Goal: Task Accomplishment & Management: Use online tool/utility

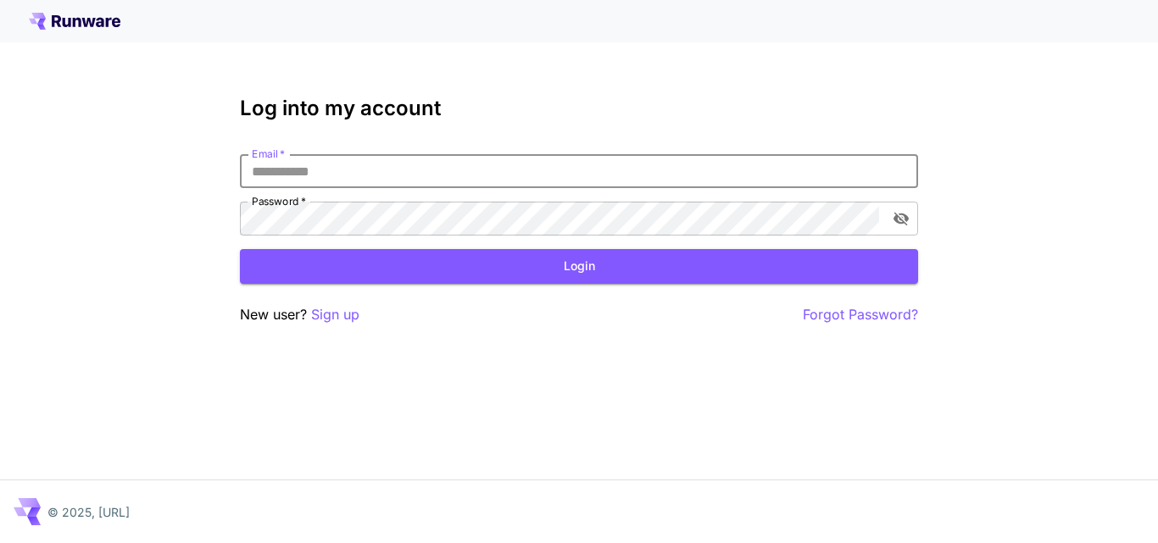
click at [540, 177] on input "Email   *" at bounding box center [579, 171] width 678 height 34
click at [537, 197] on div "Email   * Email   * Password   * Password   *" at bounding box center [579, 194] width 678 height 81
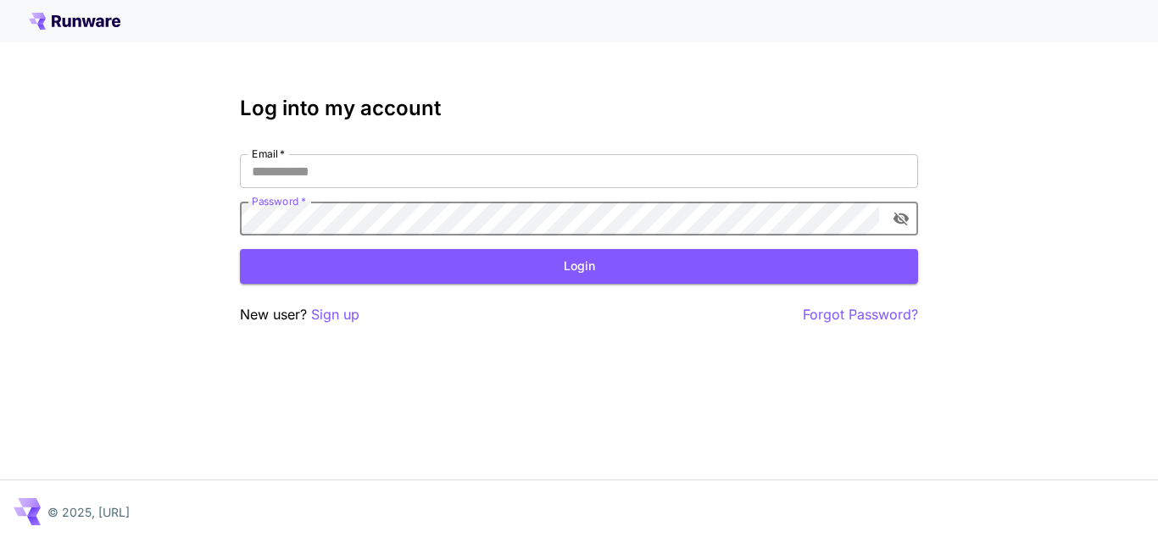
type input "**********"
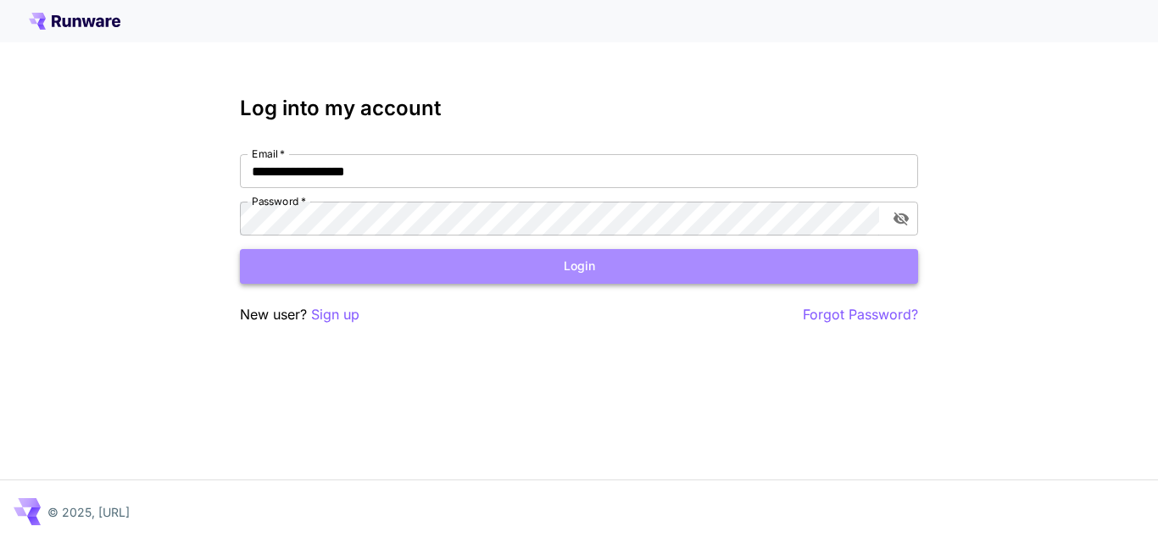
click at [576, 270] on button "Login" at bounding box center [579, 266] width 678 height 35
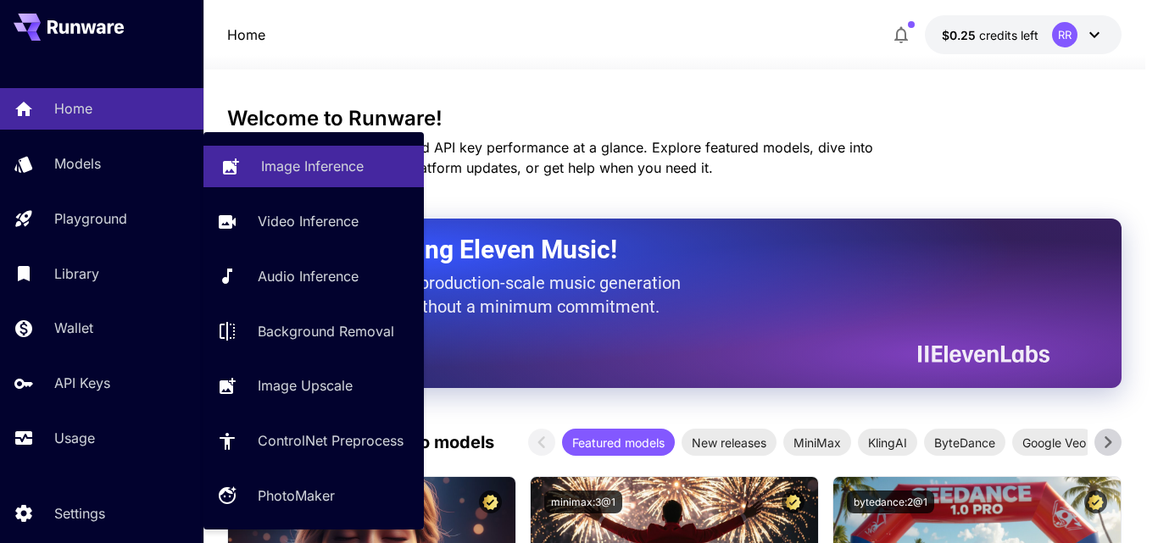
click at [296, 164] on p "Image Inference" at bounding box center [312, 166] width 103 height 20
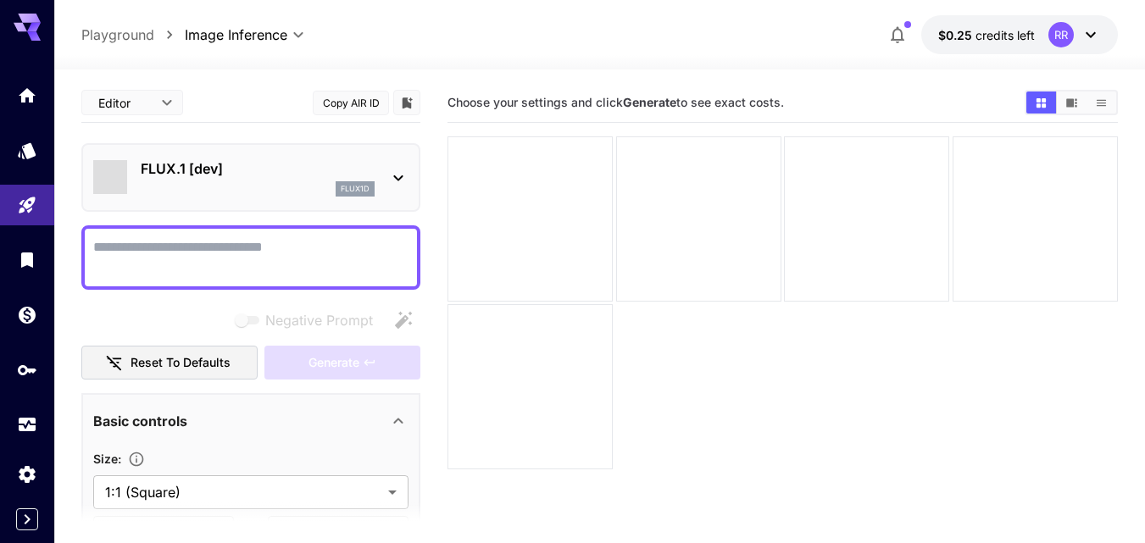
type input "**********"
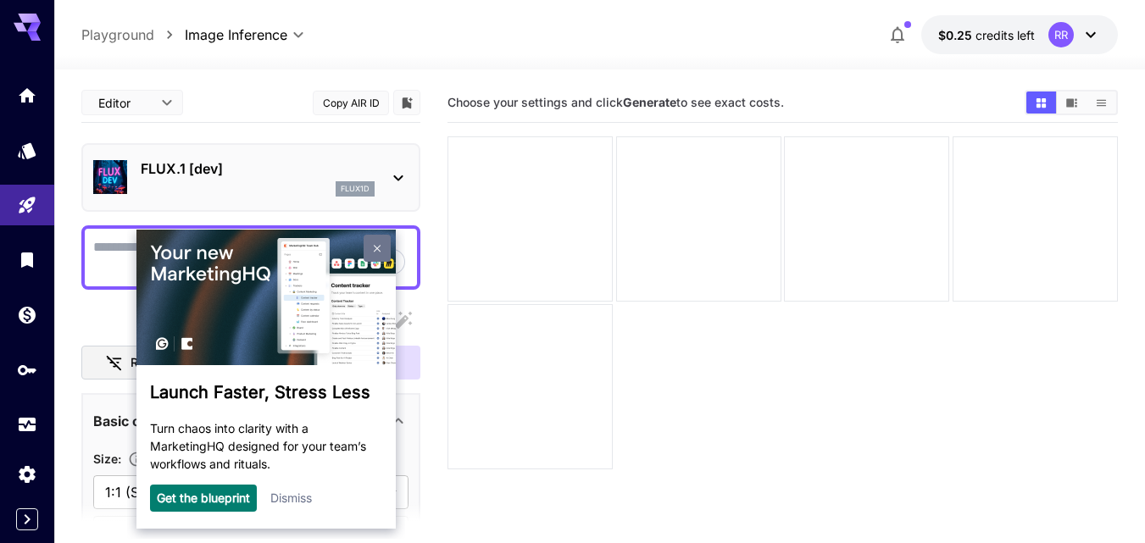
click at [370, 247] on link at bounding box center [377, 248] width 27 height 27
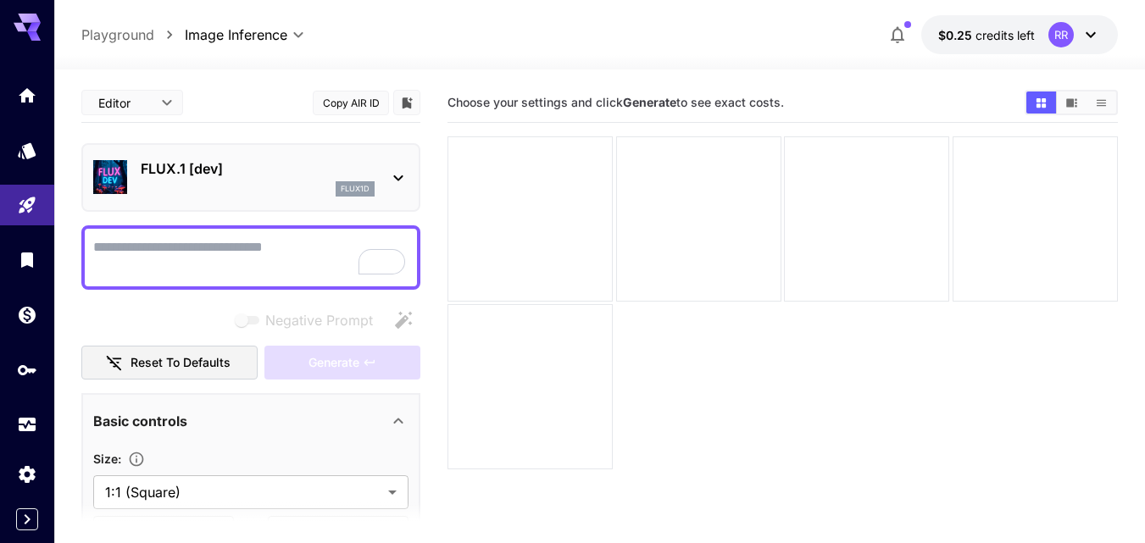
paste textarea "**********"
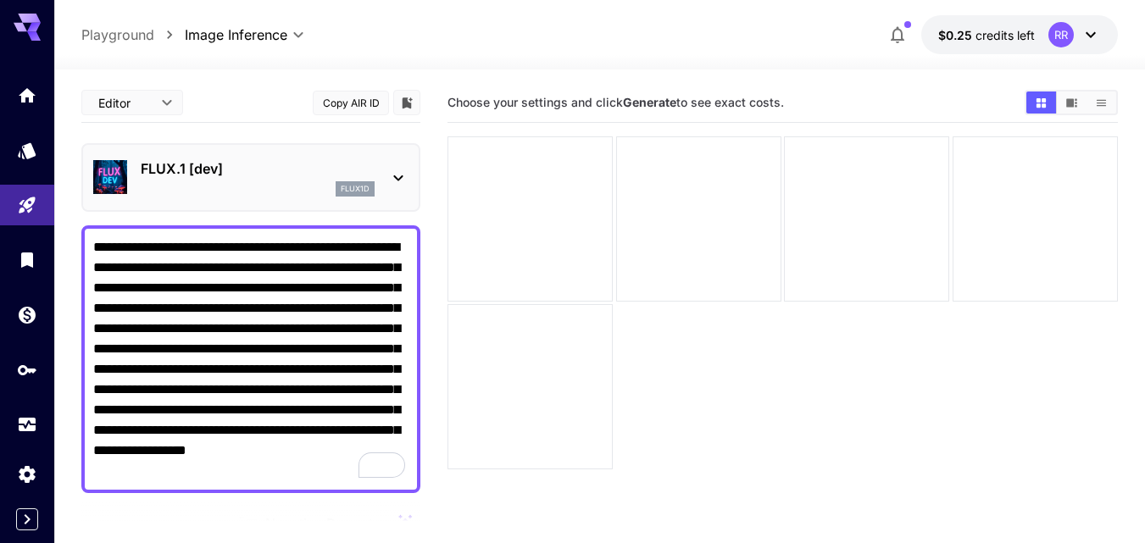
click at [121, 256] on textarea "**********" at bounding box center [250, 359] width 315 height 244
type textarea "**********"
click at [398, 180] on icon at bounding box center [398, 178] width 9 height 6
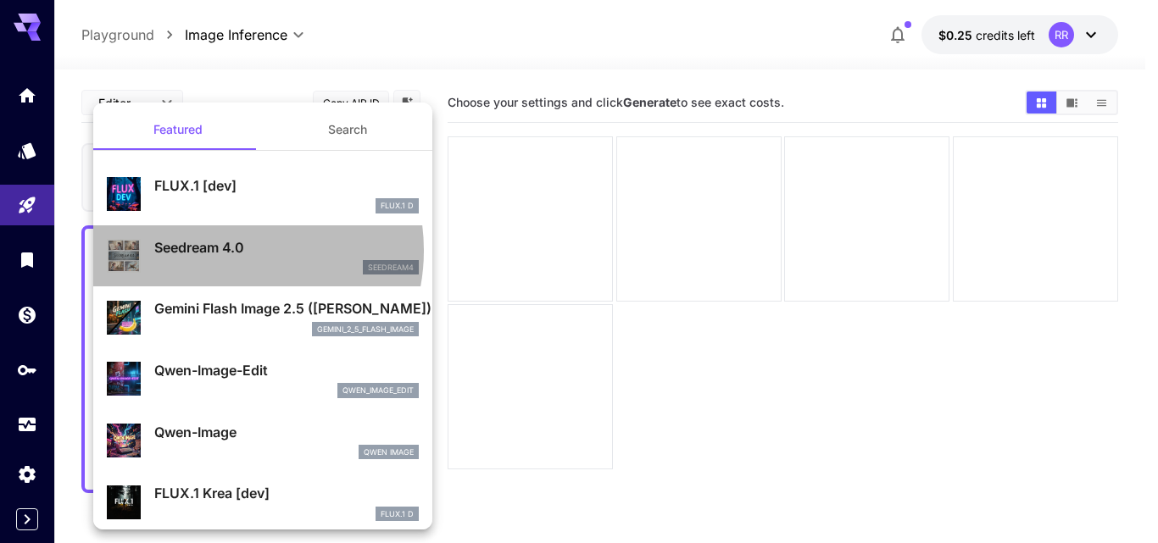
click at [228, 251] on p "Seedream 4.0" at bounding box center [286, 247] width 264 height 20
type input "**********"
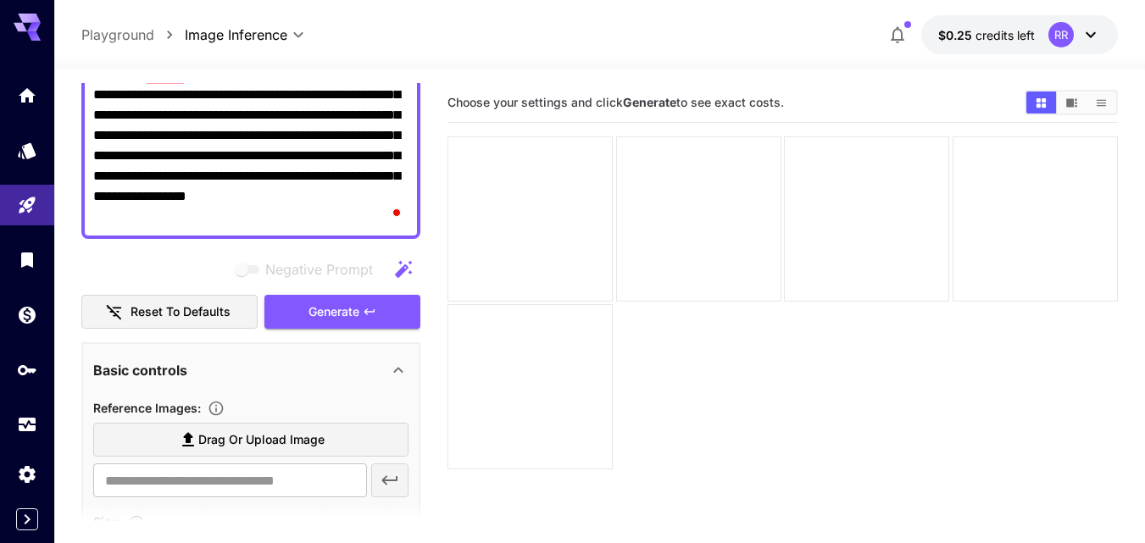
scroll to position [254, 0]
click at [343, 298] on button "Generate" at bounding box center [342, 312] width 156 height 35
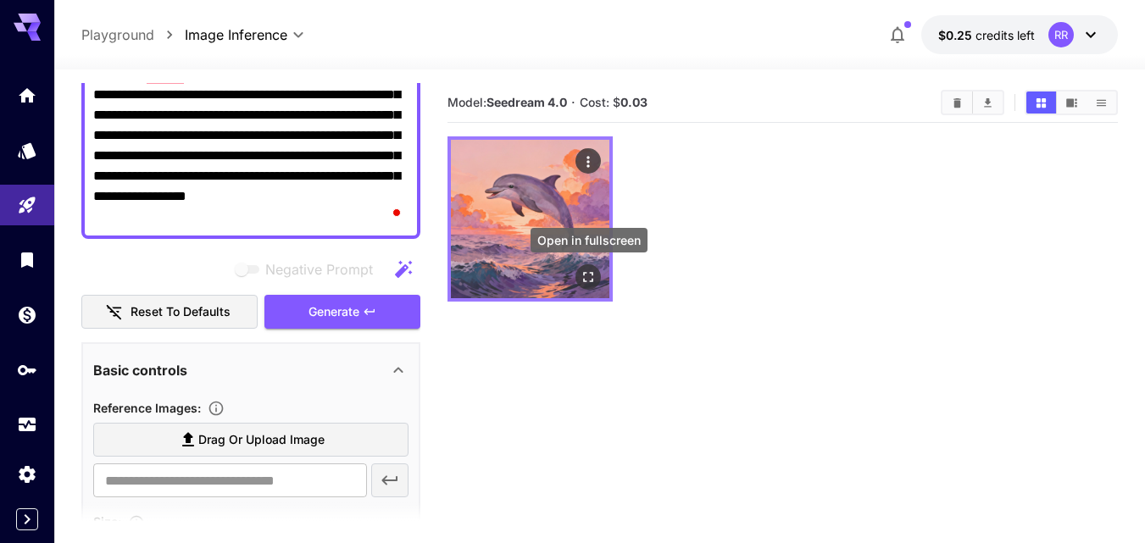
click at [577, 275] on button "Open in fullscreen" at bounding box center [588, 276] width 25 height 25
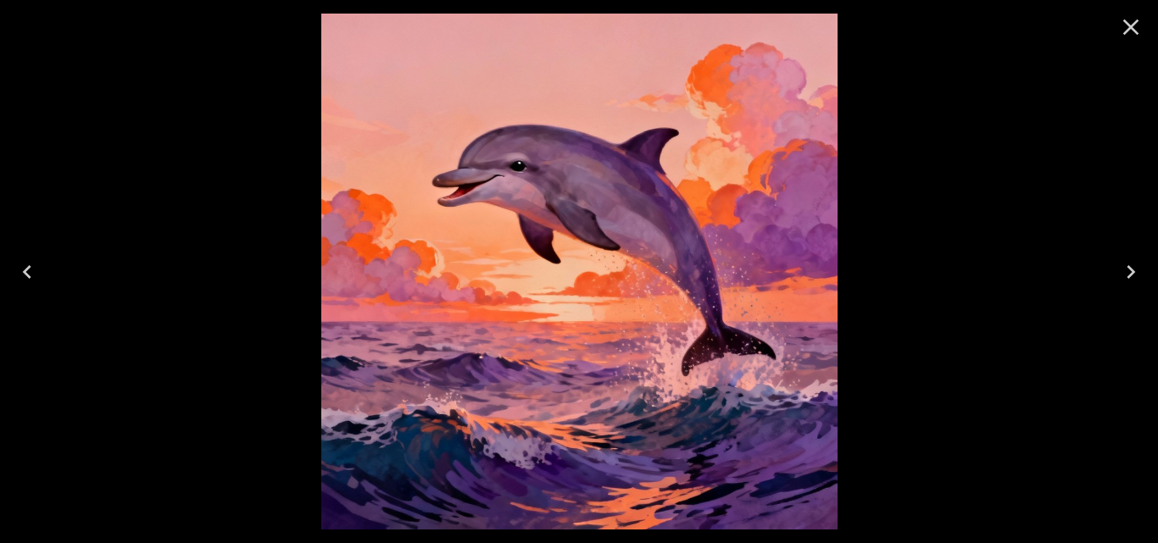
click at [1120, 25] on icon "Close" at bounding box center [1130, 27] width 27 height 27
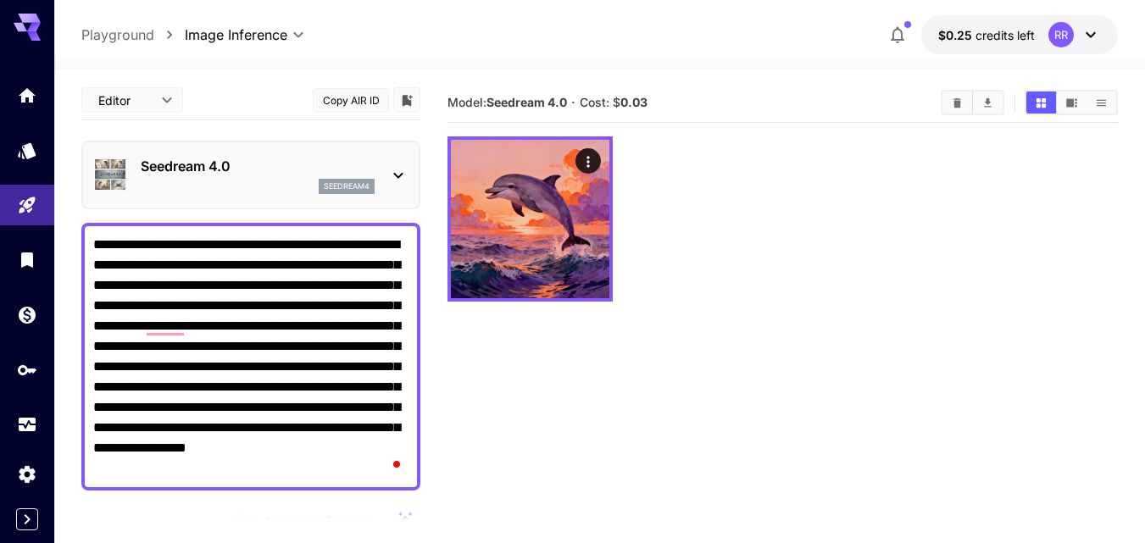
scroll to position [0, 0]
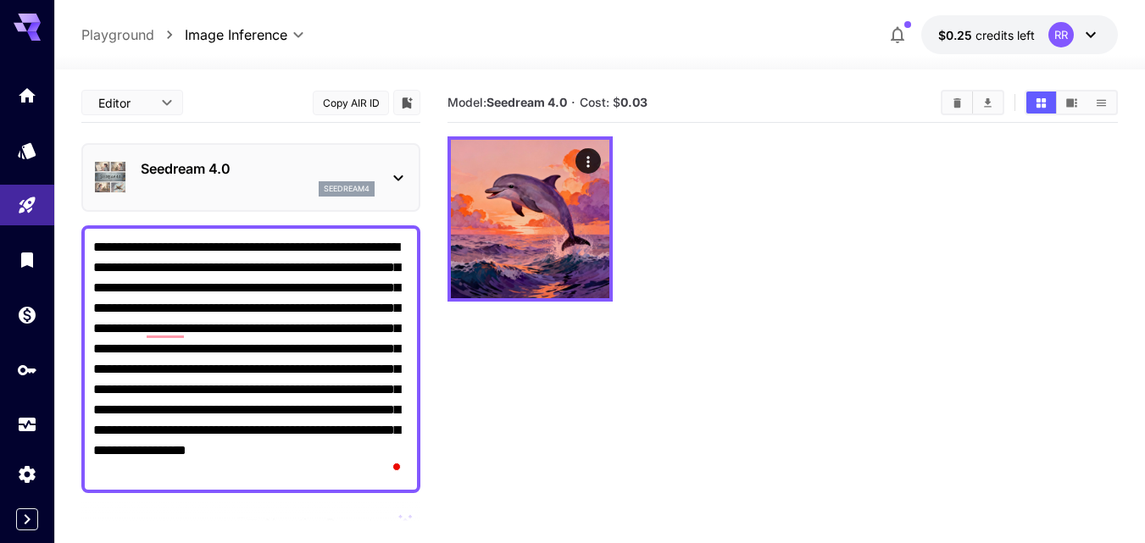
click at [398, 175] on icon at bounding box center [398, 178] width 20 height 20
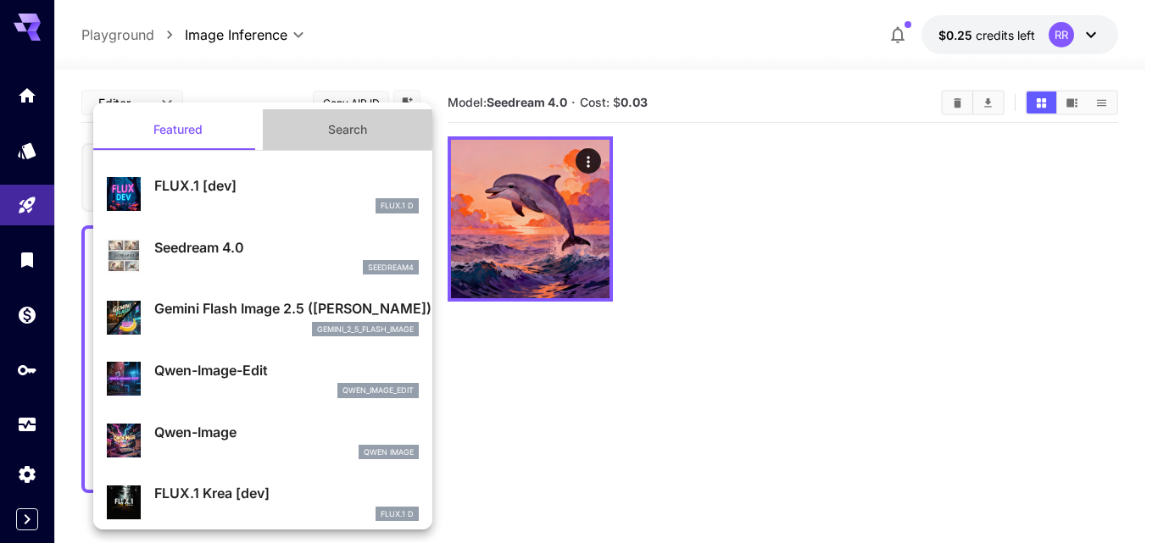
click at [340, 123] on button "Search" at bounding box center [348, 129] width 170 height 41
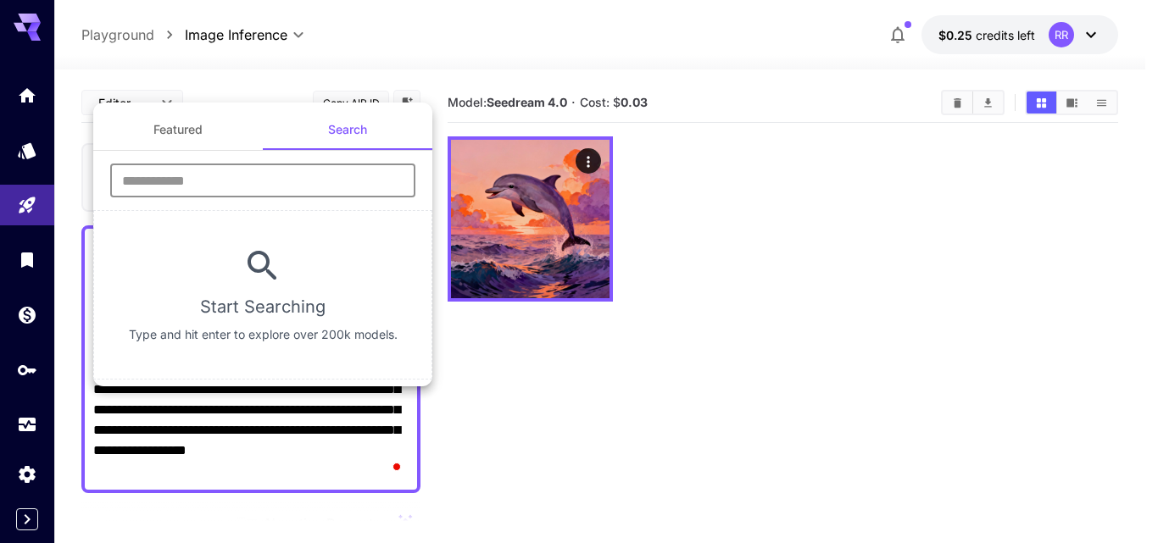
click at [307, 181] on input "text" at bounding box center [262, 181] width 305 height 34
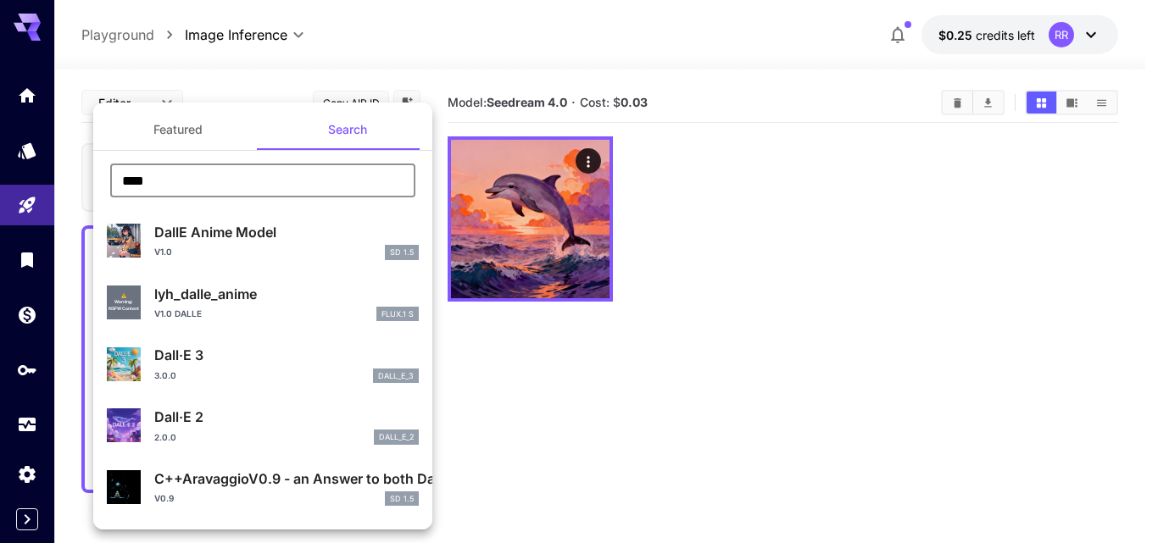
type input "****"
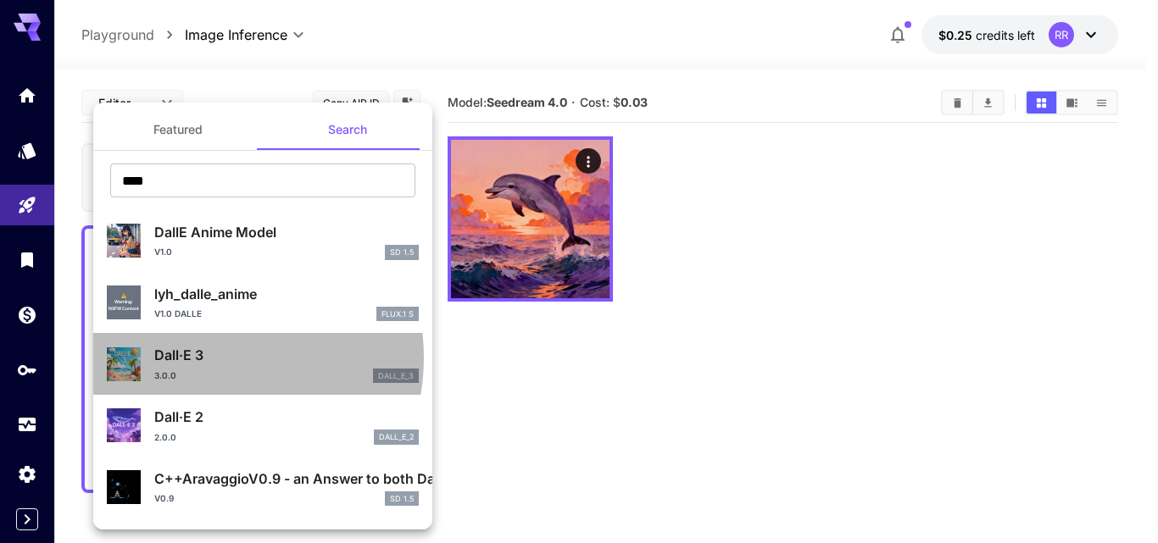
click at [206, 358] on p "Dall·E 3" at bounding box center [286, 355] width 264 height 20
type input "**********"
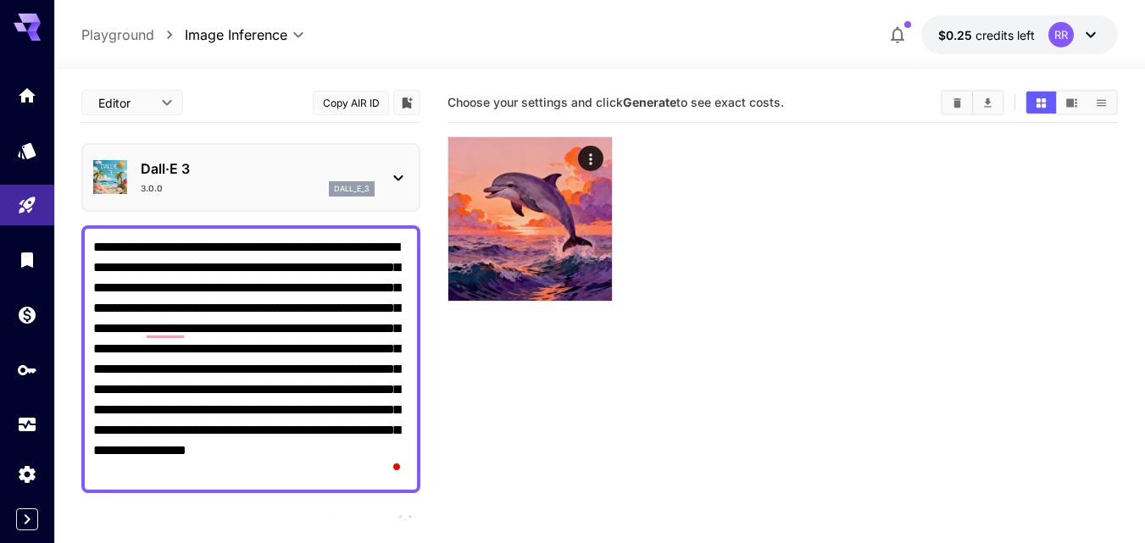
scroll to position [85, 0]
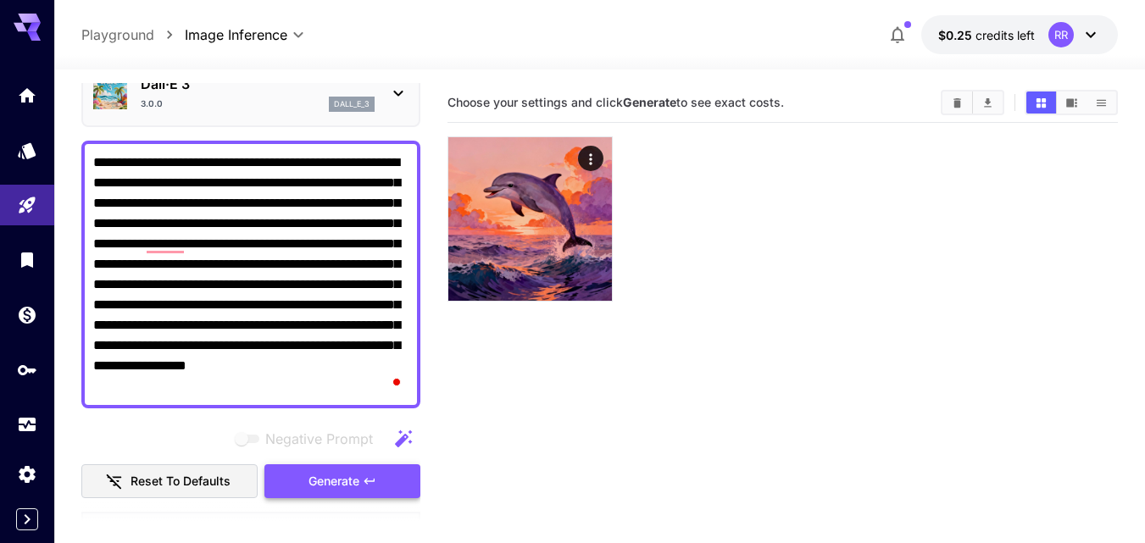
click at [341, 480] on span "Generate" at bounding box center [334, 481] width 51 height 21
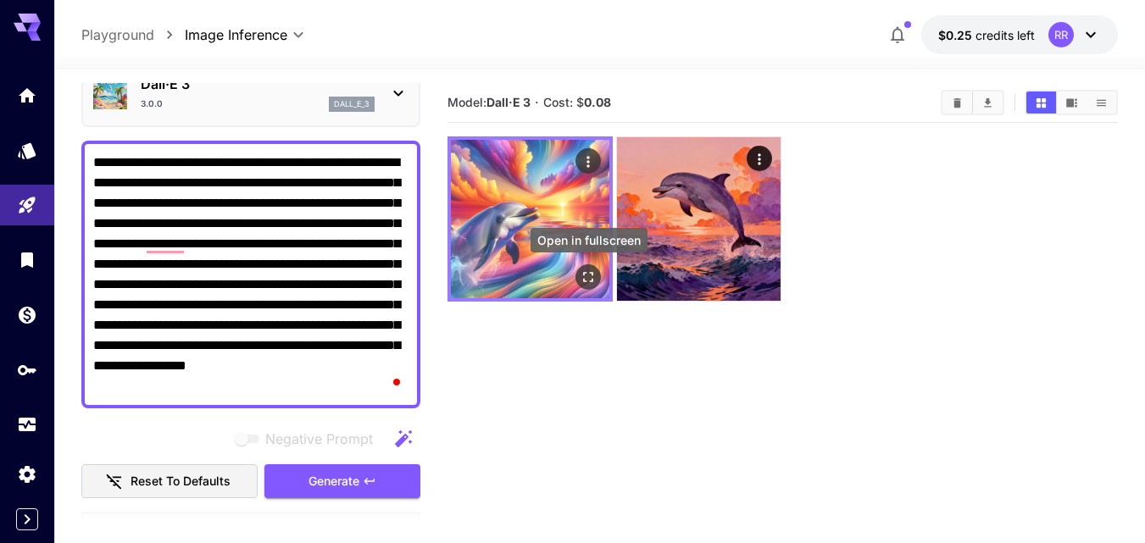
click at [588, 273] on icon "Open in fullscreen" at bounding box center [588, 277] width 17 height 17
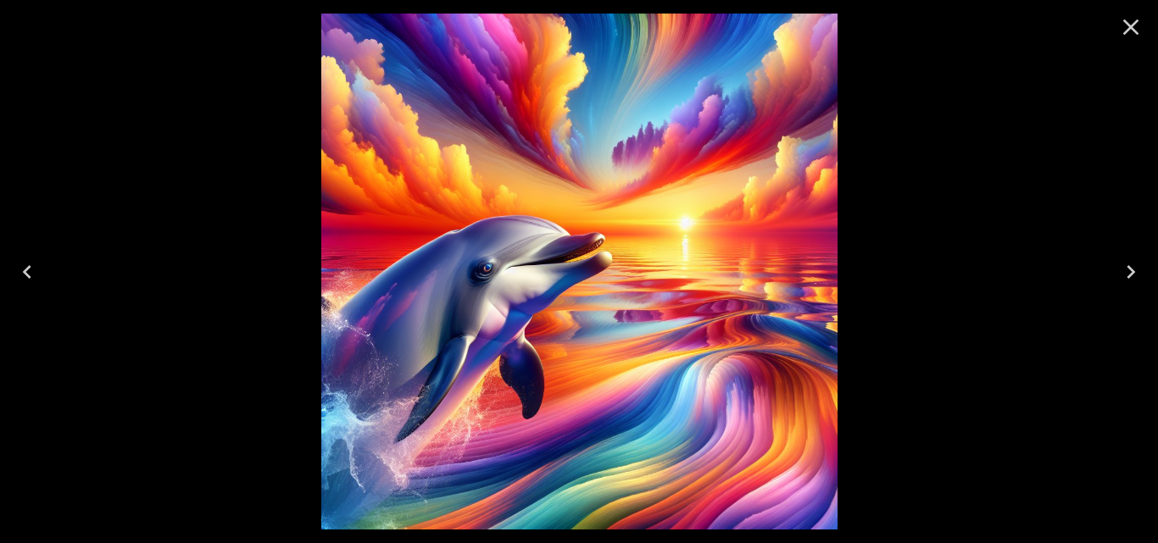
click at [1122, 26] on icon "Close" at bounding box center [1130, 27] width 27 height 27
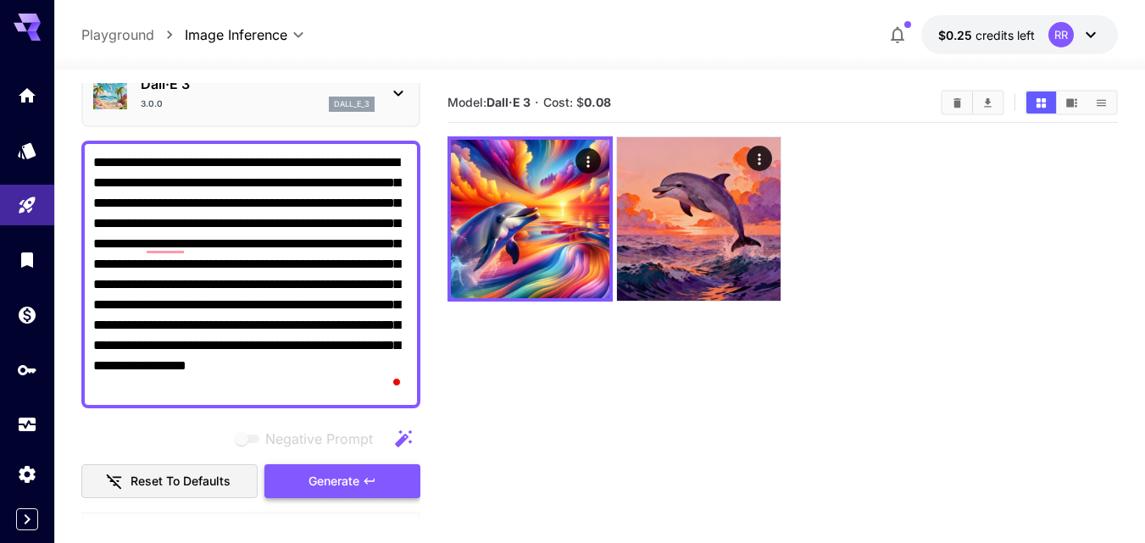
click at [318, 480] on span "Generate" at bounding box center [334, 481] width 51 height 21
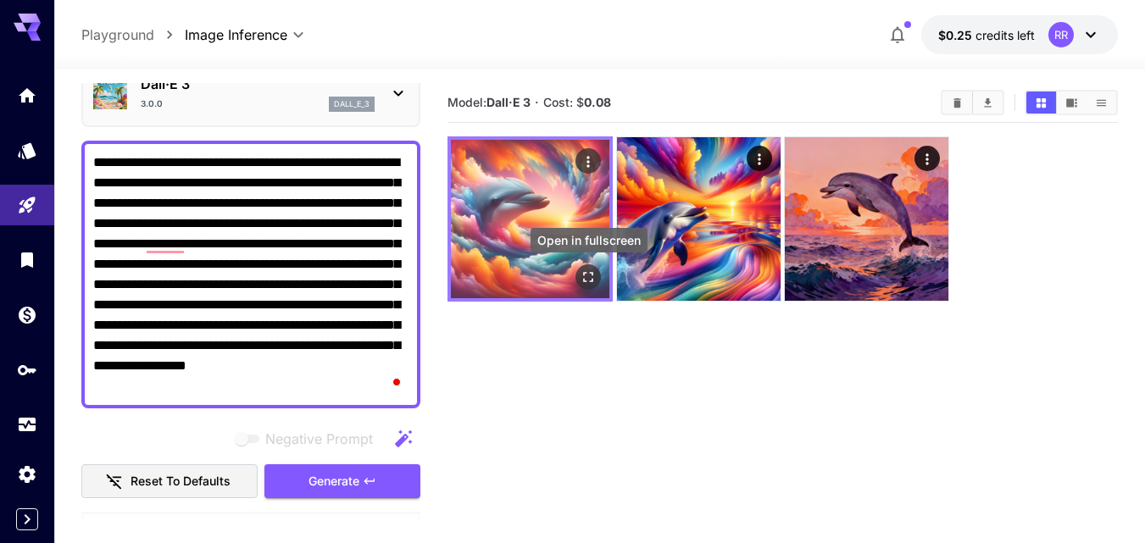
click at [583, 276] on icon "Open in fullscreen" at bounding box center [588, 277] width 17 height 17
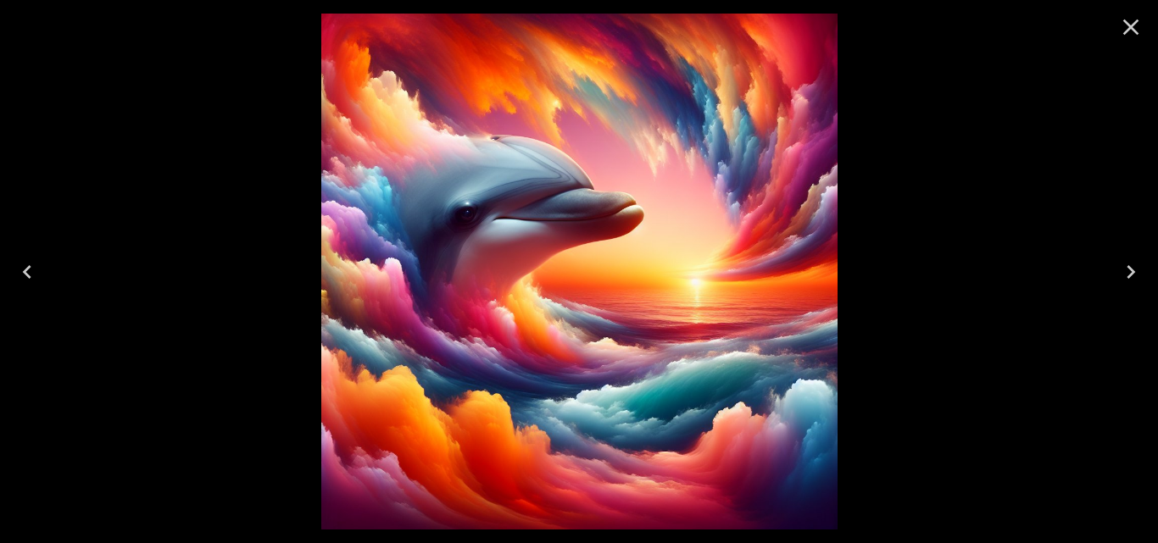
click at [1121, 23] on icon "Close" at bounding box center [1130, 27] width 27 height 27
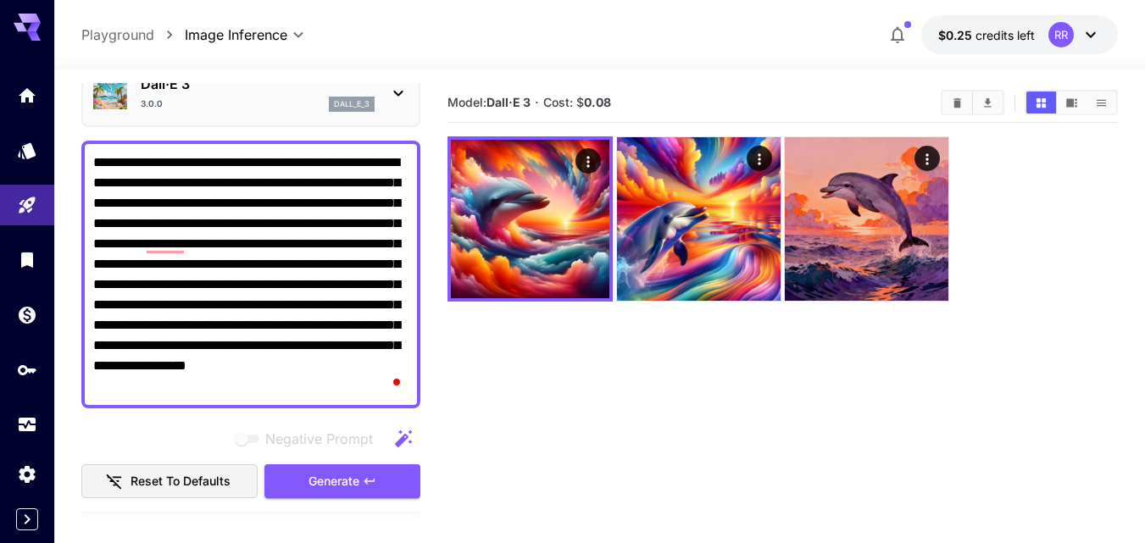
drag, startPoint x: 132, startPoint y: 163, endPoint x: 178, endPoint y: 156, distance: 46.3
click at [178, 156] on textarea "**********" at bounding box center [250, 275] width 315 height 244
type textarea "**********"
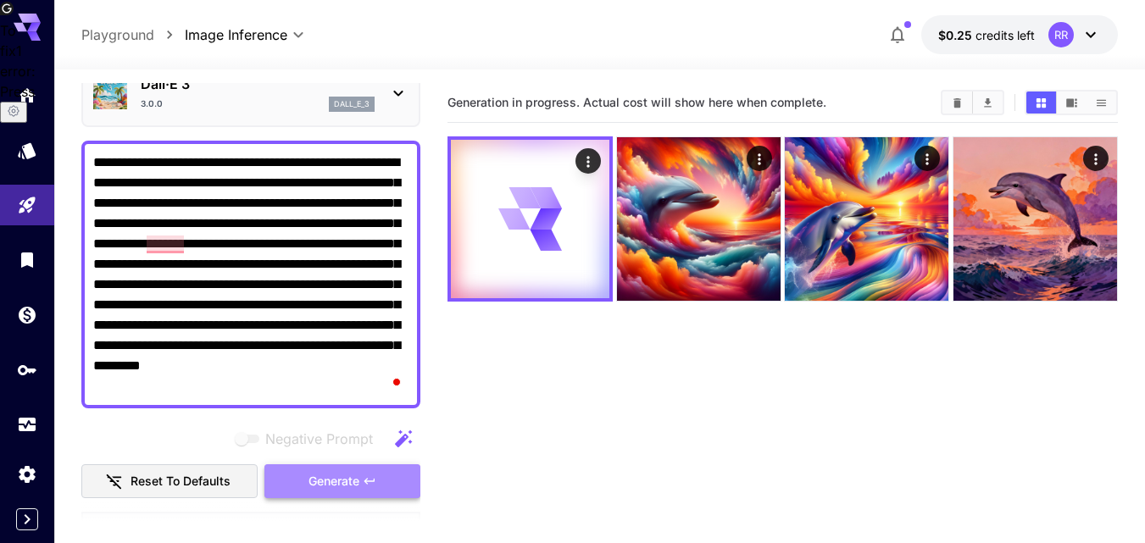
click at [335, 475] on span "Generate" at bounding box center [334, 481] width 51 height 21
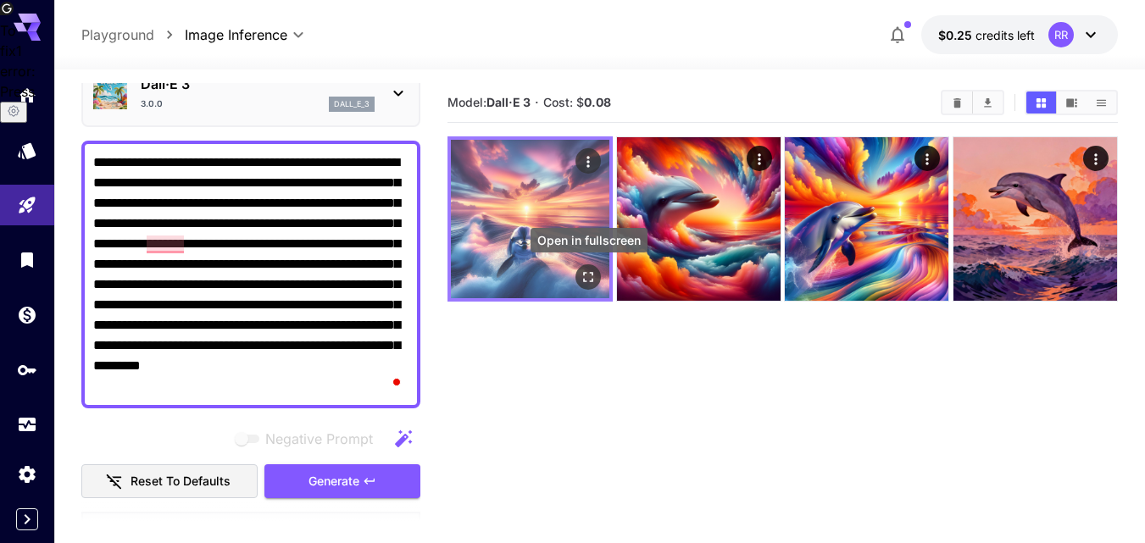
click at [589, 272] on icon "Open in fullscreen" at bounding box center [588, 277] width 17 height 17
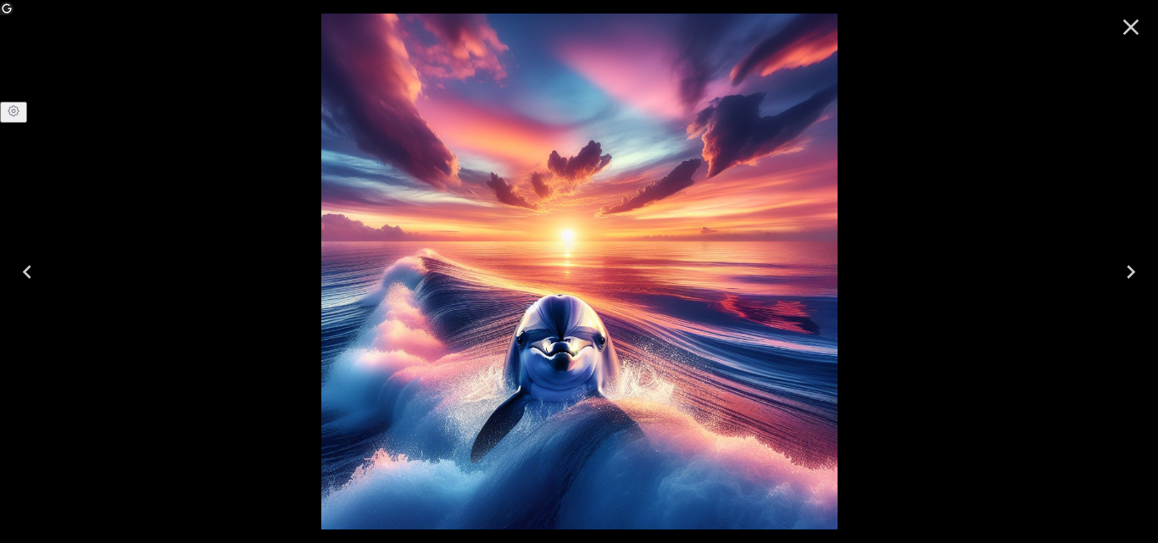
click at [1138, 29] on icon "Close" at bounding box center [1130, 27] width 27 height 27
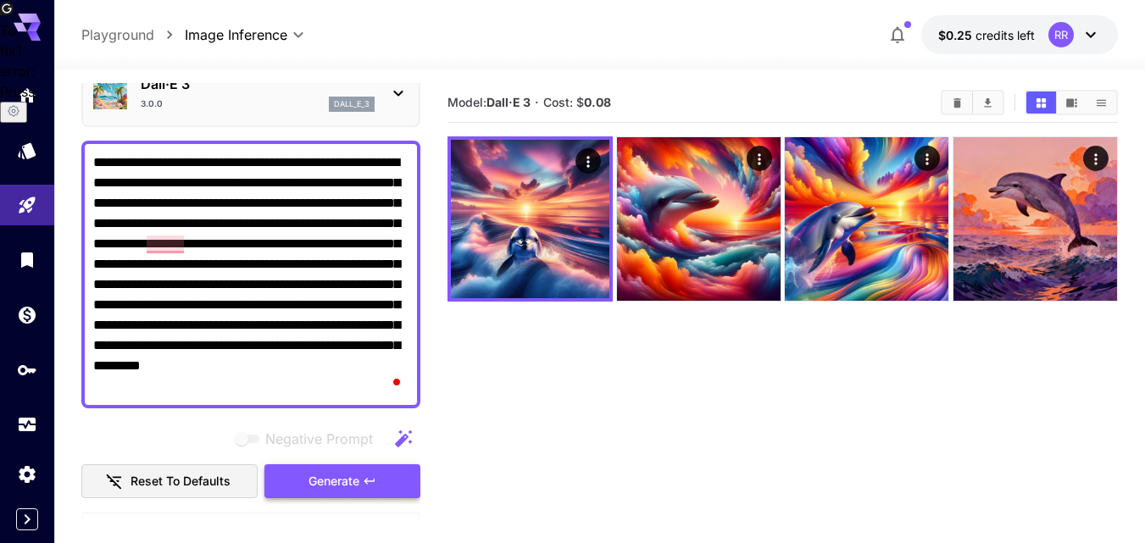
click at [373, 472] on button "Generate" at bounding box center [342, 482] width 156 height 35
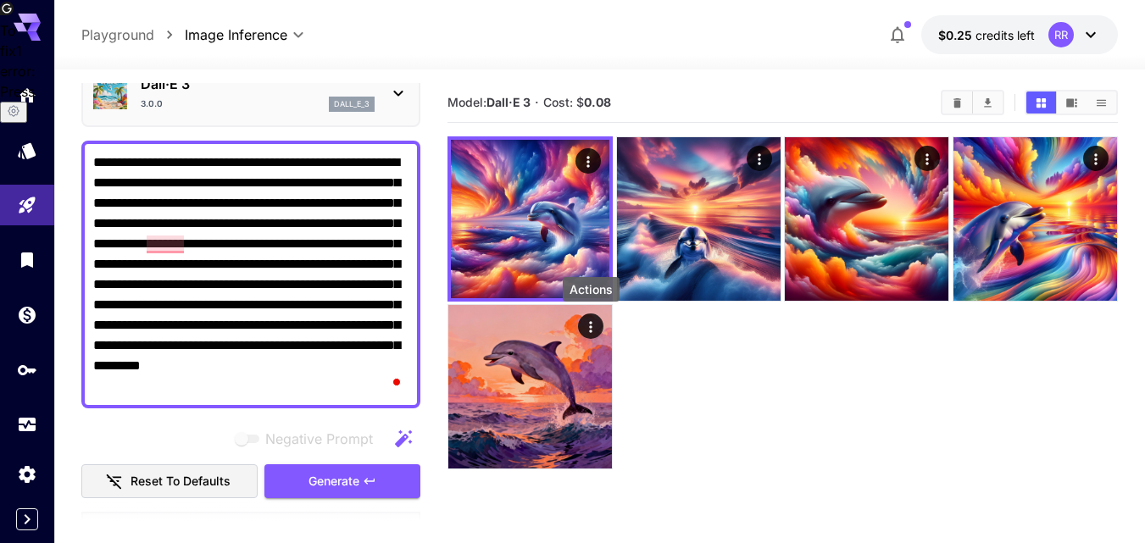
click at [593, 281] on div "Actions" at bounding box center [591, 289] width 57 height 25
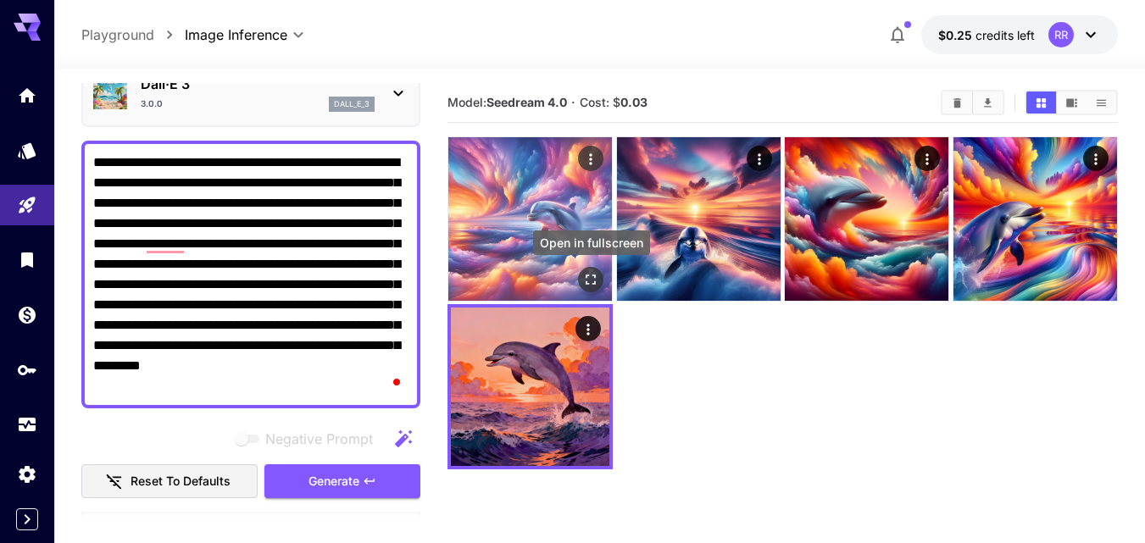
click at [587, 275] on icon "Open in fullscreen" at bounding box center [590, 279] width 17 height 17
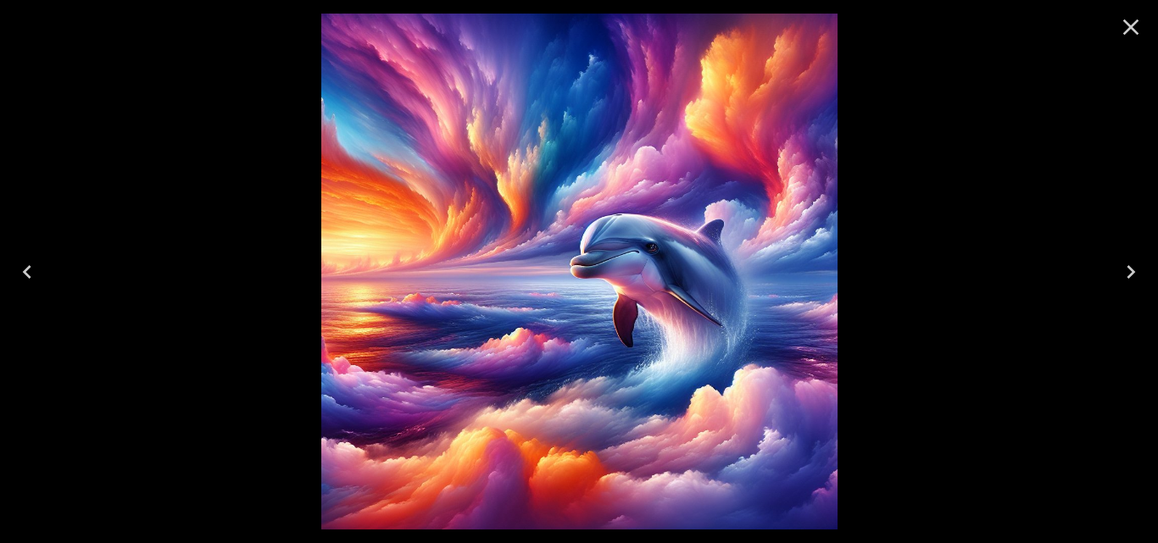
click at [1128, 20] on icon "Close" at bounding box center [1130, 27] width 27 height 27
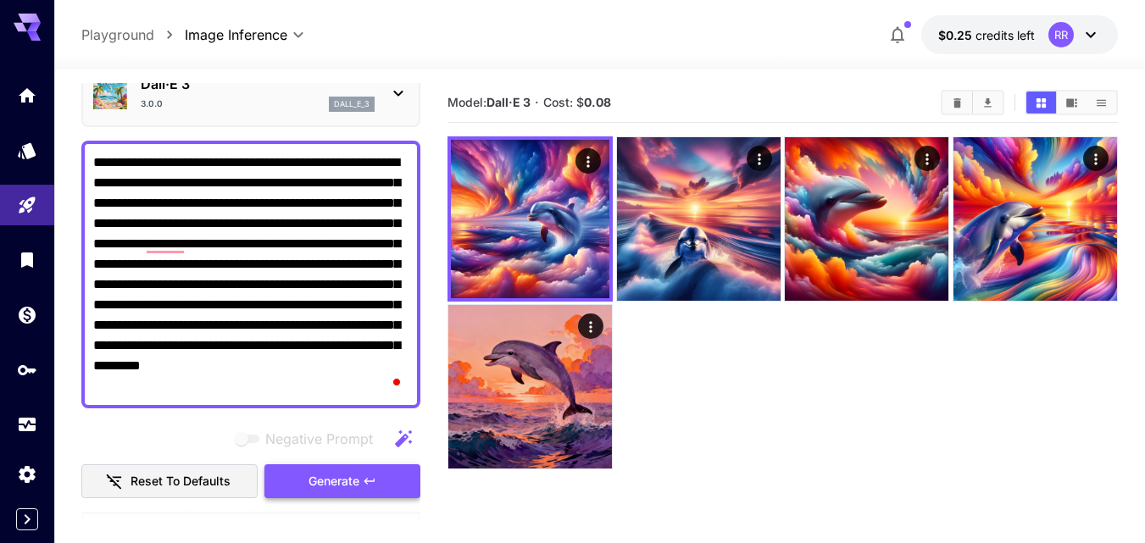
click at [346, 483] on span "Generate" at bounding box center [334, 481] width 51 height 21
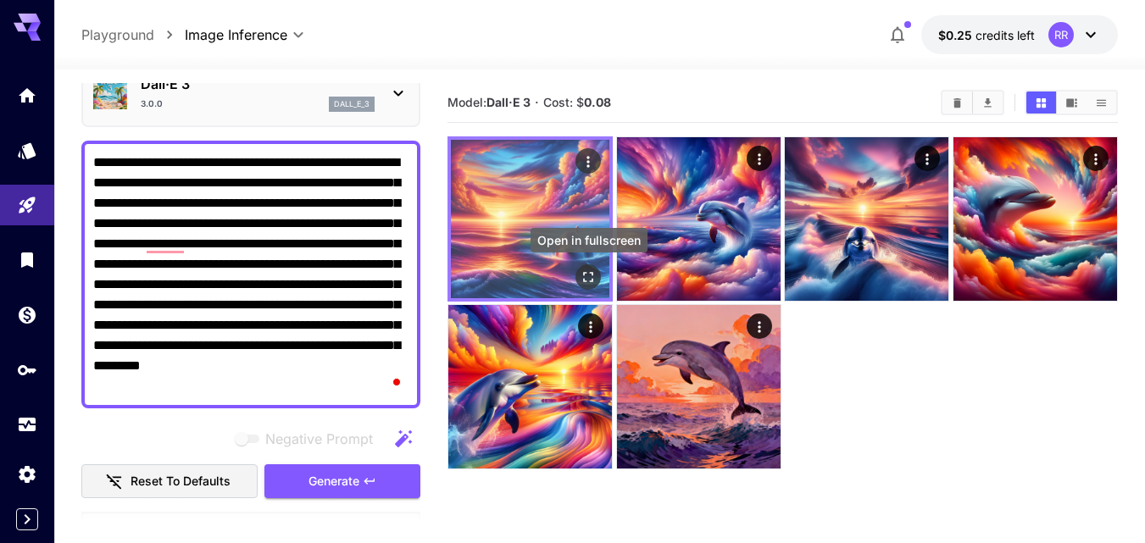
click at [586, 264] on button "Open in fullscreen" at bounding box center [588, 276] width 25 height 25
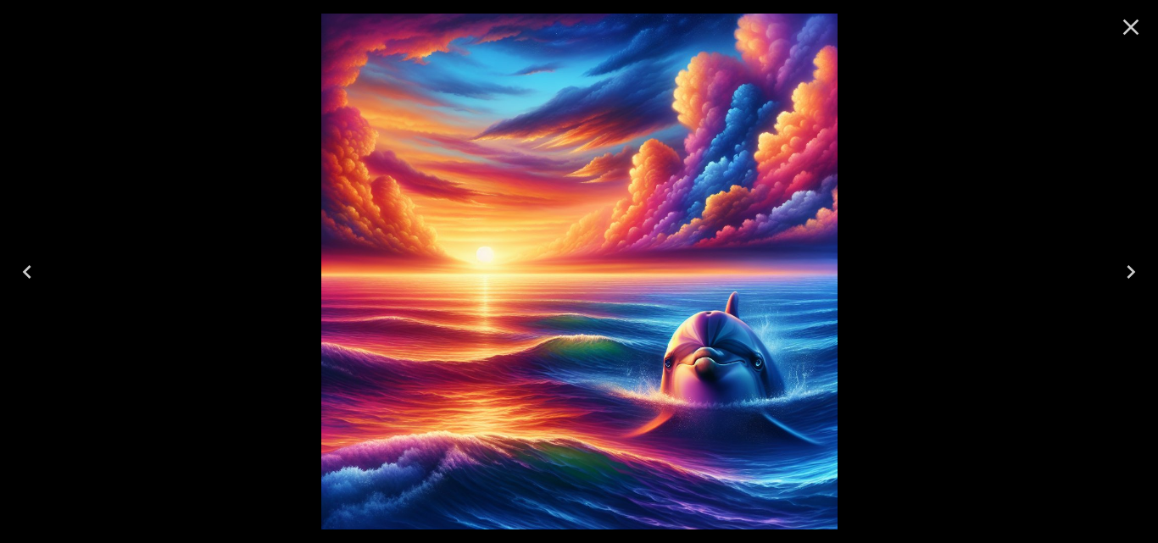
click at [1121, 273] on icon "Next" at bounding box center [1130, 272] width 27 height 27
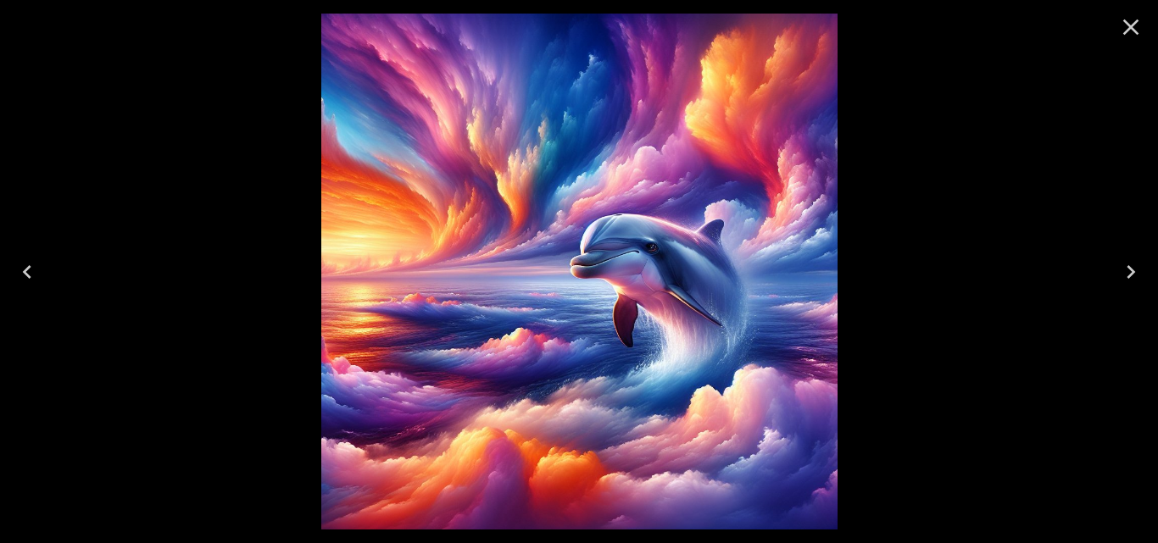
click at [1121, 273] on icon "Next" at bounding box center [1130, 272] width 27 height 27
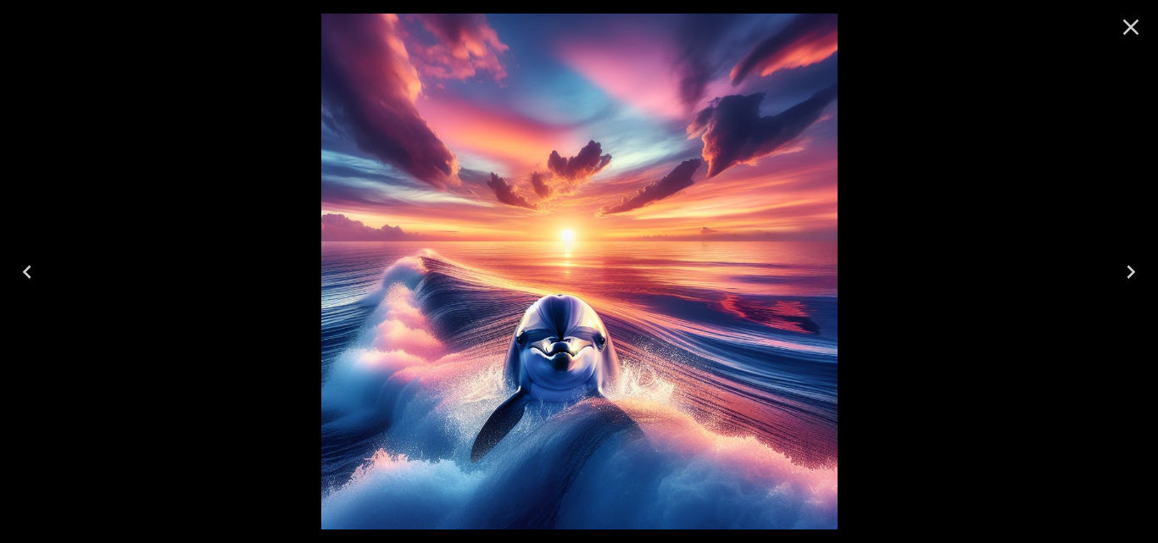
click at [1121, 273] on icon "Next" at bounding box center [1130, 272] width 27 height 27
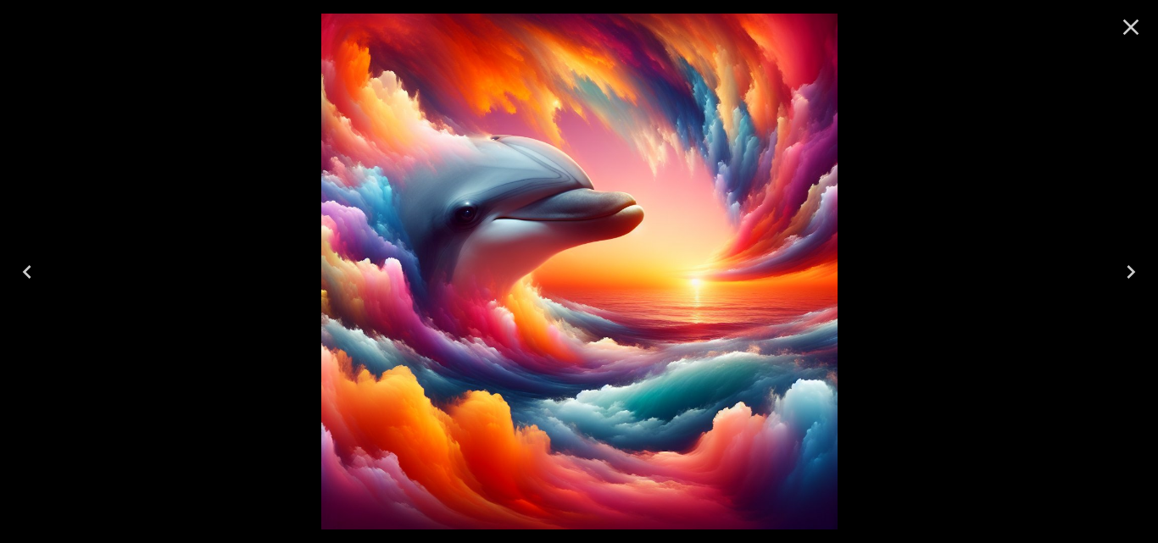
click at [1121, 273] on icon "Next" at bounding box center [1130, 272] width 27 height 27
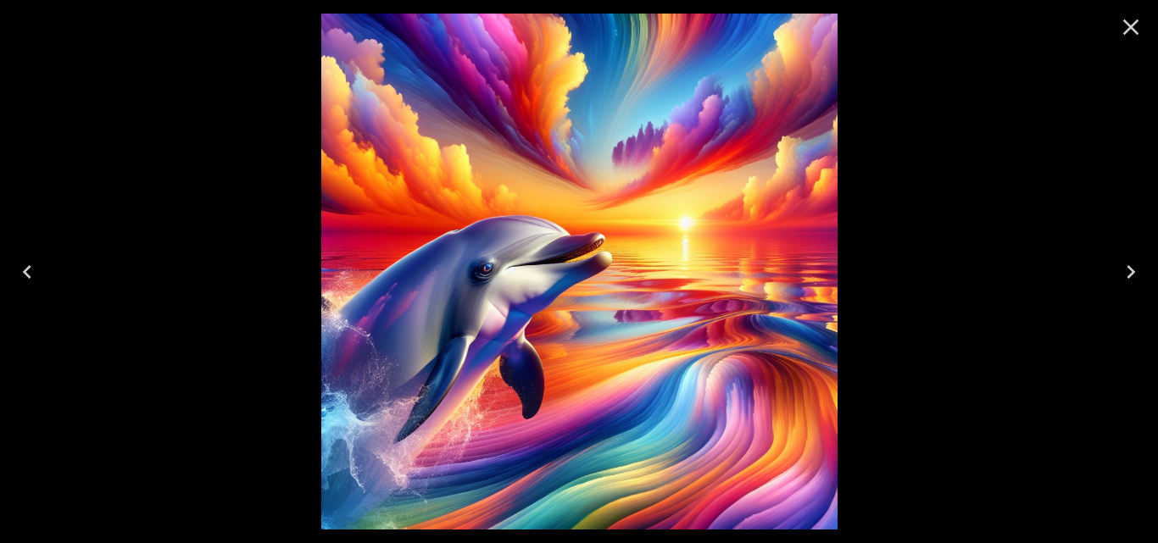
click at [1121, 273] on icon "Next" at bounding box center [1130, 272] width 27 height 27
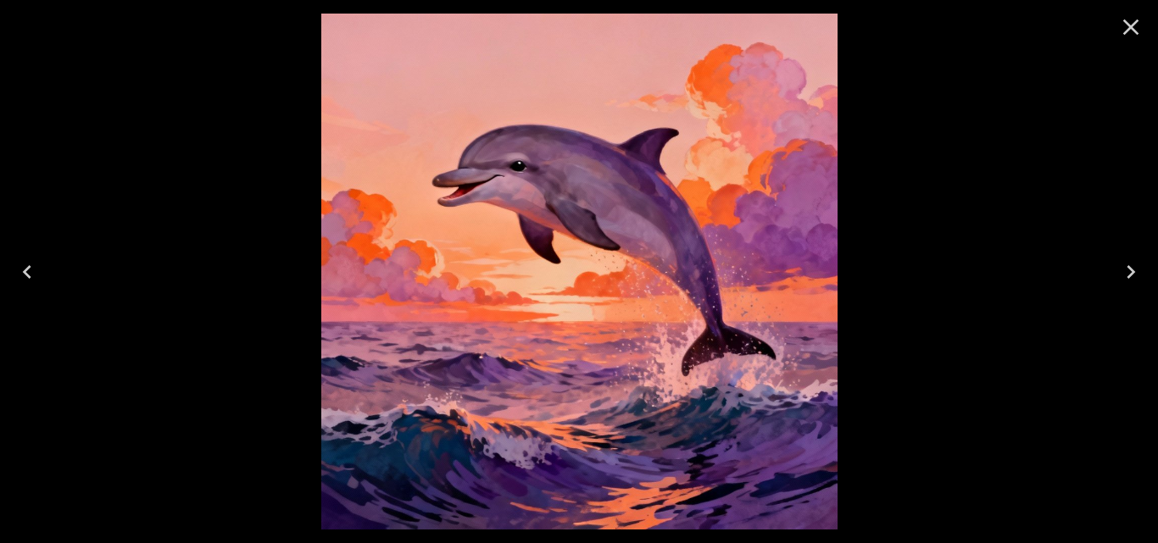
click at [1121, 273] on icon "Next" at bounding box center [1130, 272] width 27 height 27
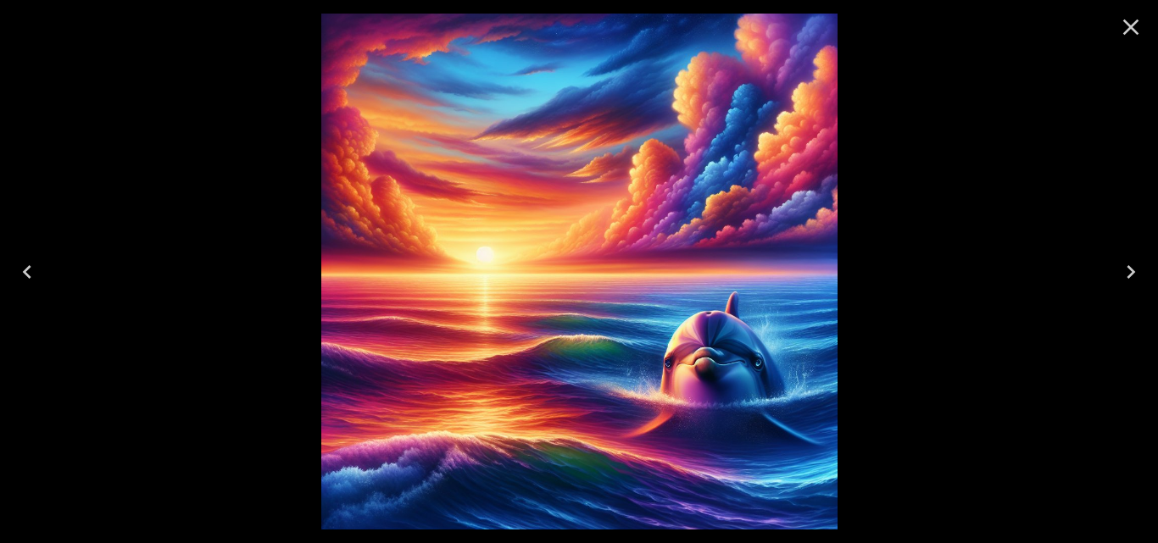
click at [1122, 271] on icon "Next" at bounding box center [1130, 272] width 27 height 27
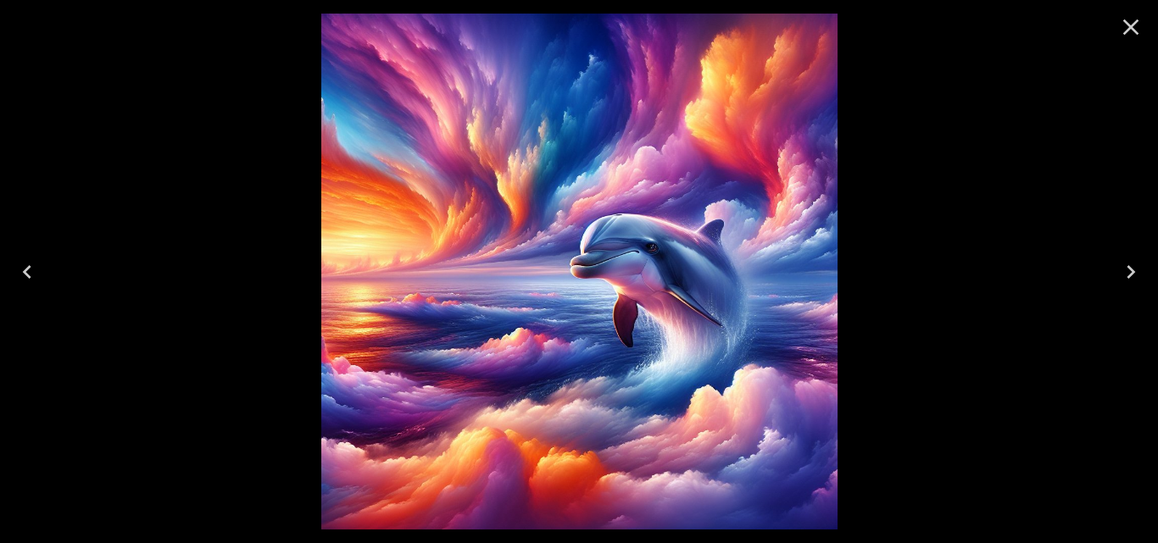
click at [1122, 271] on icon "Next" at bounding box center [1130, 272] width 27 height 27
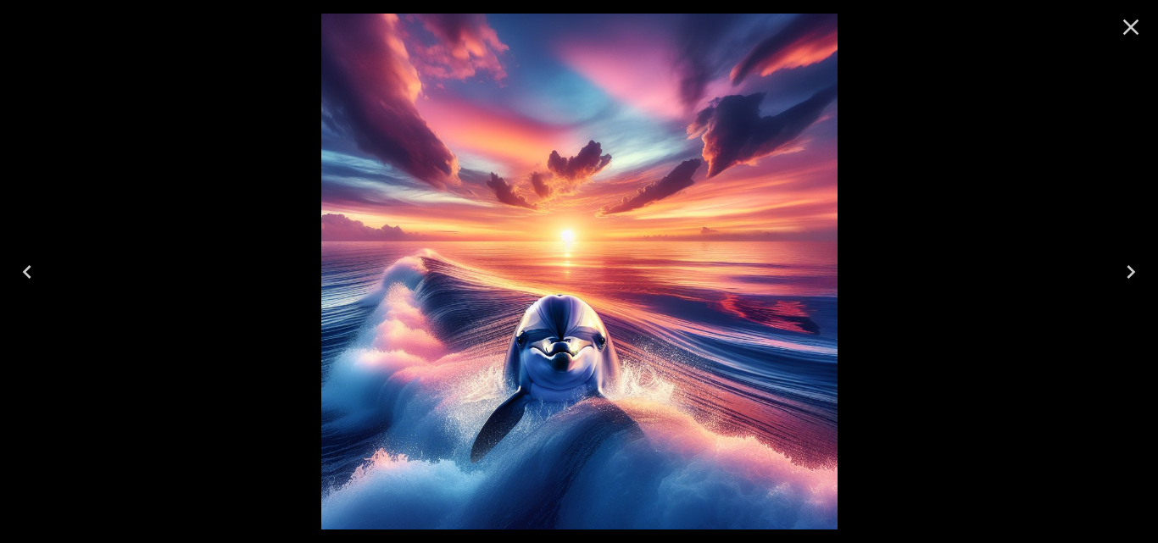
click at [1122, 271] on icon "Next" at bounding box center [1130, 272] width 27 height 27
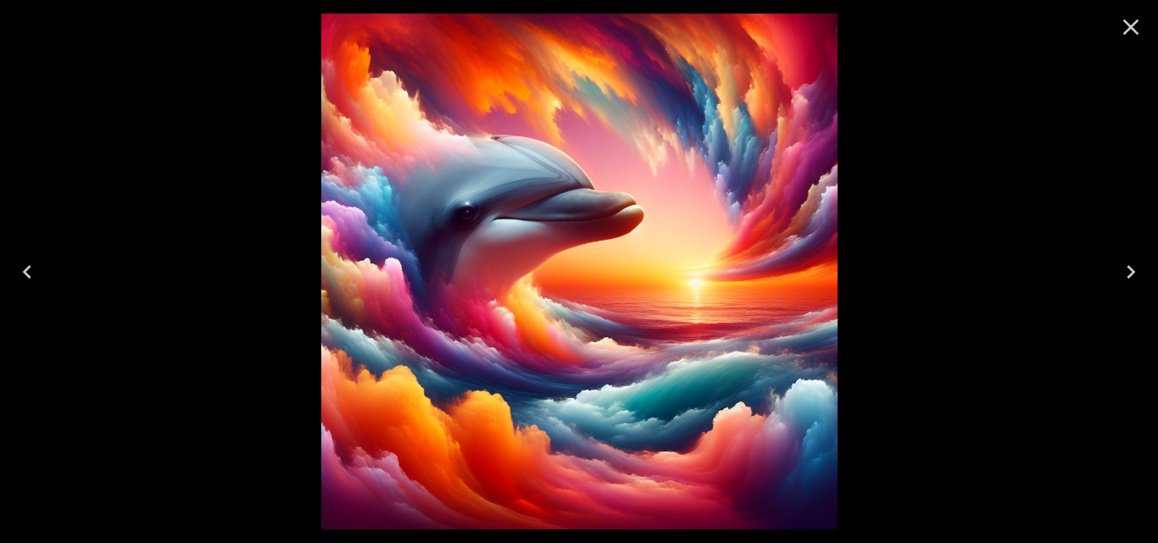
click at [1122, 271] on icon "Next" at bounding box center [1130, 272] width 27 height 27
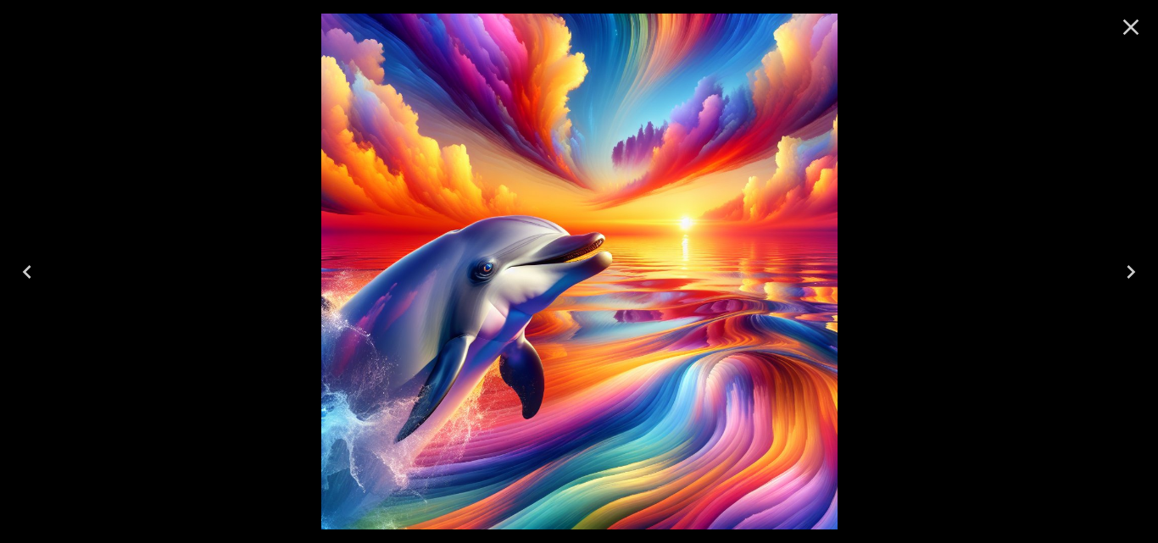
click at [1122, 271] on icon "Next" at bounding box center [1130, 272] width 27 height 27
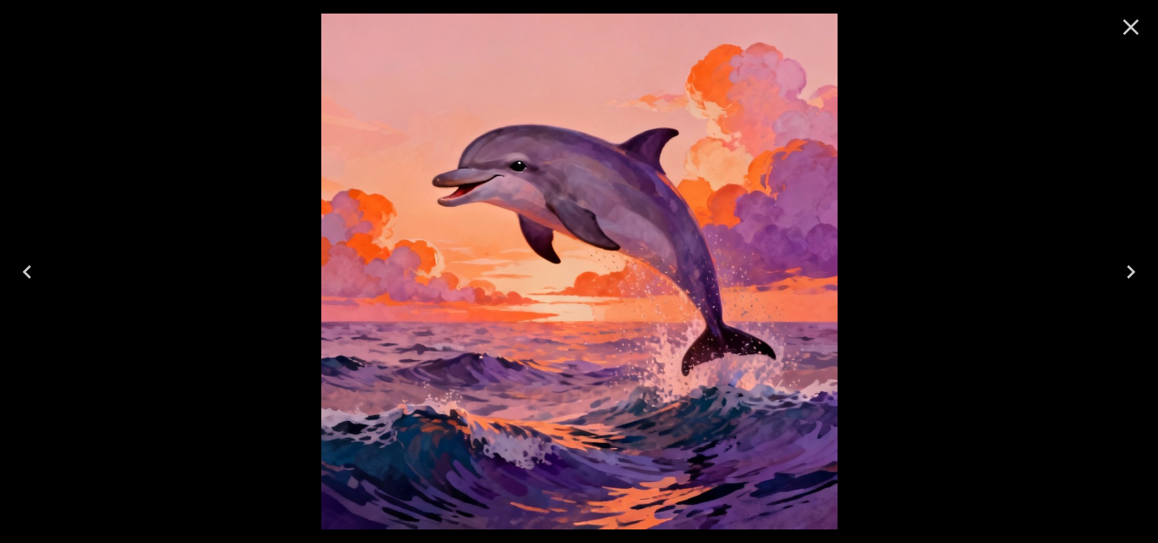
click at [1127, 24] on icon "Close" at bounding box center [1131, 27] width 16 height 16
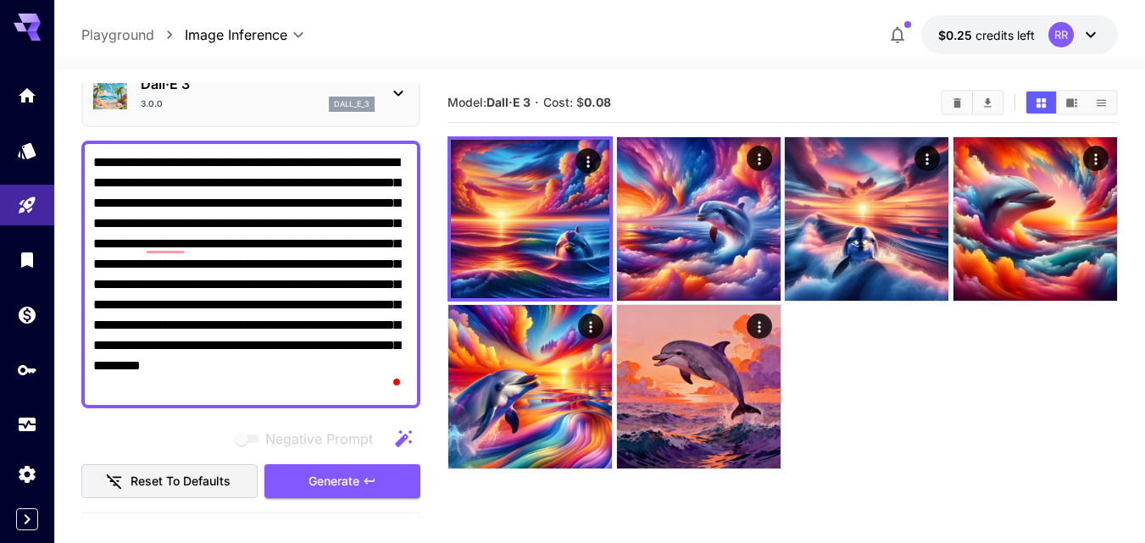
click at [1090, 29] on icon at bounding box center [1091, 35] width 20 height 20
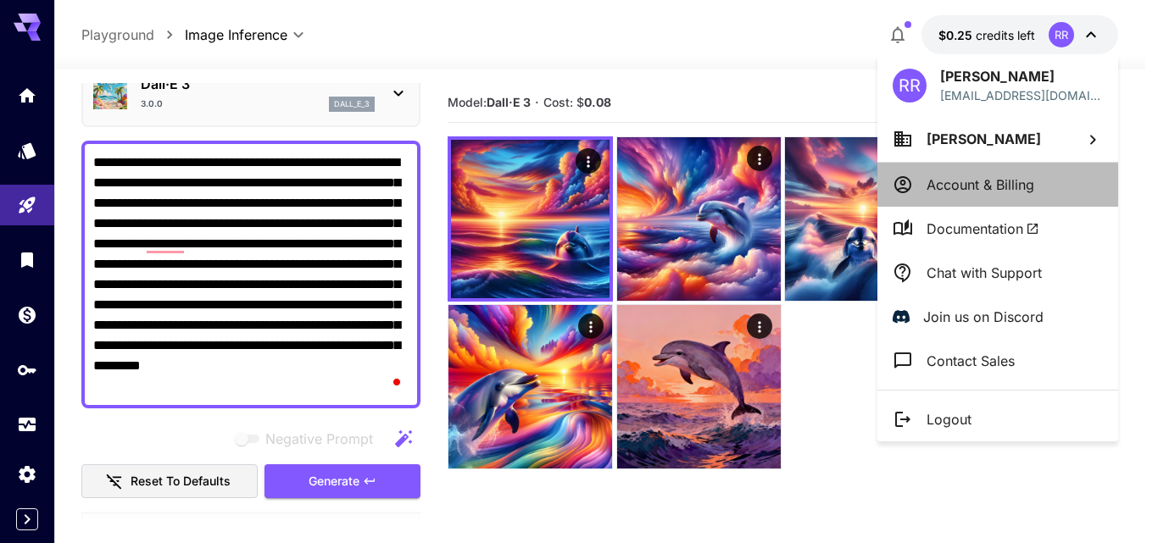
click at [1004, 175] on p "Account & Billing" at bounding box center [981, 185] width 108 height 20
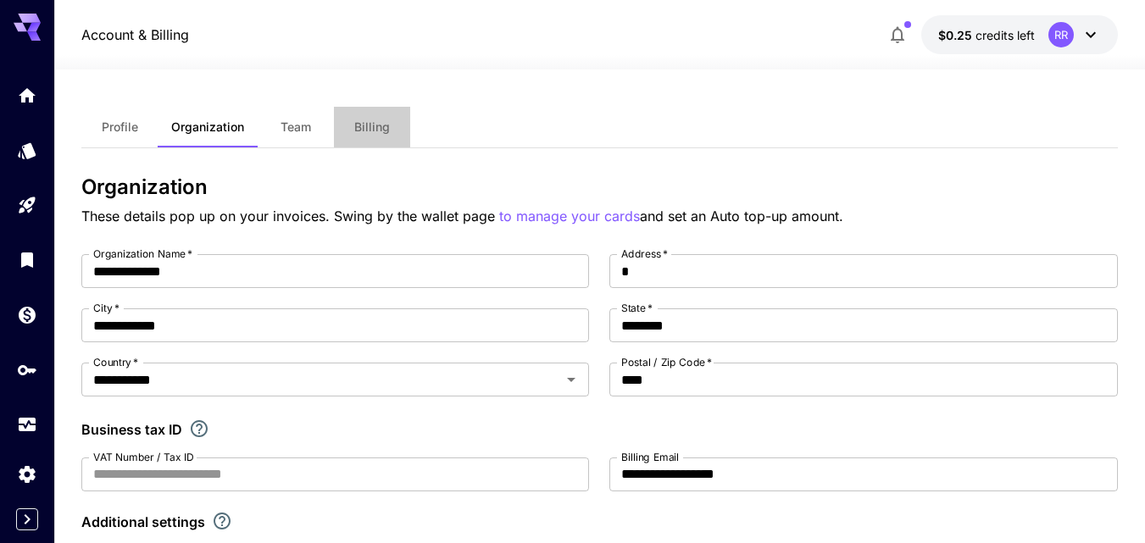
click at [368, 123] on span "Billing" at bounding box center [372, 127] width 36 height 15
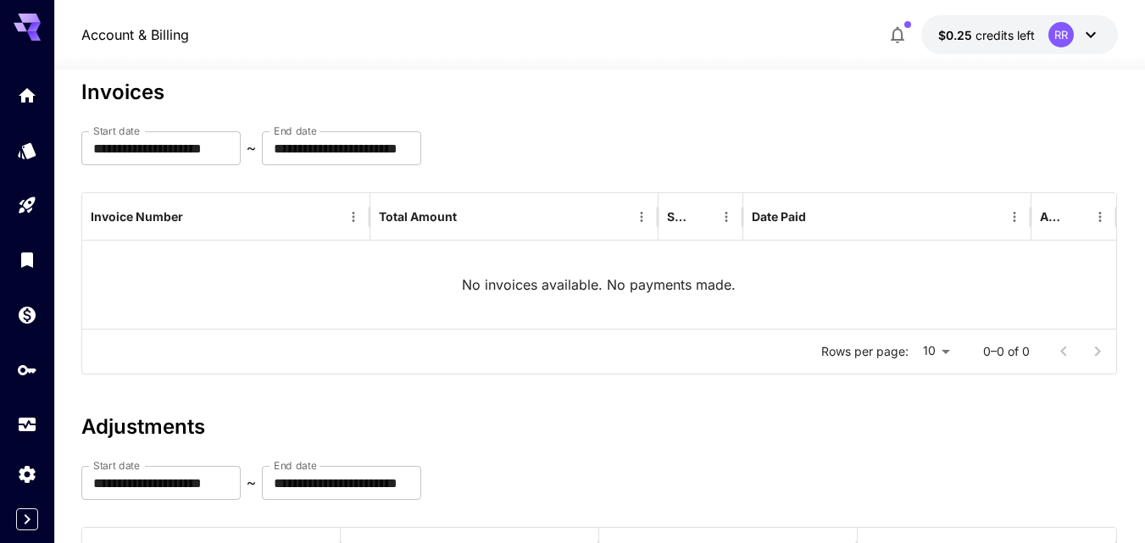
scroll to position [58, 0]
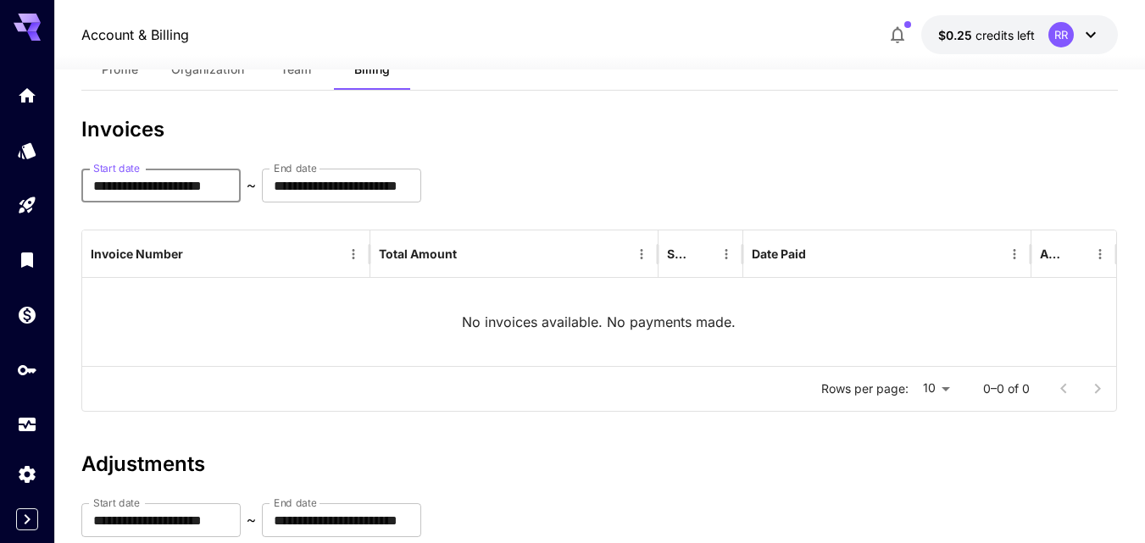
click at [163, 189] on input "**********" at bounding box center [160, 186] width 159 height 34
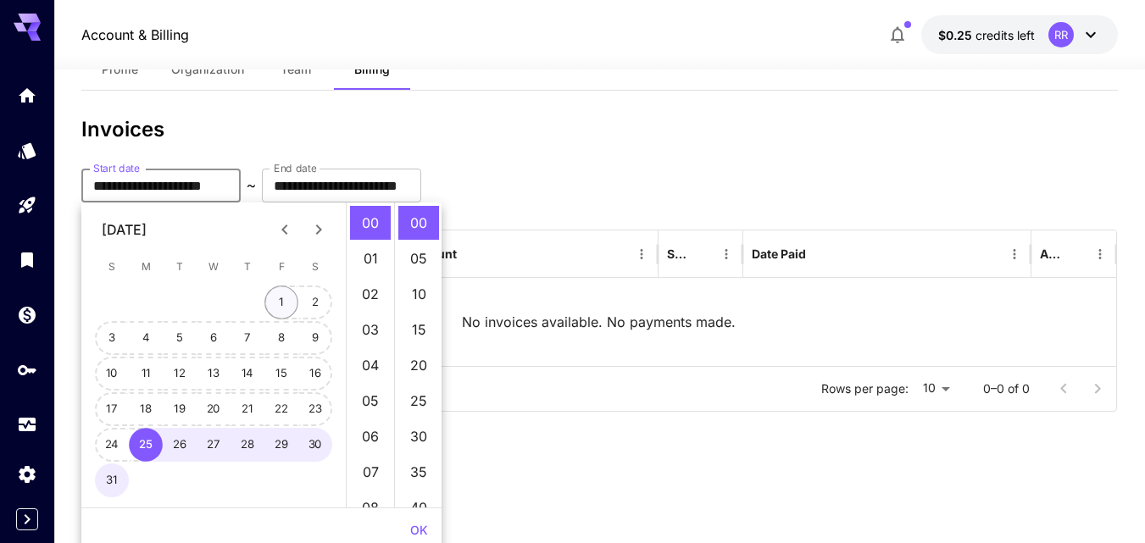
click at [278, 300] on button "1" at bounding box center [281, 303] width 34 height 34
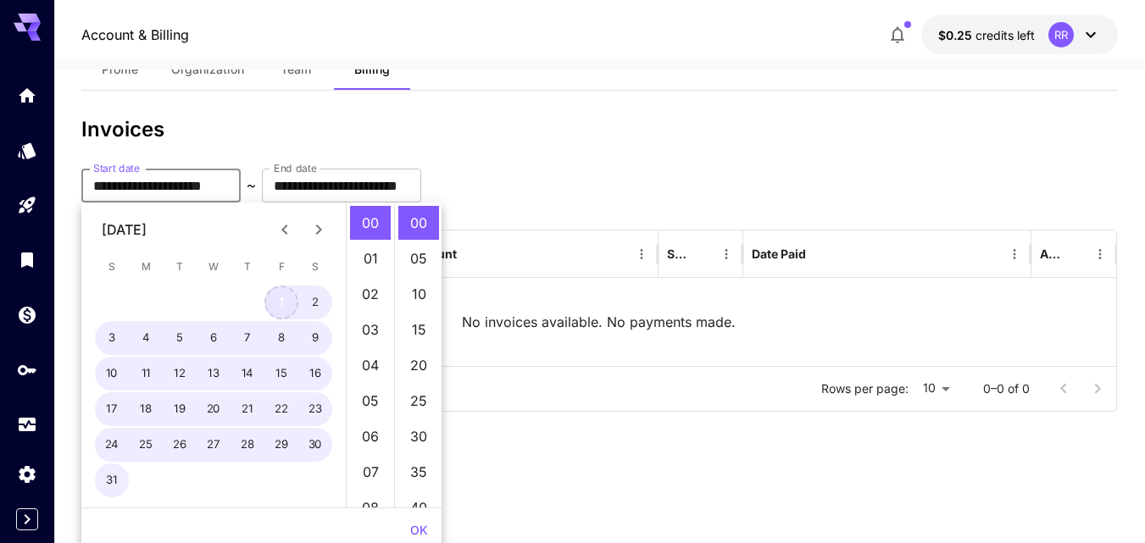
type input "**********"
click at [421, 183] on input "**********" at bounding box center [341, 186] width 159 height 34
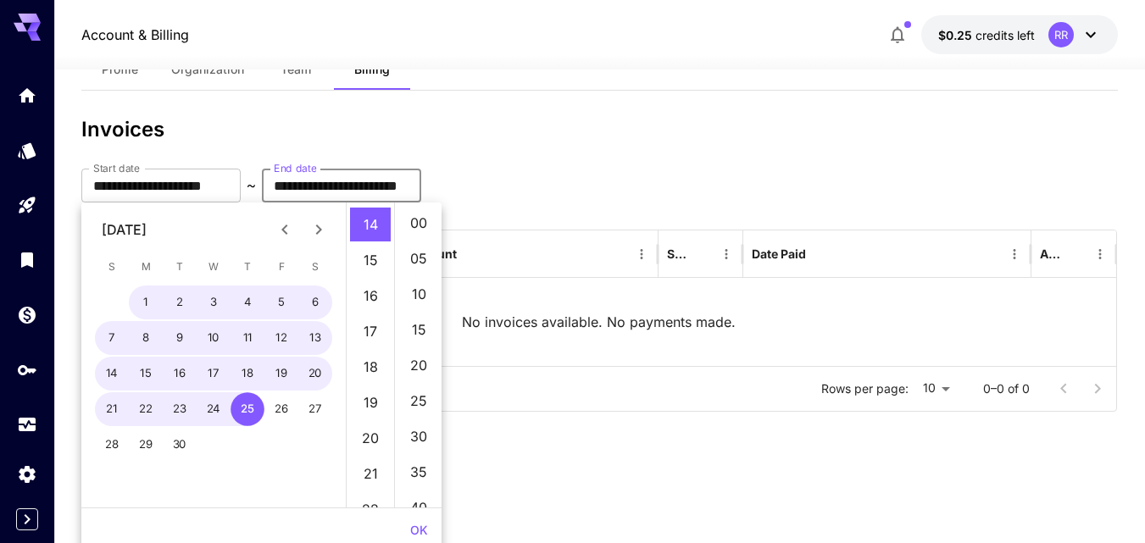
scroll to position [498, 0]
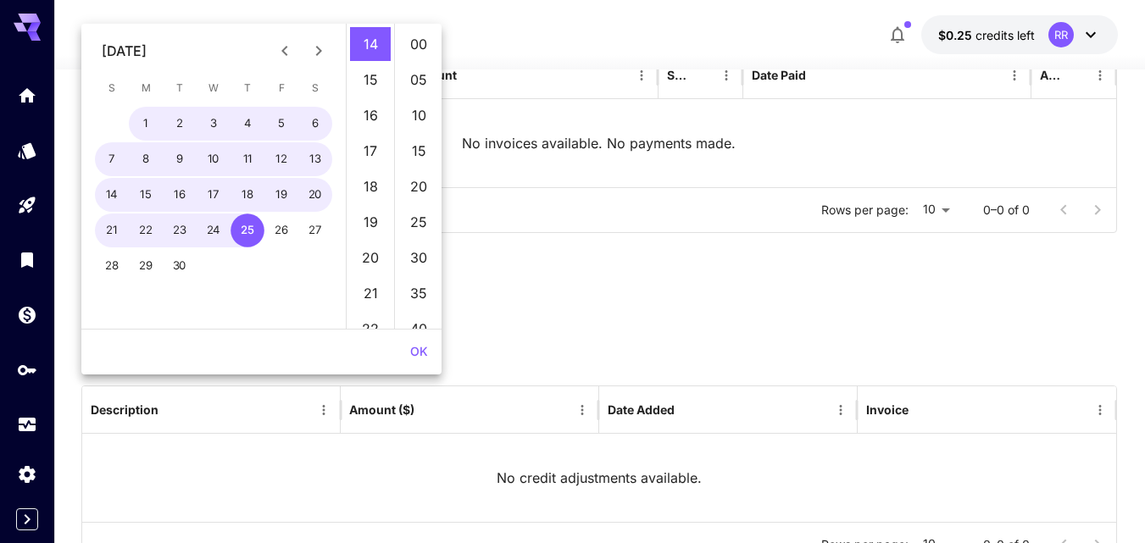
scroll to position [142, 0]
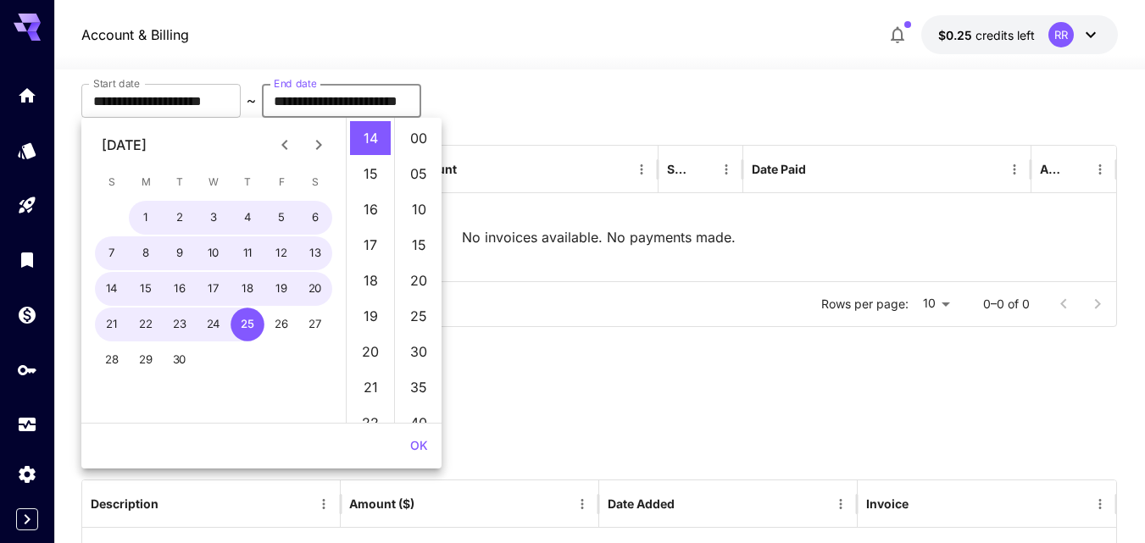
click at [673, 307] on div "Rows per page: 10 ** 0–0 of 0" at bounding box center [598, 304] width 1033 height 44
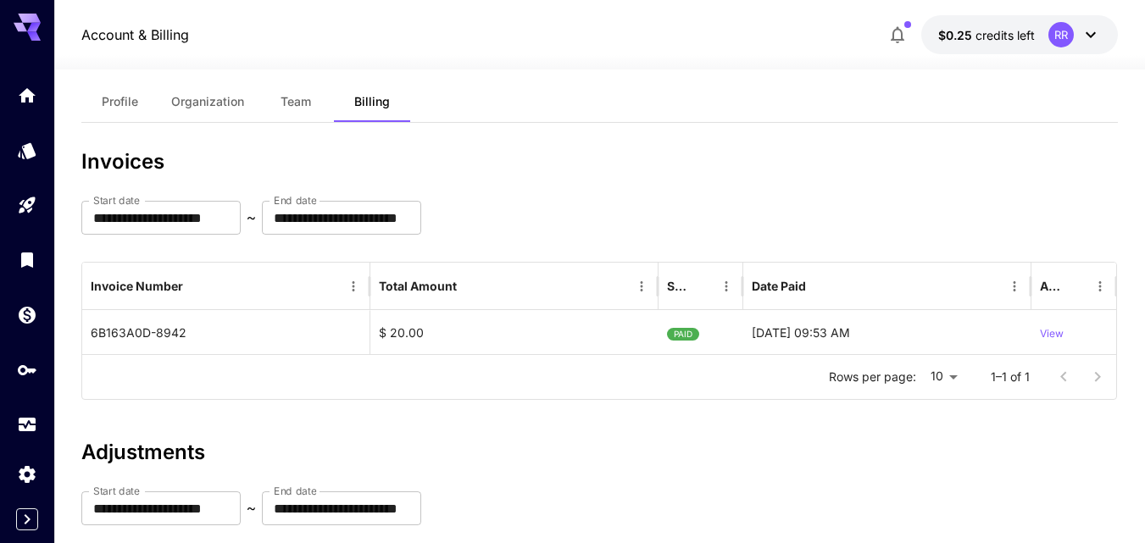
scroll to position [0, 0]
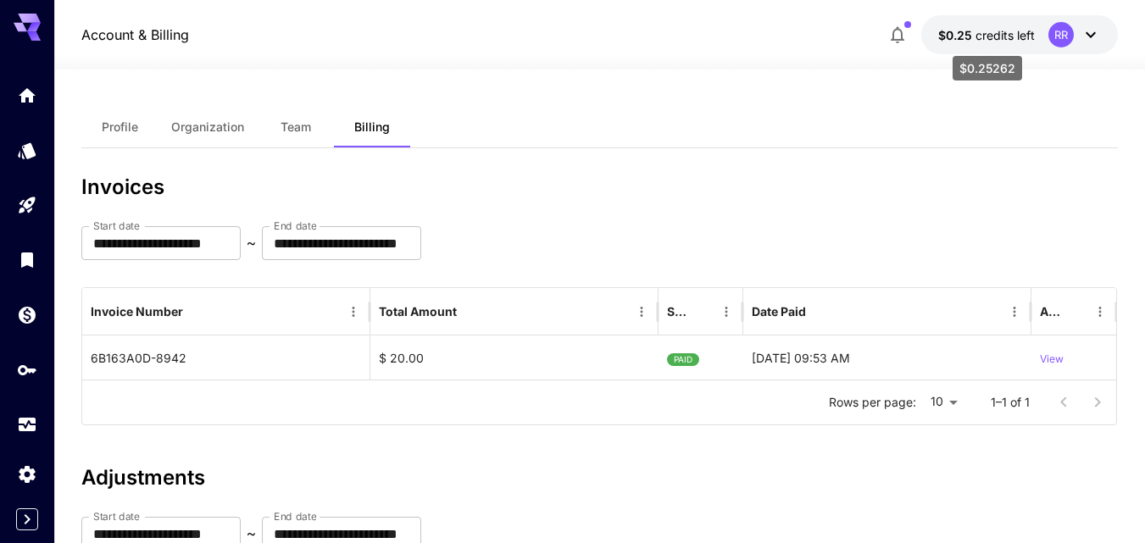
click at [967, 32] on span "$0.25" at bounding box center [956, 35] width 37 height 14
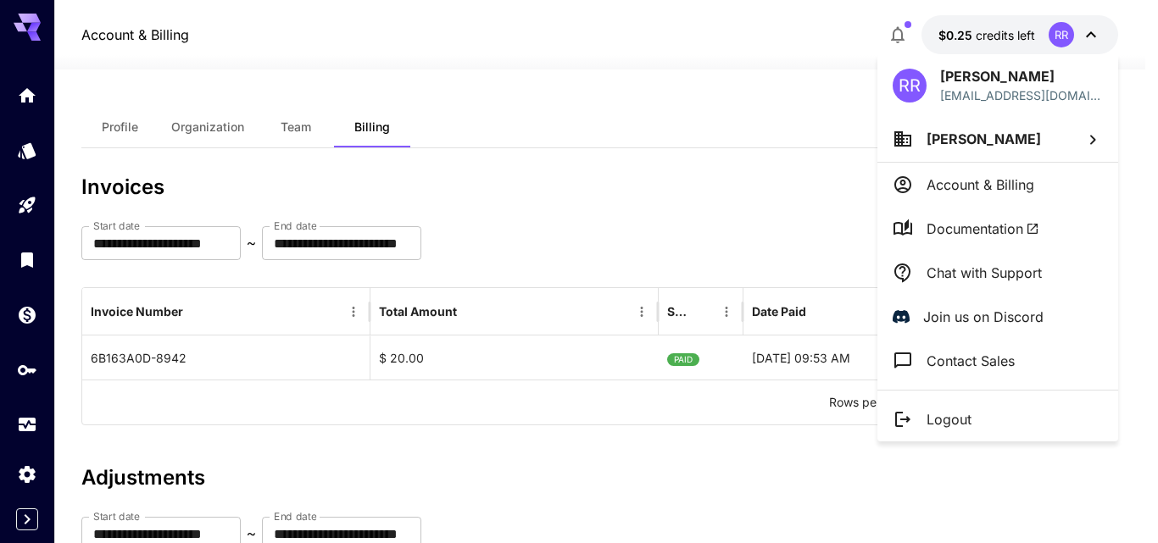
click at [671, 231] on div at bounding box center [579, 271] width 1158 height 543
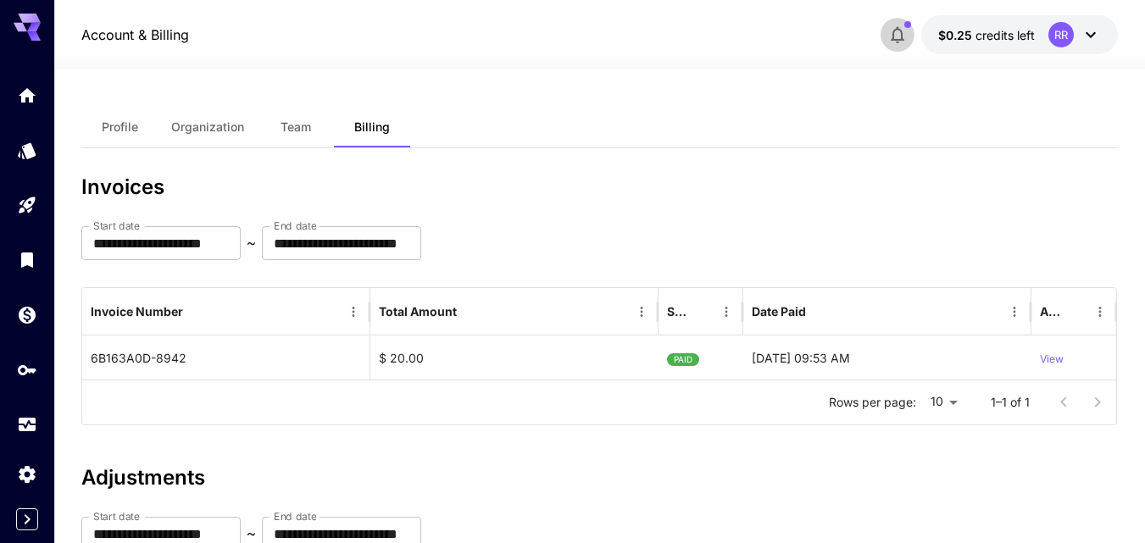
click at [895, 29] on icon "button" at bounding box center [898, 35] width 20 height 20
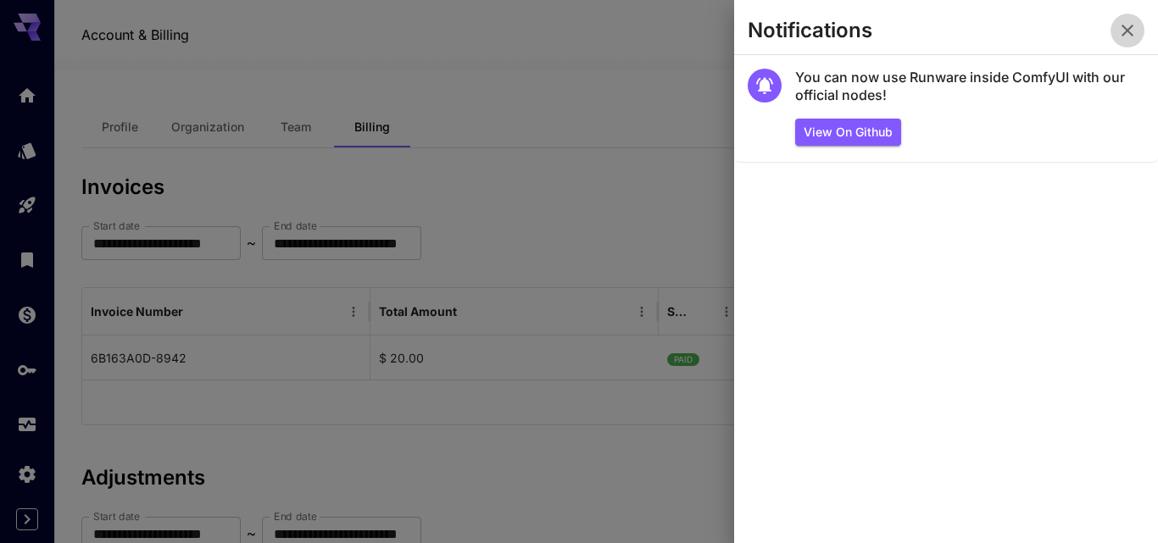
click at [1124, 28] on icon "button" at bounding box center [1127, 30] width 20 height 20
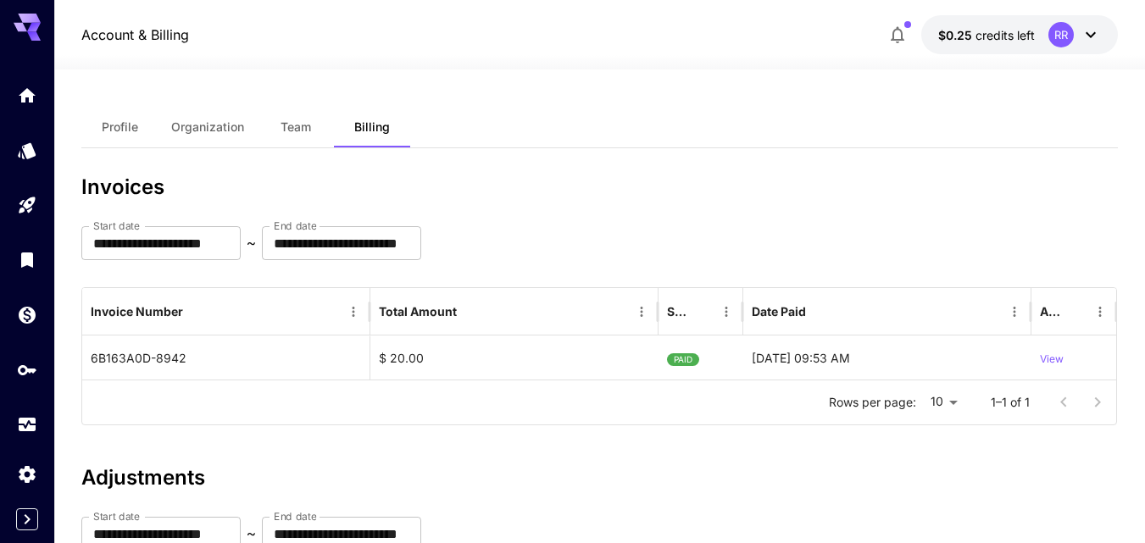
click at [1065, 31] on div "RR" at bounding box center [1061, 34] width 25 height 25
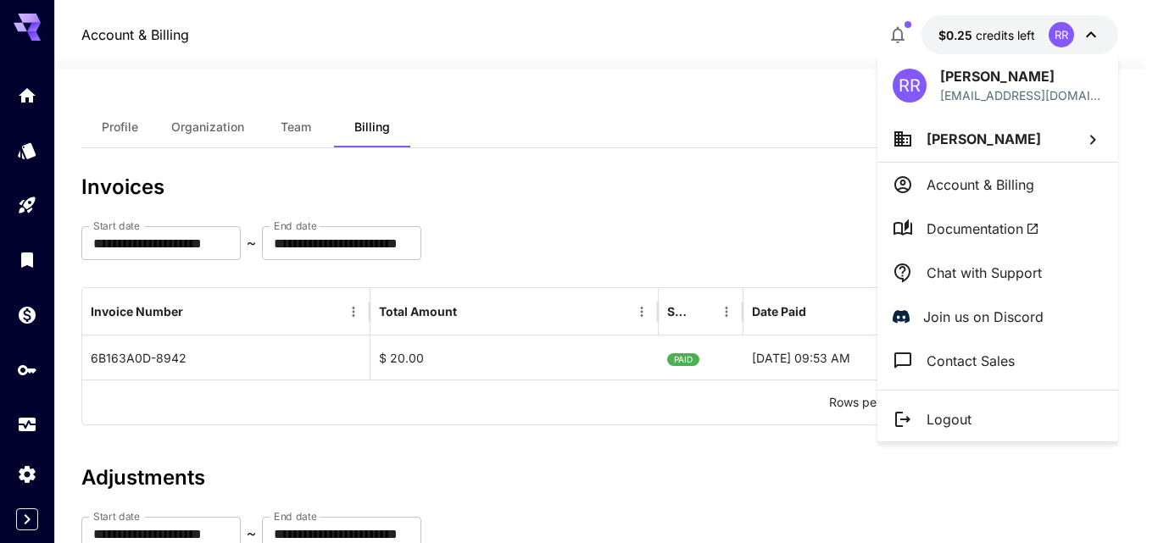
click at [1065, 31] on div at bounding box center [579, 271] width 1158 height 543
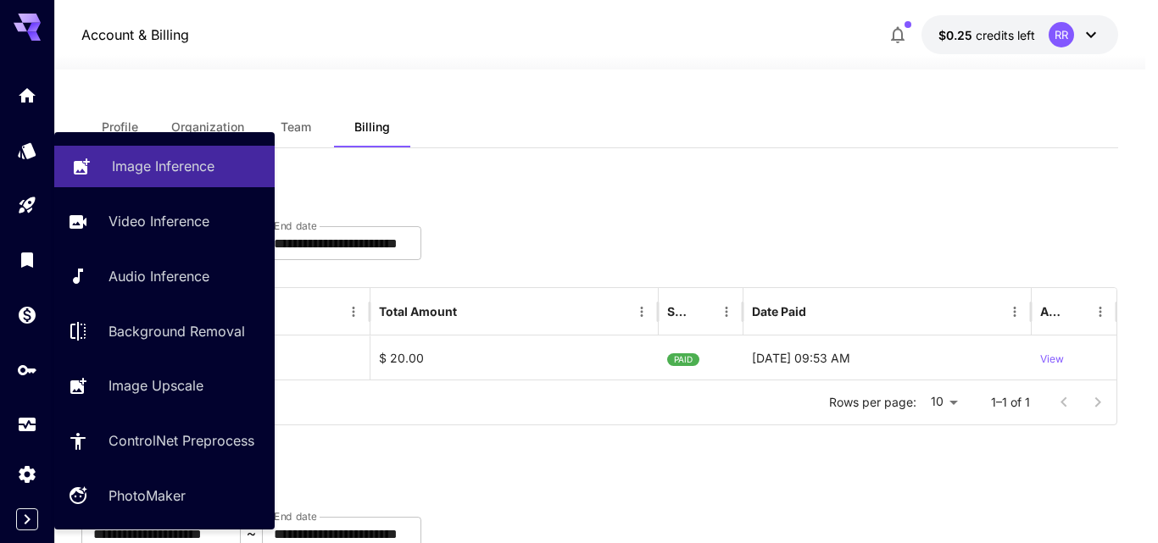
drag, startPoint x: 179, startPoint y: 164, endPoint x: 192, endPoint y: 184, distance: 23.3
click at [179, 165] on p "Image Inference" at bounding box center [163, 166] width 103 height 20
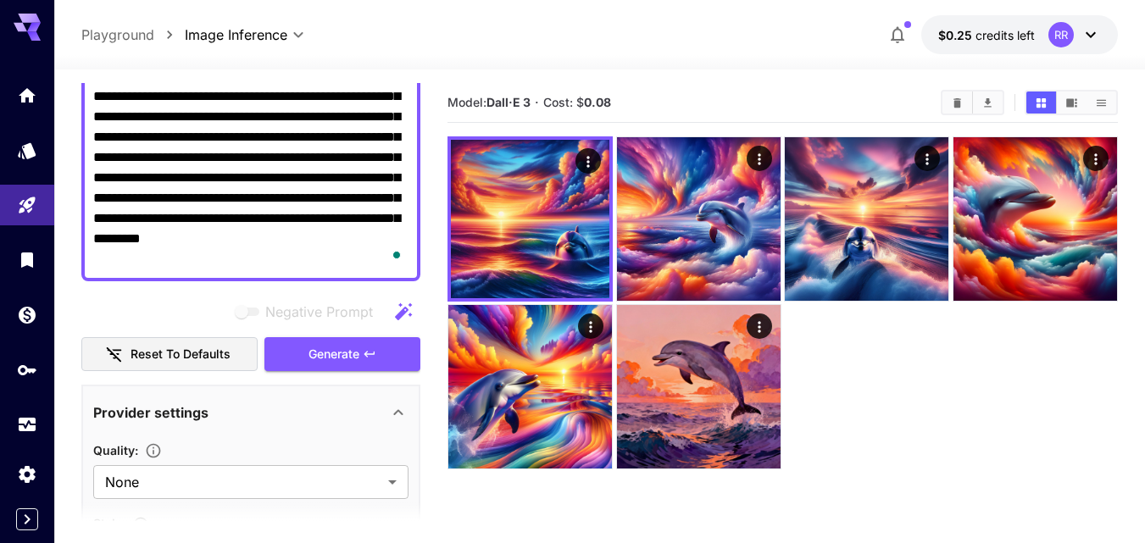
scroll to position [254, 0]
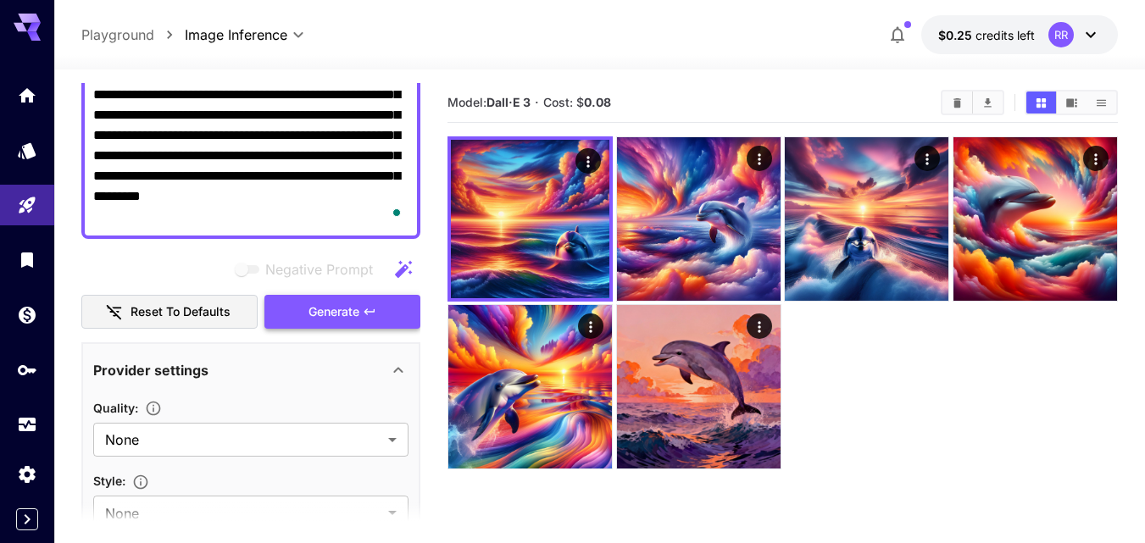
click at [331, 312] on span "Generate" at bounding box center [334, 312] width 51 height 21
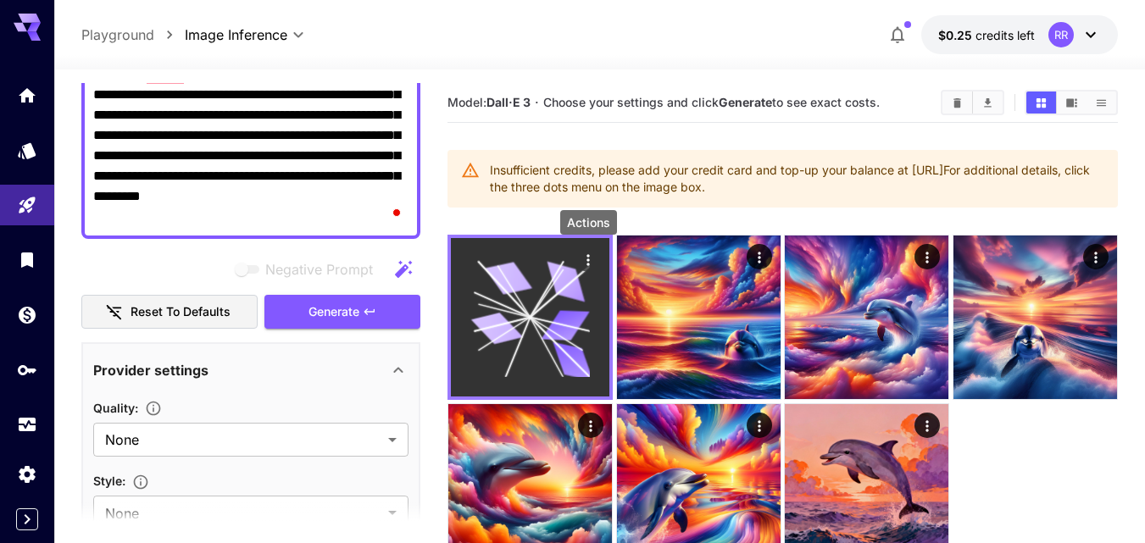
click at [589, 257] on icon "Actions" at bounding box center [588, 259] width 3 height 11
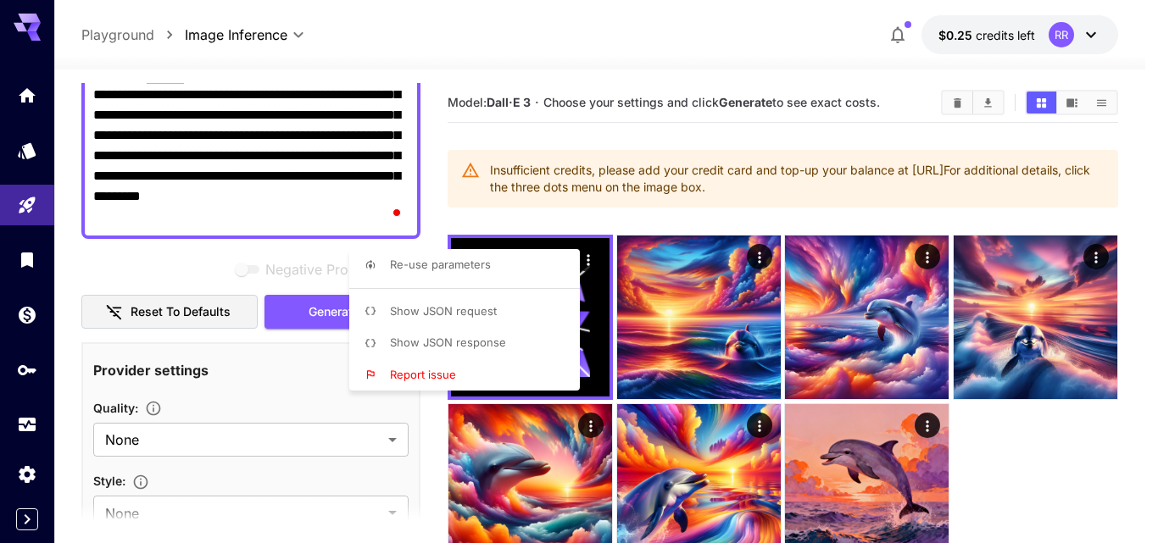
click at [932, 170] on div at bounding box center [579, 271] width 1158 height 543
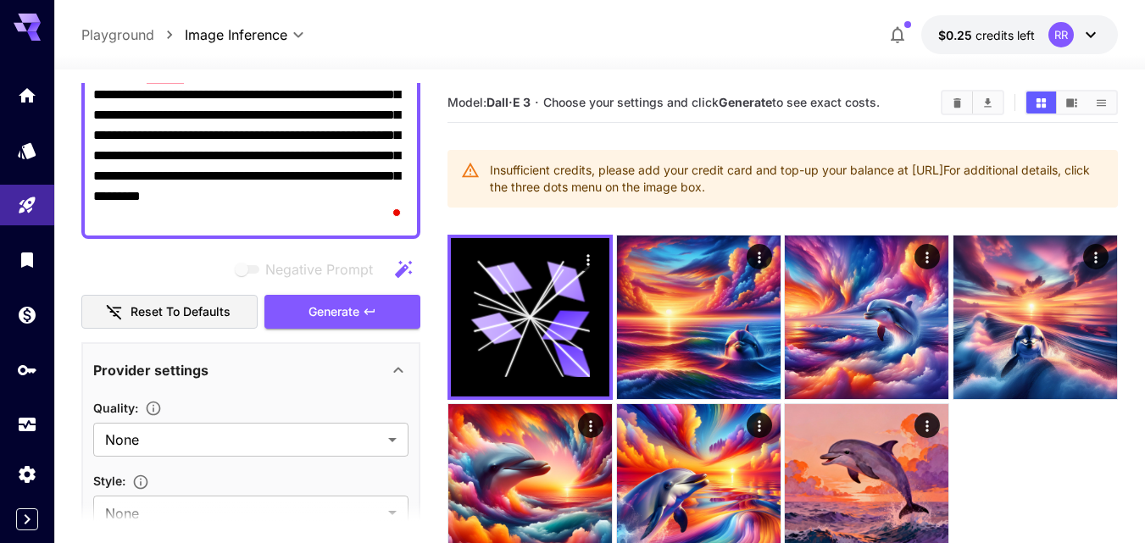
drag, startPoint x: 912, startPoint y: 170, endPoint x: 1071, endPoint y: 169, distance: 158.5
click at [1071, 169] on div "Insufficient credits, please add your credit card and top-up your balance at ht…" at bounding box center [797, 178] width 615 height 47
copy div "[URL]"
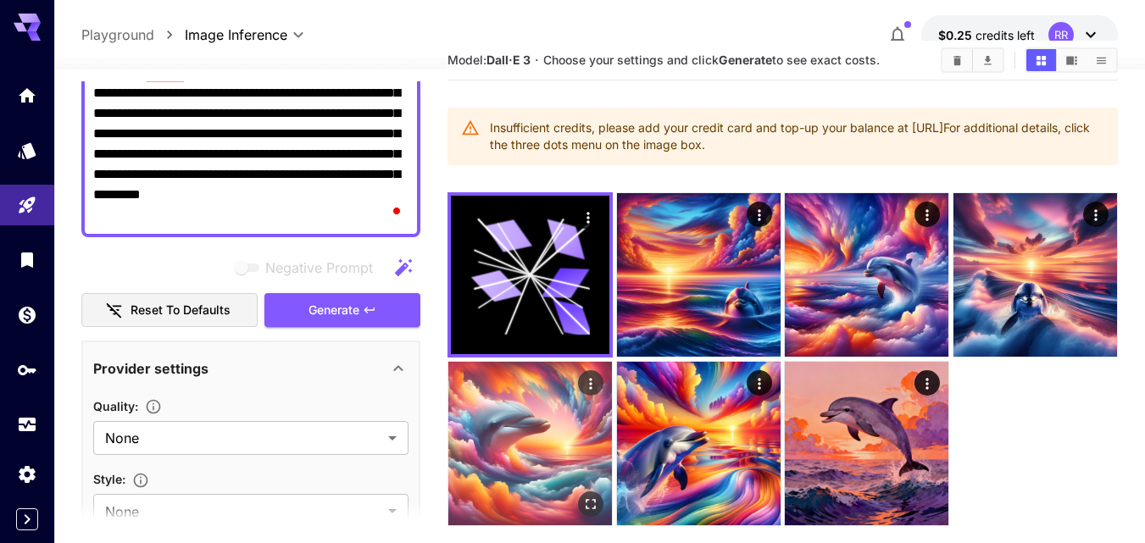
scroll to position [0, 0]
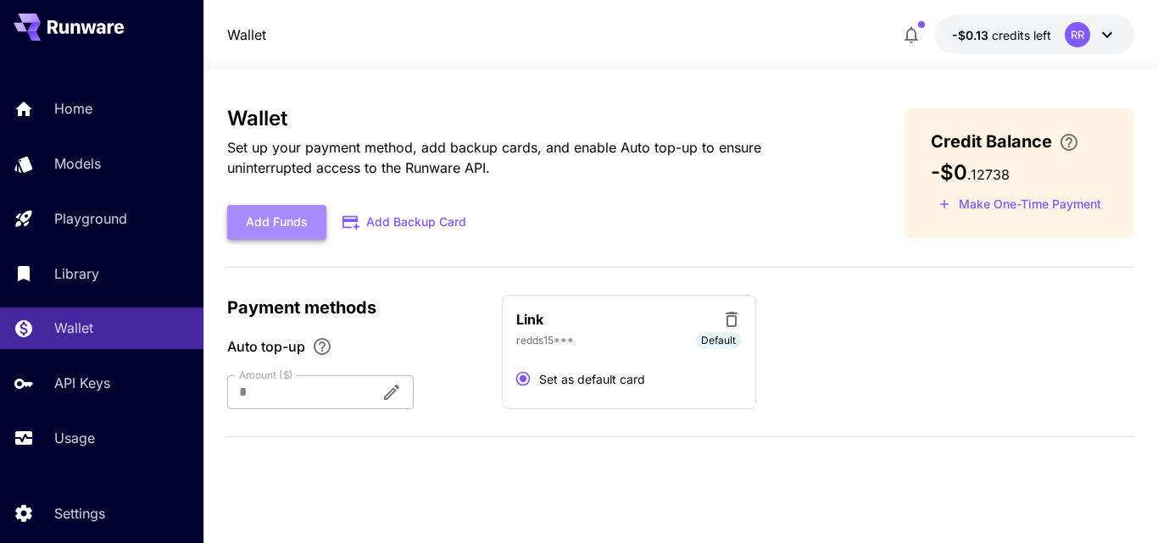
click at [299, 225] on button "Add Funds" at bounding box center [276, 222] width 99 height 35
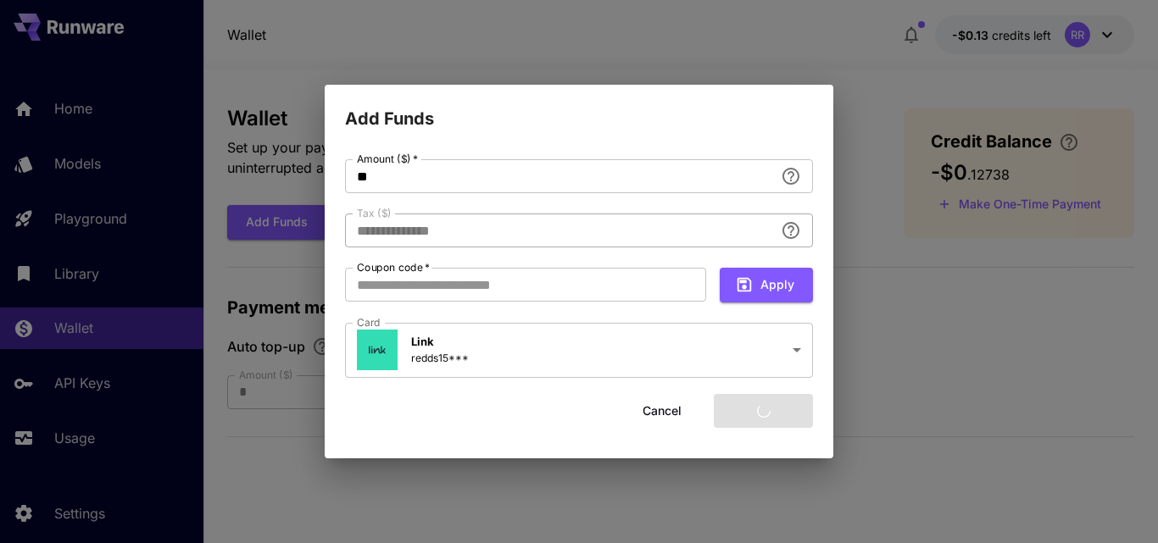
type input "****"
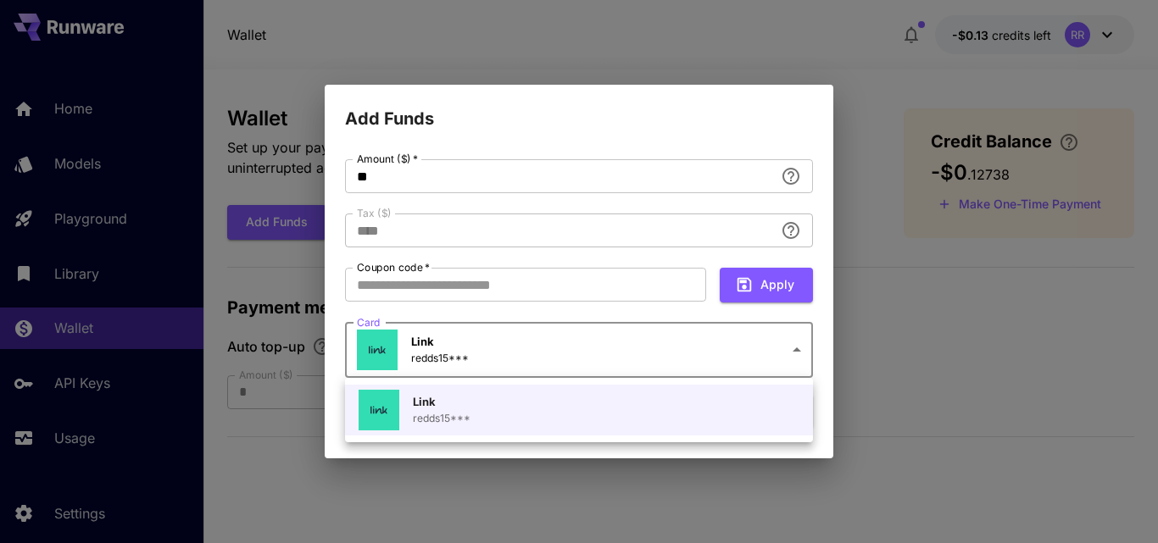
click at [801, 344] on body "**********" at bounding box center [579, 271] width 1158 height 543
click at [801, 346] on div at bounding box center [579, 271] width 1158 height 543
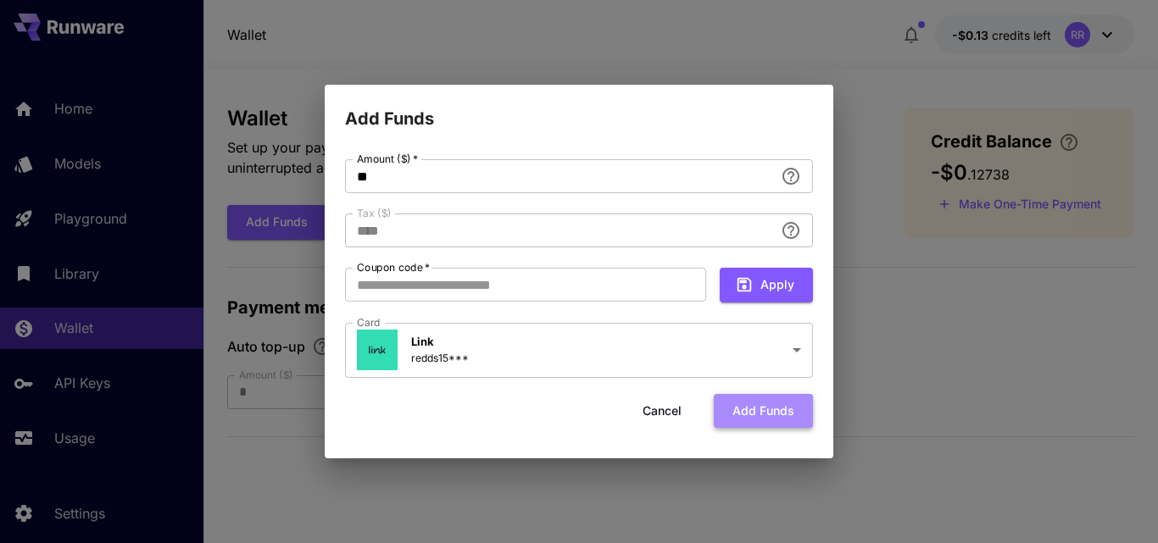
click at [776, 403] on button "Add funds" at bounding box center [763, 411] width 99 height 35
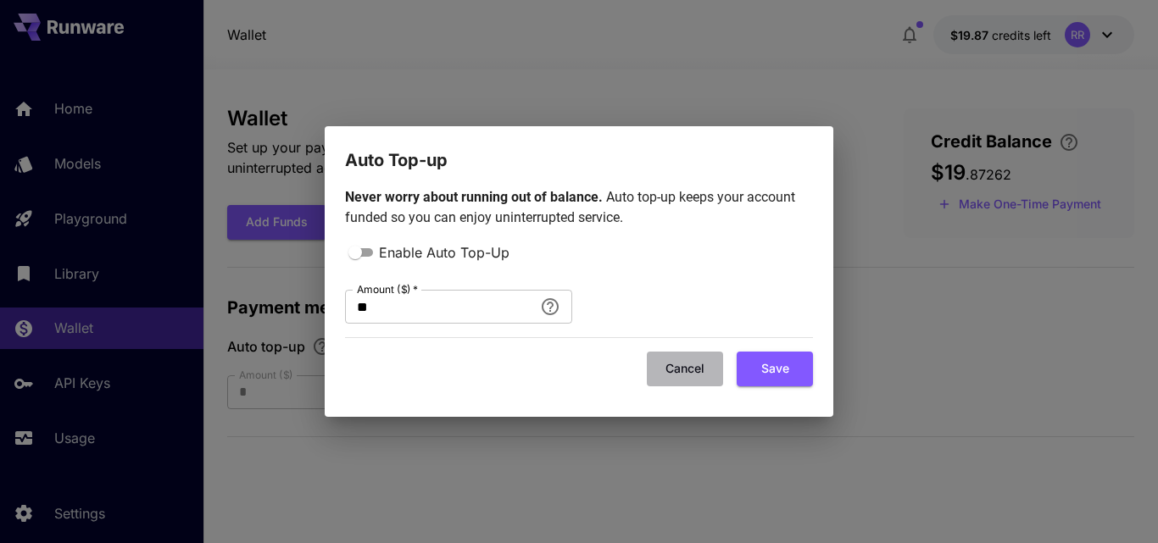
click at [700, 370] on button "Cancel" at bounding box center [685, 369] width 76 height 35
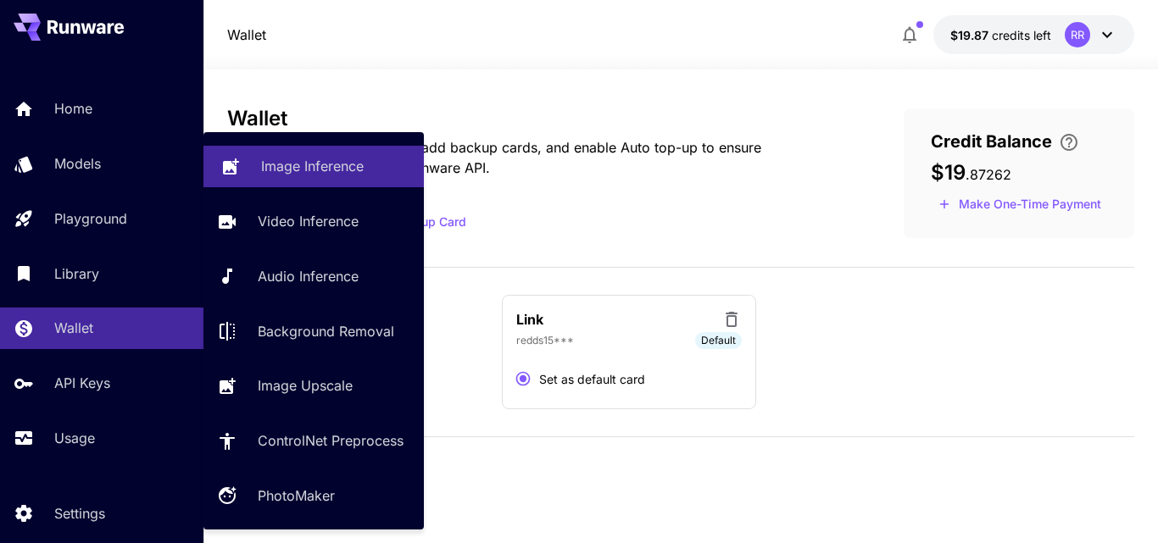
click at [329, 163] on p "Image Inference" at bounding box center [312, 166] width 103 height 20
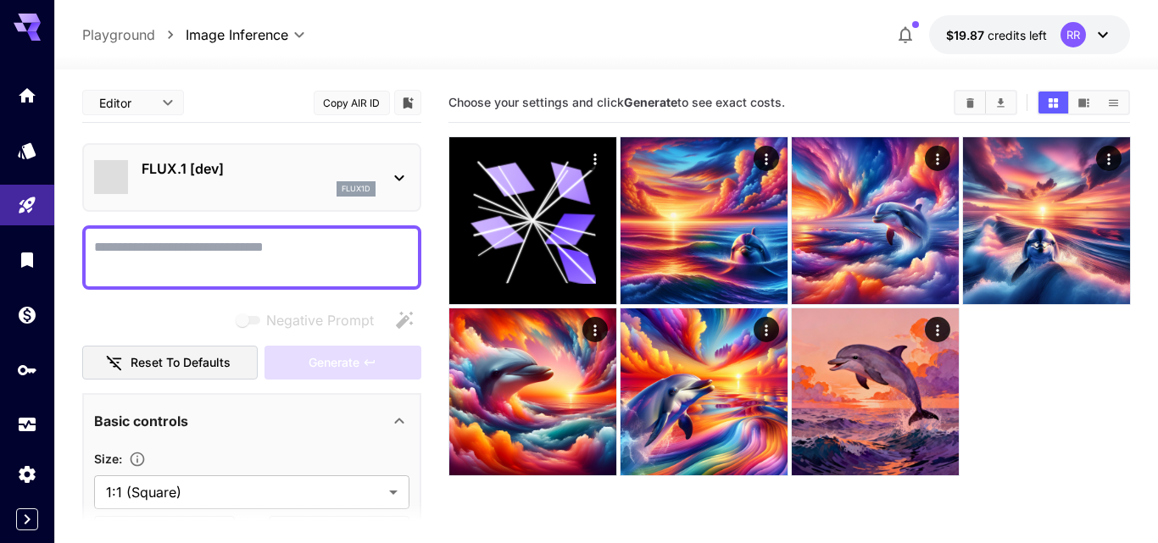
type input "**********"
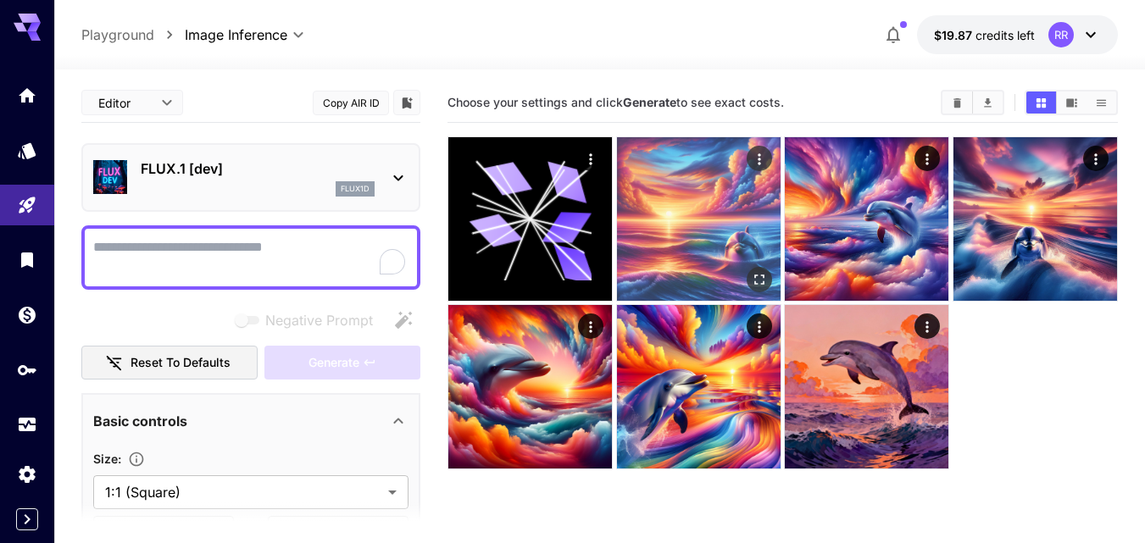
click at [645, 219] on img at bounding box center [699, 219] width 164 height 164
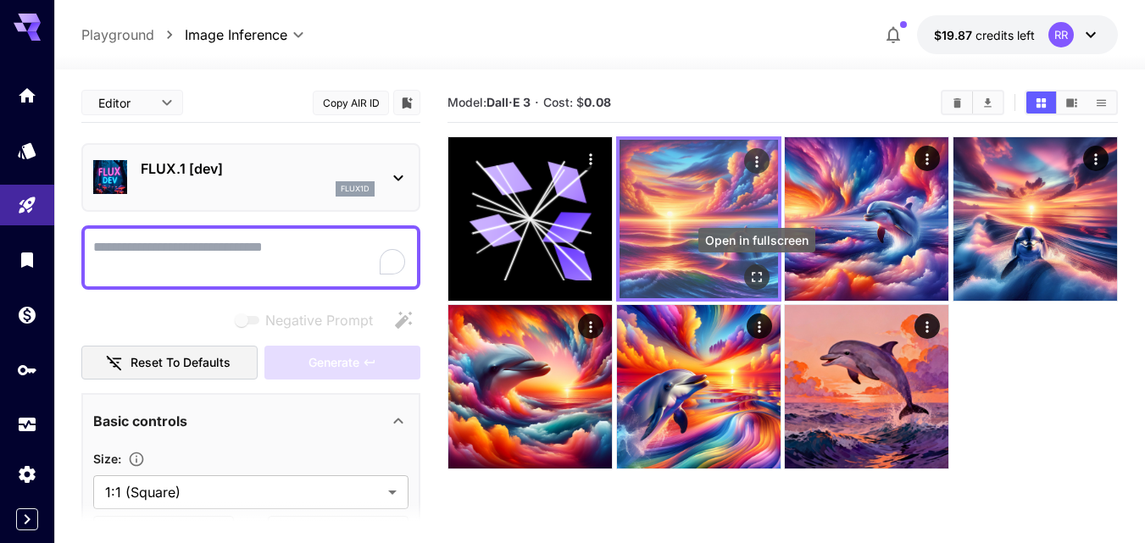
click at [756, 275] on icon "Open in fullscreen" at bounding box center [756, 277] width 17 height 17
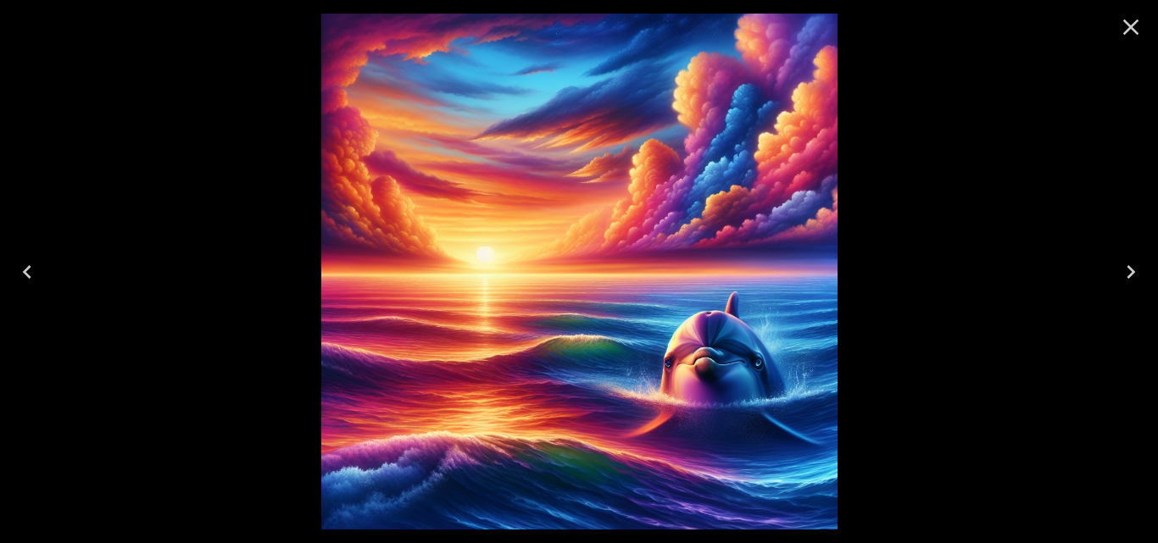
click at [1138, 27] on icon "Close" at bounding box center [1130, 27] width 27 height 27
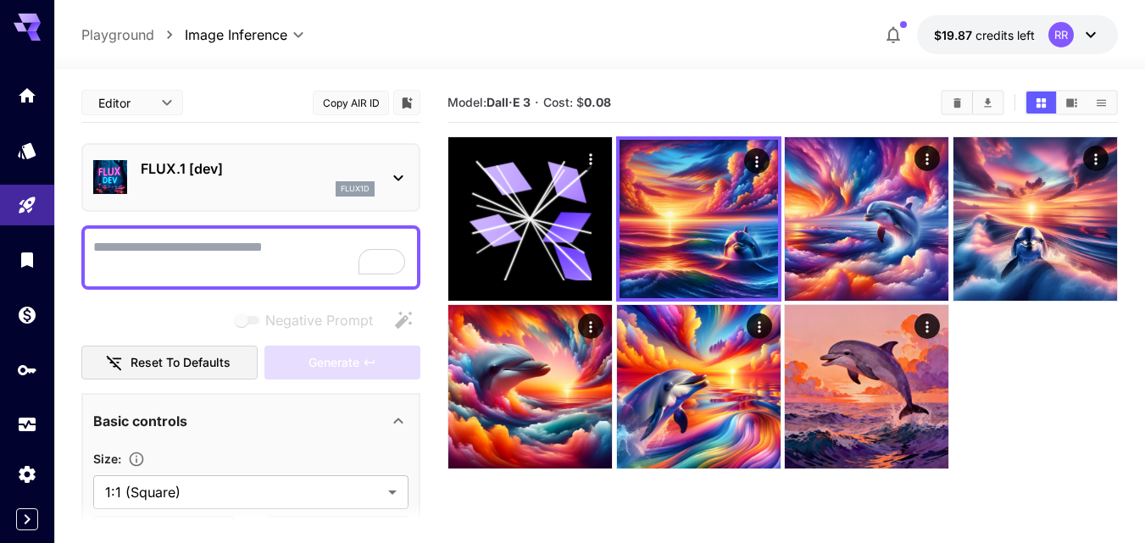
click at [154, 244] on textarea "Negative Prompt" at bounding box center [250, 257] width 315 height 41
paste textarea "**********"
type textarea "**********"
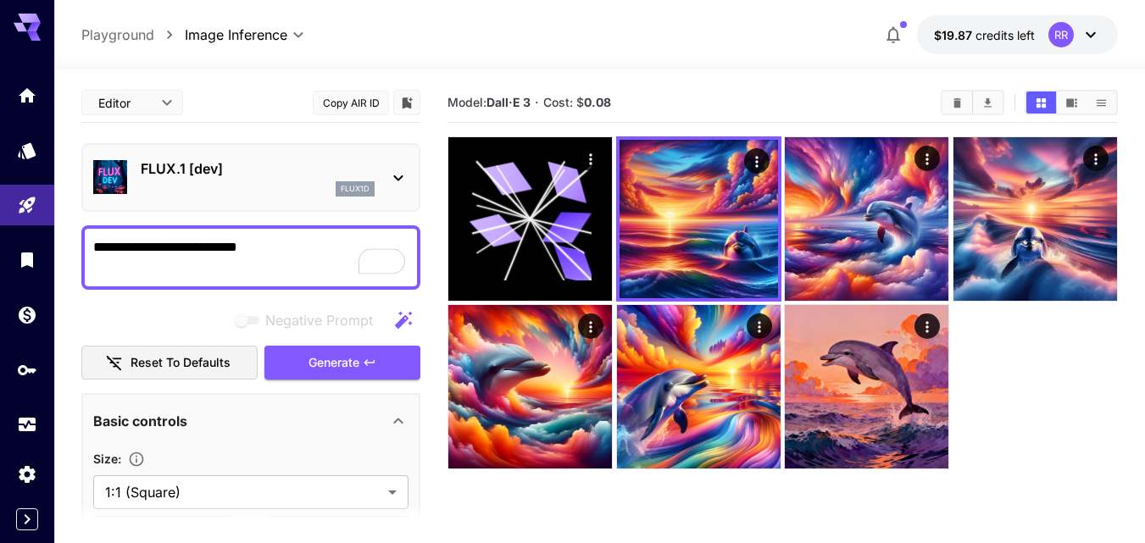
drag, startPoint x: 271, startPoint y: 250, endPoint x: 97, endPoint y: 279, distance: 176.1
click at [65, 265] on section "**********" at bounding box center [599, 374] width 1091 height 608
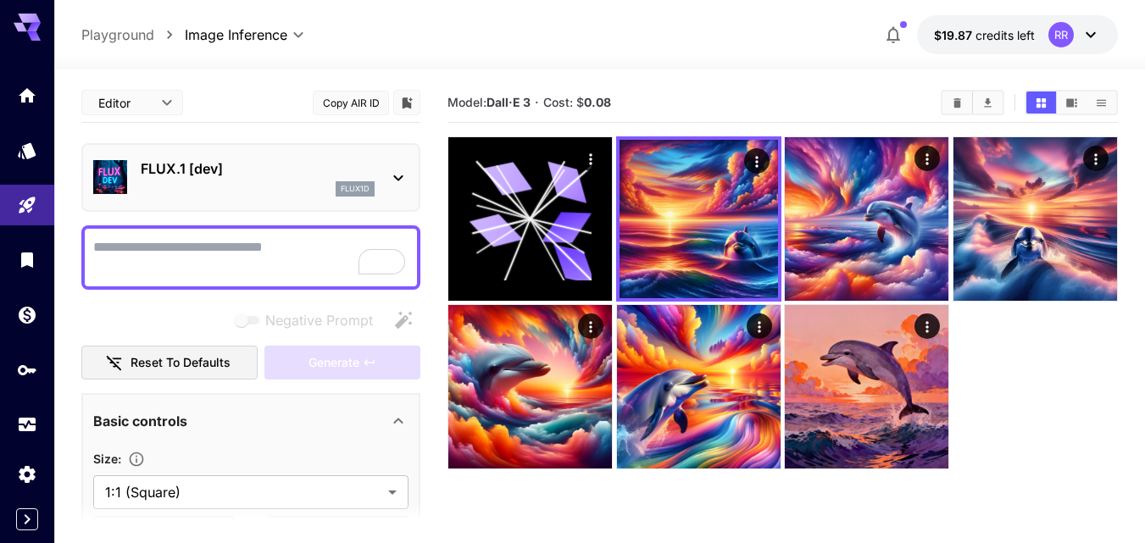
drag, startPoint x: 971, startPoint y: 429, endPoint x: 952, endPoint y: 425, distance: 20.0
click at [971, 429] on div at bounding box center [783, 303] width 671 height 334
click at [192, 244] on textarea "Negative Prompt" at bounding box center [250, 257] width 315 height 41
paste textarea "**********"
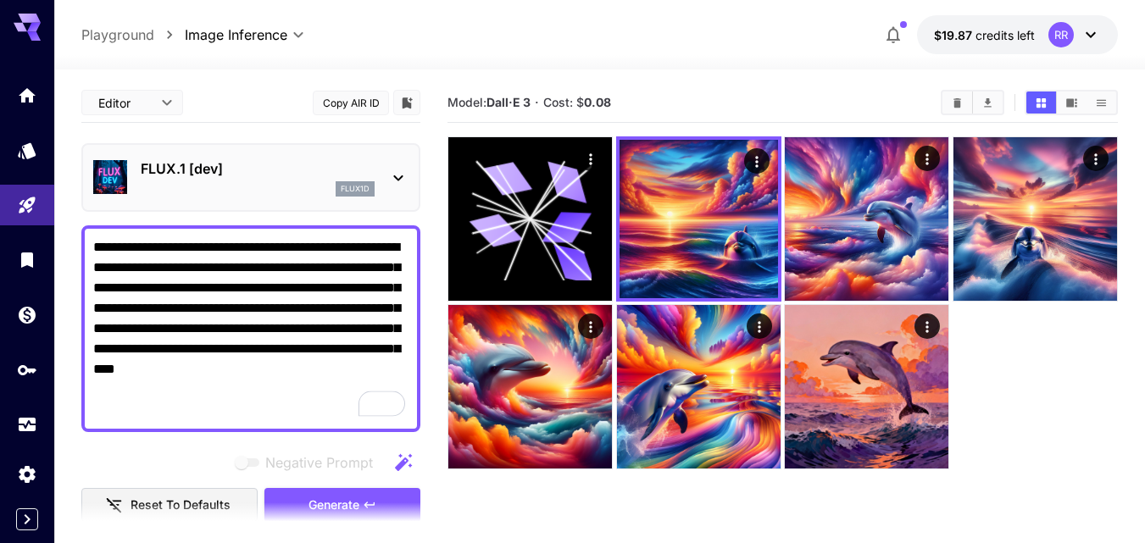
type textarea "**********"
click at [292, 173] on p "FLUX.1 [dev]" at bounding box center [258, 169] width 234 height 20
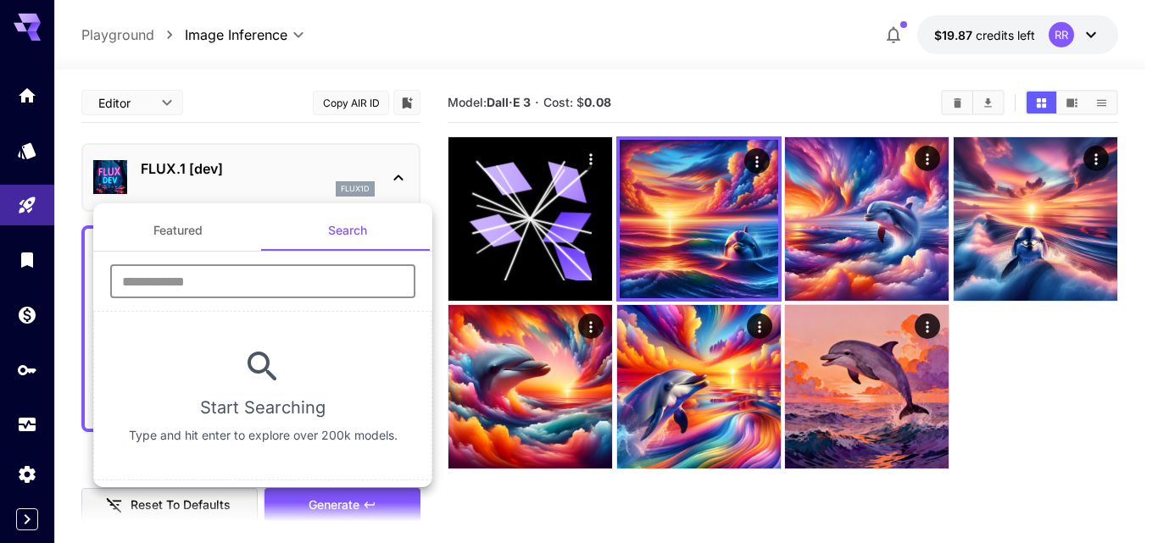
click at [233, 285] on input "text" at bounding box center [262, 281] width 305 height 34
type input "****"
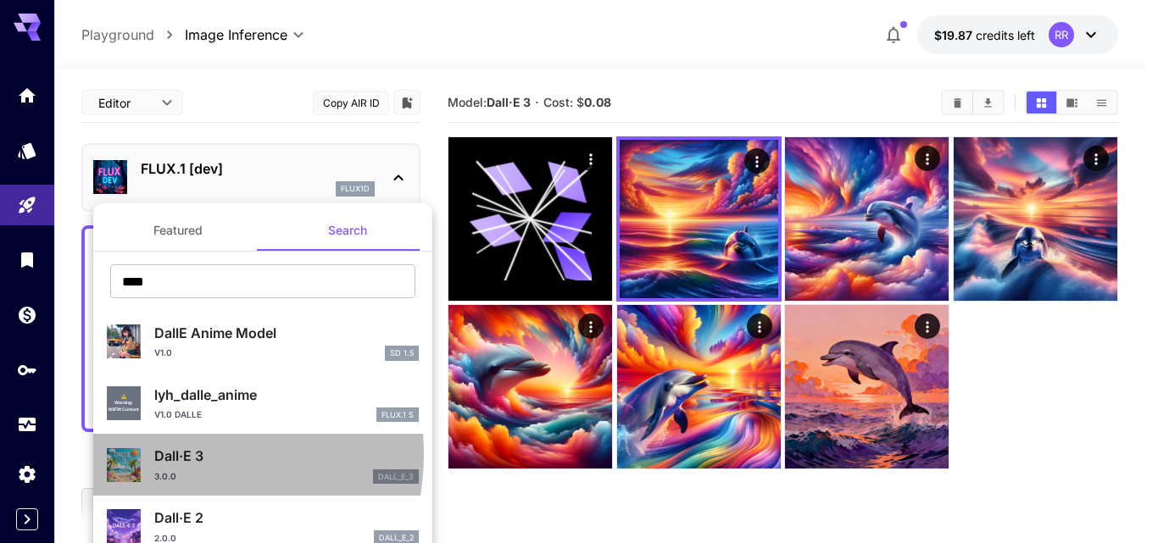
click at [184, 453] on p "Dall·E 3" at bounding box center [286, 456] width 264 height 20
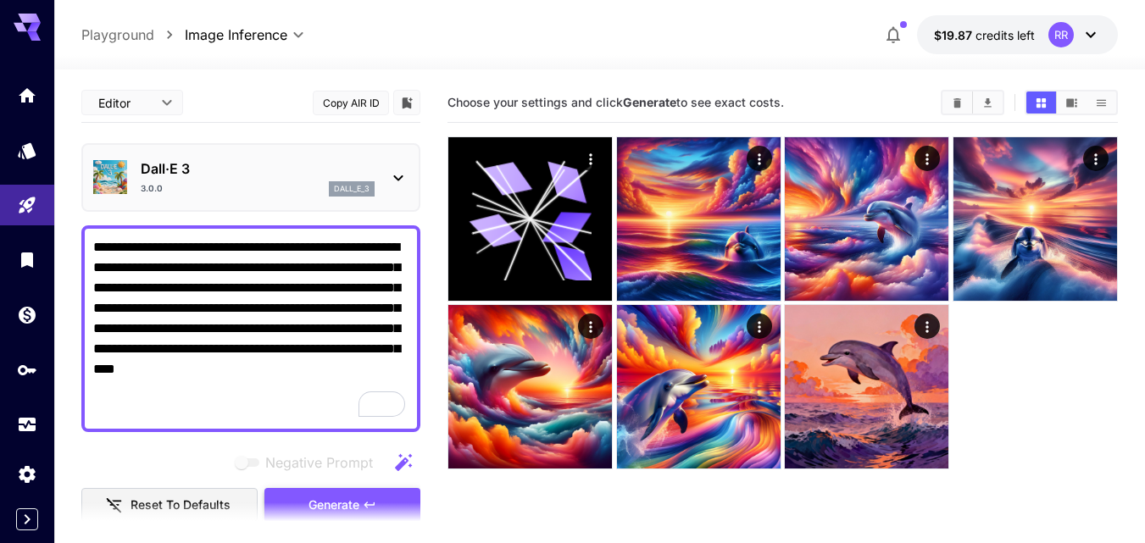
click at [340, 498] on span "Generate" at bounding box center [334, 505] width 51 height 21
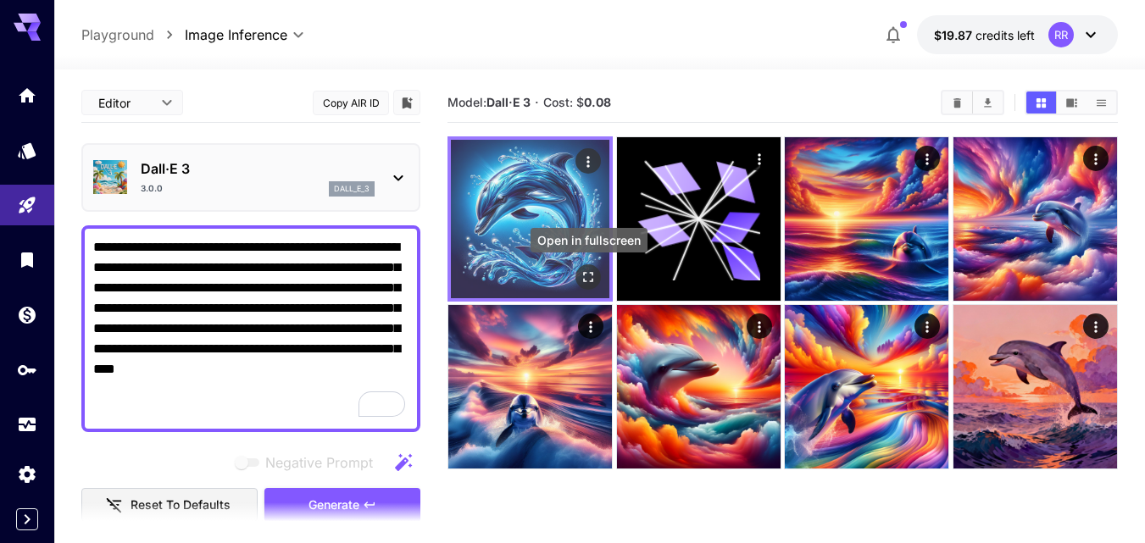
click at [587, 270] on icon "Open in fullscreen" at bounding box center [588, 277] width 17 height 17
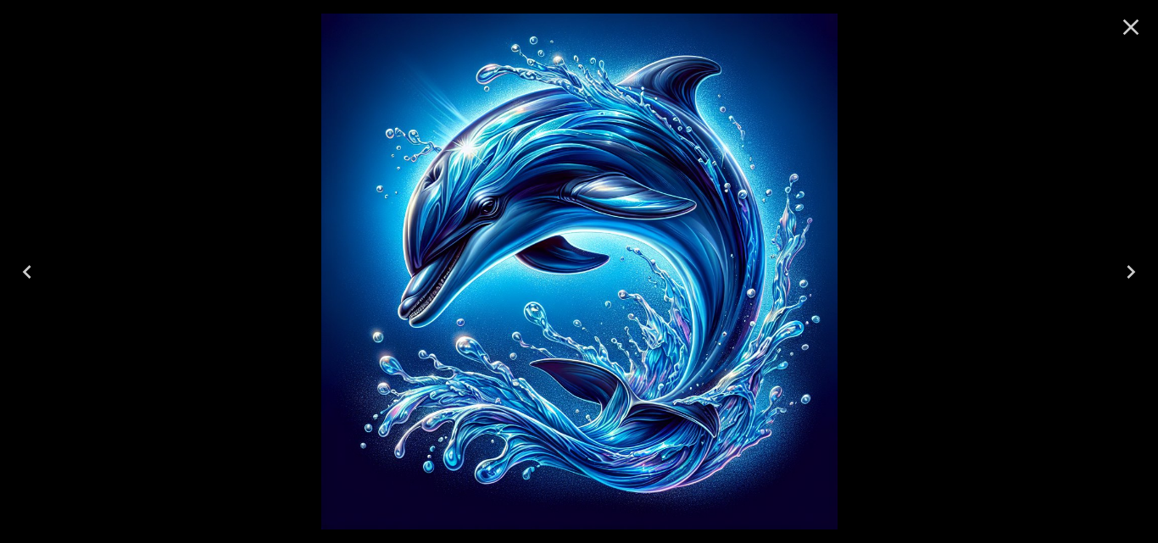
click at [1128, 30] on icon "Close" at bounding box center [1131, 27] width 16 height 16
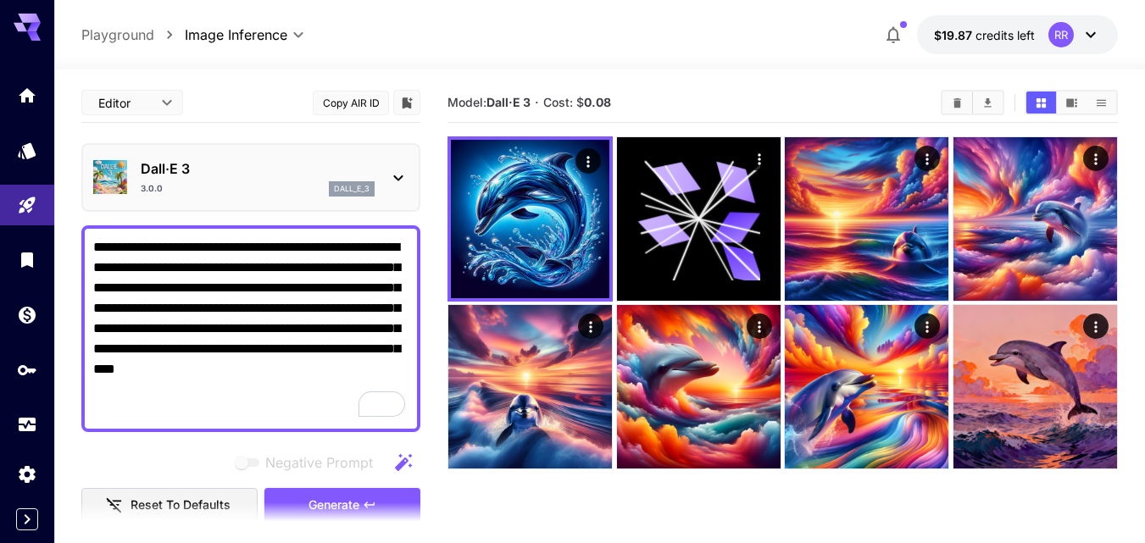
click at [346, 504] on section at bounding box center [250, 524] width 339 height 42
click at [344, 498] on span "Generate" at bounding box center [334, 505] width 51 height 21
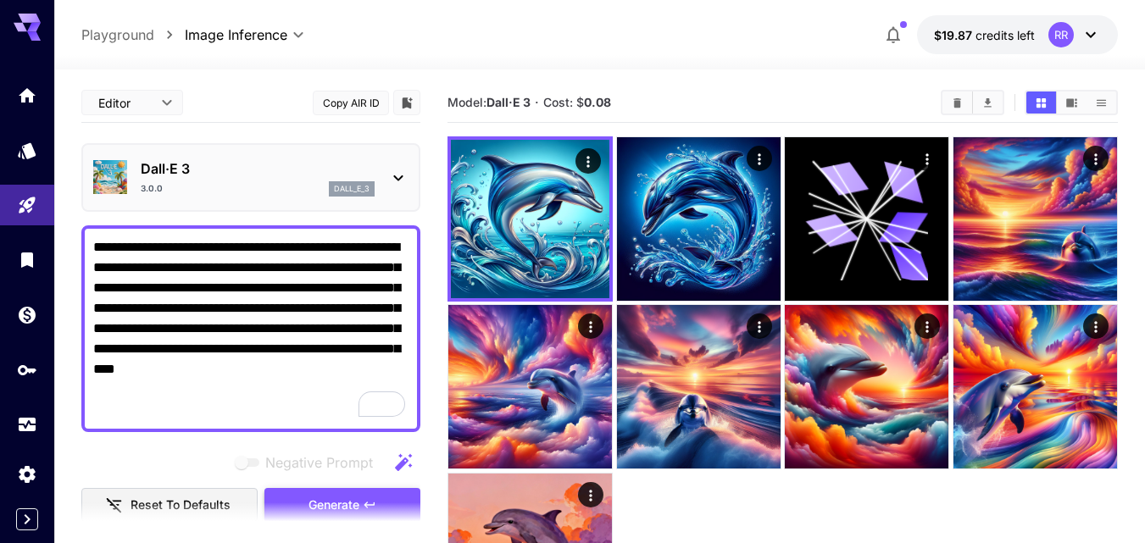
click at [343, 492] on button "Generate" at bounding box center [342, 505] width 156 height 35
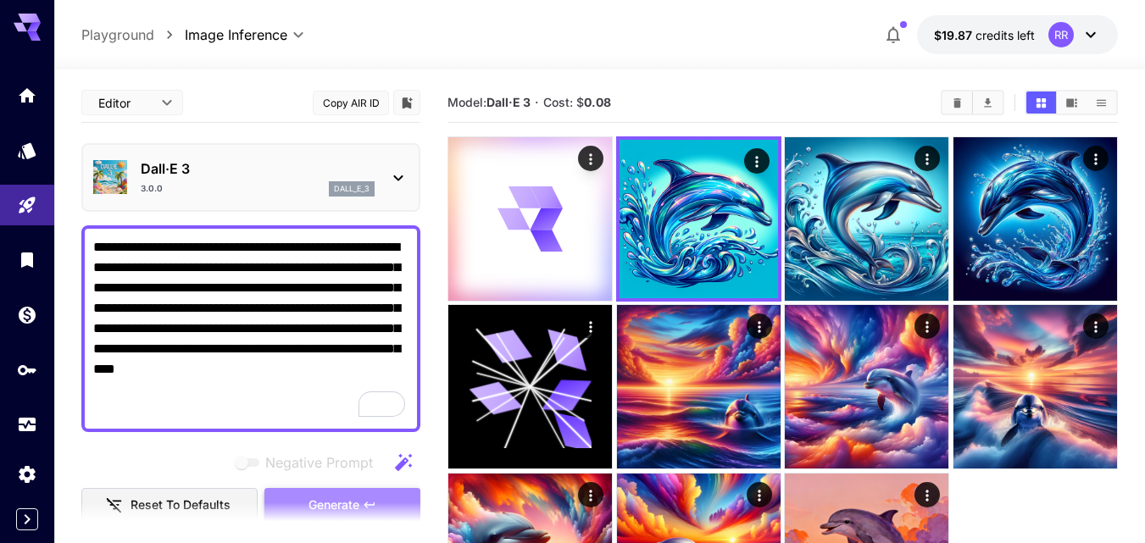
click at [359, 498] on span "Generate" at bounding box center [334, 505] width 51 height 21
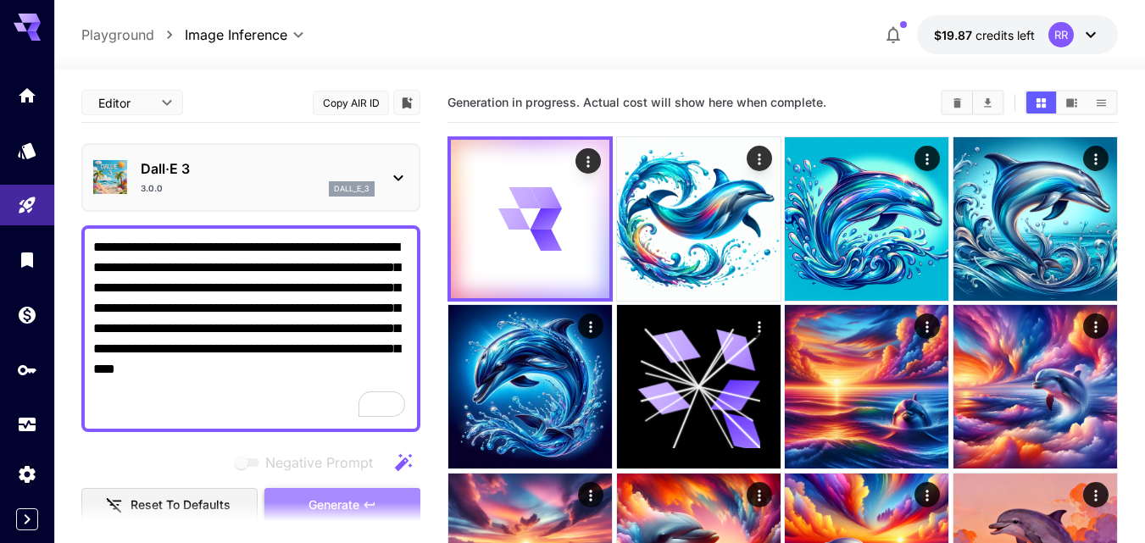
click at [359, 498] on span "Generate" at bounding box center [334, 505] width 51 height 21
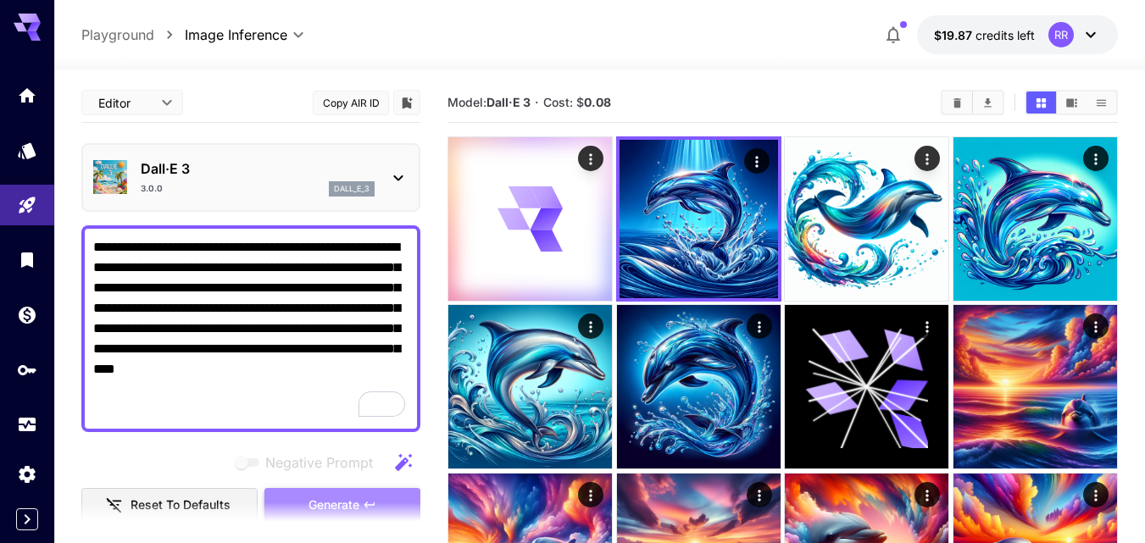
click at [359, 500] on span "Generate" at bounding box center [334, 505] width 51 height 21
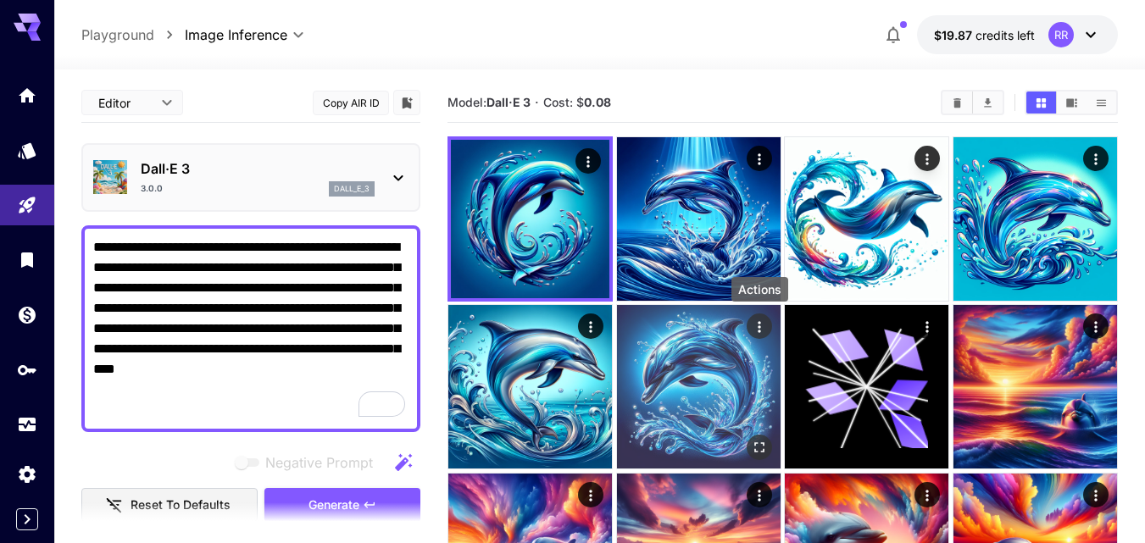
click at [763, 324] on icon "Actions" at bounding box center [759, 327] width 17 height 17
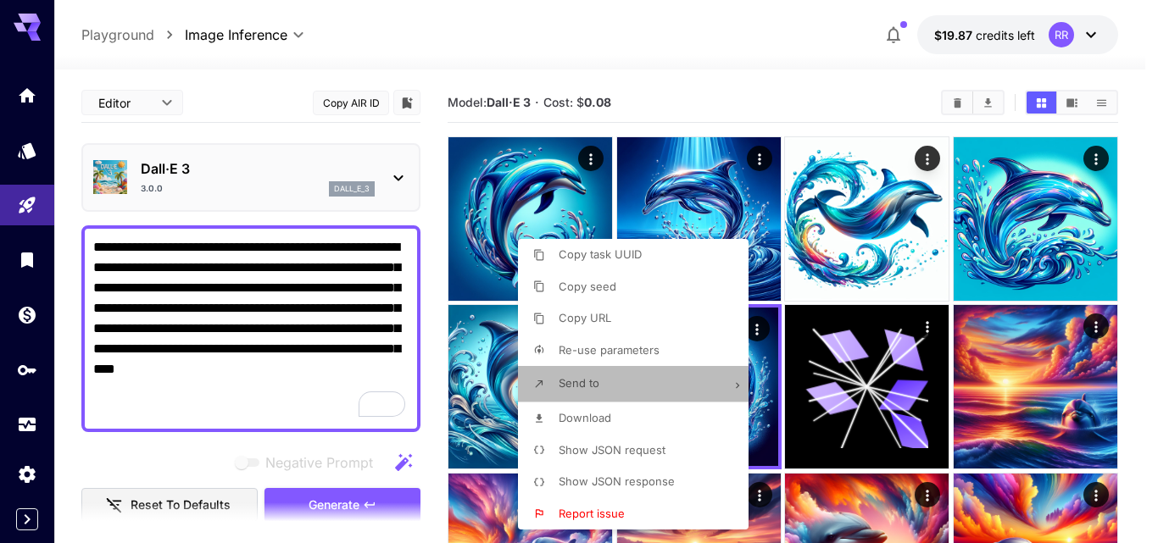
click at [594, 386] on span "Send to" at bounding box center [579, 383] width 41 height 14
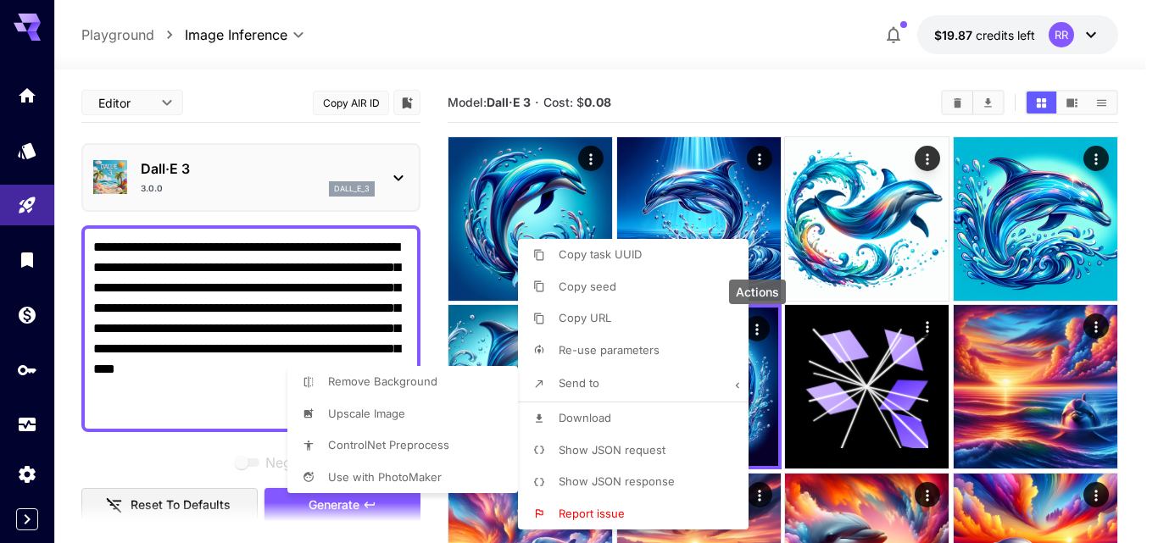
click at [383, 409] on span "Upscale Image" at bounding box center [366, 414] width 77 height 14
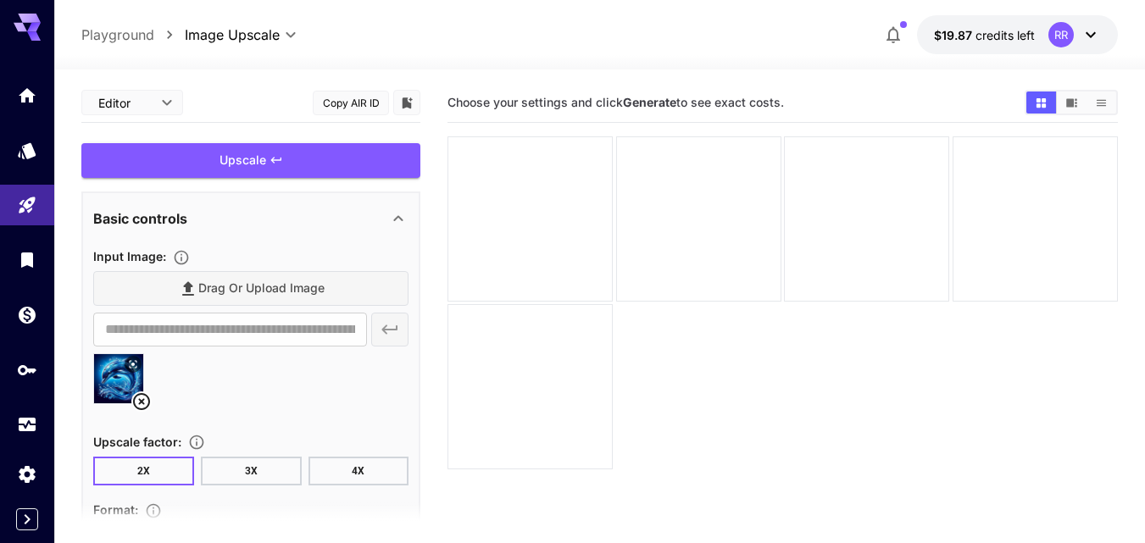
click at [170, 468] on button "2X" at bounding box center [143, 471] width 101 height 29
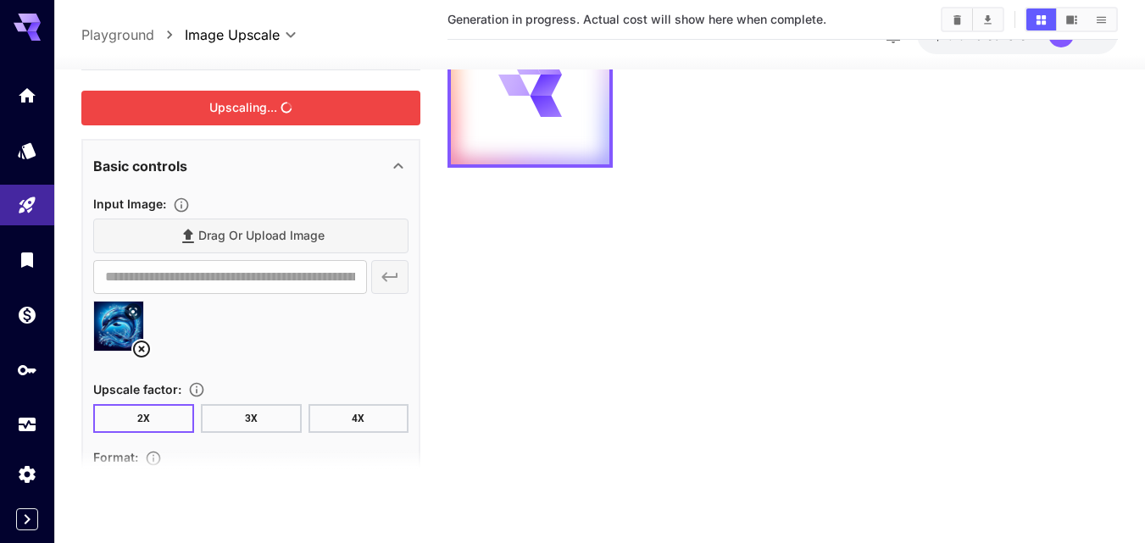
click at [248, 99] on div "Upscaling..." at bounding box center [250, 108] width 339 height 35
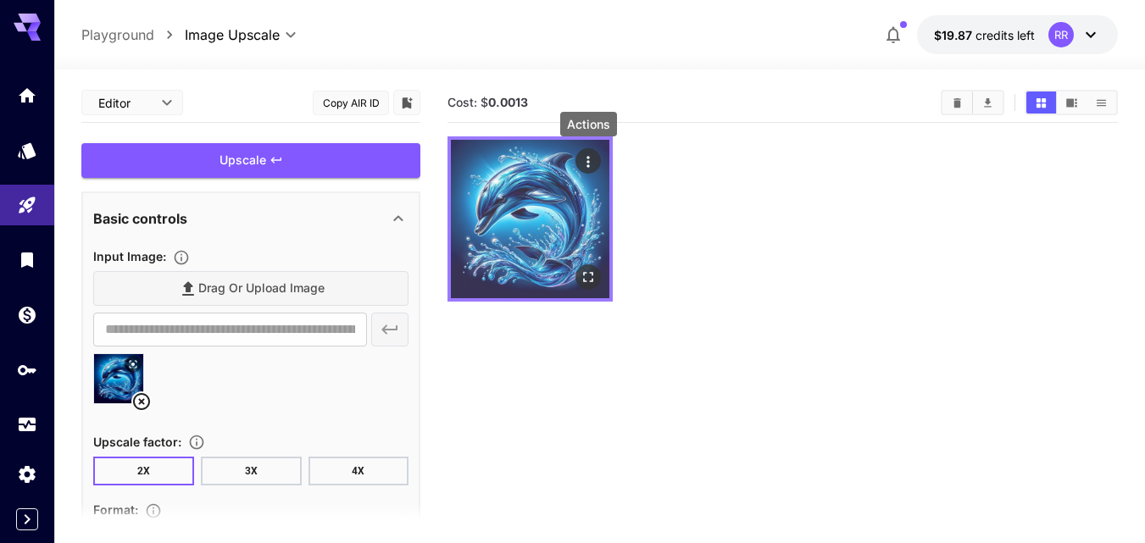
click at [589, 157] on icon "Actions" at bounding box center [588, 161] width 3 height 11
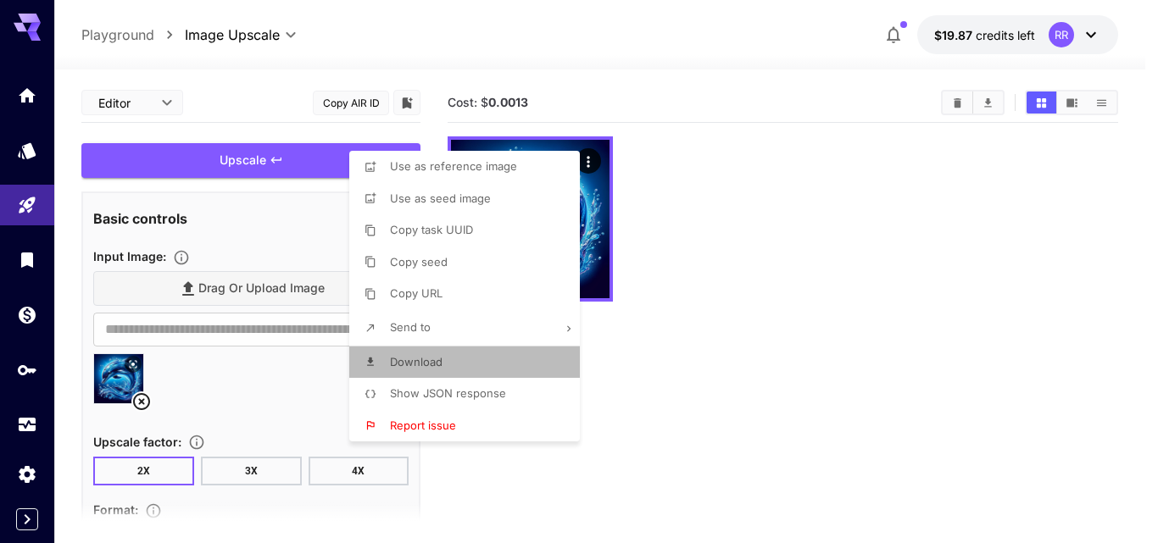
click at [424, 359] on span "Download" at bounding box center [416, 362] width 53 height 14
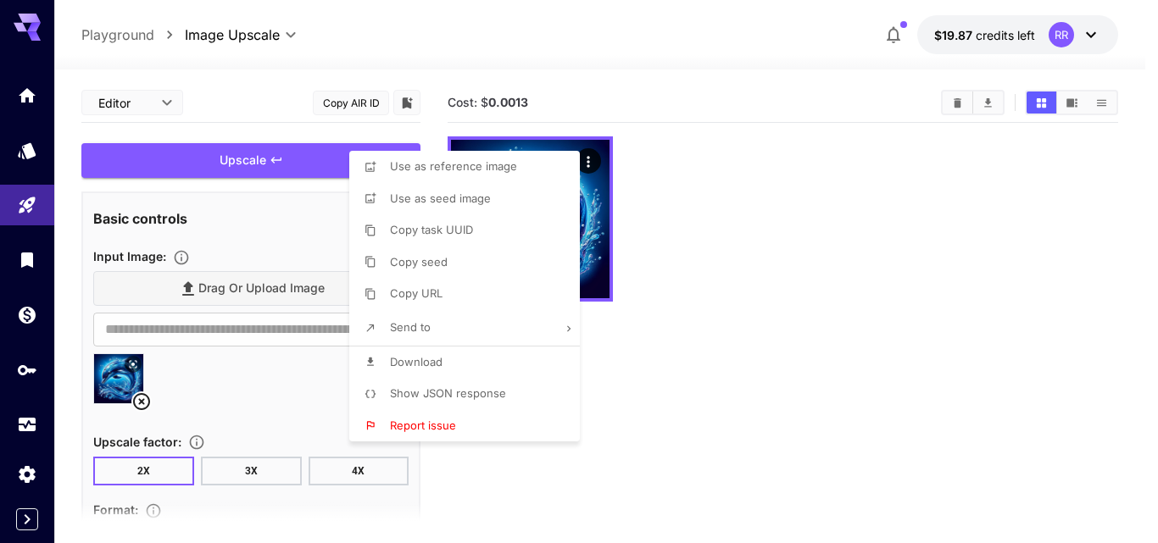
click at [690, 207] on div at bounding box center [579, 271] width 1158 height 543
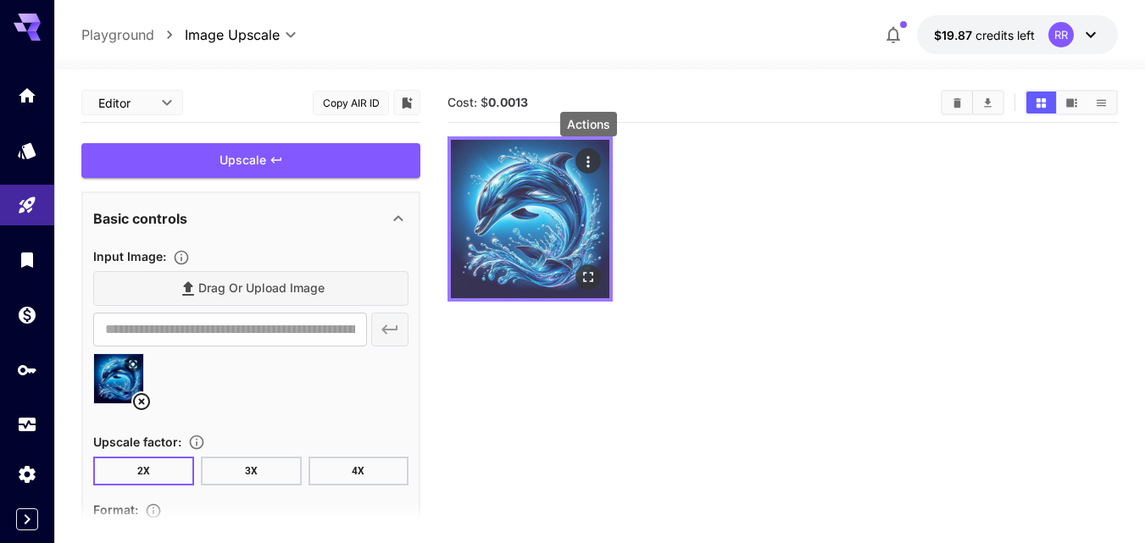
click at [589, 160] on icon "Actions" at bounding box center [588, 161] width 17 height 17
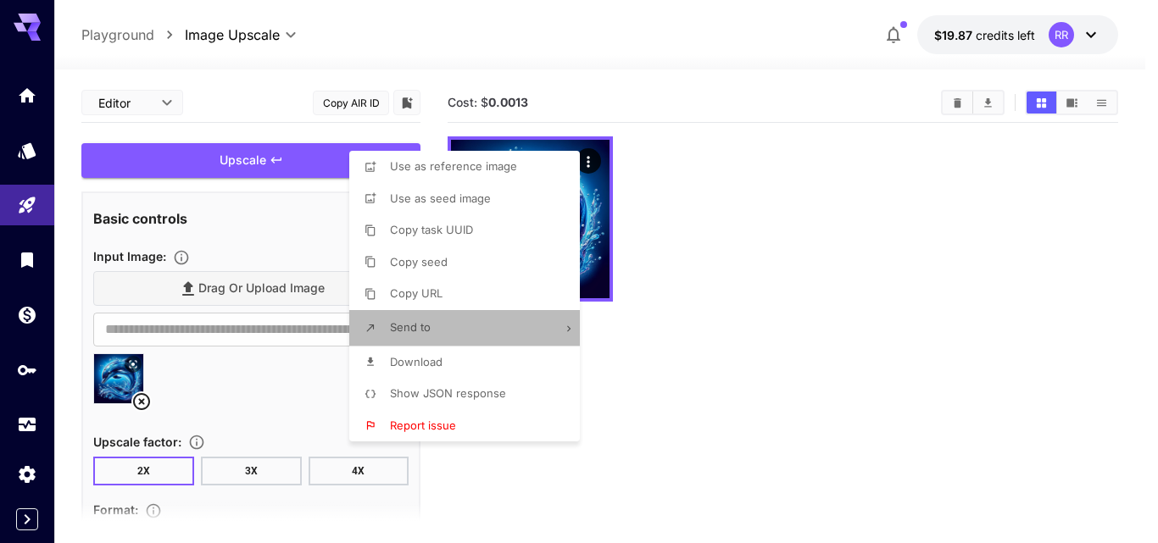
click at [417, 318] on li "Send to" at bounding box center [469, 328] width 241 height 36
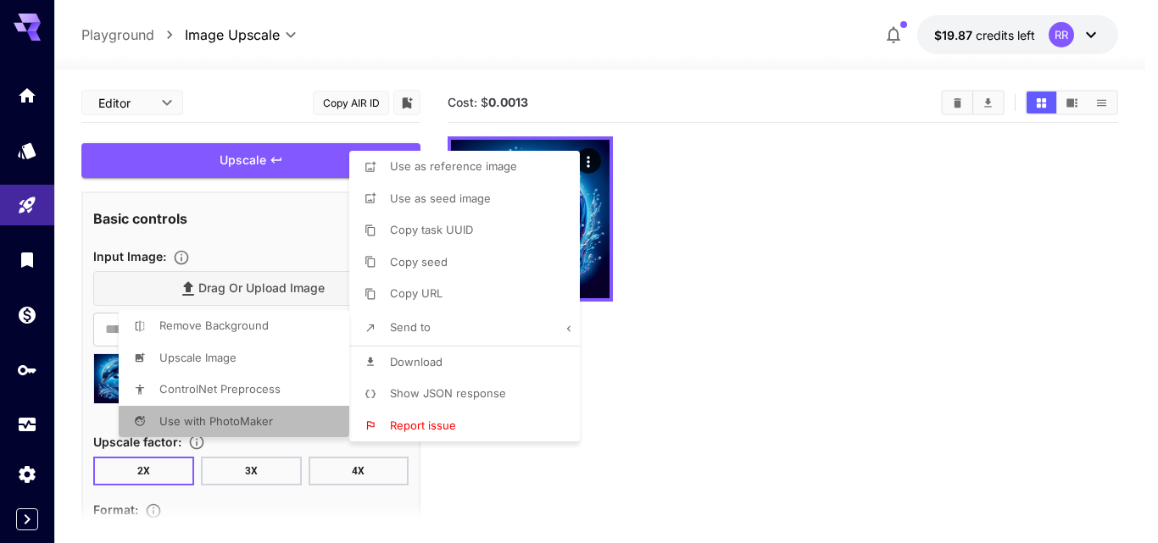
click at [242, 420] on span "Use with PhotoMaker" at bounding box center [216, 422] width 114 height 14
type input "**********"
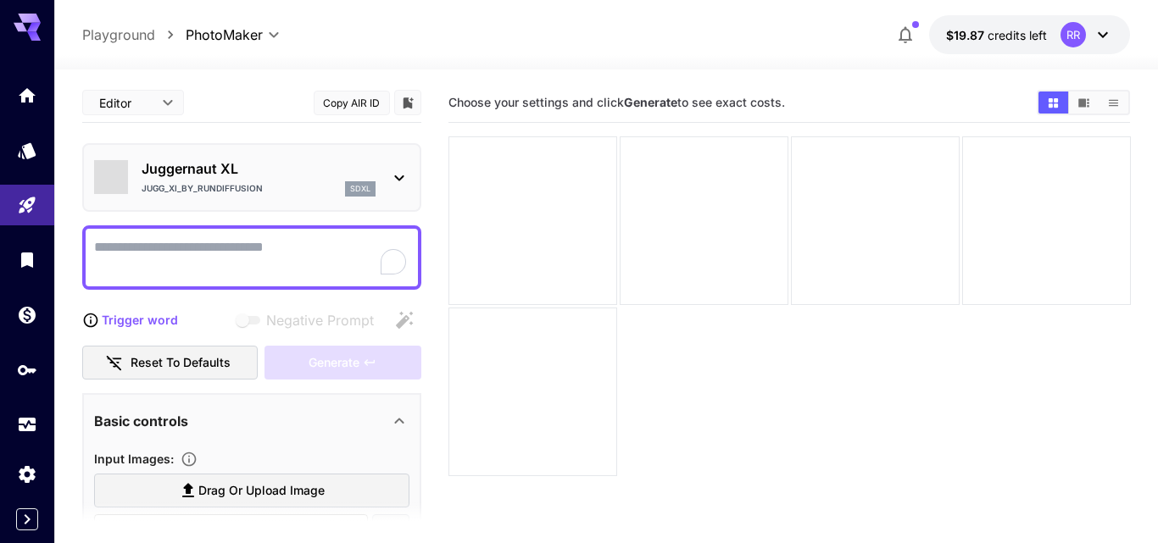
type input "*********"
type input "*******"
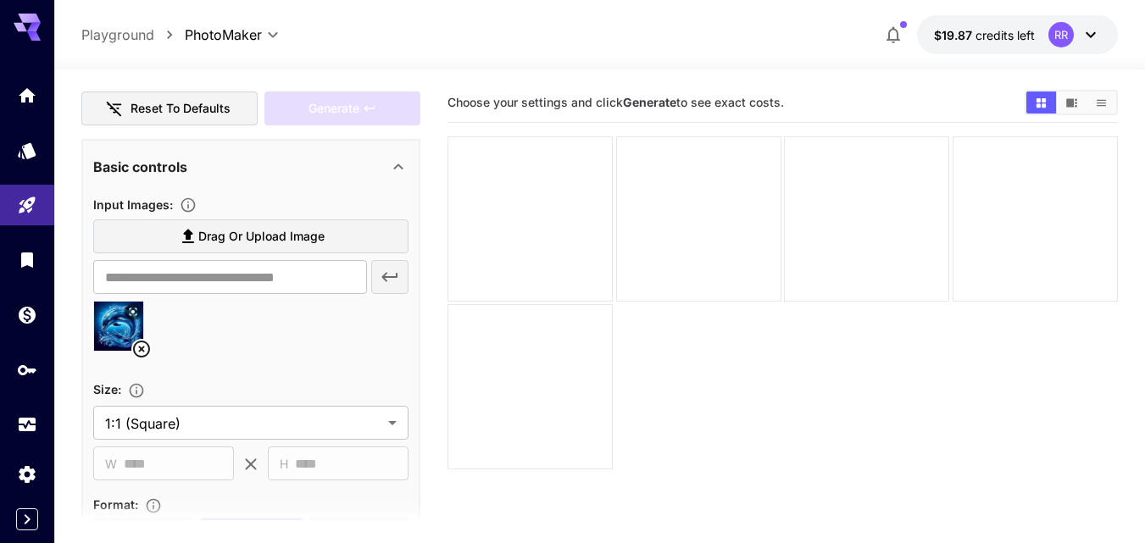
scroll to position [254, 0]
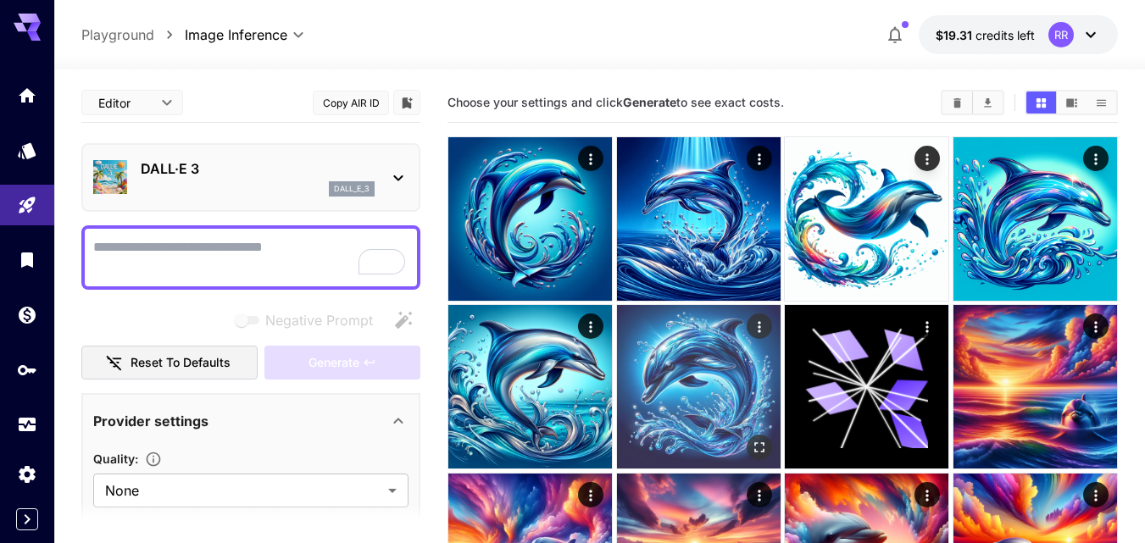
drag, startPoint x: 523, startPoint y: 337, endPoint x: 755, endPoint y: 326, distance: 232.6
click at [755, 326] on icon "Actions" at bounding box center [759, 327] width 17 height 17
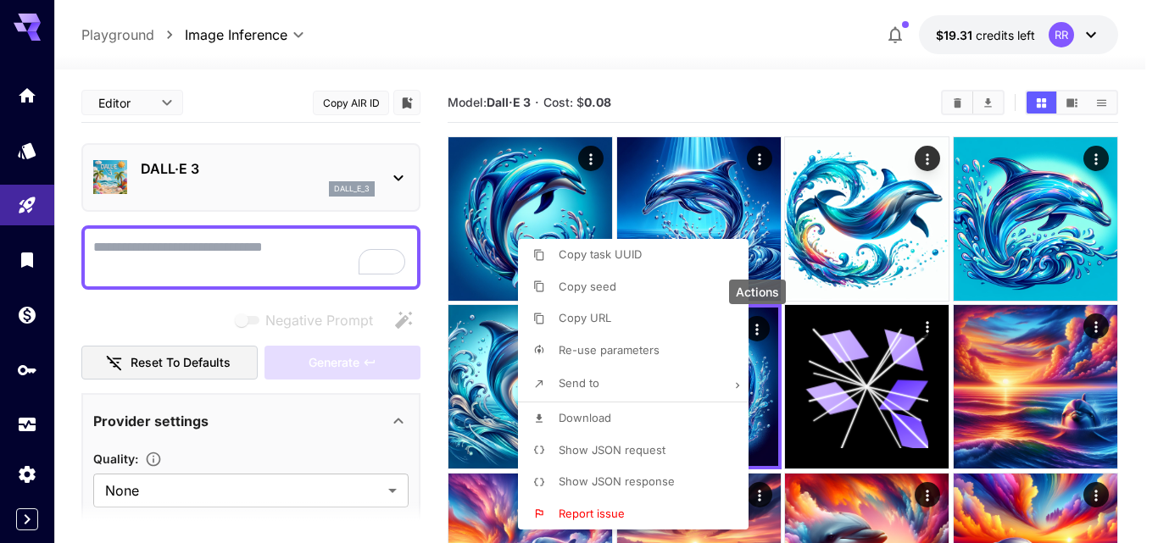
click at [601, 376] on li "Send to" at bounding box center [638, 384] width 241 height 36
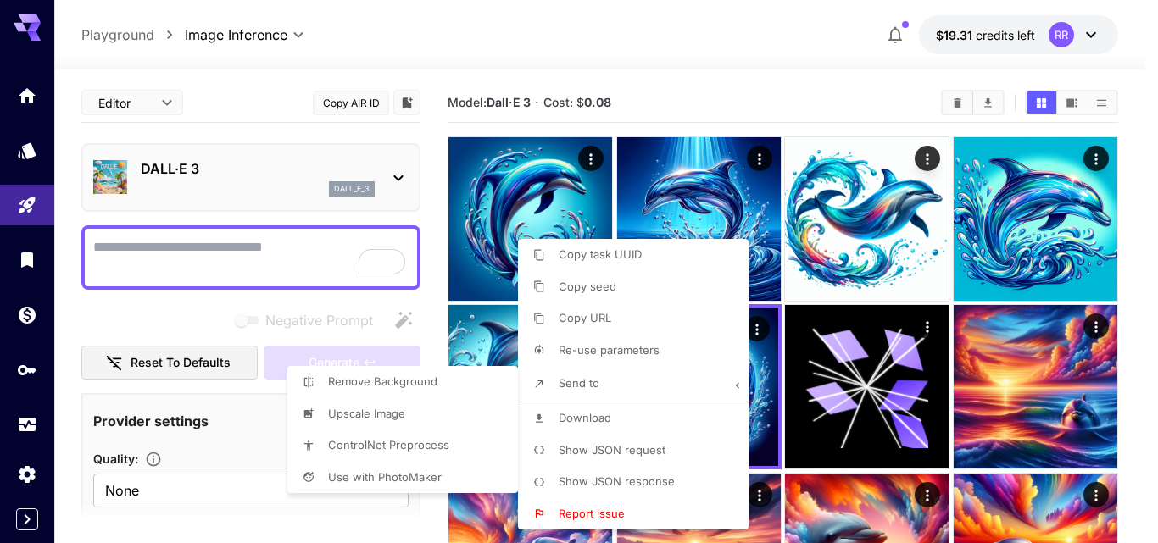
click at [913, 287] on div at bounding box center [579, 271] width 1158 height 543
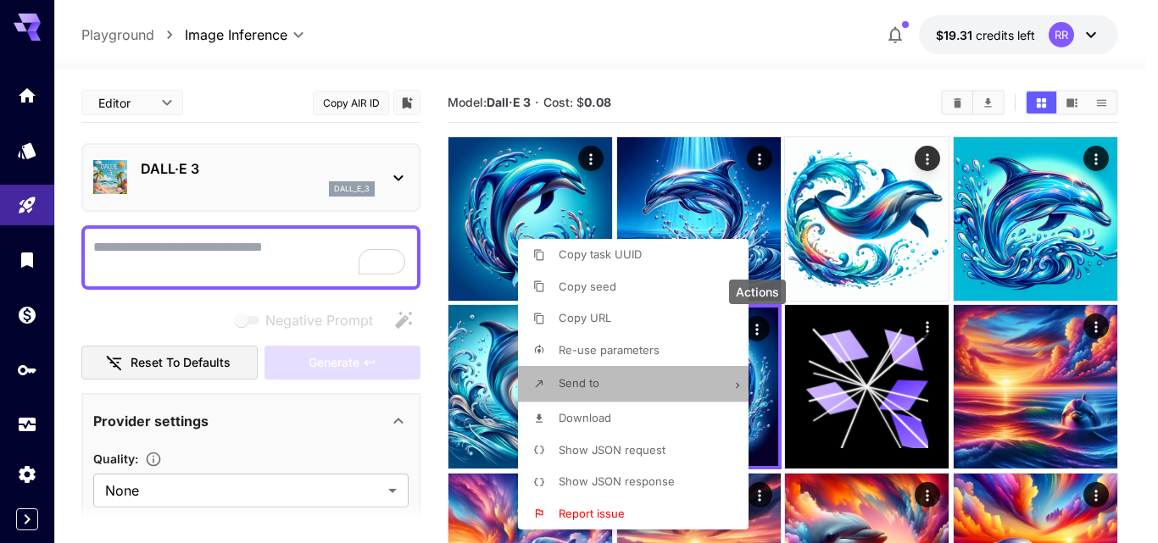
click at [600, 387] on li "Send to" at bounding box center [638, 384] width 241 height 36
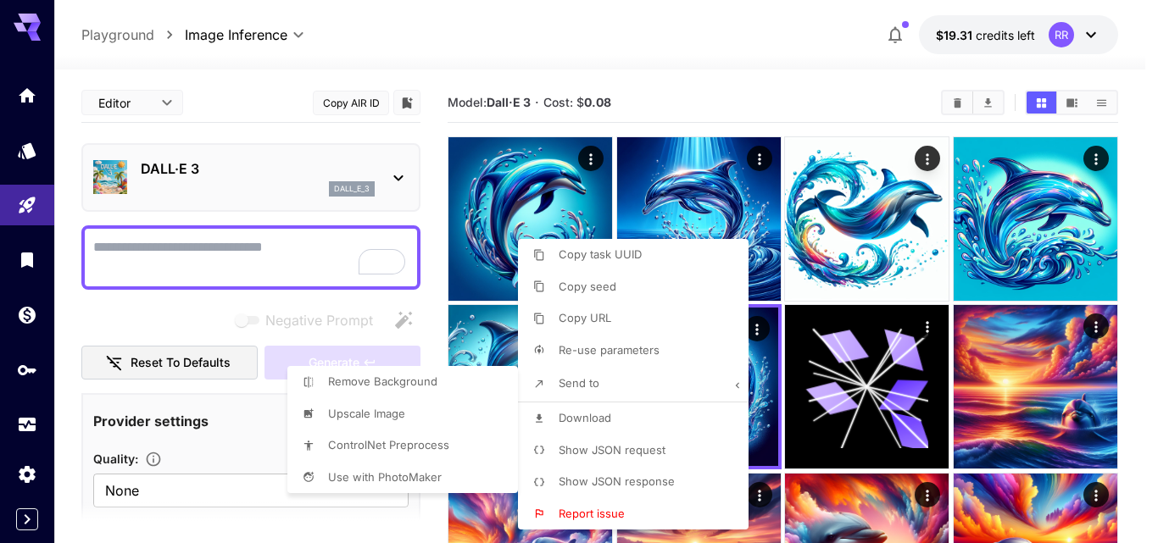
click at [587, 381] on div at bounding box center [579, 271] width 1158 height 543
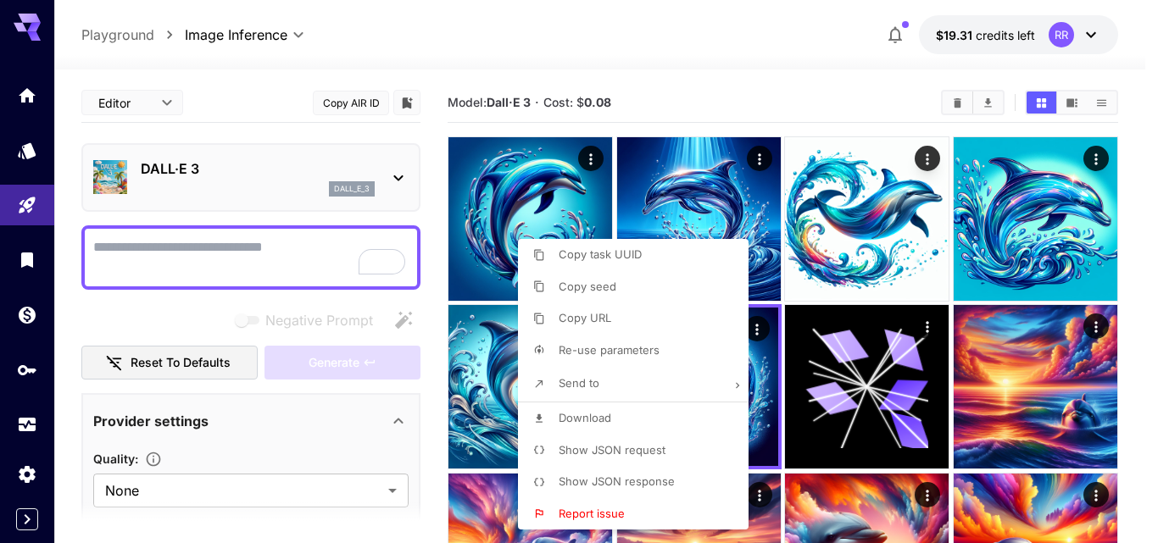
click at [28, 470] on div at bounding box center [579, 271] width 1158 height 543
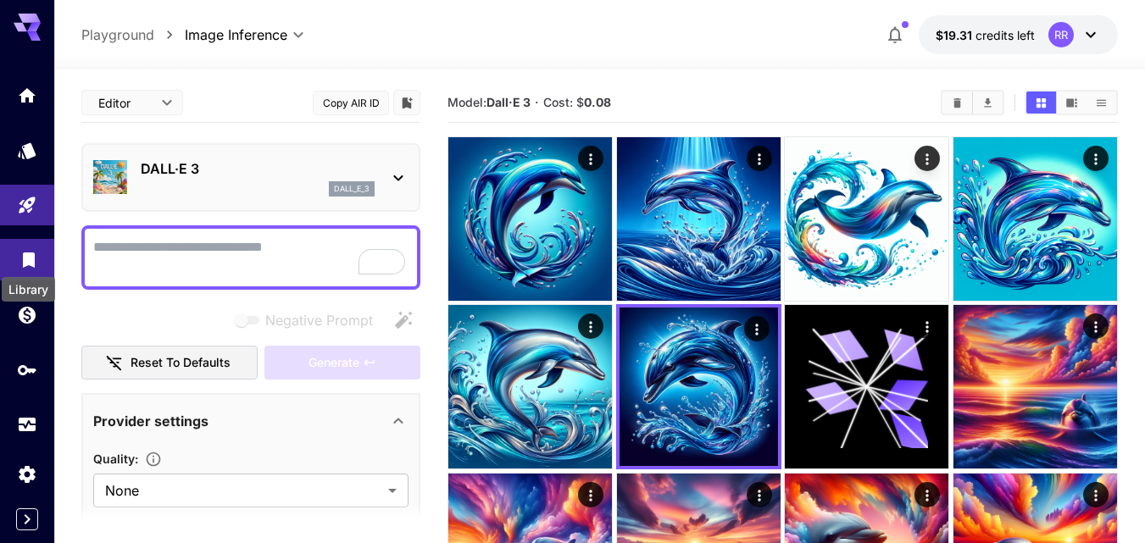
click at [19, 258] on icon "Library" at bounding box center [29, 255] width 20 height 20
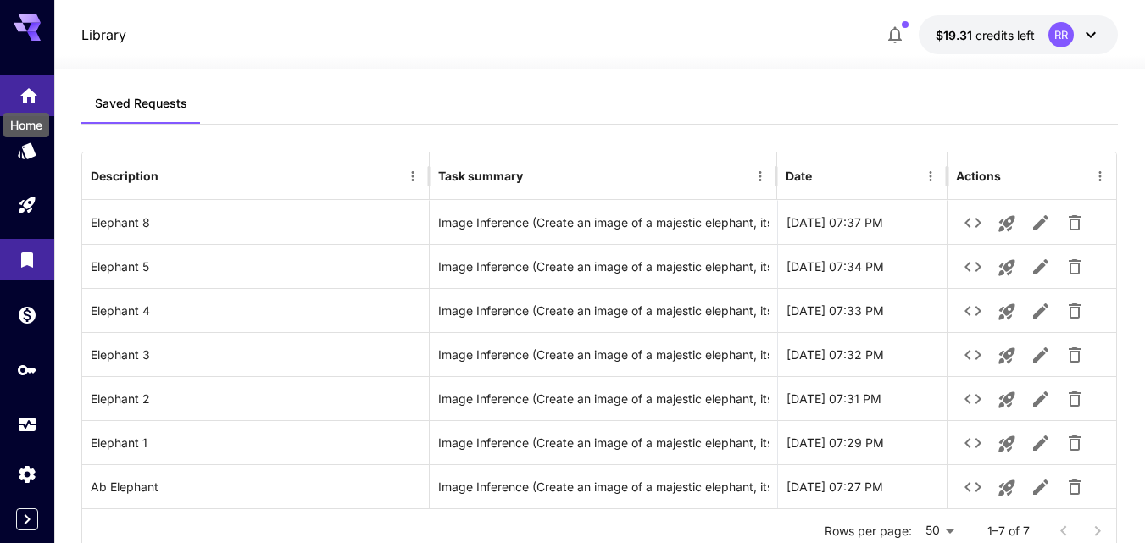
click at [31, 89] on icon "Home" at bounding box center [28, 90] width 17 height 14
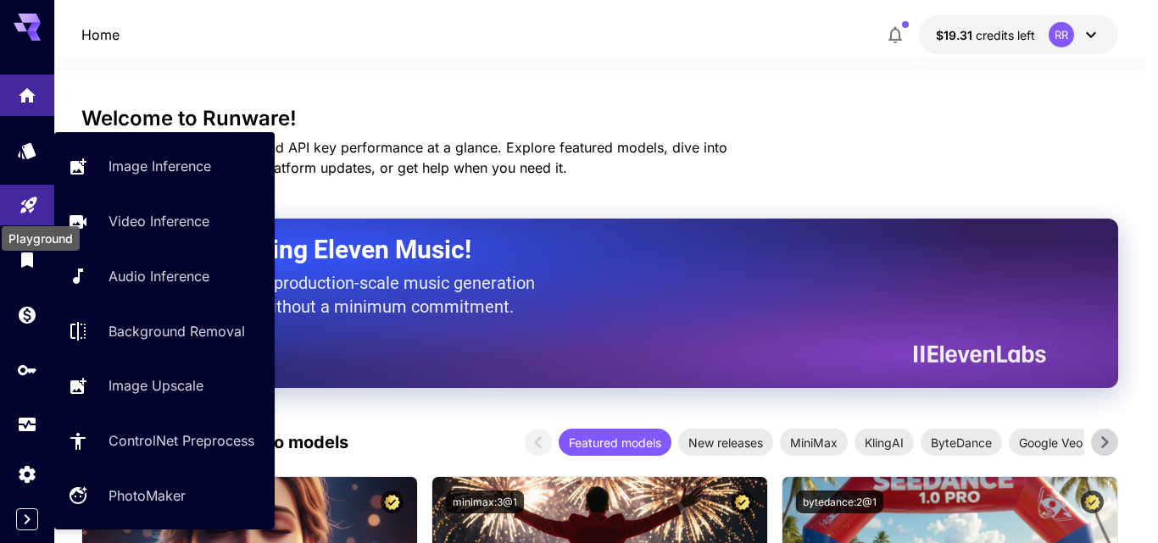
click at [22, 197] on icon "Playground" at bounding box center [29, 200] width 20 height 20
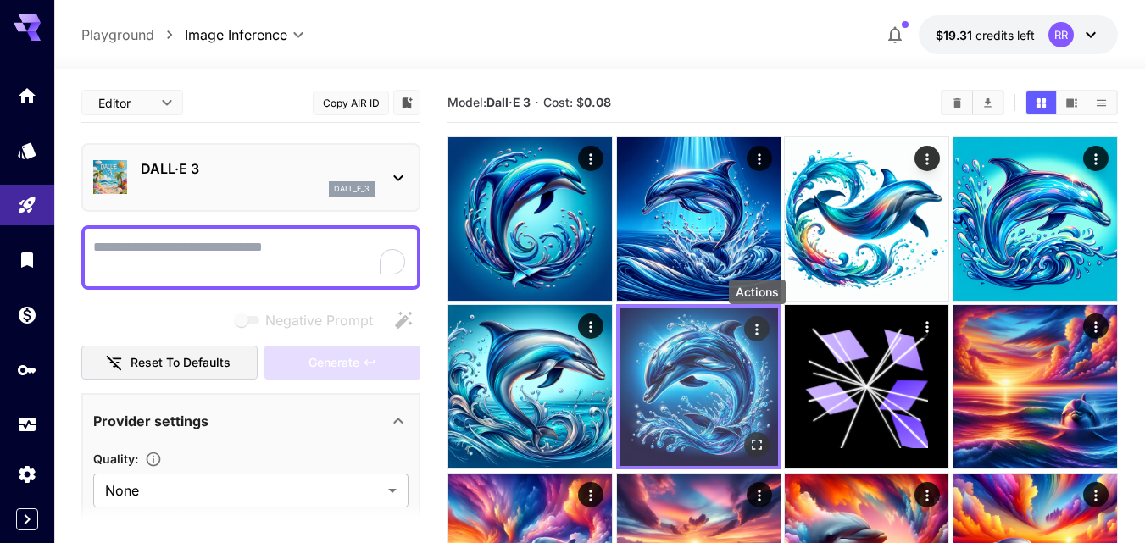
click at [754, 330] on icon "Actions" at bounding box center [756, 329] width 17 height 17
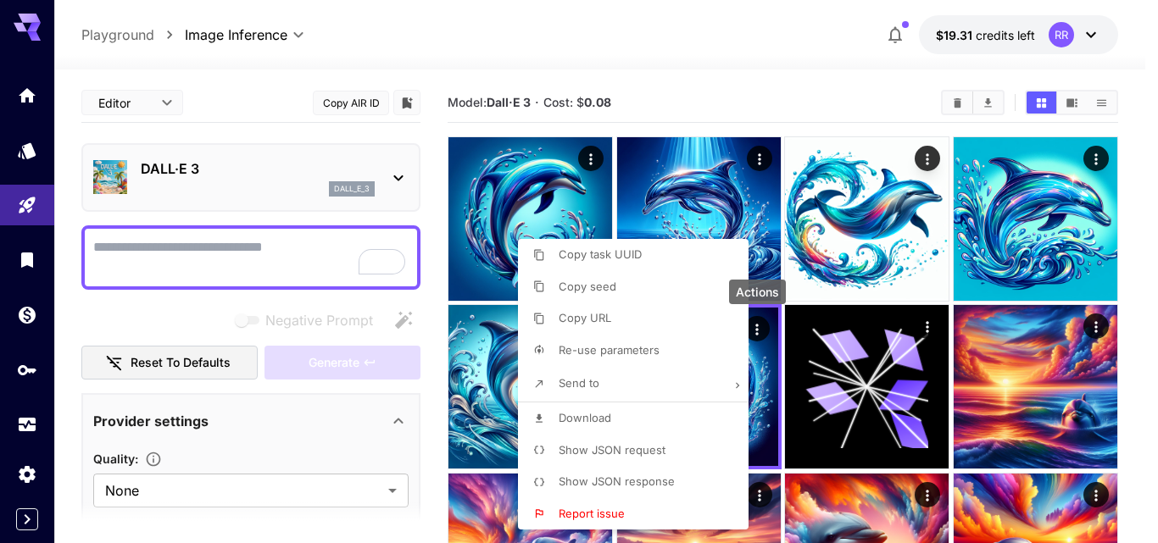
click at [708, 380] on li "Send to" at bounding box center [638, 384] width 241 height 36
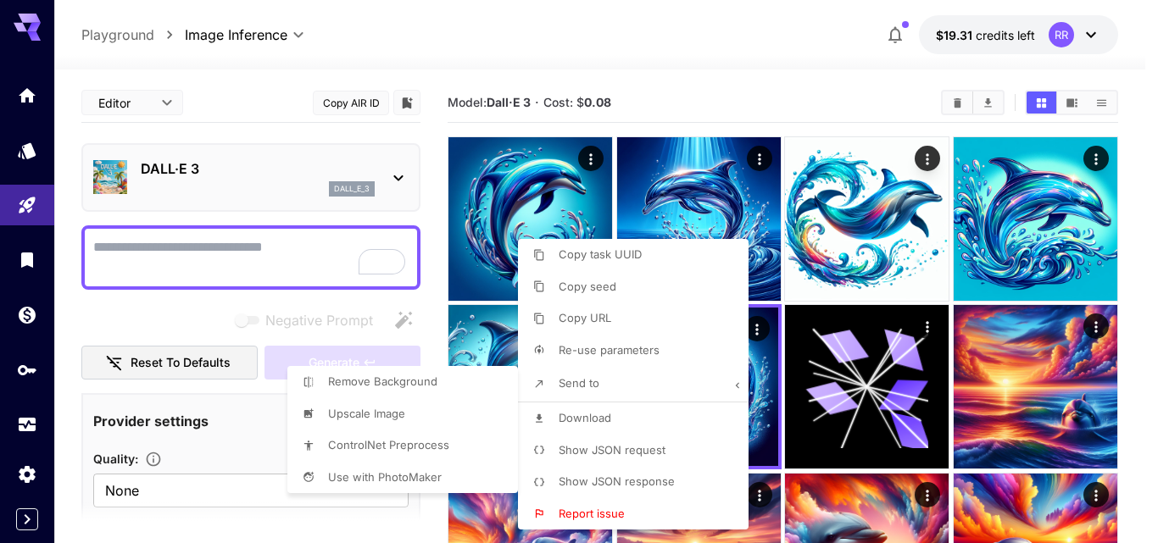
click at [708, 380] on div at bounding box center [579, 271] width 1158 height 543
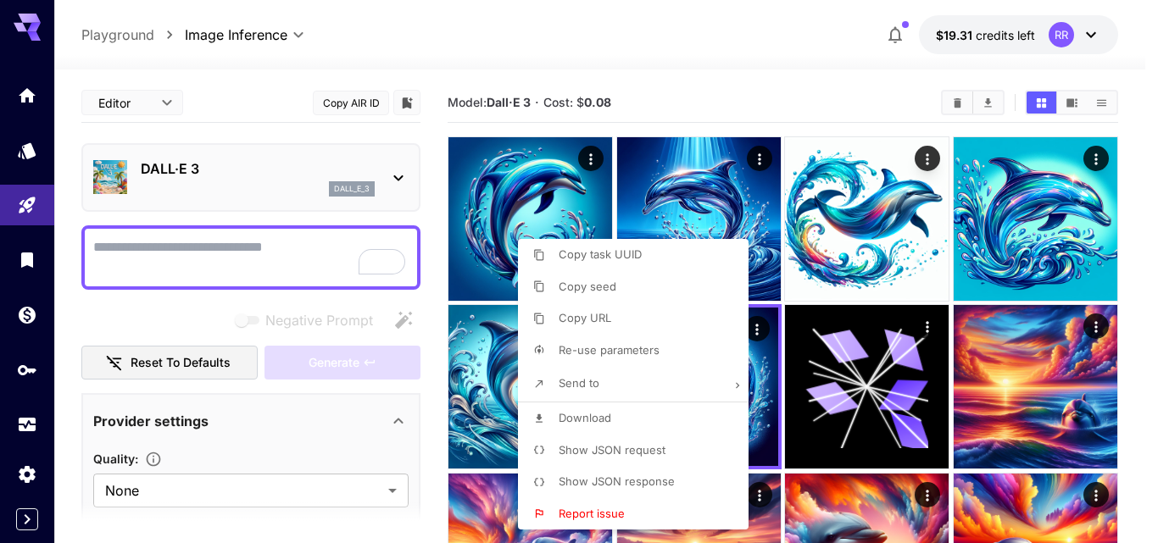
click at [758, 417] on div at bounding box center [579, 271] width 1158 height 543
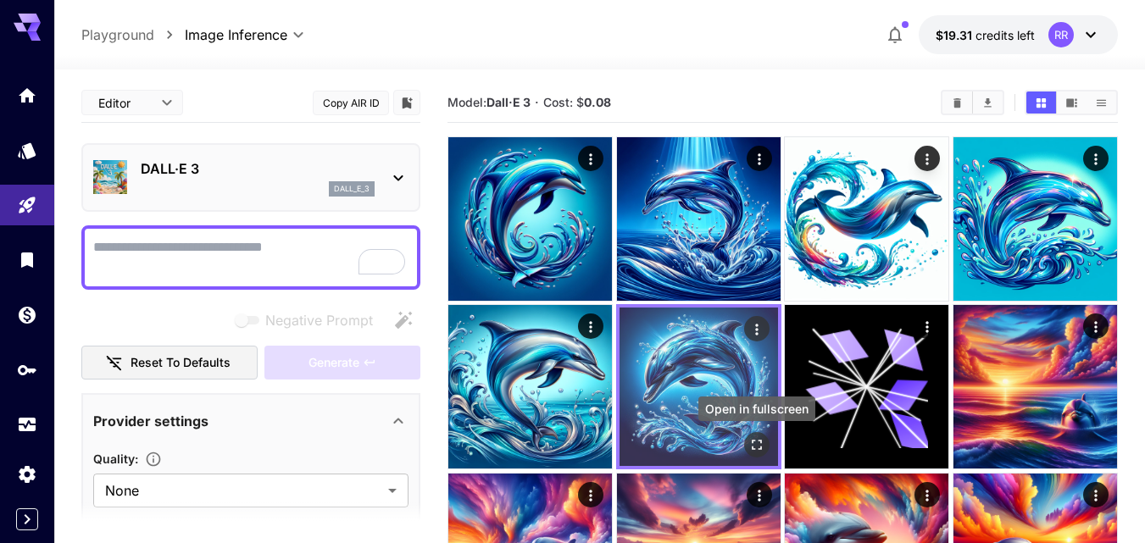
click at [758, 440] on icon "Open in fullscreen" at bounding box center [756, 445] width 17 height 17
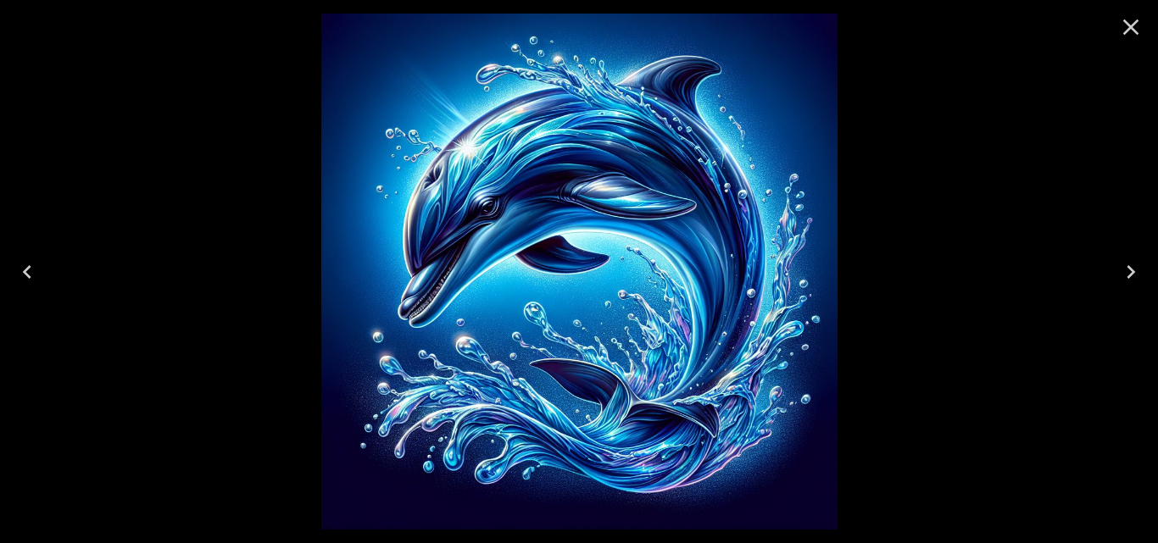
click at [1133, 27] on icon "Close" at bounding box center [1130, 27] width 27 height 27
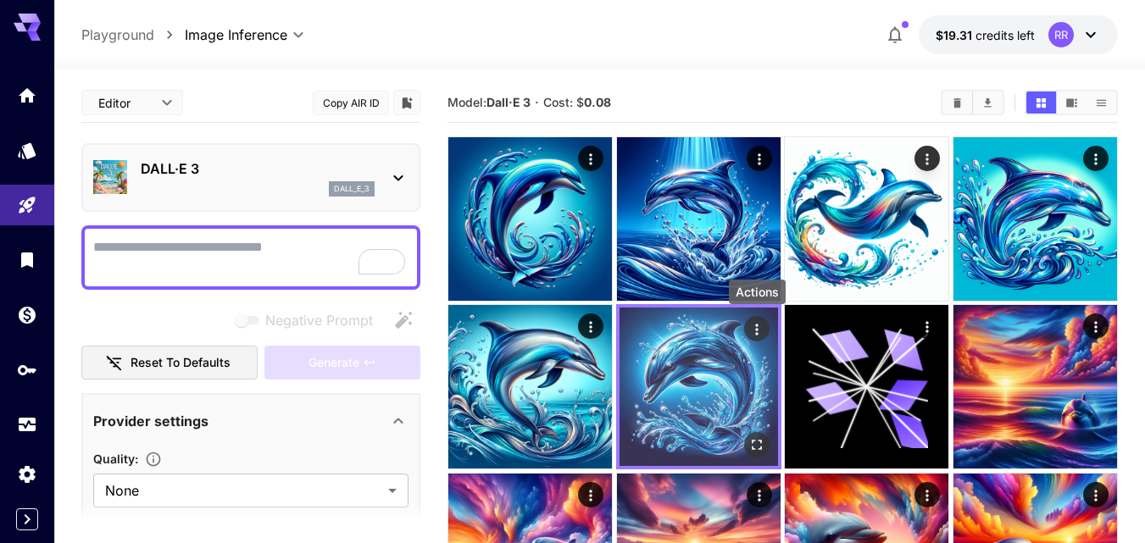
click at [750, 326] on icon "Actions" at bounding box center [756, 329] width 17 height 17
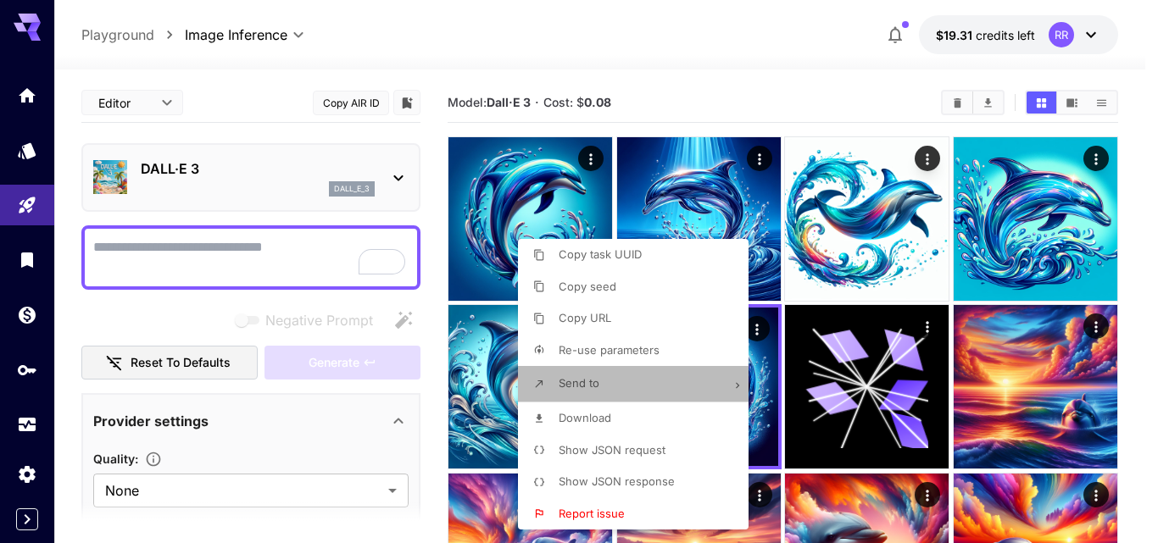
click at [743, 386] on li "Send to" at bounding box center [638, 384] width 241 height 36
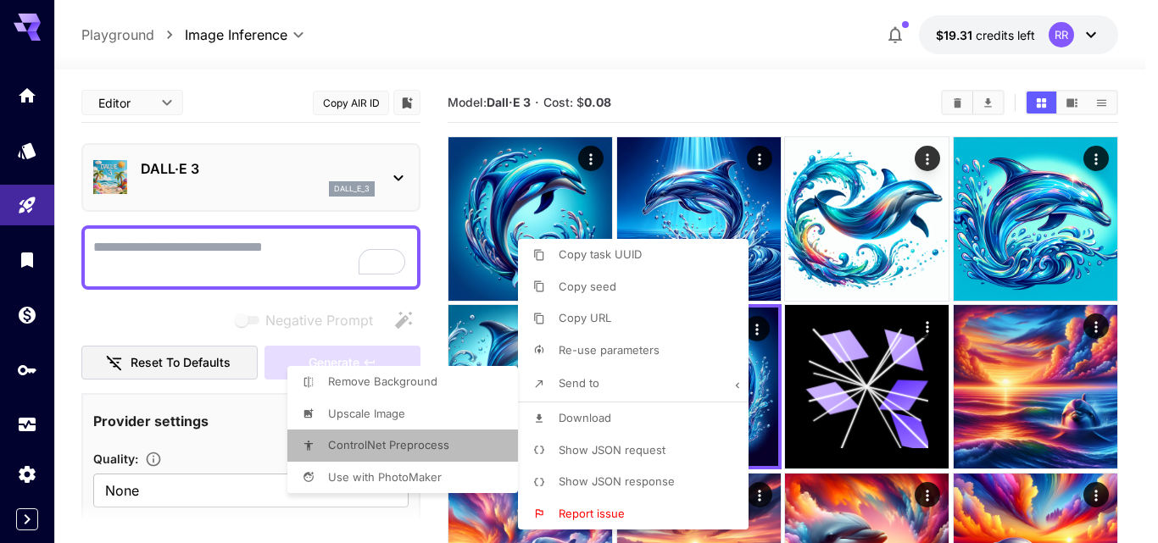
click at [428, 446] on span "ControlNet Preprocess" at bounding box center [388, 445] width 121 height 14
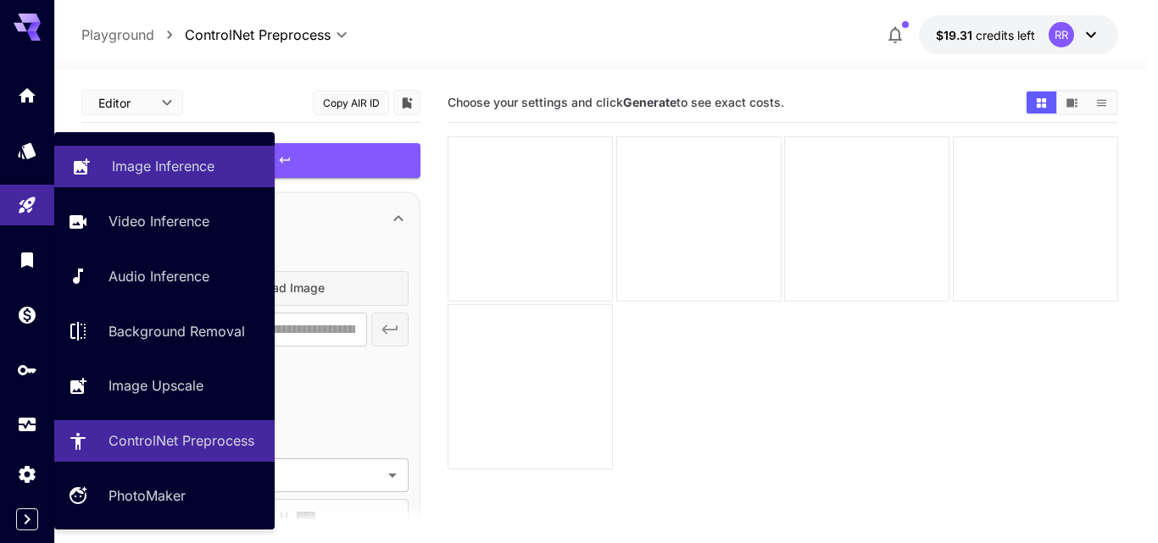
click at [134, 162] on p "Image Inference" at bounding box center [163, 166] width 103 height 20
type input "**********"
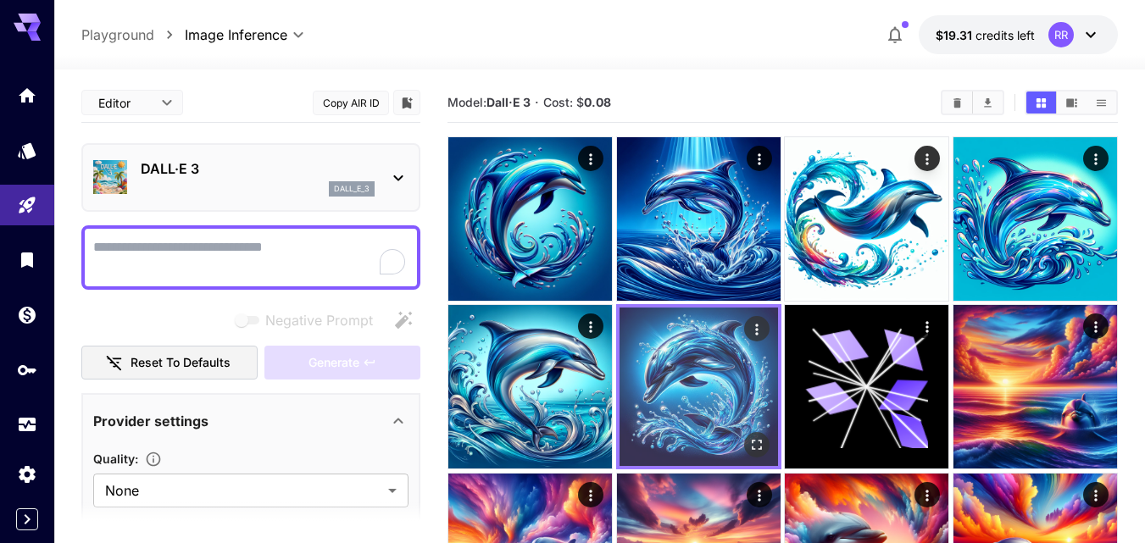
click at [644, 403] on img at bounding box center [699, 387] width 159 height 159
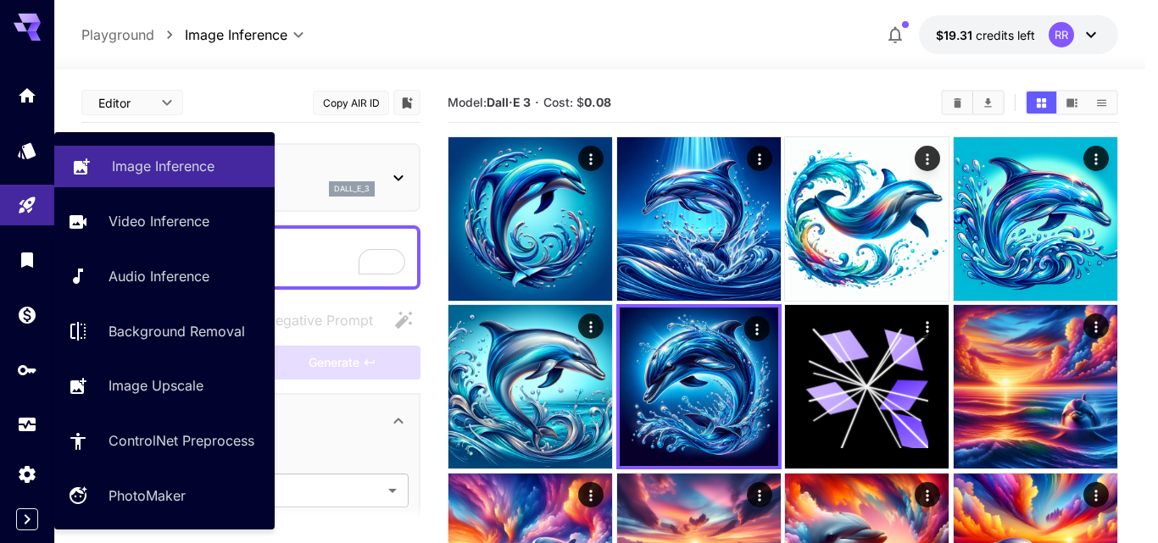
click at [194, 158] on p "Image Inference" at bounding box center [163, 166] width 103 height 20
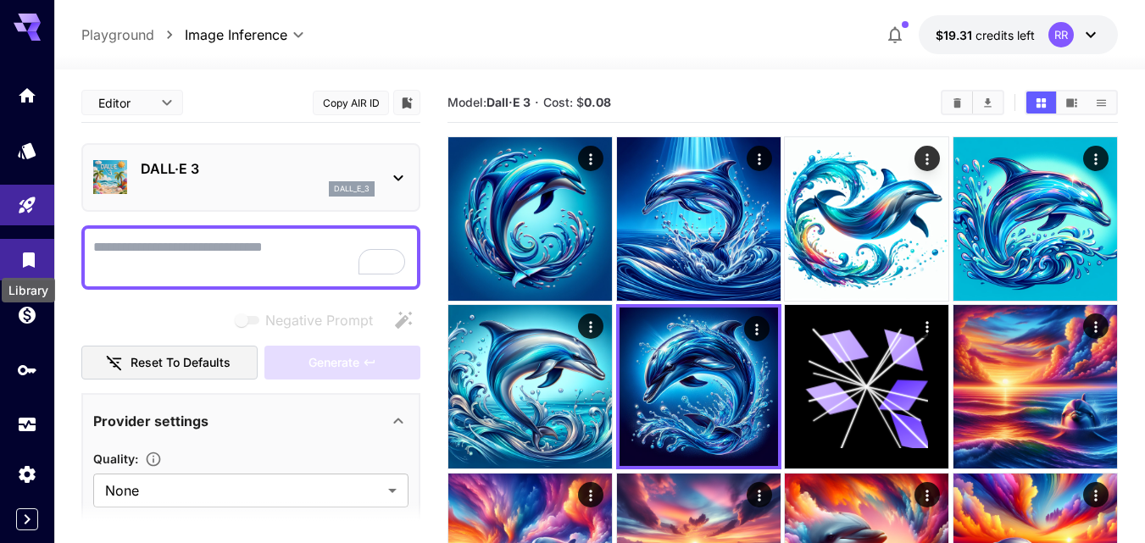
click at [31, 252] on icon "Library" at bounding box center [29, 255] width 12 height 15
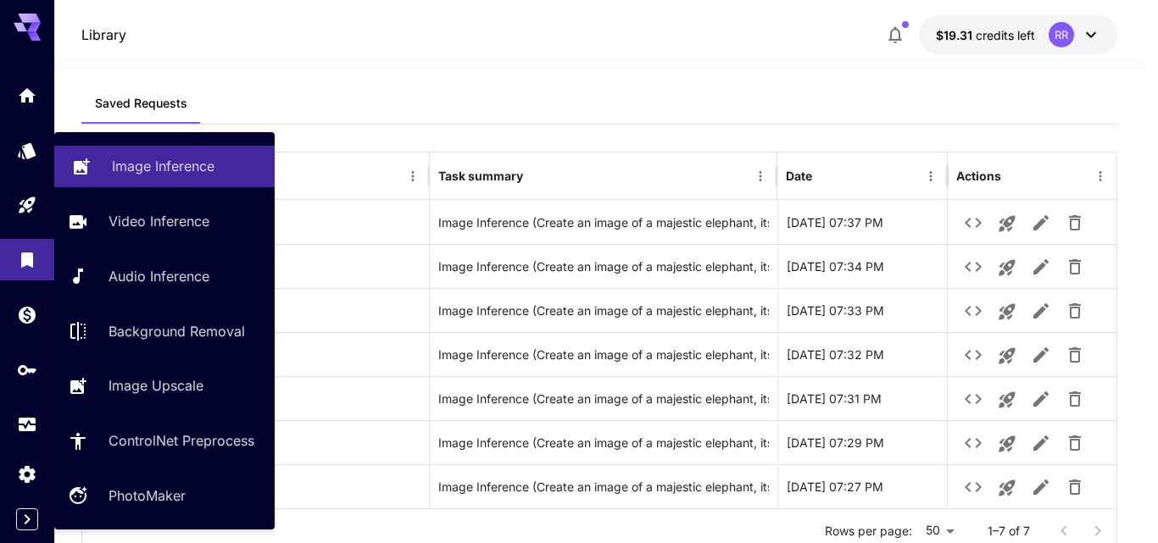
click at [159, 174] on p "Image Inference" at bounding box center [163, 166] width 103 height 20
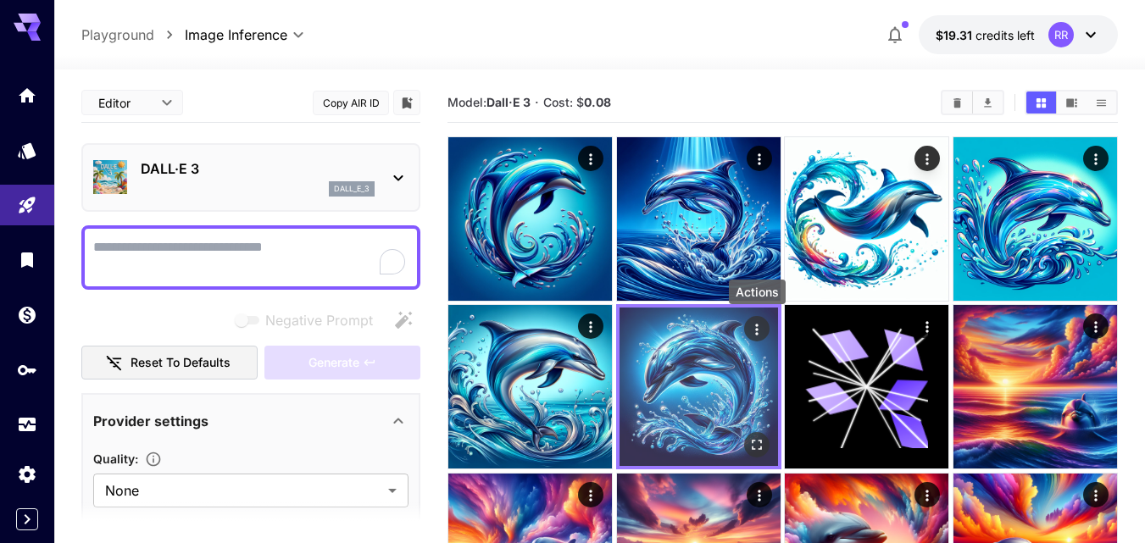
click at [758, 331] on icon "Actions" at bounding box center [756, 329] width 17 height 17
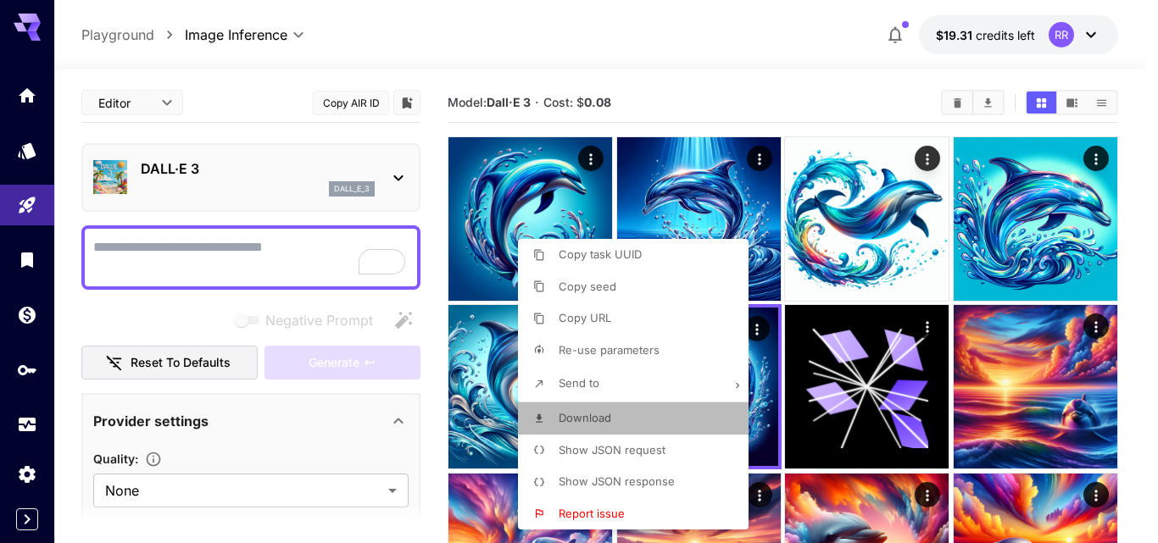
click at [651, 411] on li "Download" at bounding box center [638, 419] width 241 height 32
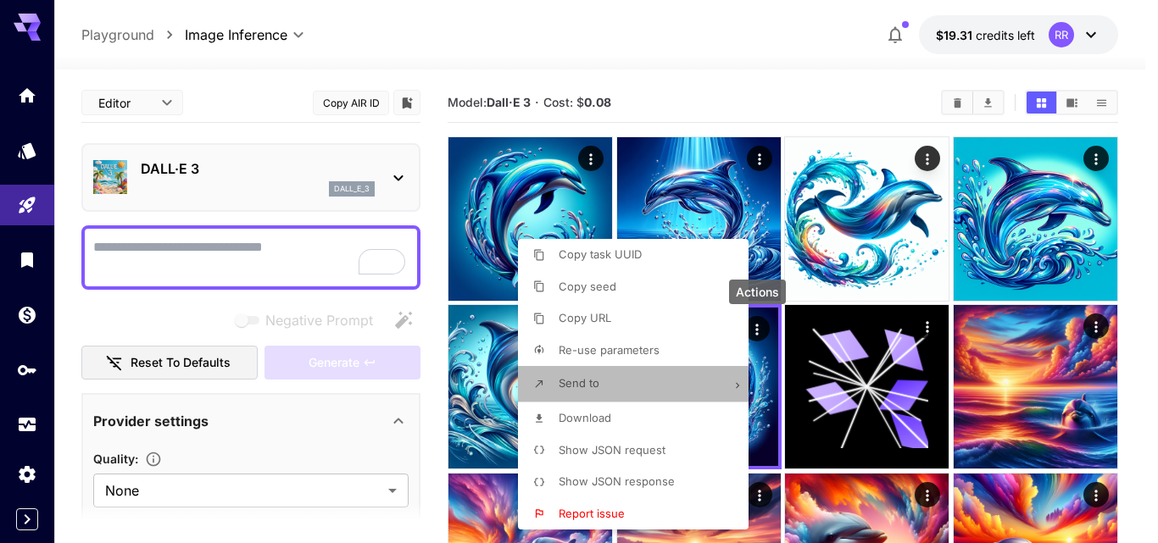
drag, startPoint x: 597, startPoint y: 381, endPoint x: 543, endPoint y: 394, distance: 55.1
click at [543, 394] on li "Send to" at bounding box center [638, 384] width 241 height 36
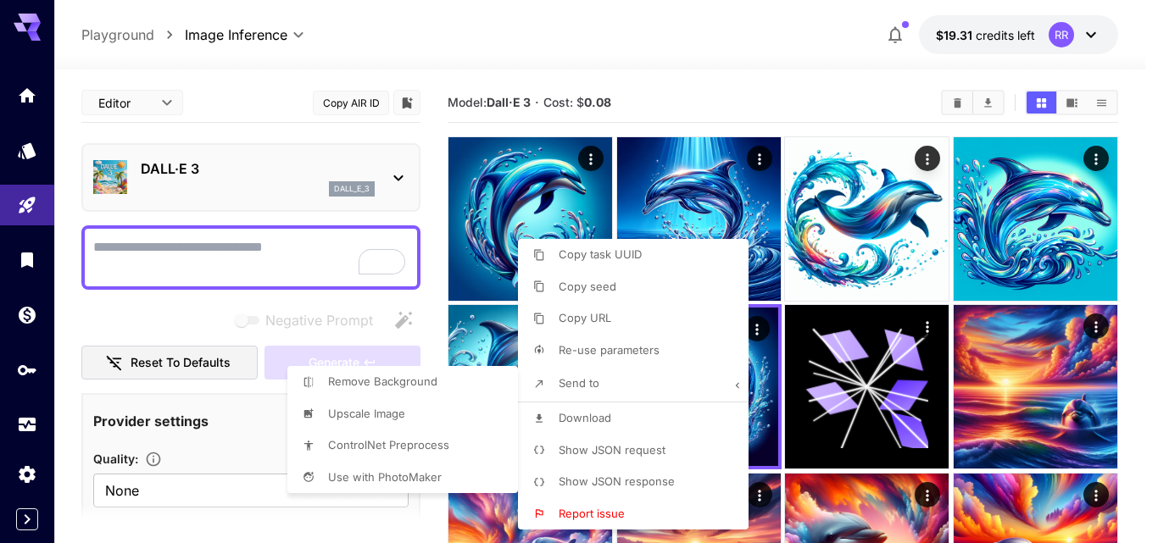
click at [766, 379] on div at bounding box center [579, 271] width 1158 height 543
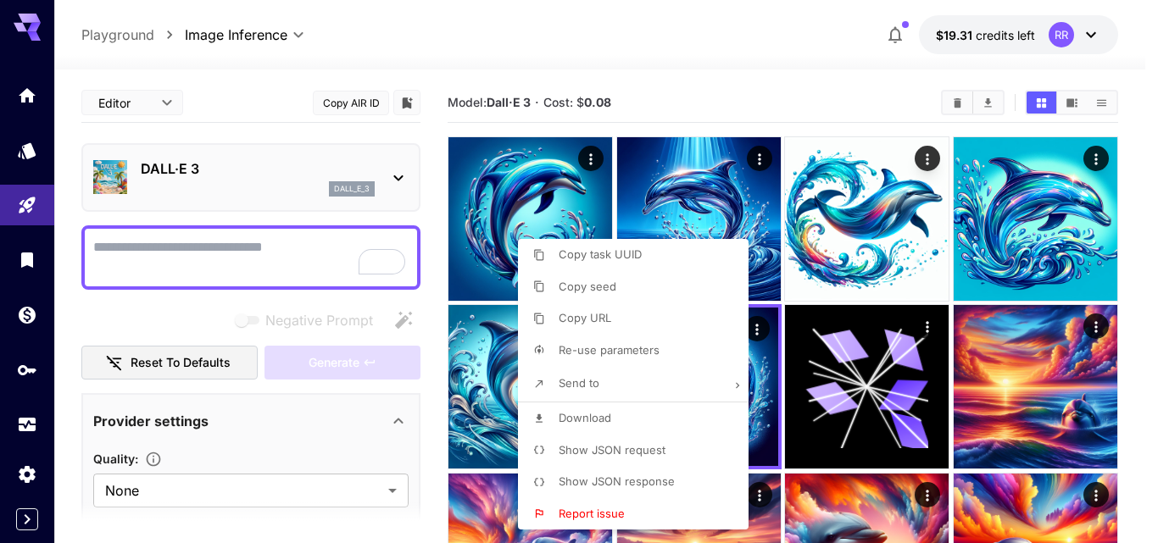
click at [766, 388] on div at bounding box center [579, 271] width 1158 height 543
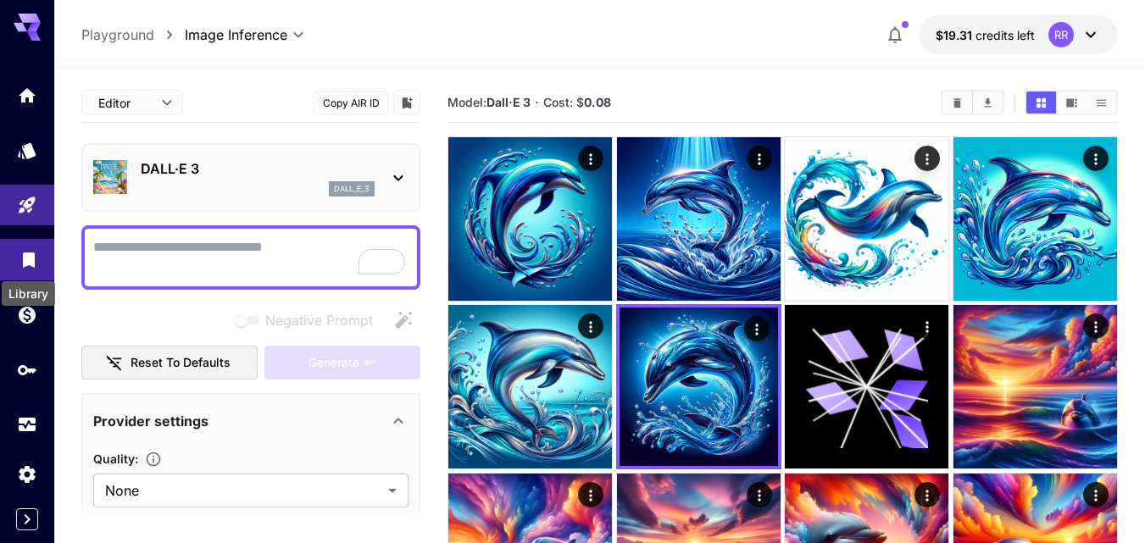
click at [28, 252] on icon "Library" at bounding box center [29, 255] width 12 height 15
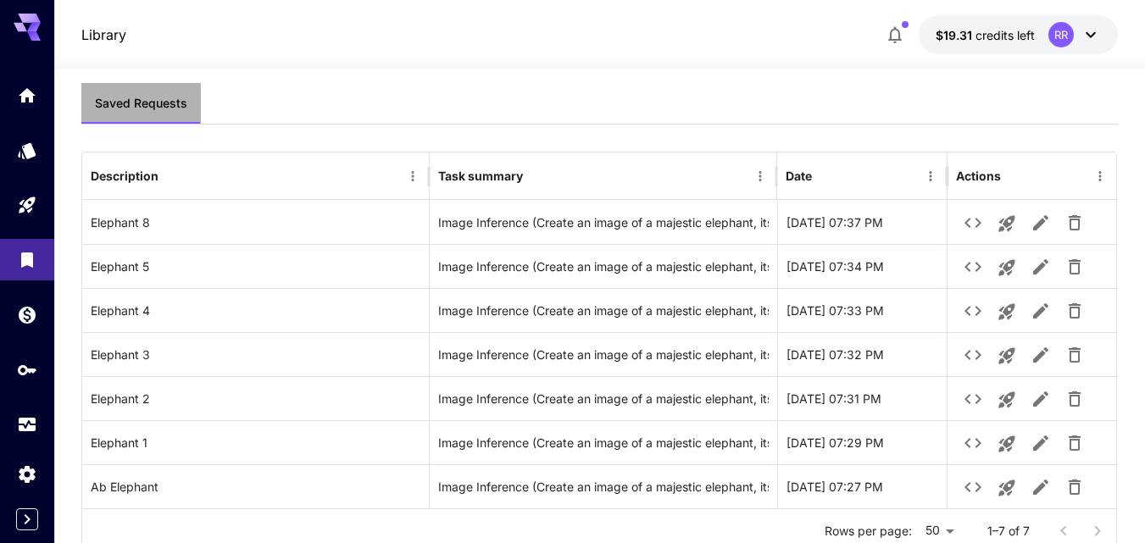
click at [161, 103] on span "Saved Requests" at bounding box center [141, 103] width 92 height 15
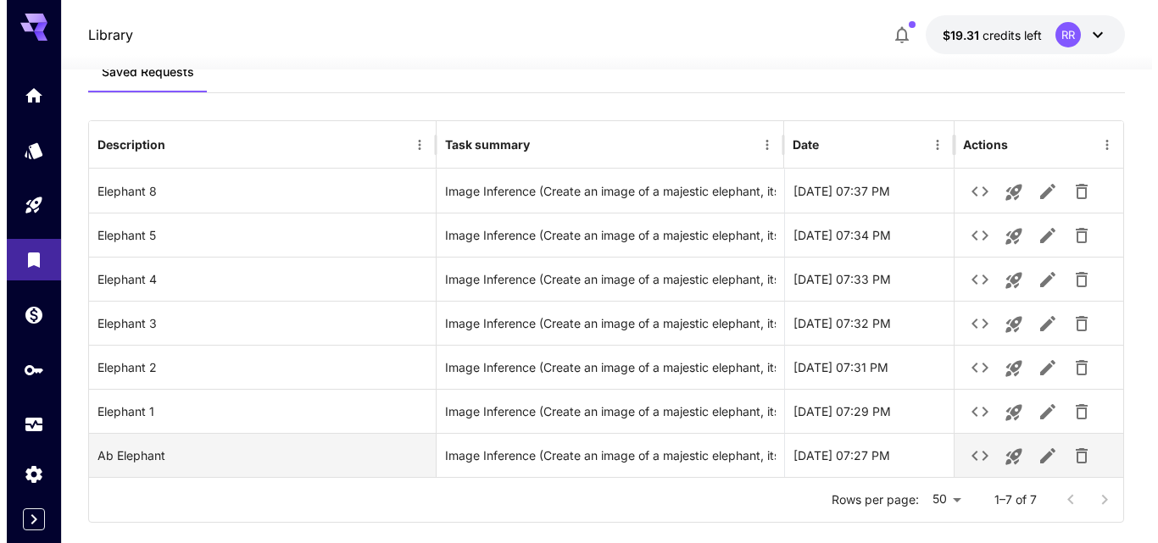
scroll to position [48, 0]
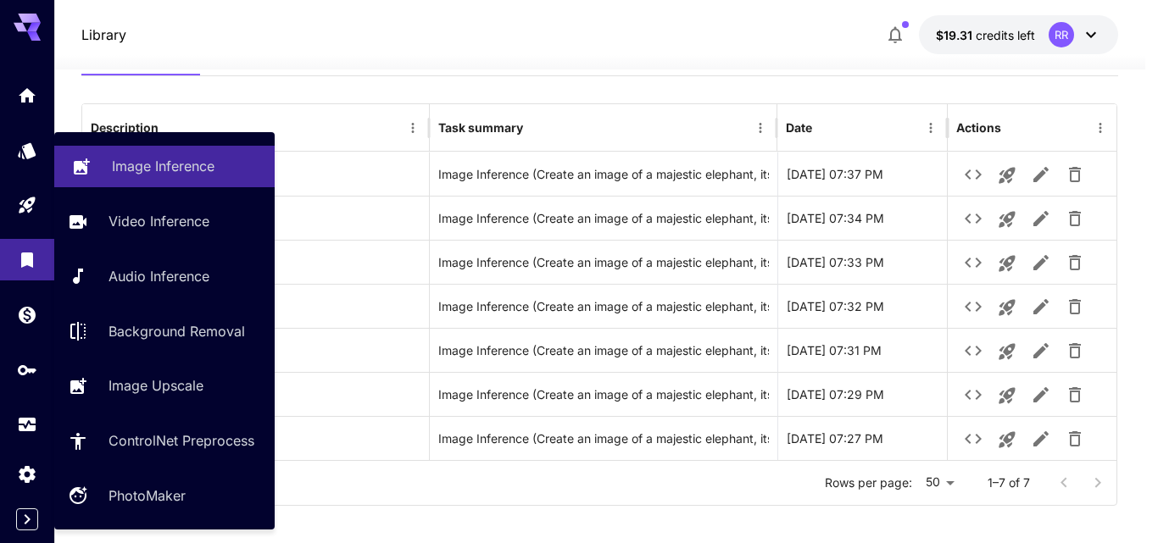
click at [140, 172] on p "Image Inference" at bounding box center [163, 166] width 103 height 20
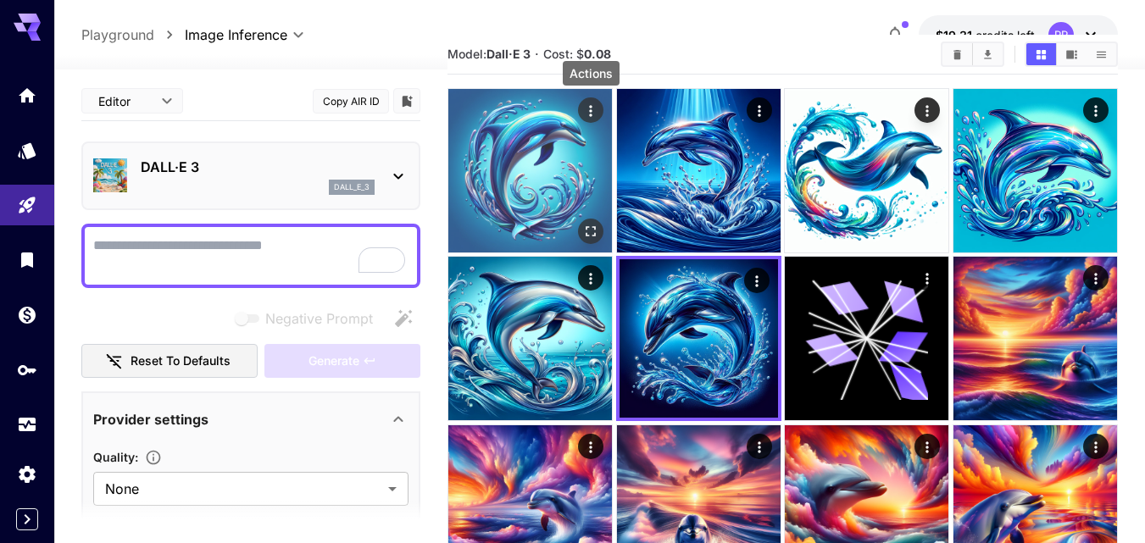
click at [593, 106] on icon "Actions" at bounding box center [590, 111] width 17 height 17
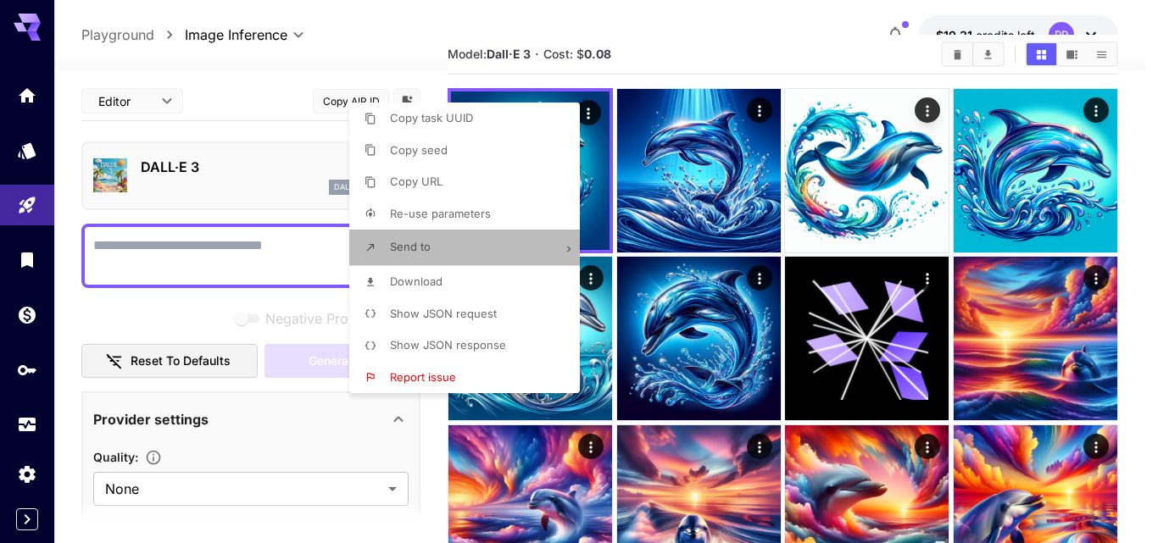
click at [483, 237] on li "Send to" at bounding box center [469, 248] width 241 height 36
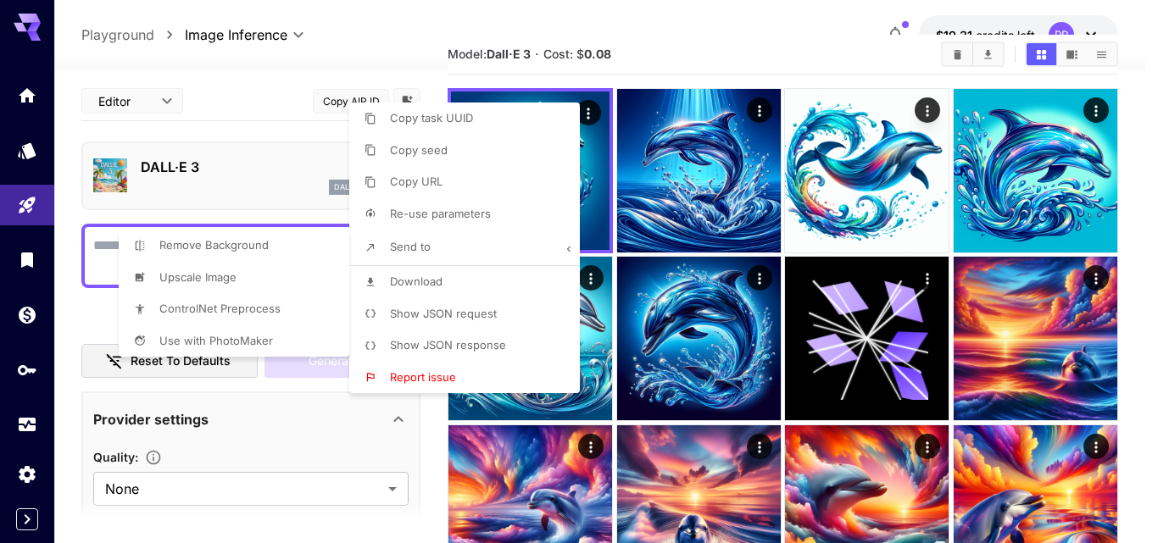
click at [431, 313] on div at bounding box center [579, 271] width 1158 height 543
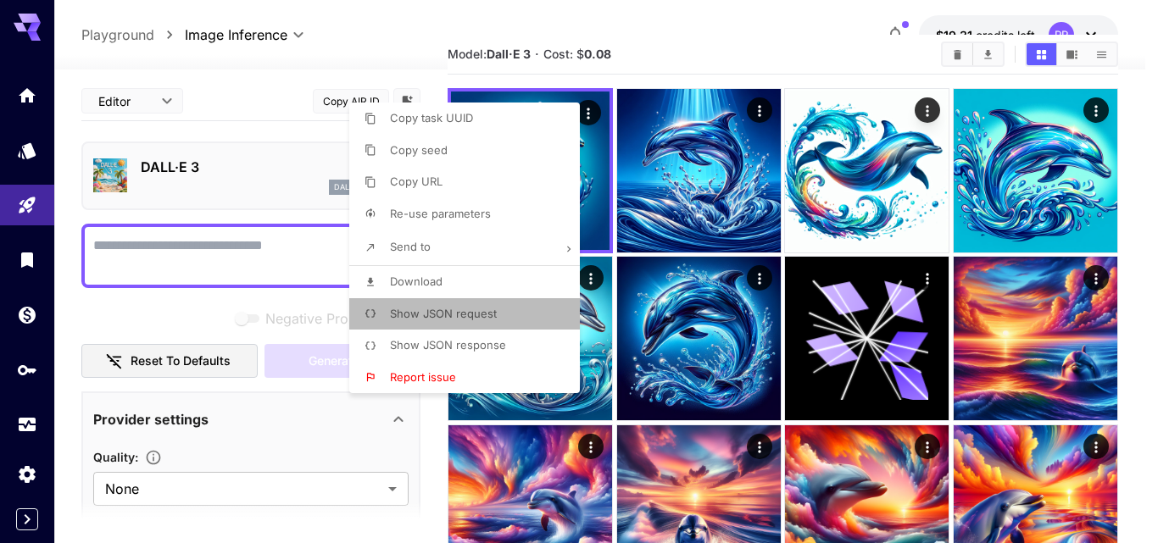
click at [431, 314] on span "Show JSON request" at bounding box center [443, 314] width 107 height 14
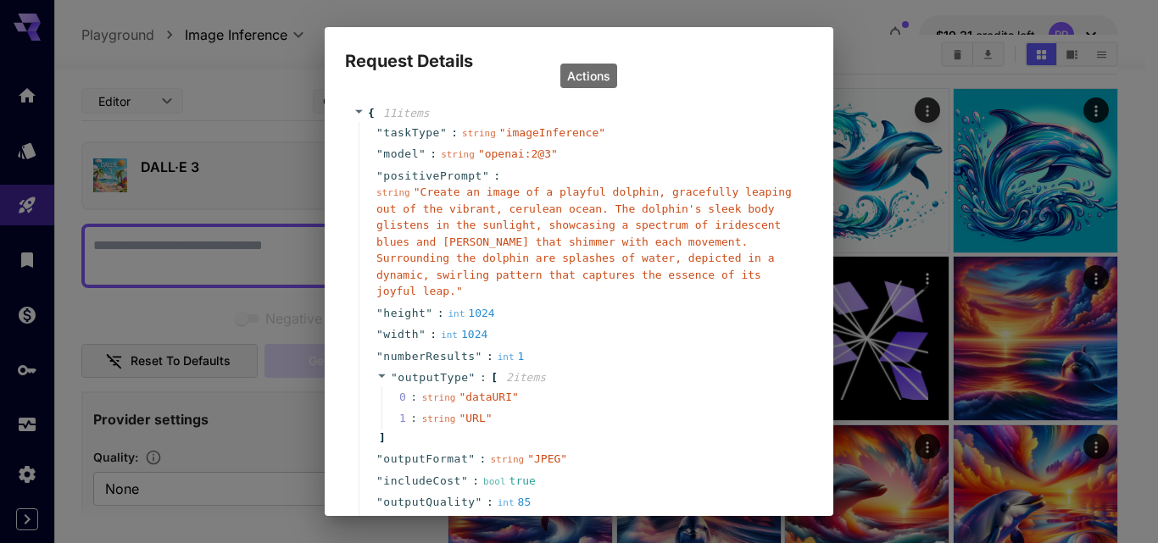
click at [886, 65] on div "Request Details { 11 item s " taskType " : string " imageInference " " model " …" at bounding box center [579, 271] width 1158 height 543
click at [859, 318] on div "Request Details { 11 item s " taskType " : string " imageInference " " model " …" at bounding box center [579, 271] width 1158 height 543
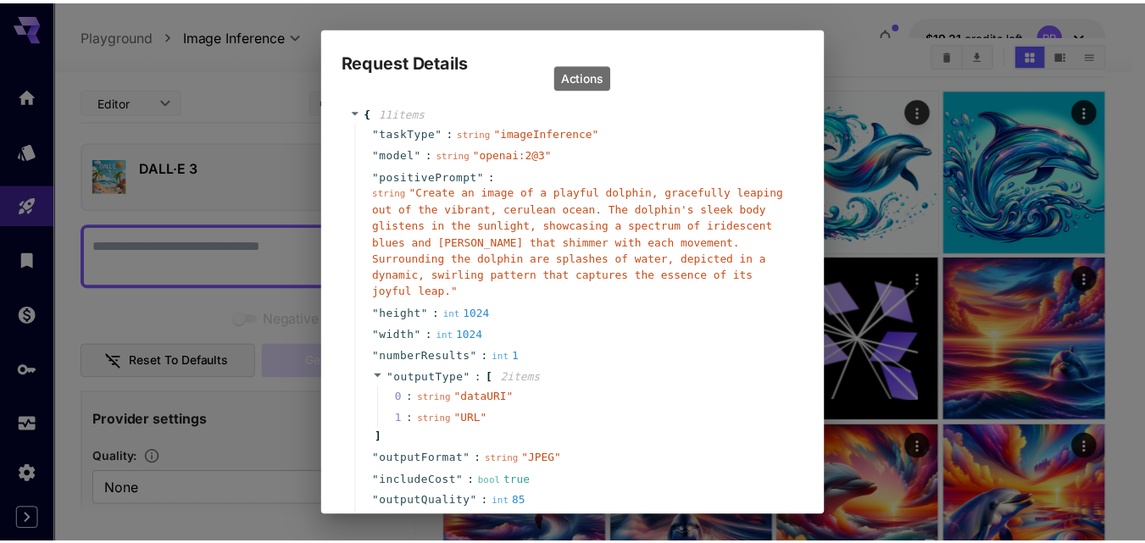
scroll to position [121, 0]
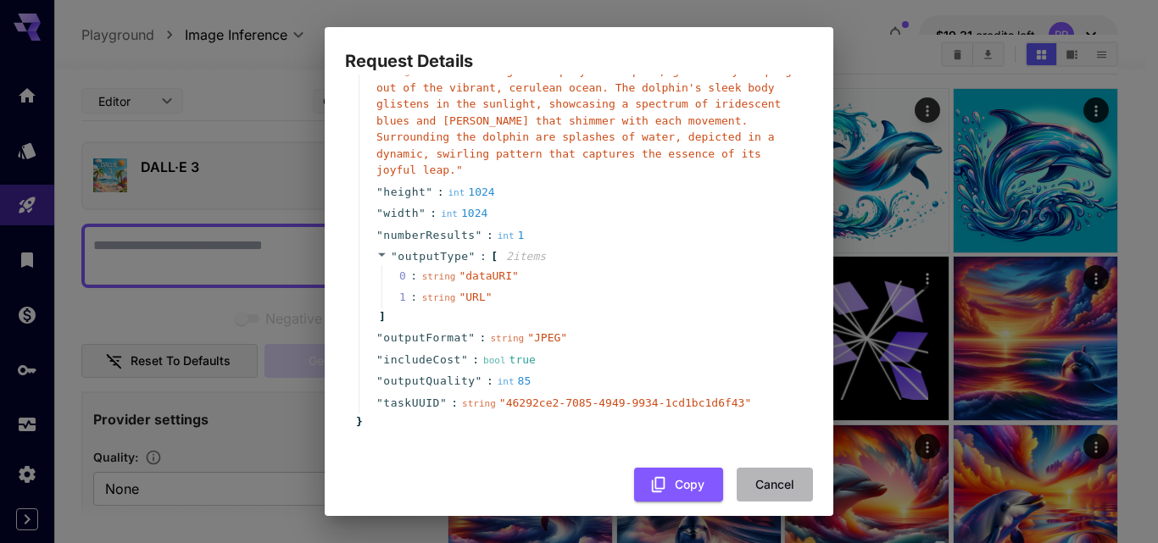
click at [748, 470] on button "Cancel" at bounding box center [775, 485] width 76 height 35
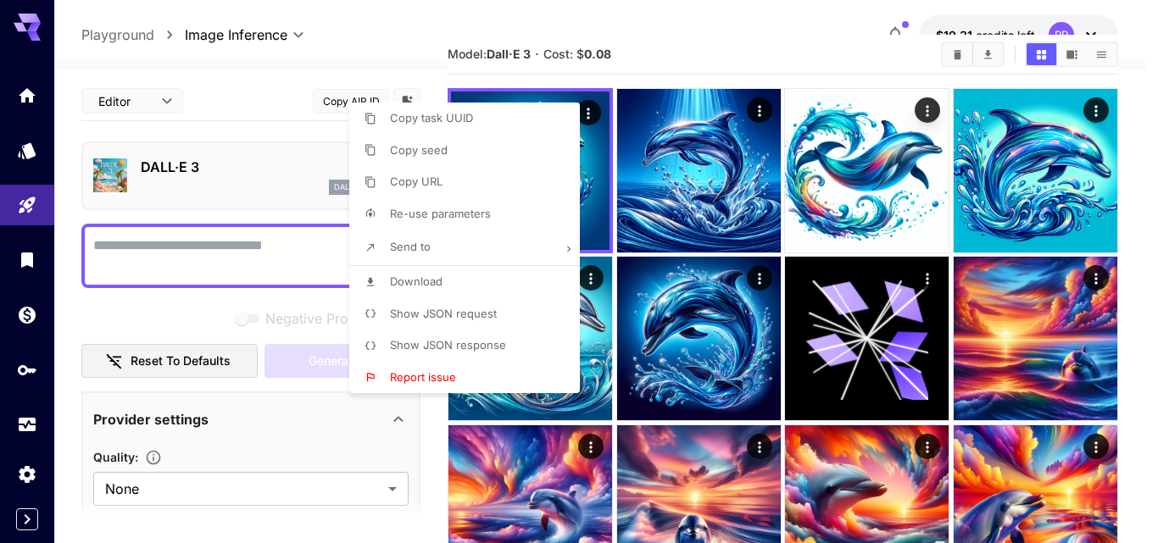
click at [681, 348] on div at bounding box center [579, 271] width 1158 height 543
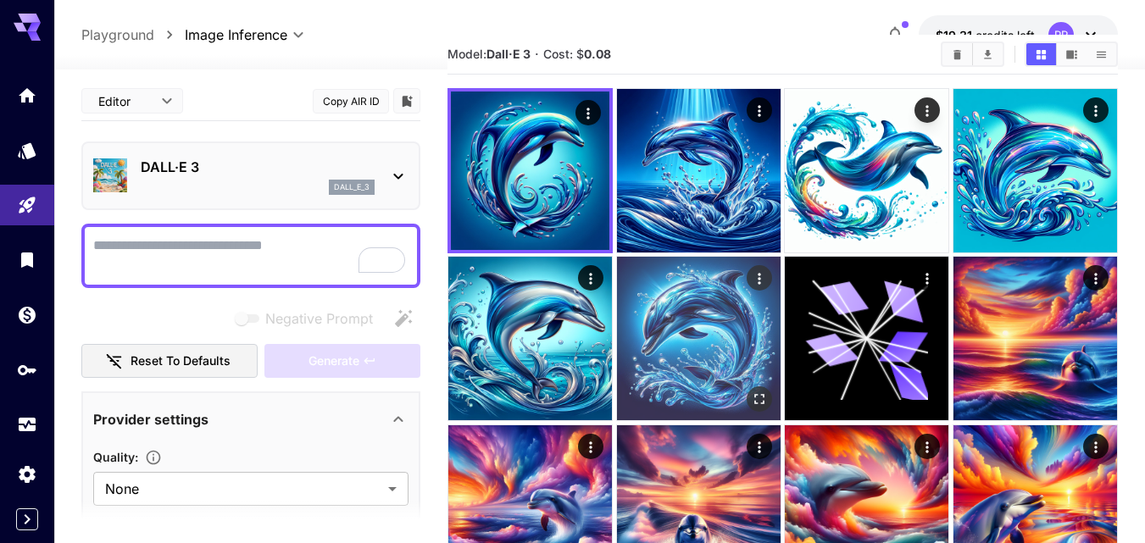
click at [693, 337] on img at bounding box center [699, 339] width 164 height 164
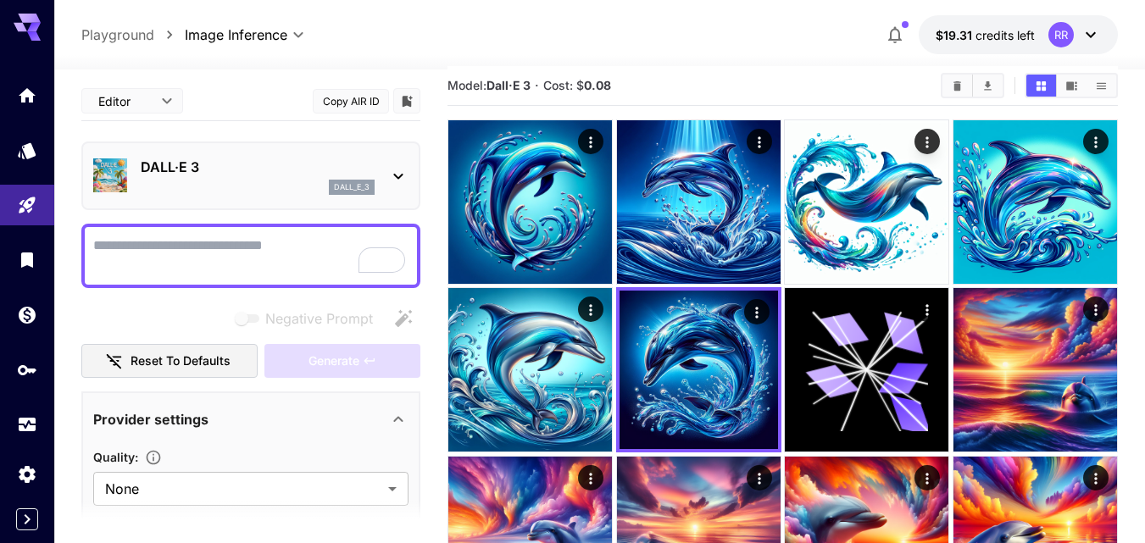
scroll to position [0, 0]
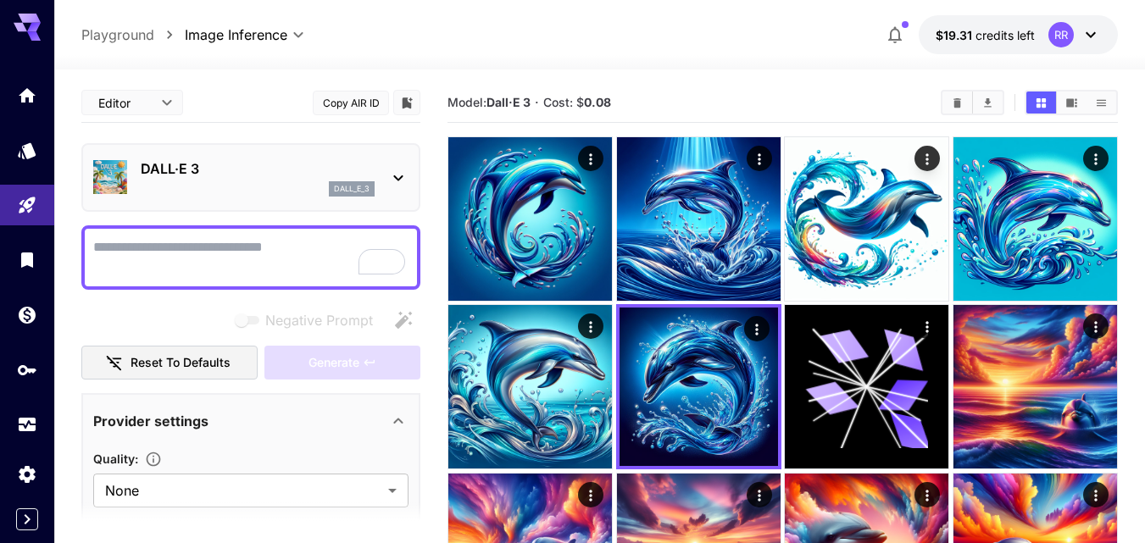
click at [1084, 34] on icon at bounding box center [1091, 35] width 20 height 20
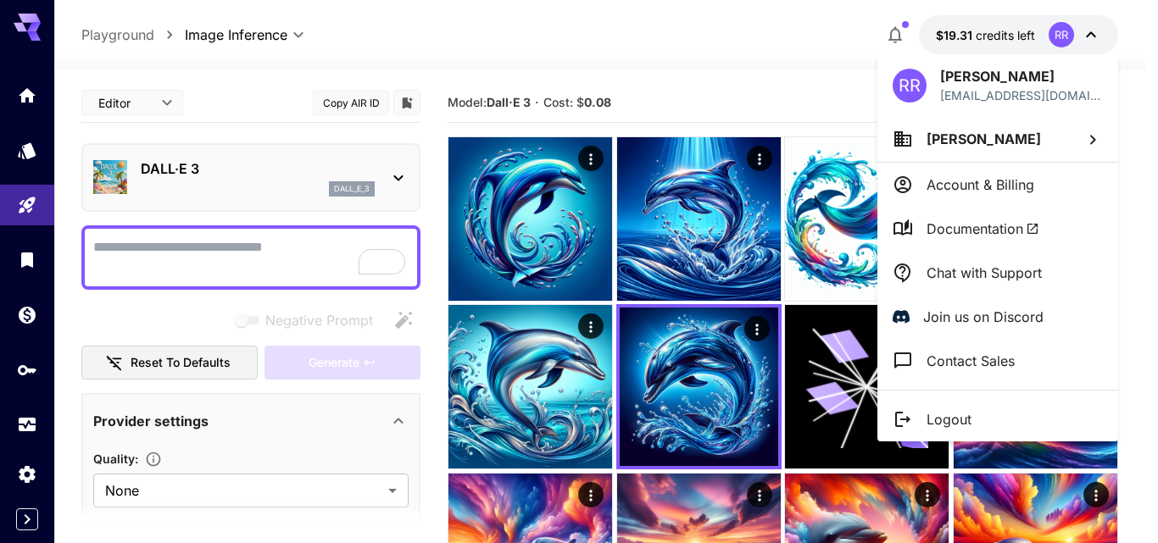
click at [1084, 35] on div at bounding box center [579, 271] width 1158 height 543
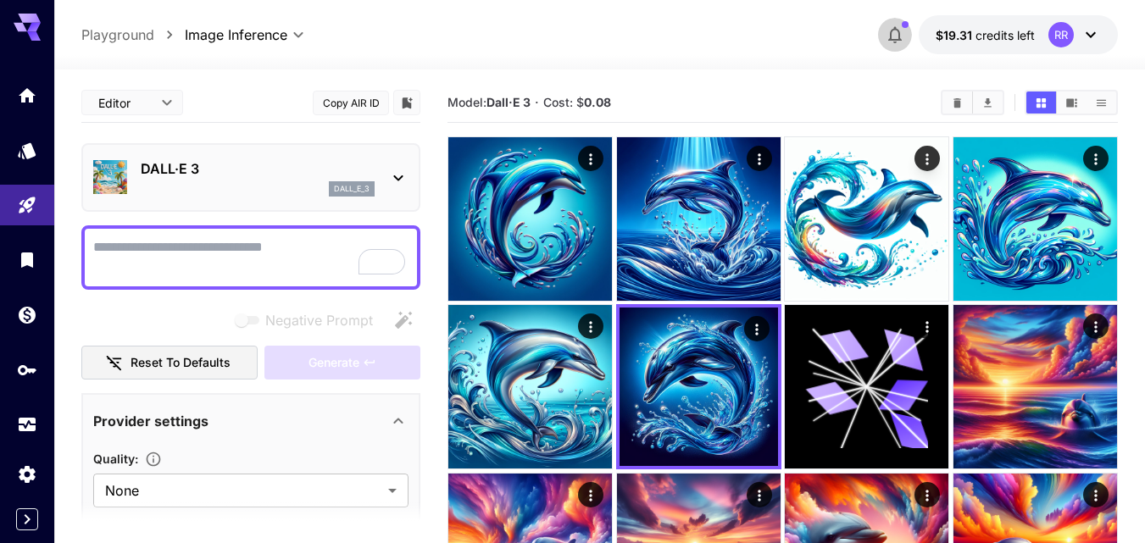
click at [888, 30] on icon "button" at bounding box center [895, 35] width 20 height 20
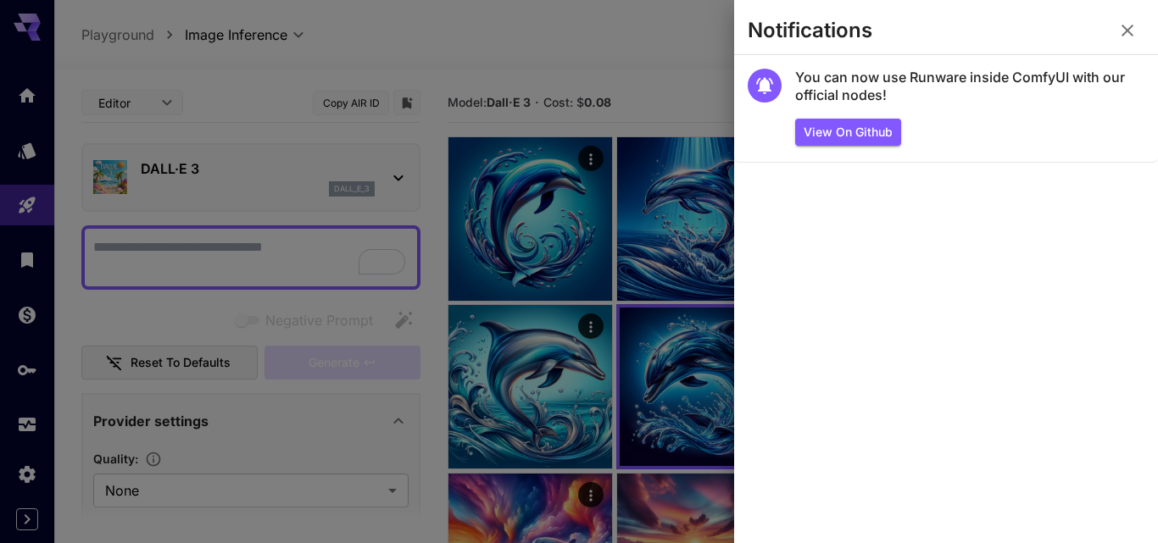
click at [1124, 37] on icon "button" at bounding box center [1127, 30] width 20 height 20
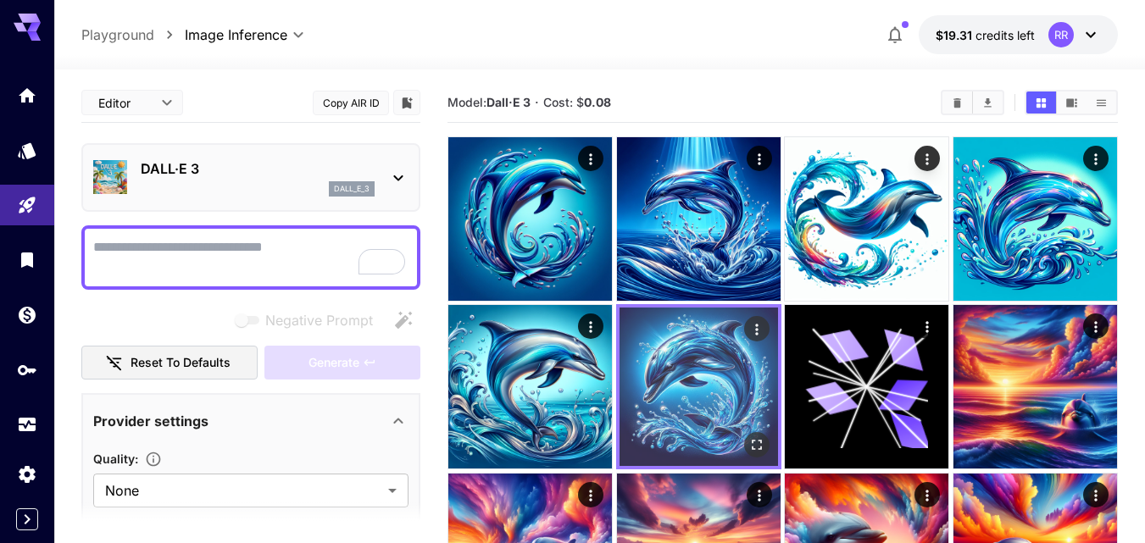
drag, startPoint x: 700, startPoint y: 366, endPoint x: 687, endPoint y: 374, distance: 14.8
click at [687, 374] on img at bounding box center [699, 387] width 159 height 159
click at [756, 334] on icon "Actions" at bounding box center [756, 329] width 17 height 17
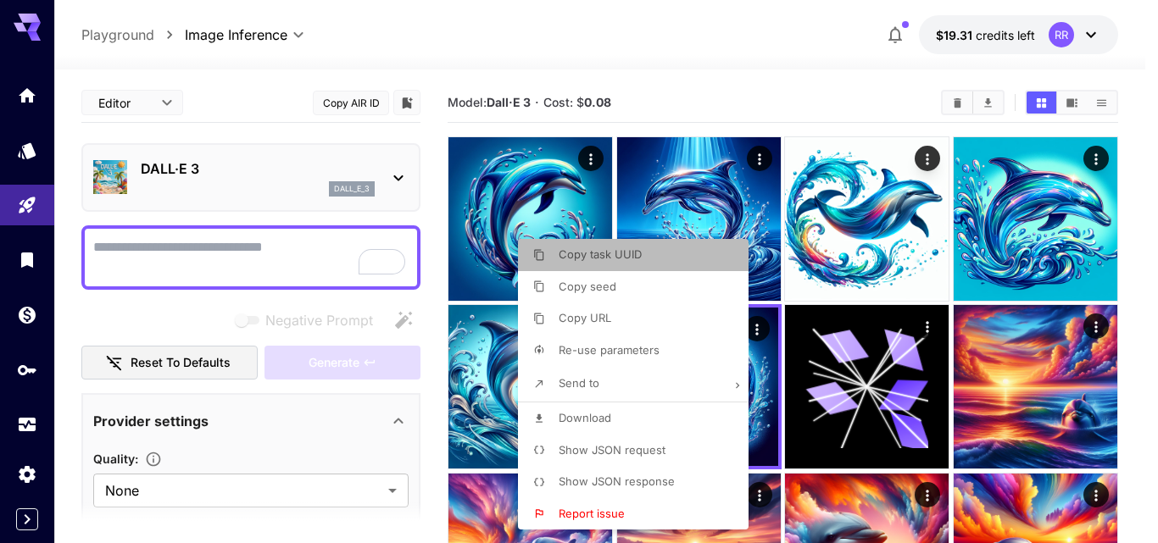
click at [587, 254] on span "Copy task UUID" at bounding box center [600, 255] width 83 height 14
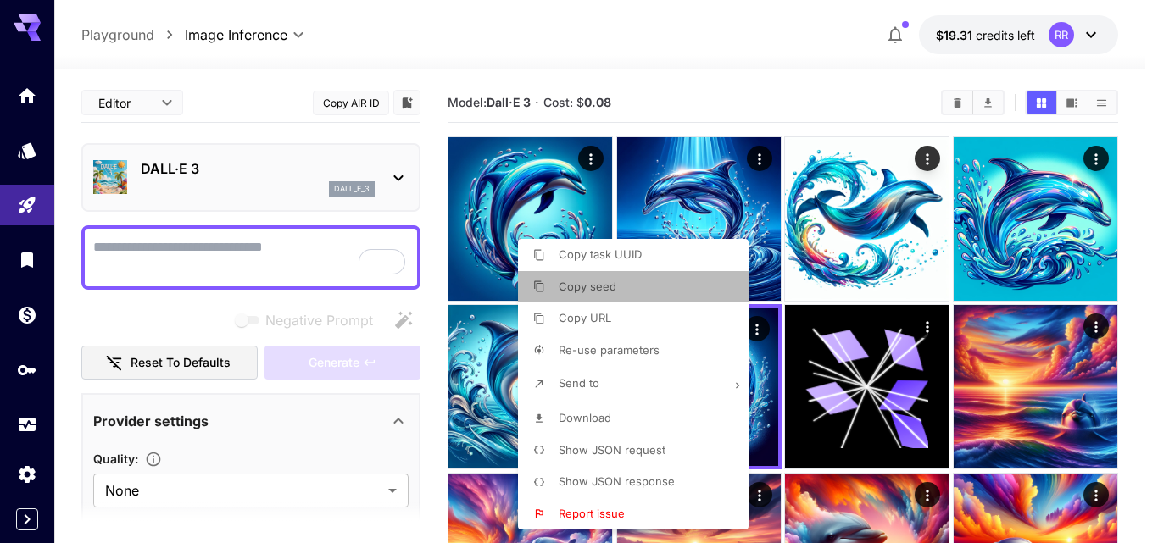
click at [601, 287] on span "Copy seed" at bounding box center [588, 287] width 58 height 14
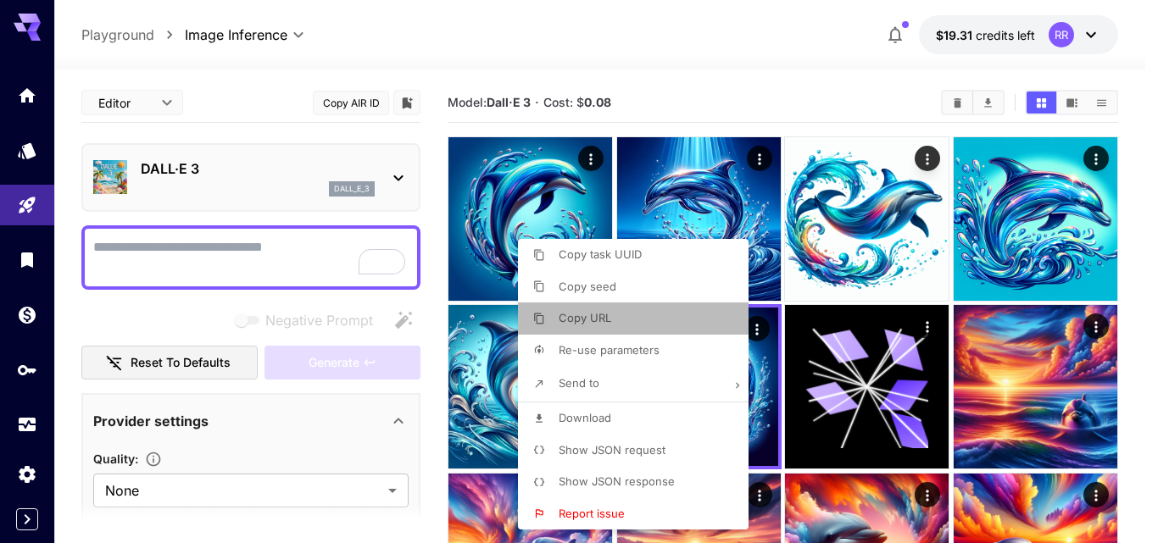
click at [598, 320] on span "Copy URL" at bounding box center [585, 318] width 53 height 14
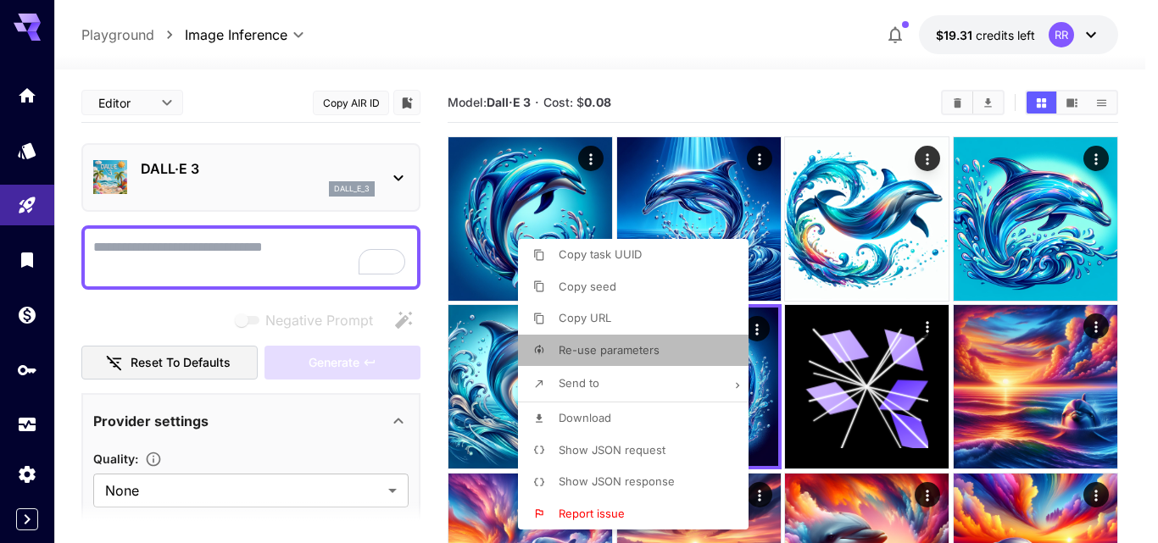
click at [627, 344] on span "Re-use parameters" at bounding box center [609, 350] width 101 height 14
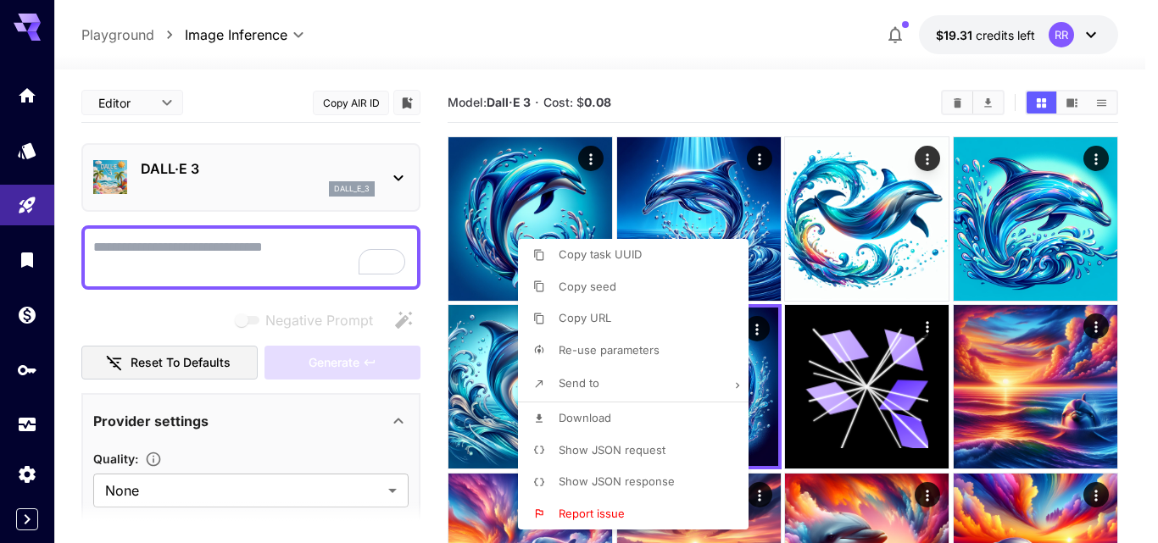
type input "*********"
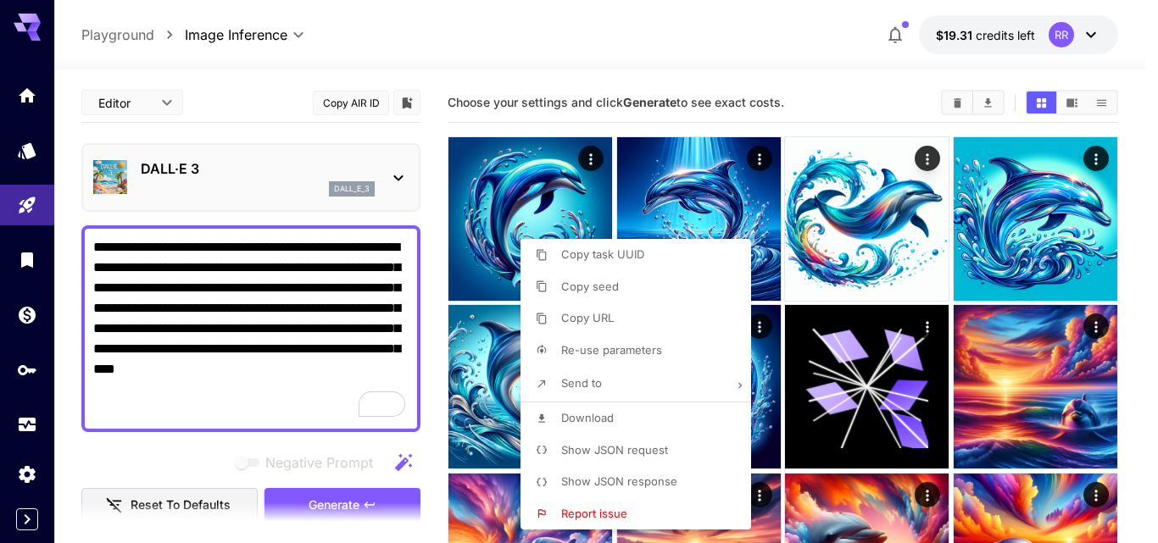
type textarea "**********"
type input "**********"
type input "****"
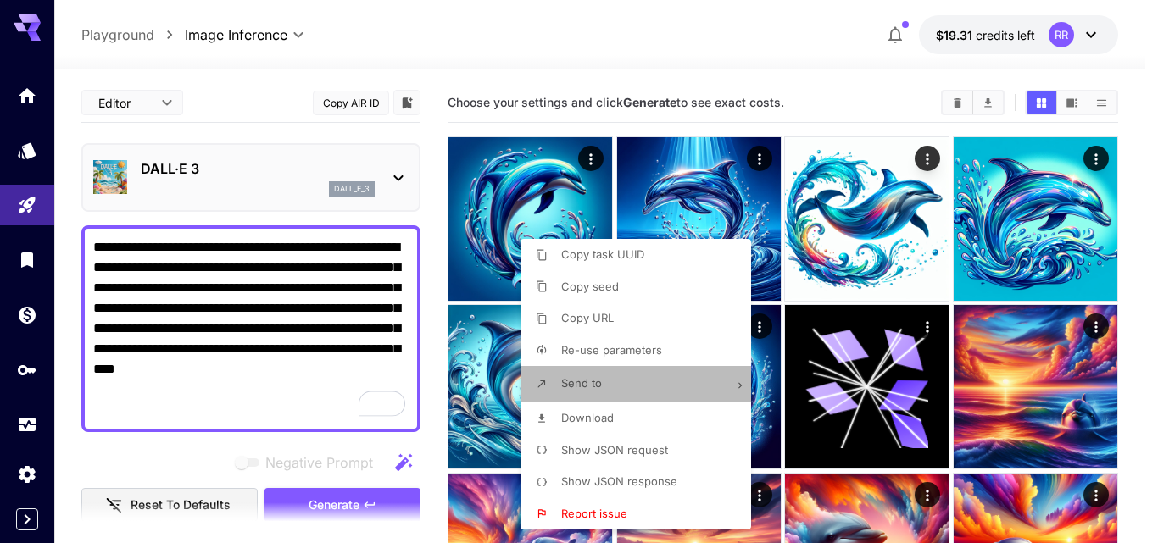
click at [590, 385] on span "Send to" at bounding box center [581, 383] width 41 height 14
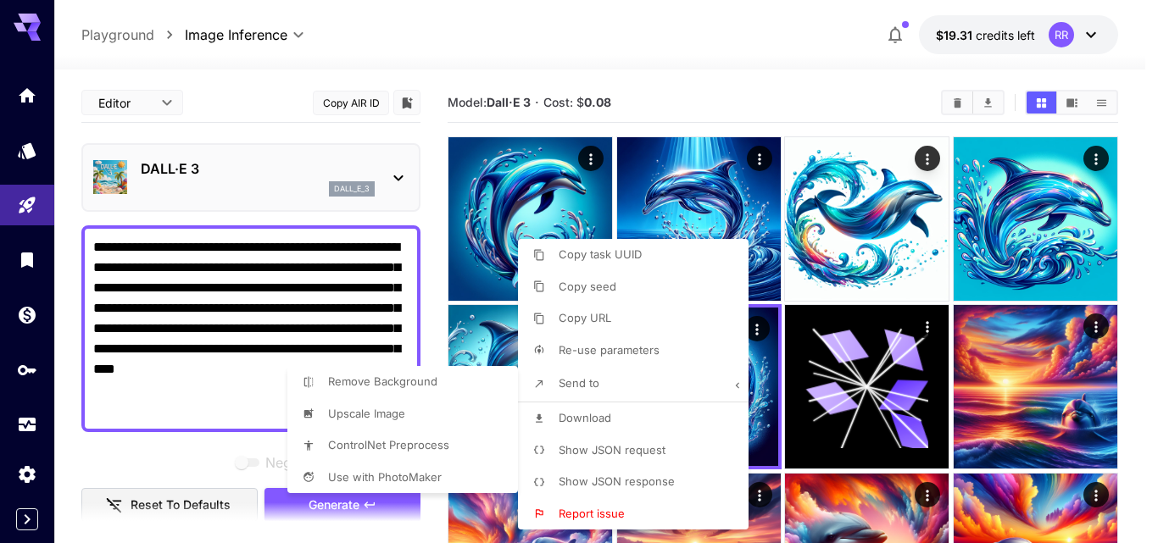
click at [21, 95] on div at bounding box center [579, 271] width 1158 height 543
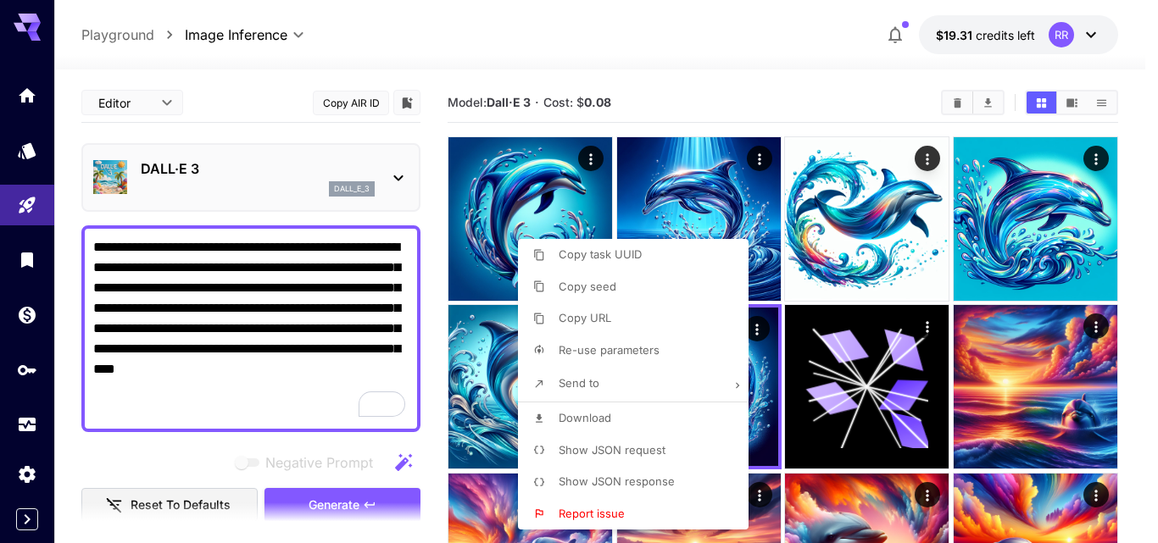
click at [23, 97] on div at bounding box center [579, 271] width 1158 height 543
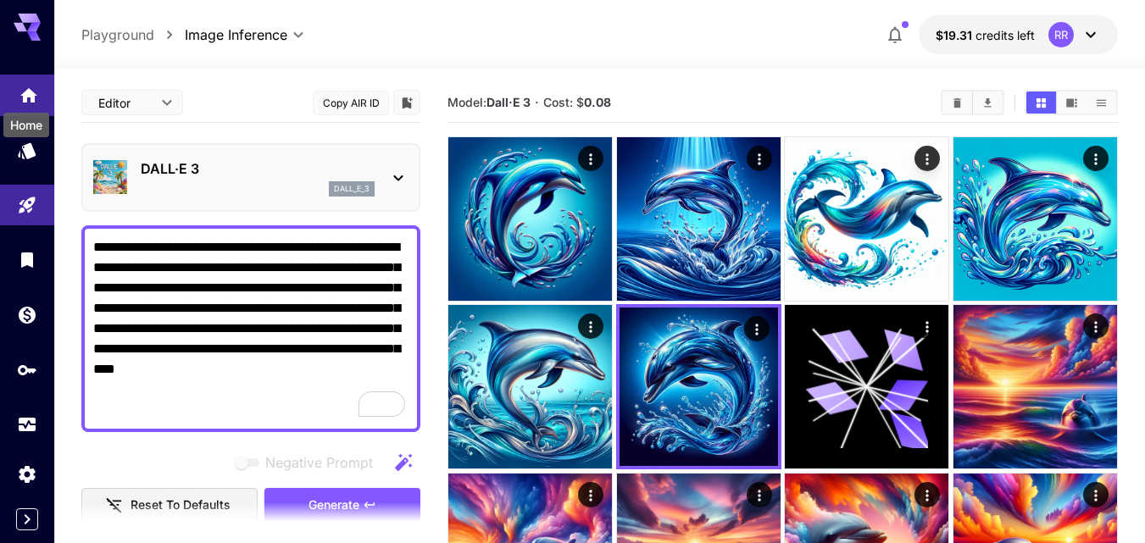
click at [28, 92] on icon "Home" at bounding box center [29, 91] width 20 height 20
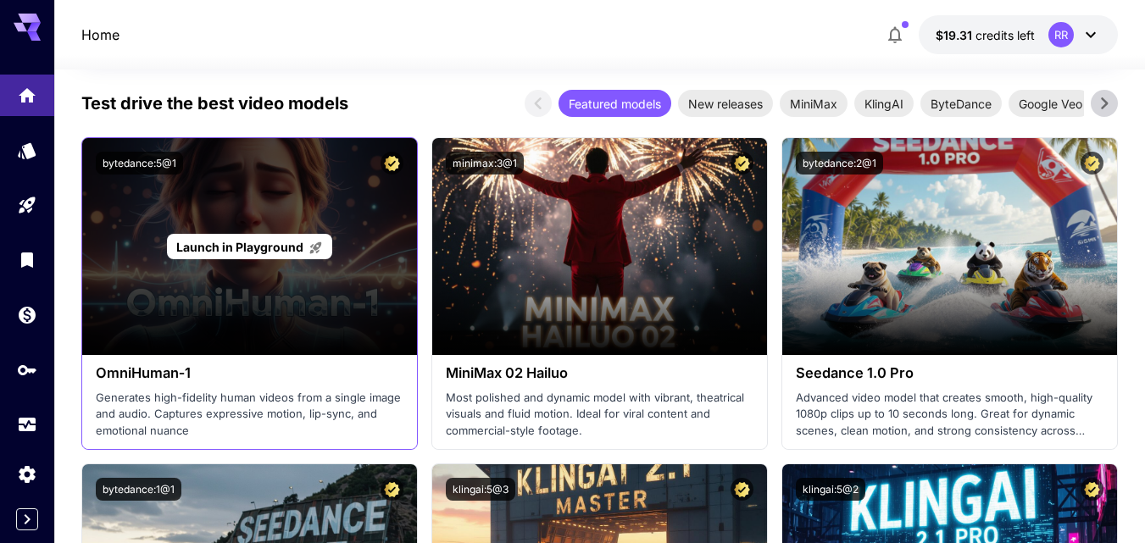
scroll to position [364, 0]
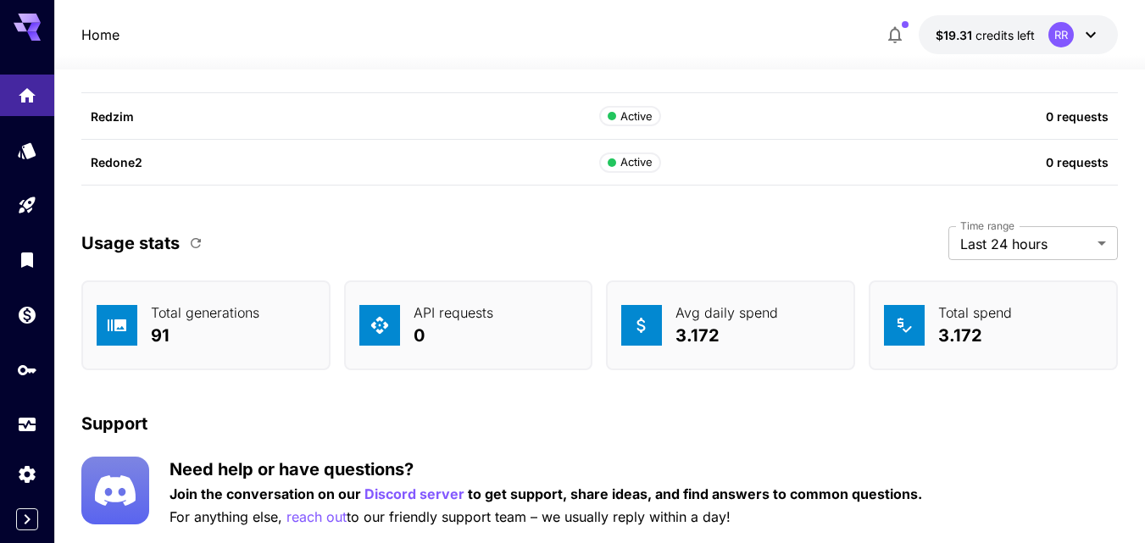
scroll to position [6401, 0]
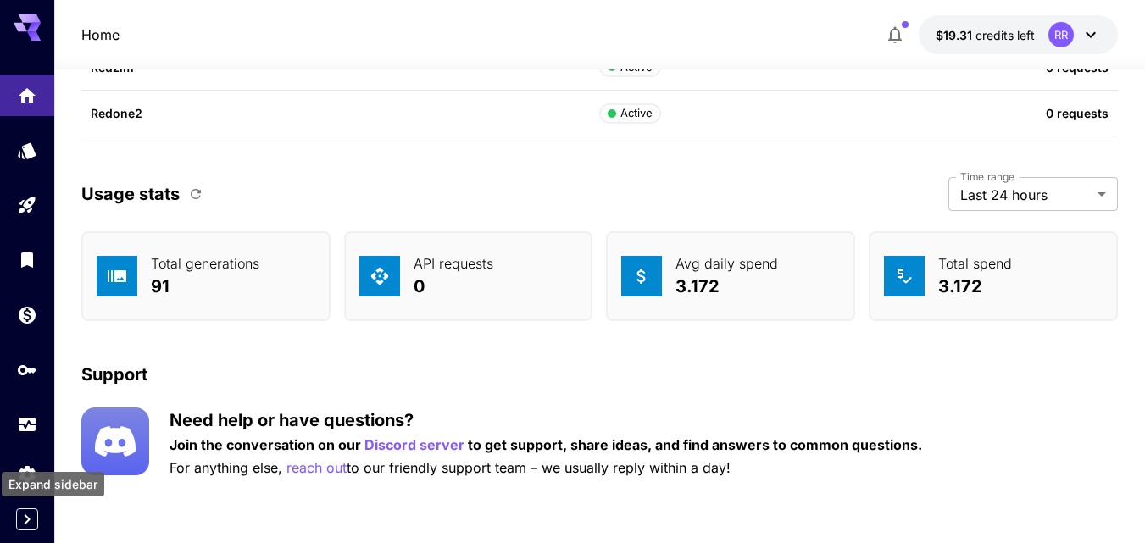
click at [32, 509] on button "Expand sidebar" at bounding box center [27, 520] width 22 height 22
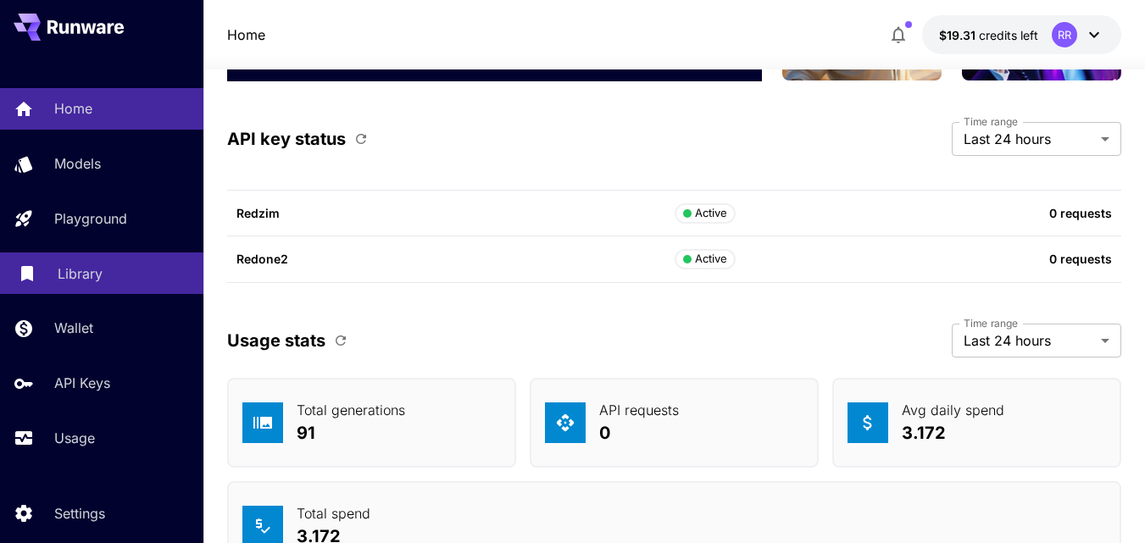
click at [106, 267] on div "Library" at bounding box center [124, 274] width 132 height 20
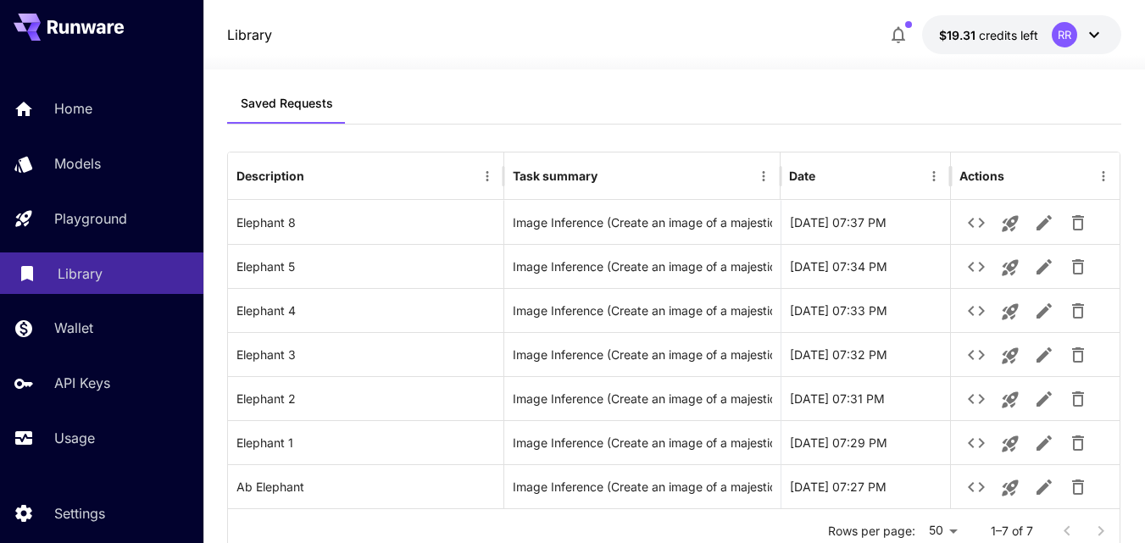
click at [106, 267] on div "Library" at bounding box center [124, 274] width 132 height 20
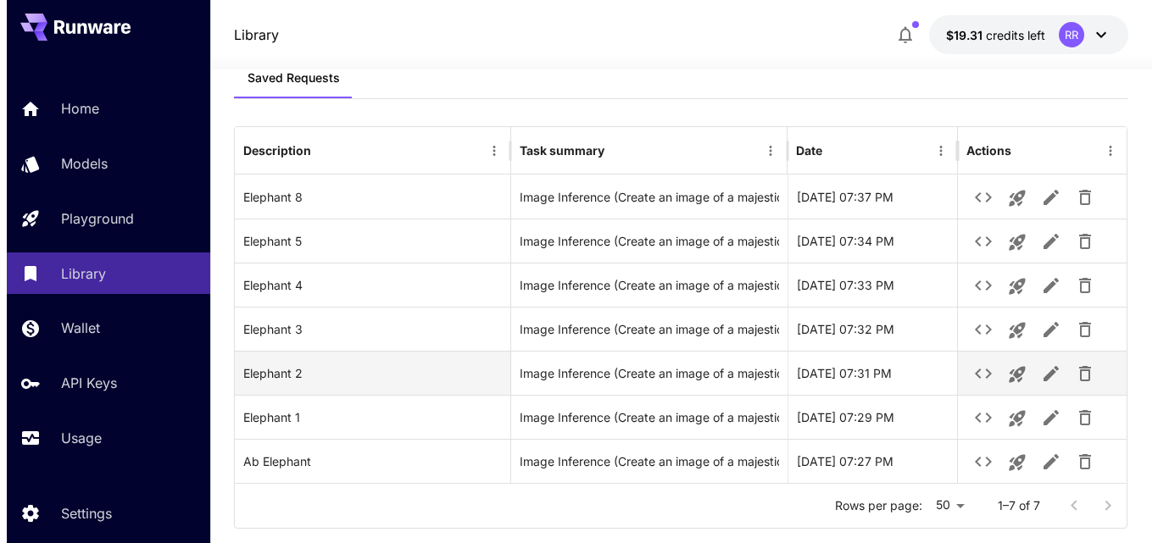
scroll to position [48, 0]
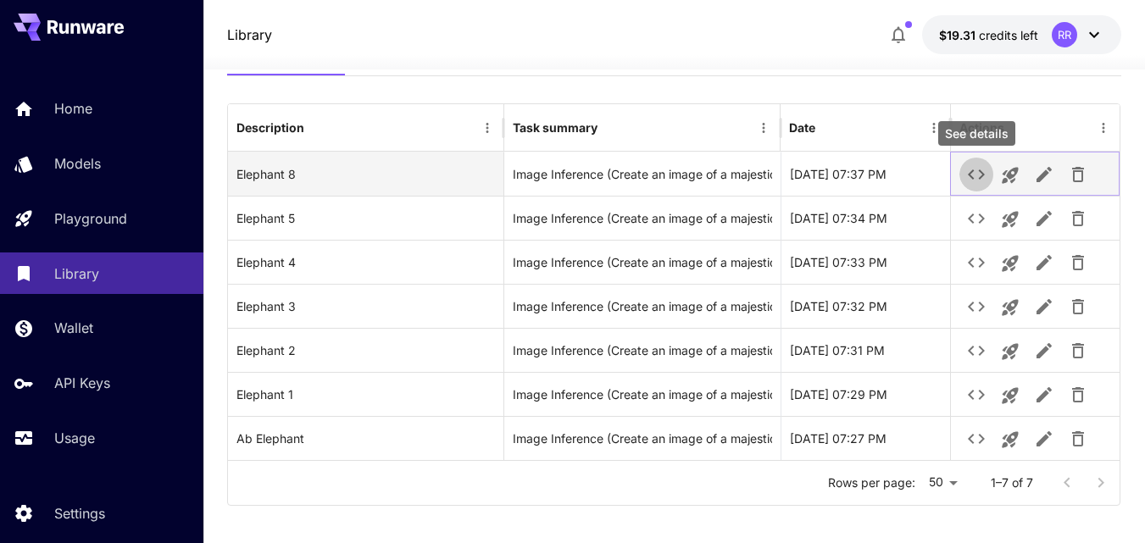
click at [970, 171] on icon "See details" at bounding box center [976, 174] width 20 height 20
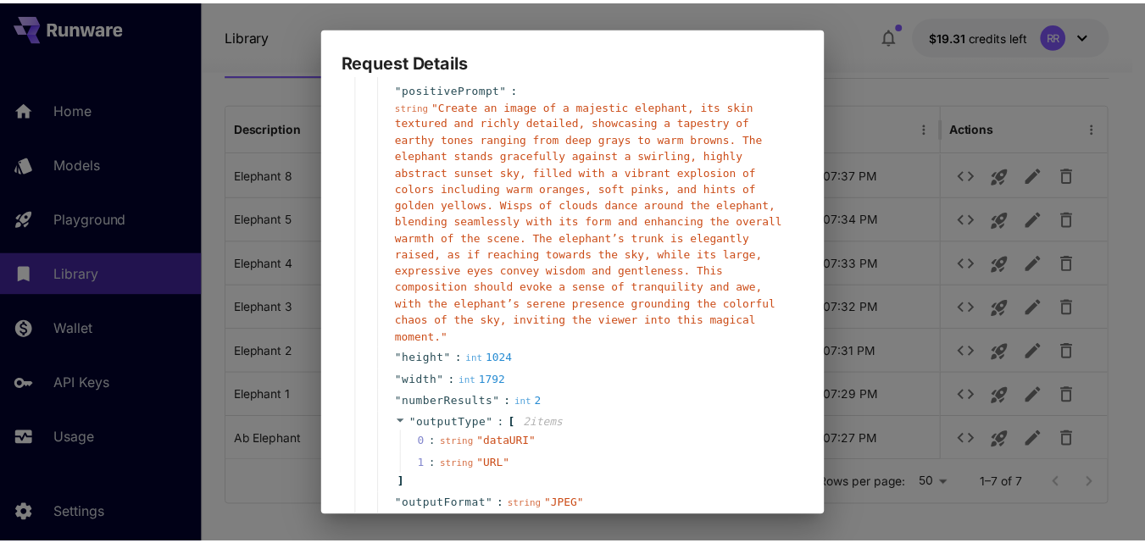
scroll to position [292, 0]
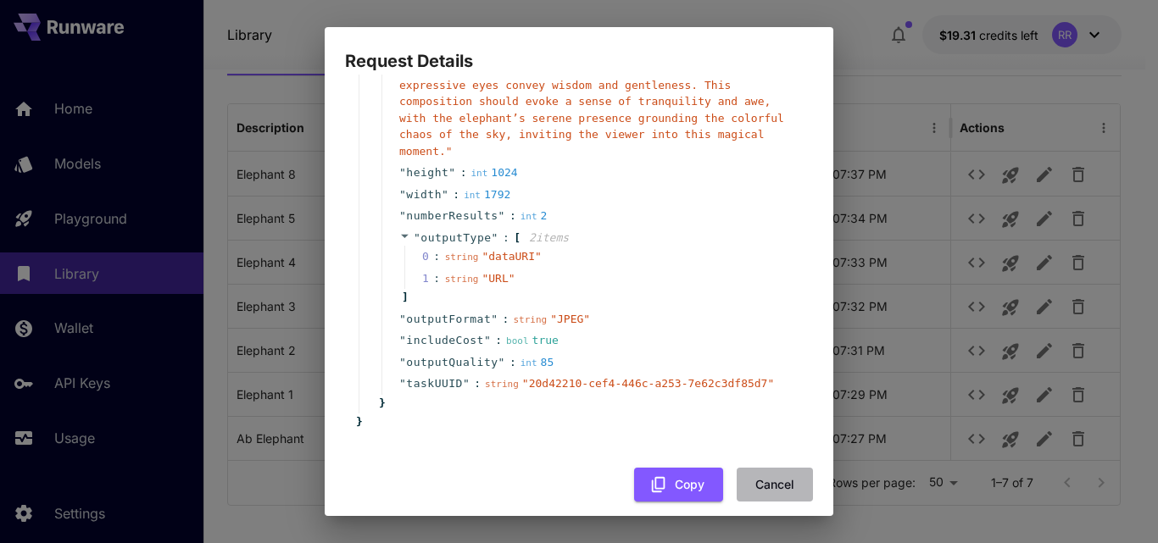
click at [770, 476] on button "Cancel" at bounding box center [775, 485] width 76 height 35
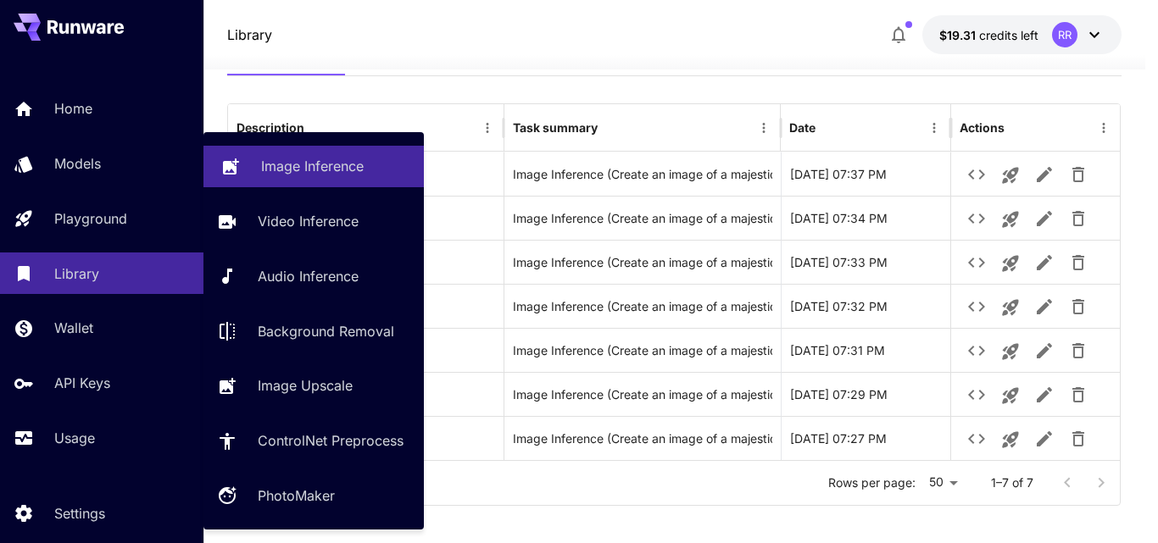
click at [287, 167] on p "Image Inference" at bounding box center [312, 166] width 103 height 20
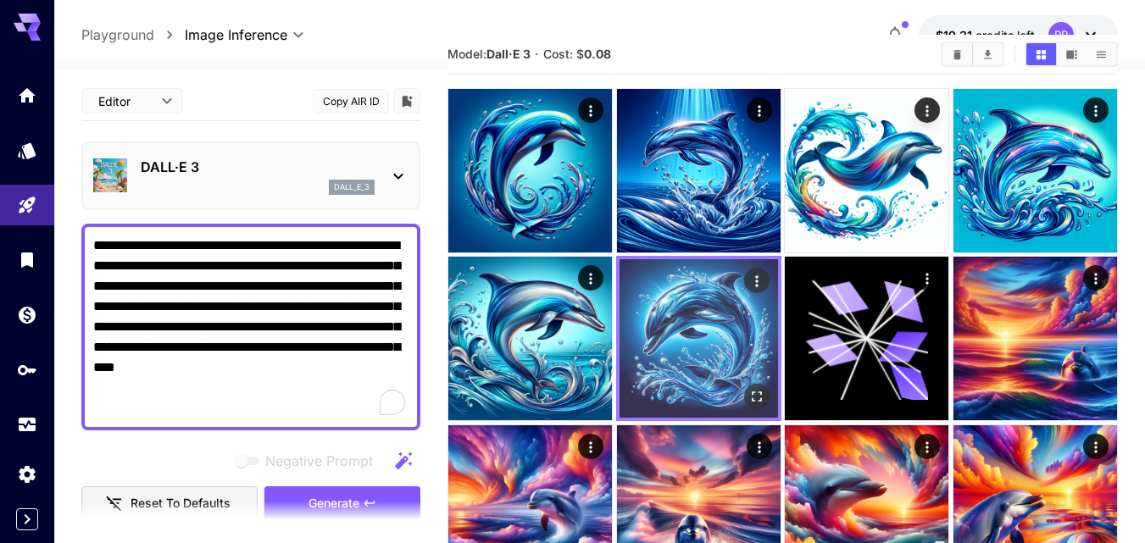
click at [719, 283] on img at bounding box center [699, 338] width 159 height 159
click at [755, 281] on icon "Actions" at bounding box center [756, 281] width 17 height 17
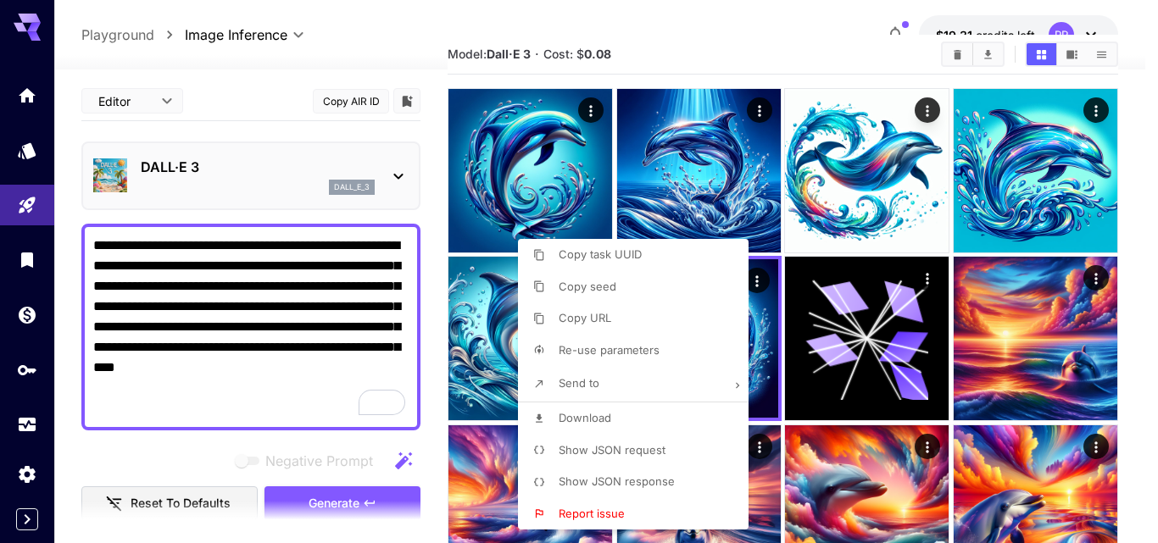
click at [26, 21] on div at bounding box center [579, 271] width 1158 height 543
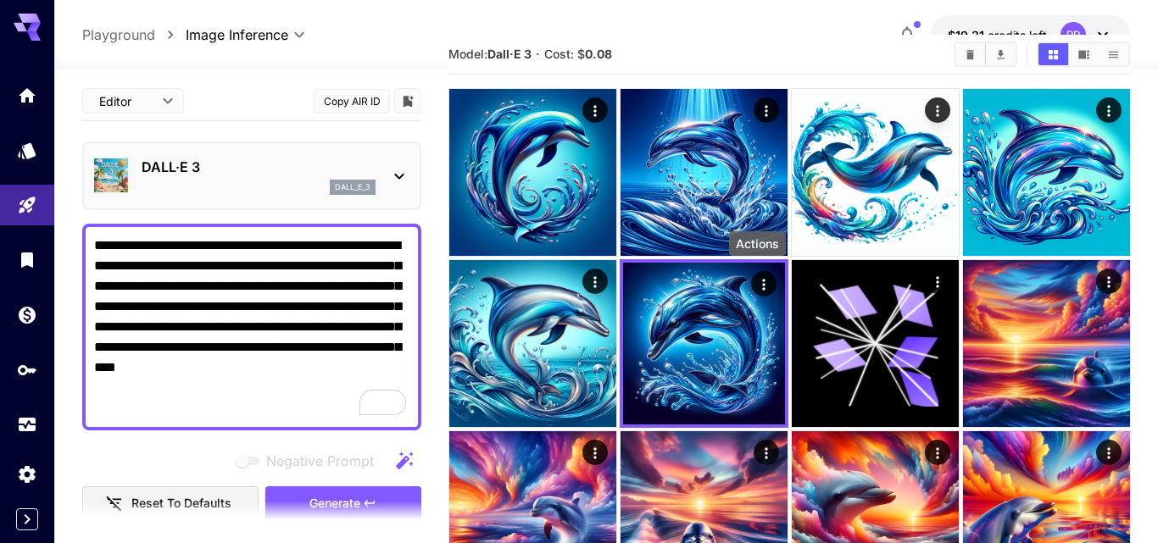
click at [302, 31] on body "**********" at bounding box center [579, 387] width 1158 height 870
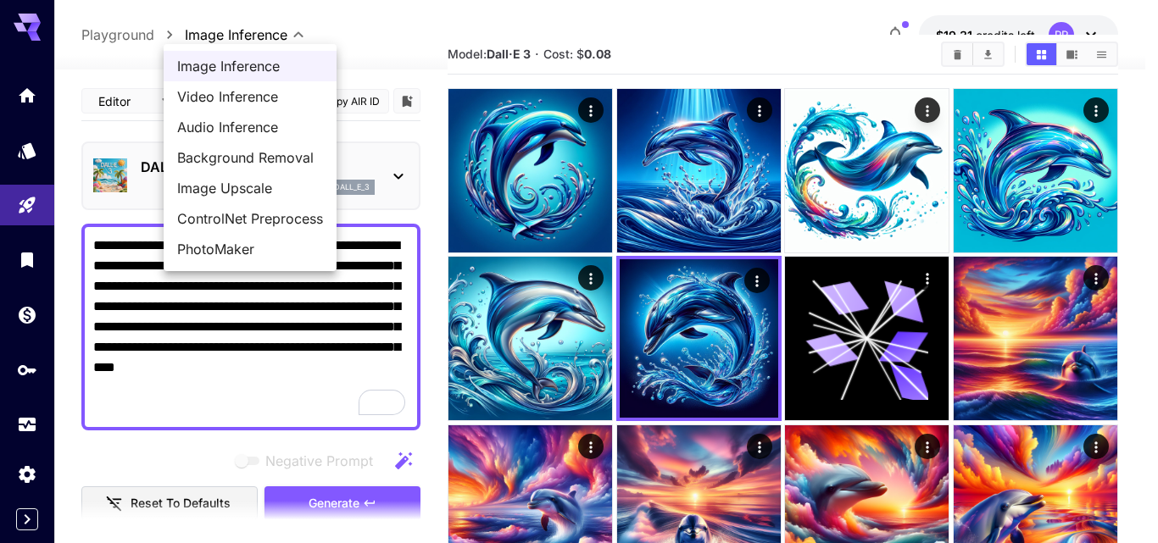
click at [127, 32] on div at bounding box center [579, 271] width 1158 height 543
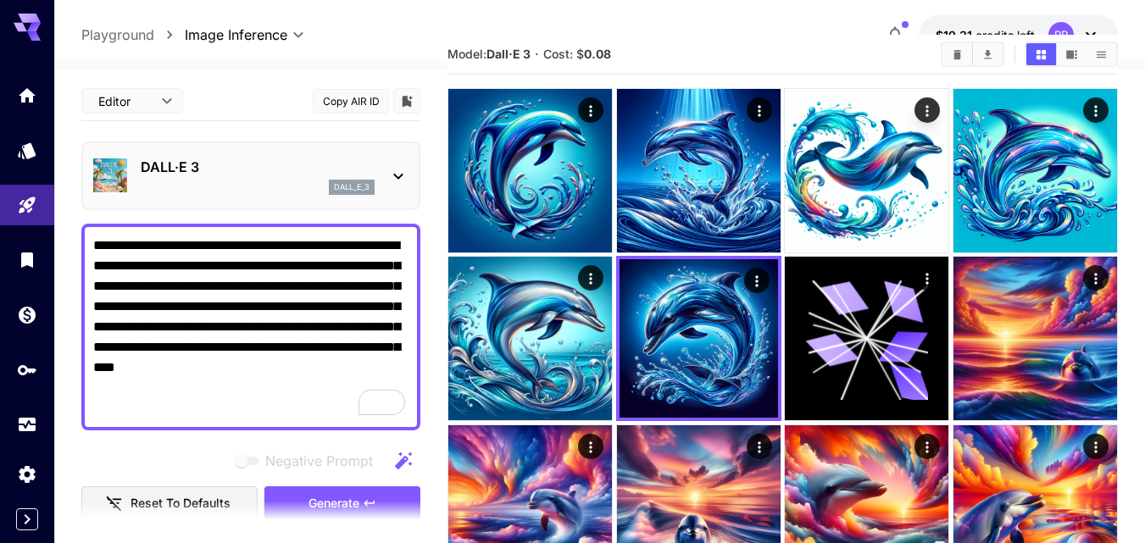
click at [131, 35] on p "Playground" at bounding box center [117, 35] width 73 height 20
click at [28, 92] on icon "Home" at bounding box center [28, 90] width 17 height 14
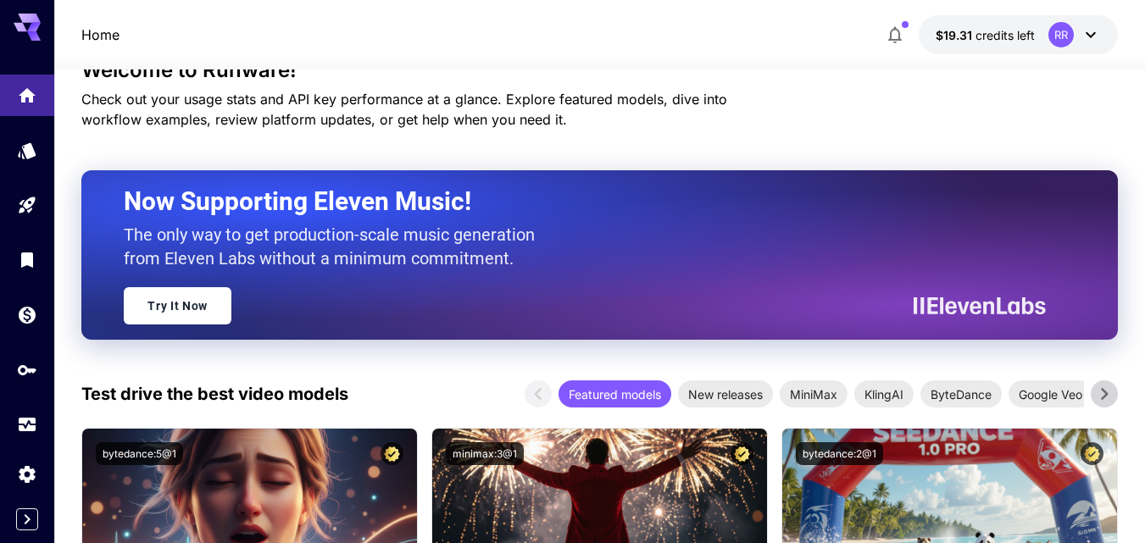
click at [34, 24] on icon at bounding box center [34, 27] width 14 height 9
click at [27, 100] on icon "Home" at bounding box center [29, 91] width 20 height 20
click at [35, 519] on icon "Expand sidebar" at bounding box center [27, 519] width 20 height 20
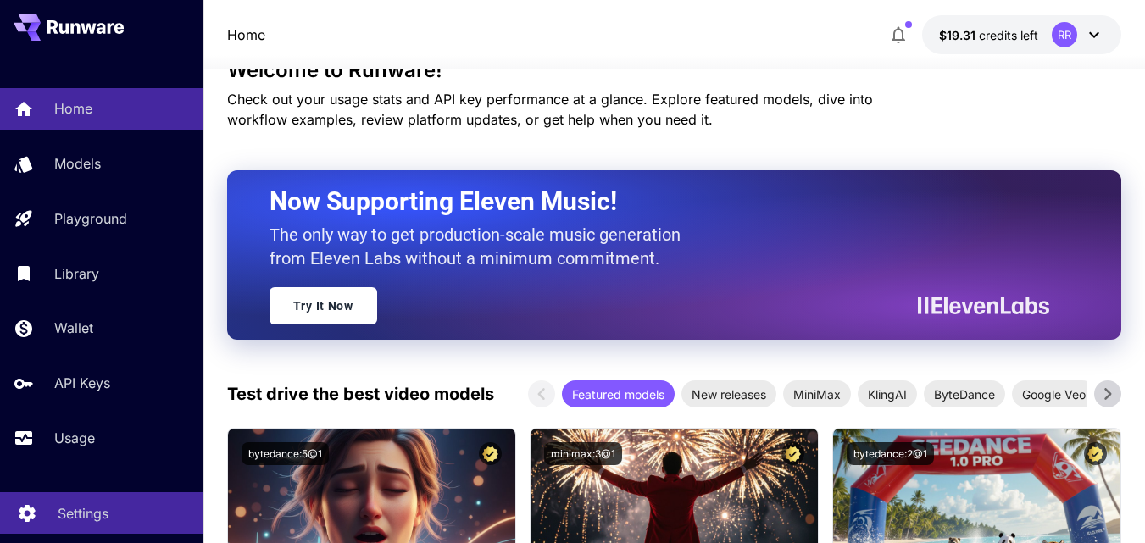
click at [80, 509] on p "Settings" at bounding box center [83, 514] width 51 height 20
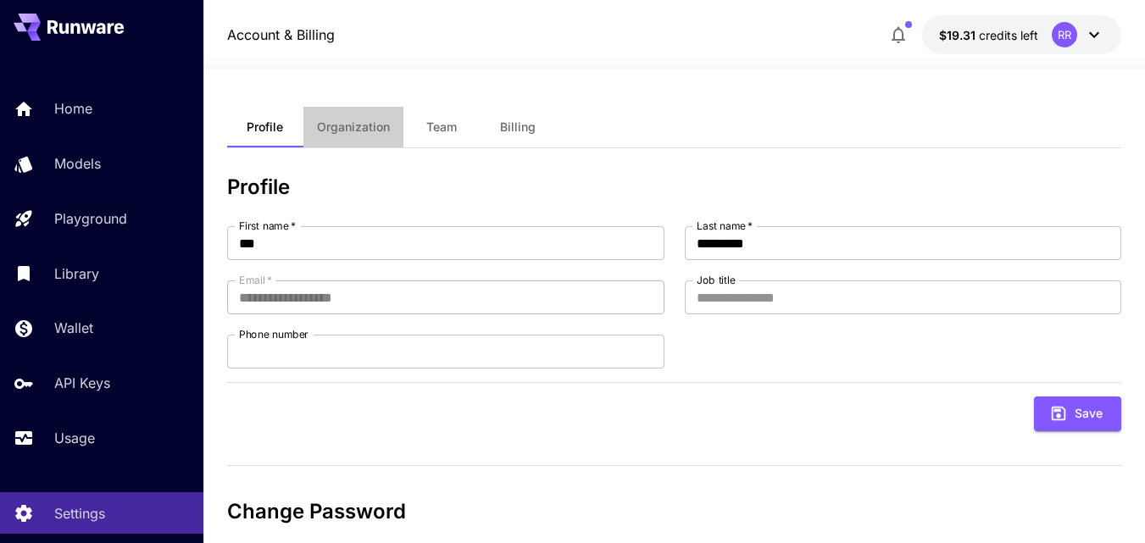
click at [366, 121] on span "Organization" at bounding box center [353, 127] width 73 height 15
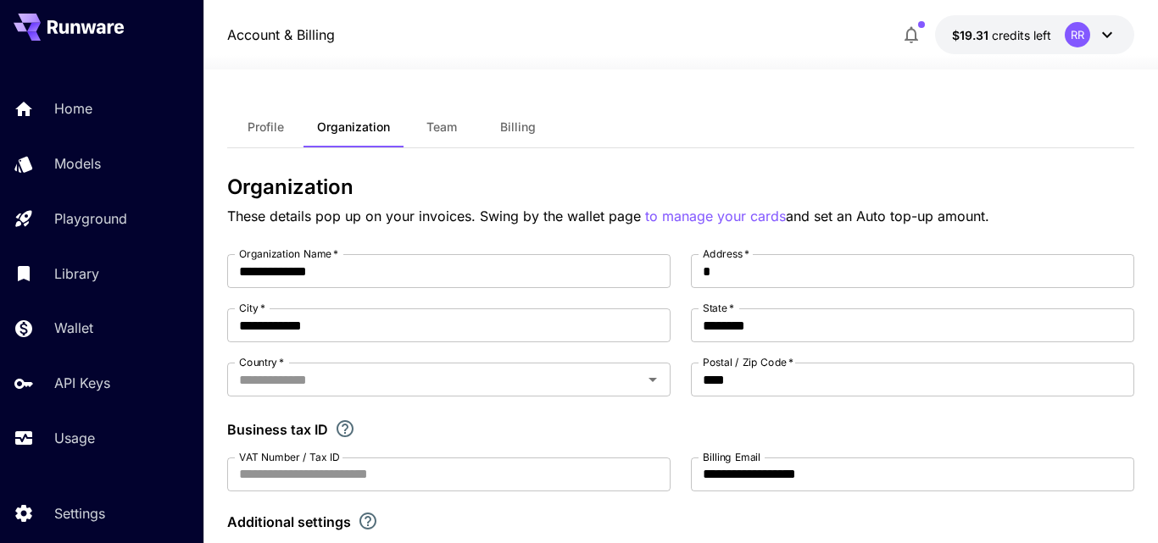
type input "**********"
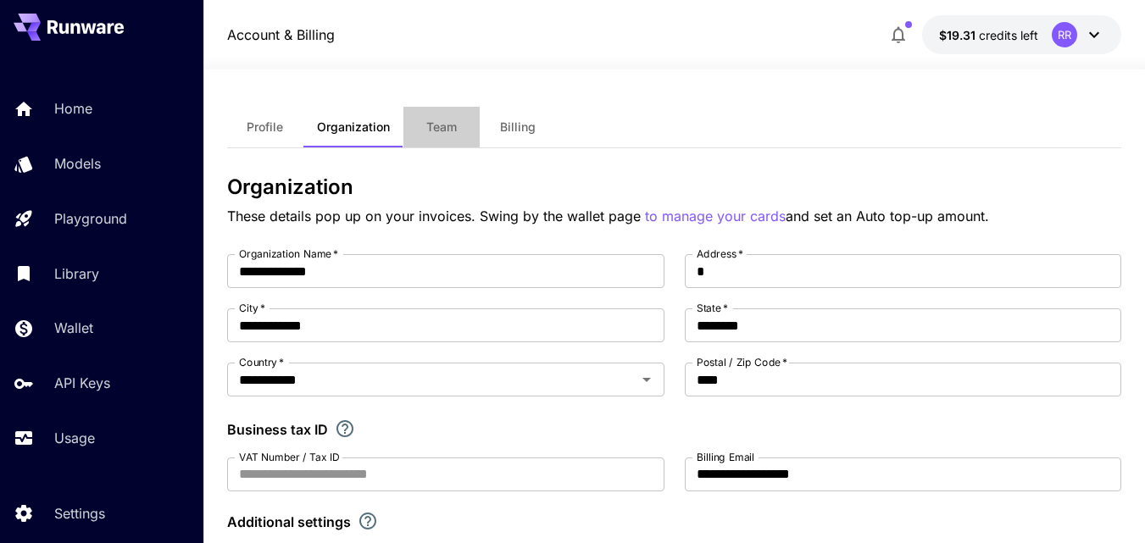
click at [442, 118] on button "Team" at bounding box center [441, 127] width 76 height 41
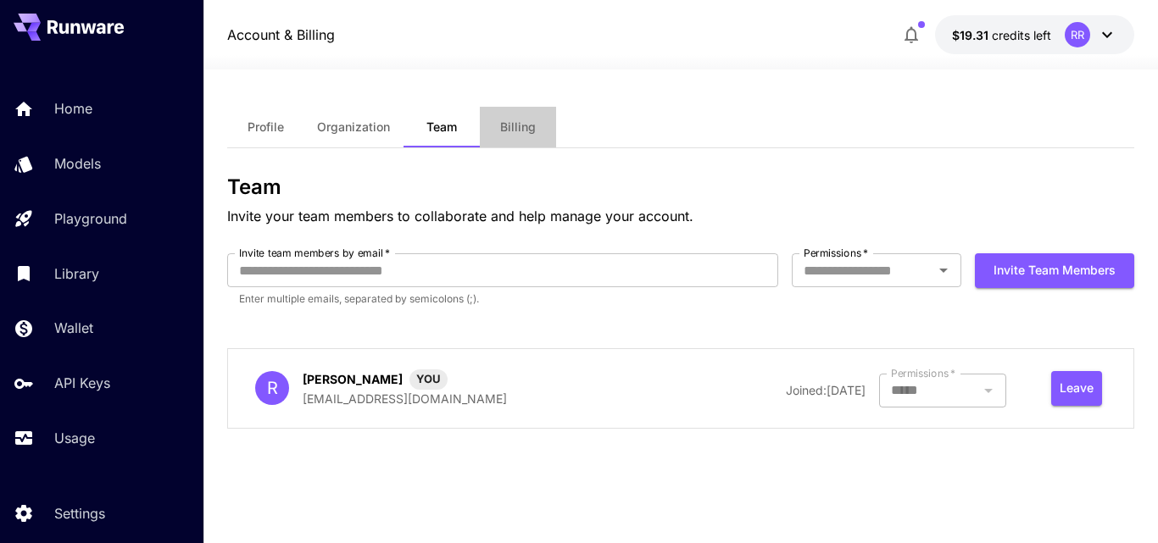
click at [515, 128] on span "Billing" at bounding box center [518, 127] width 36 height 15
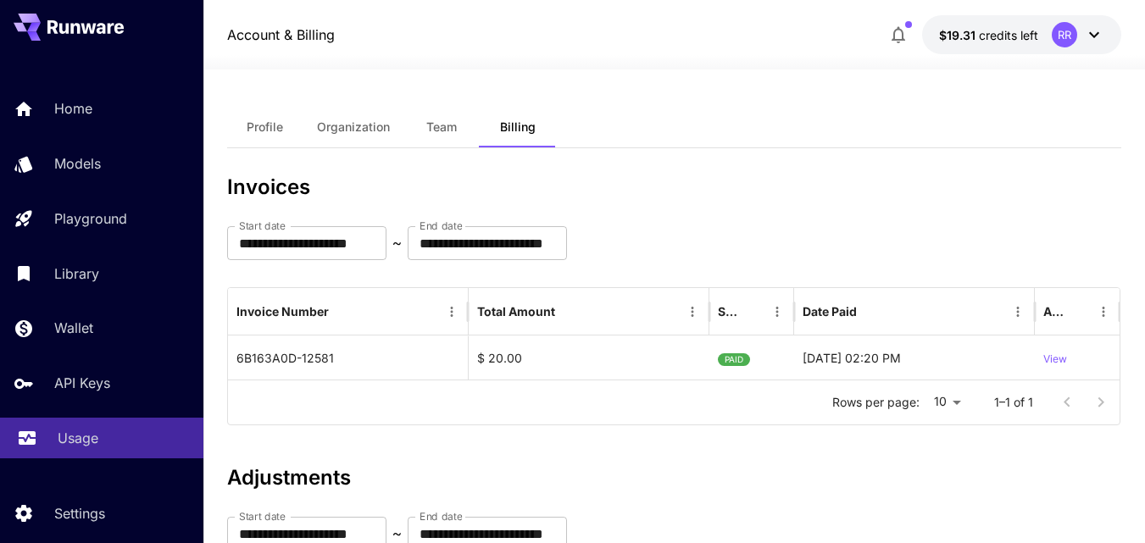
click at [67, 440] on p "Usage" at bounding box center [78, 438] width 41 height 20
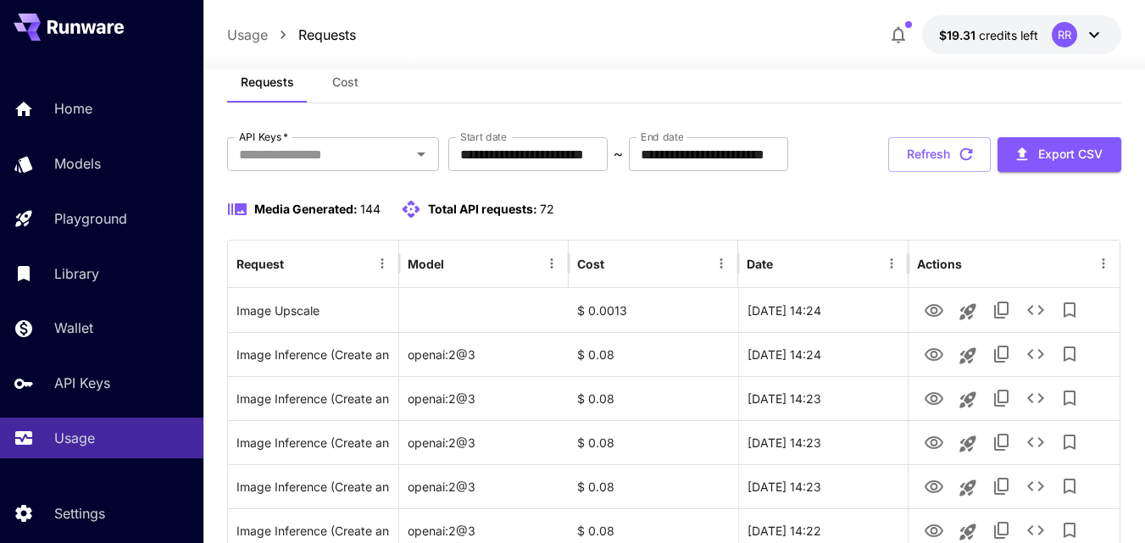
scroll to position [85, 0]
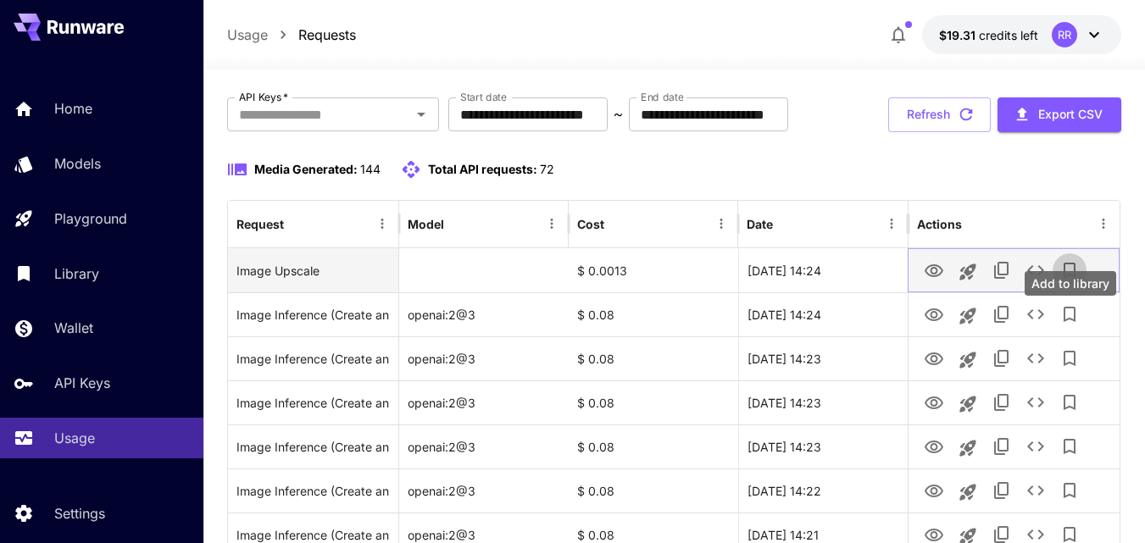
click at [1072, 281] on icon "Add to library" at bounding box center [1070, 270] width 20 height 20
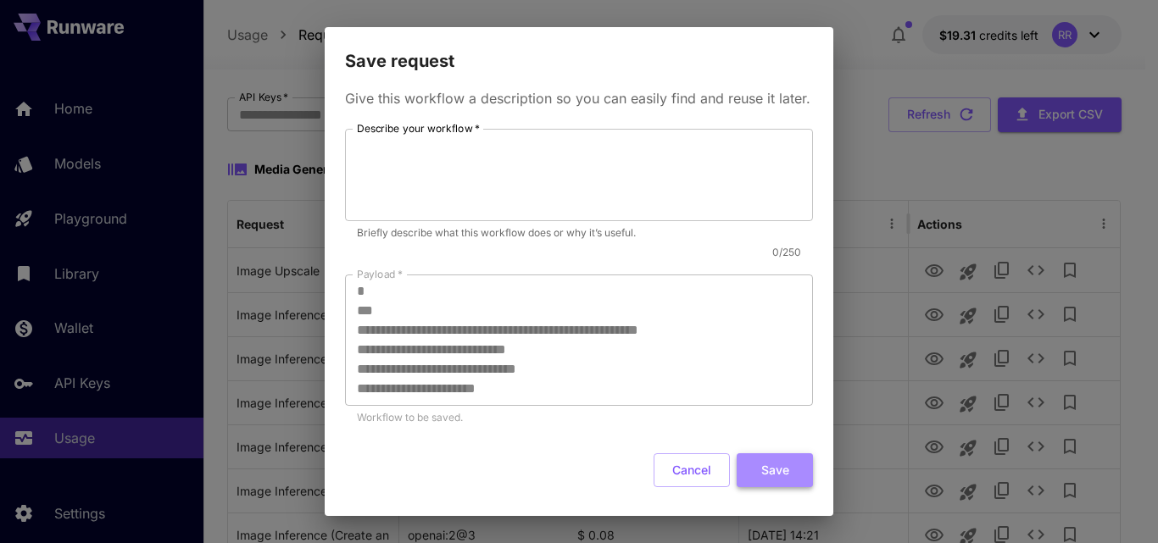
click at [771, 488] on button "Save" at bounding box center [775, 471] width 76 height 35
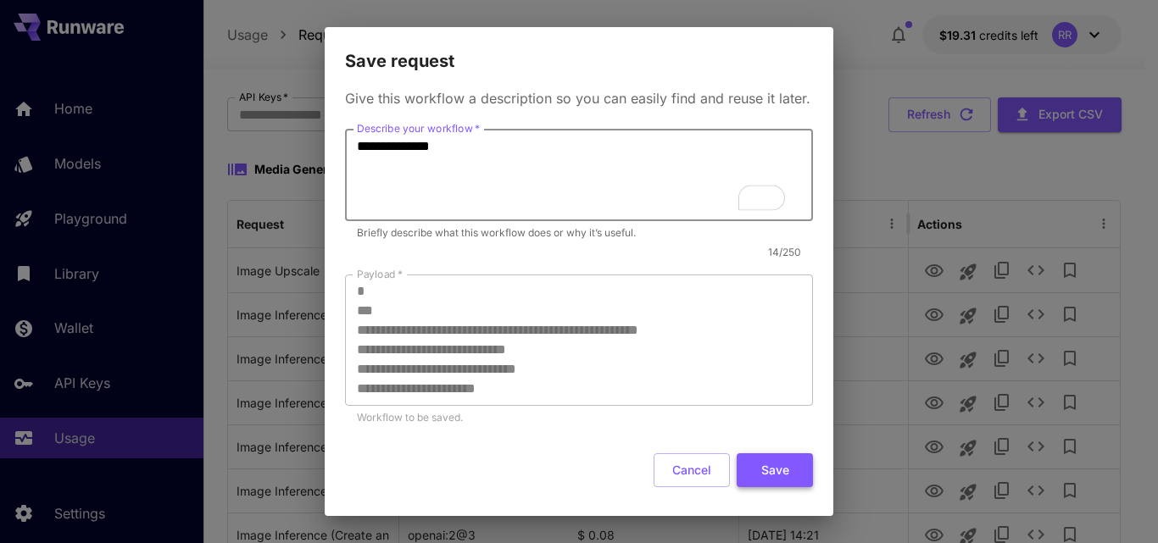
type textarea "**********"
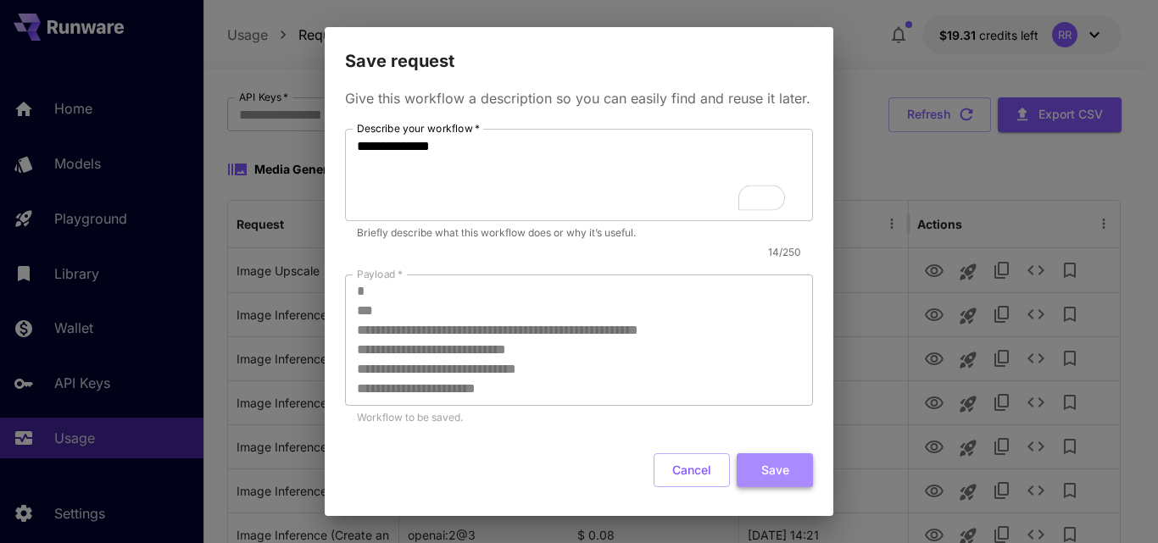
click at [759, 487] on button "Save" at bounding box center [775, 471] width 76 height 35
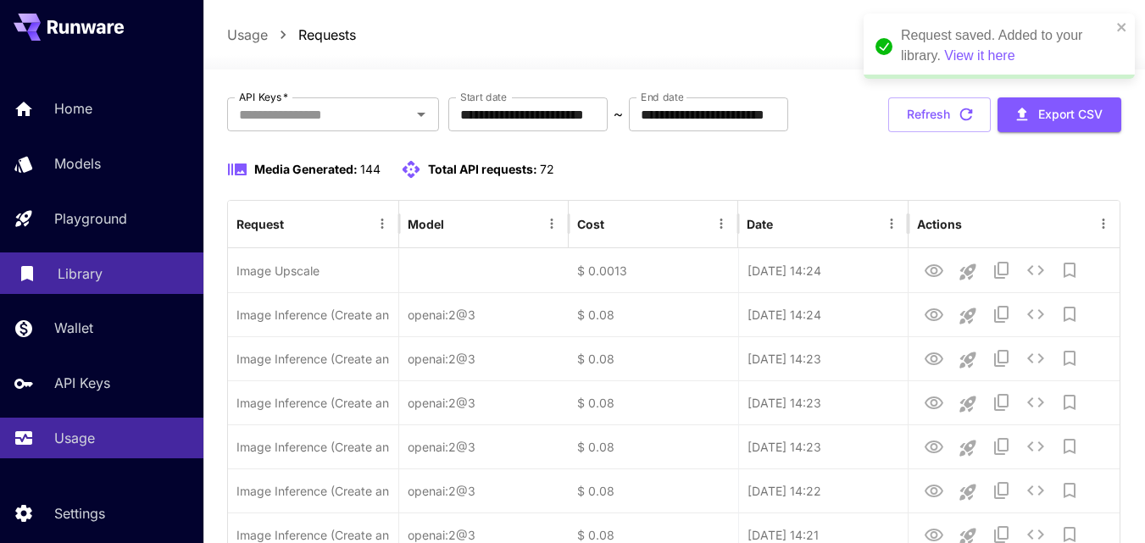
click at [72, 268] on p "Library" at bounding box center [80, 274] width 45 height 20
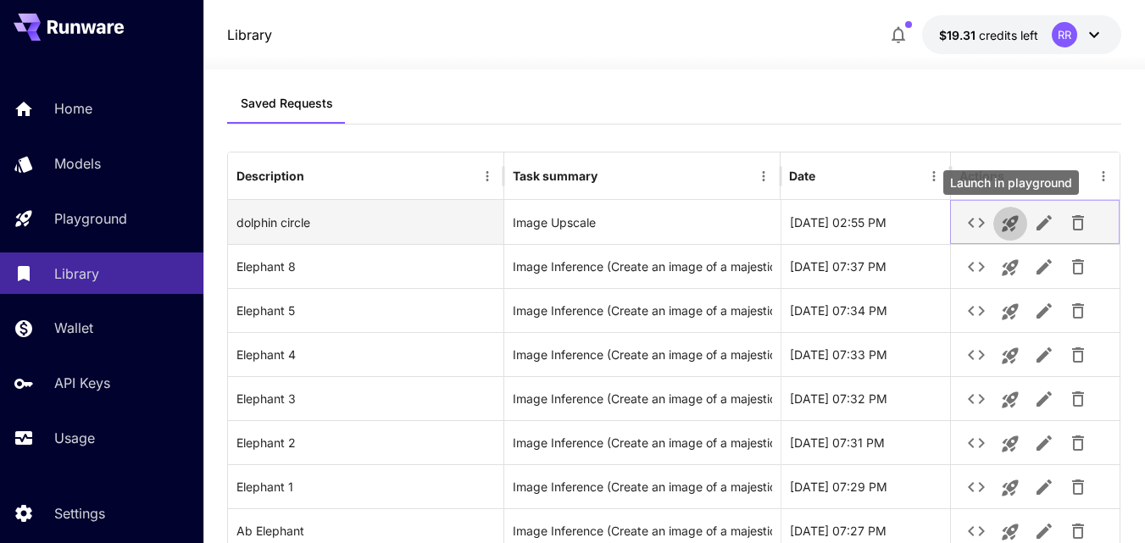
click at [1005, 225] on icon "Launch in playground" at bounding box center [1010, 224] width 20 height 20
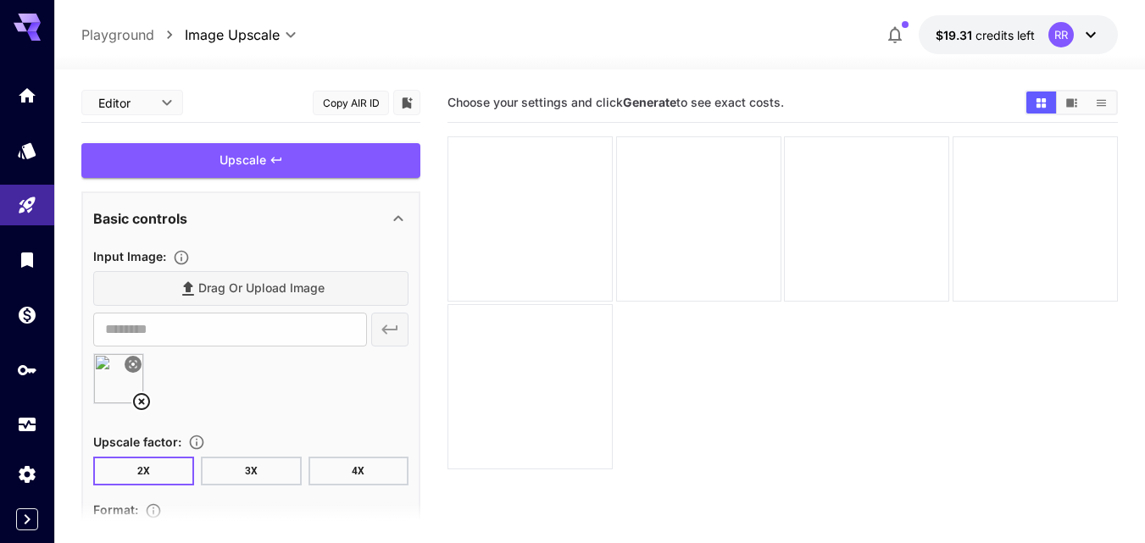
click at [116, 370] on img at bounding box center [118, 378] width 49 height 49
click at [132, 363] on icon at bounding box center [133, 364] width 10 height 10
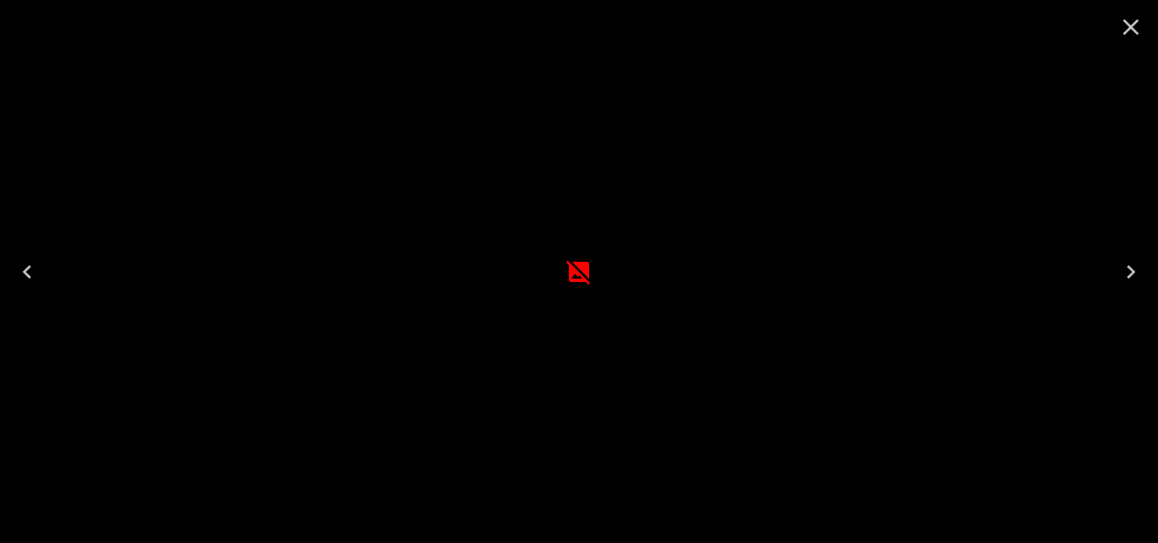
click at [1128, 19] on icon "Close" at bounding box center [1130, 27] width 27 height 27
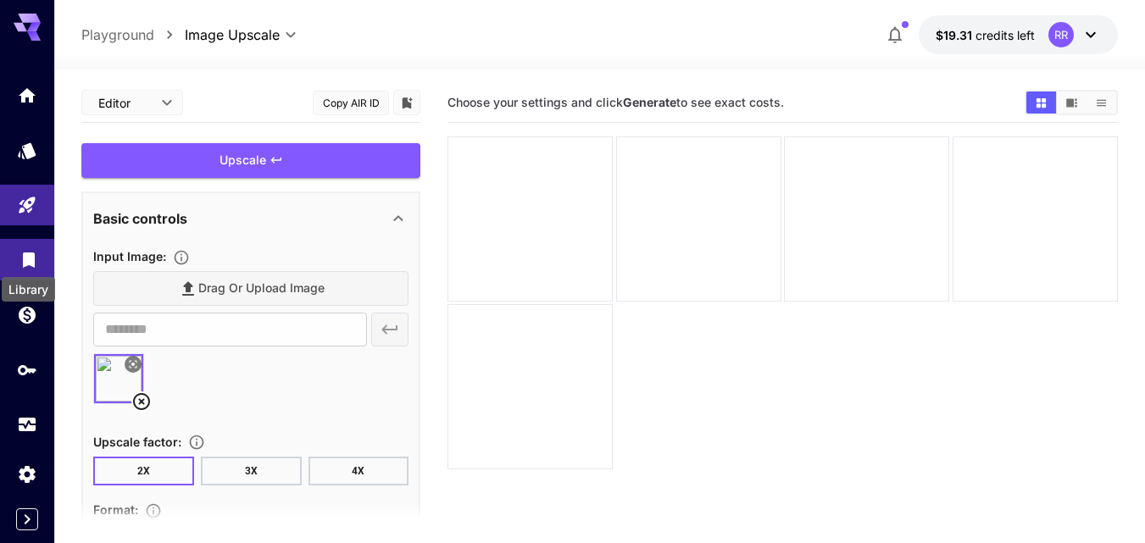
click at [32, 264] on body "**********" at bounding box center [572, 338] width 1145 height 677
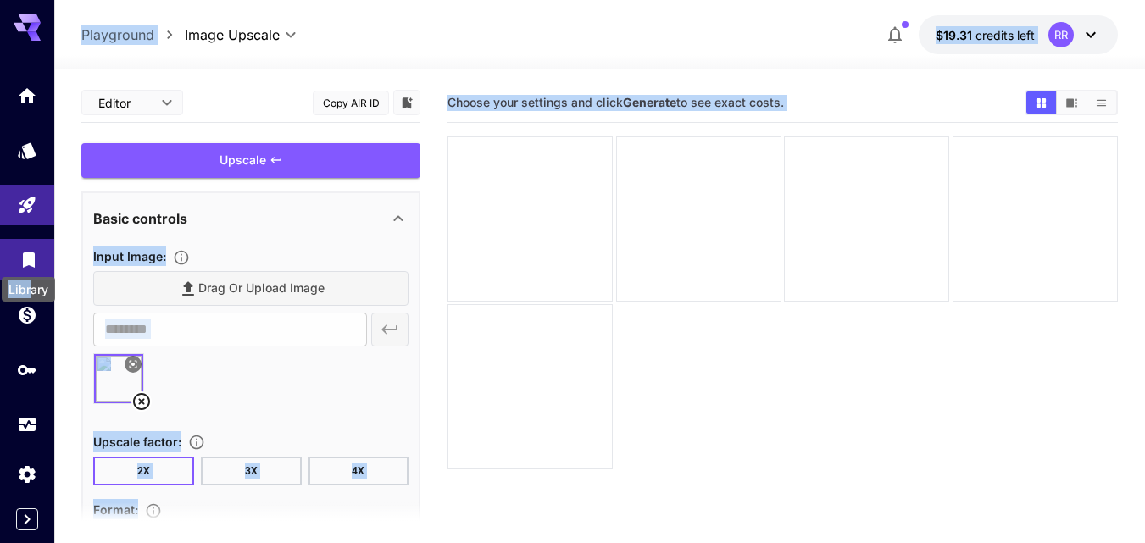
click at [25, 259] on icon "Library" at bounding box center [29, 255] width 12 height 15
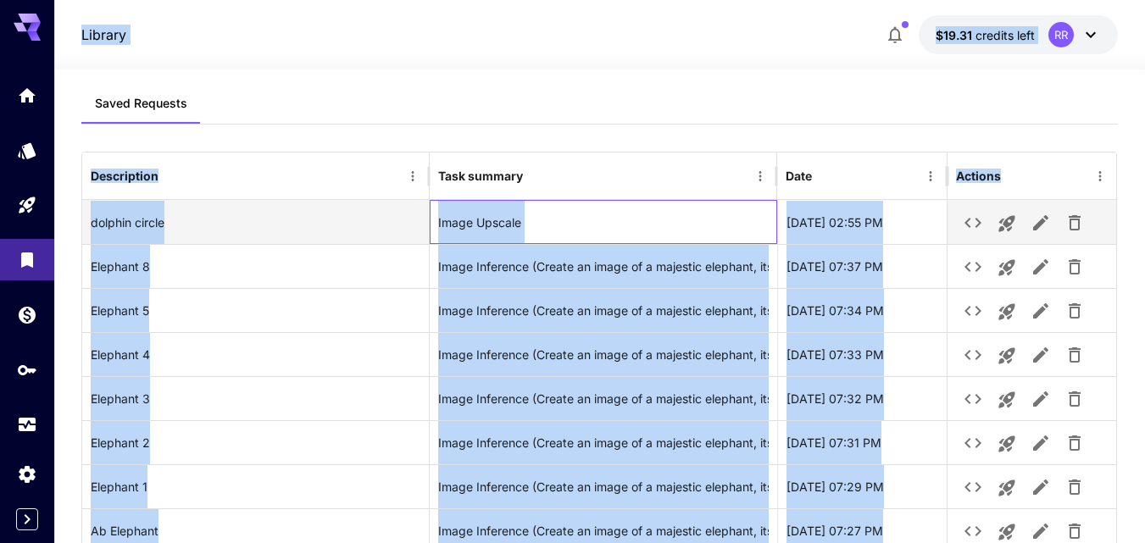
click at [691, 211] on div "Image Upscale" at bounding box center [603, 222] width 331 height 43
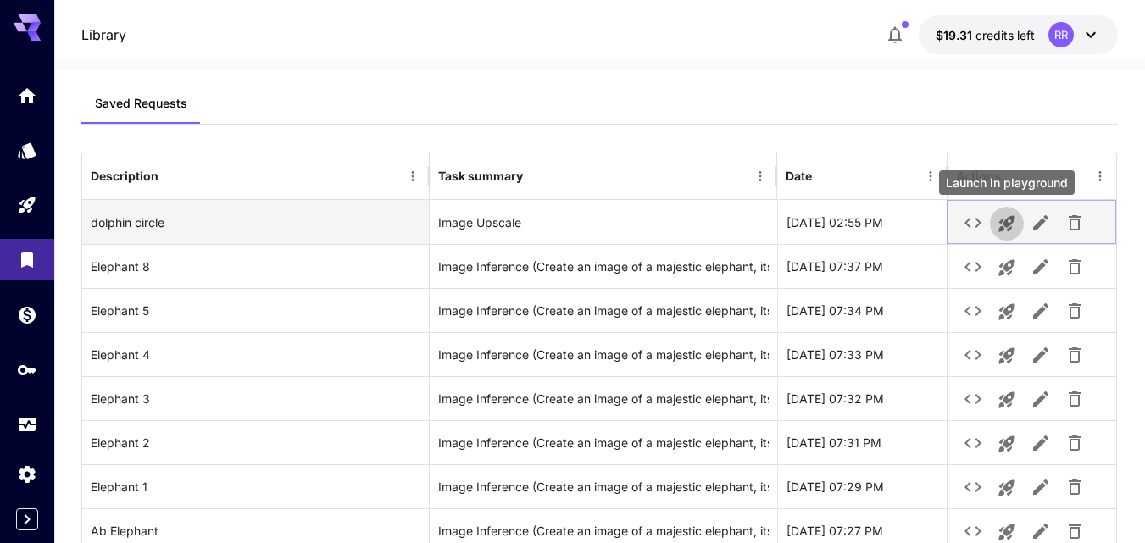
click at [1006, 221] on icon "Launch in playground" at bounding box center [1007, 224] width 16 height 16
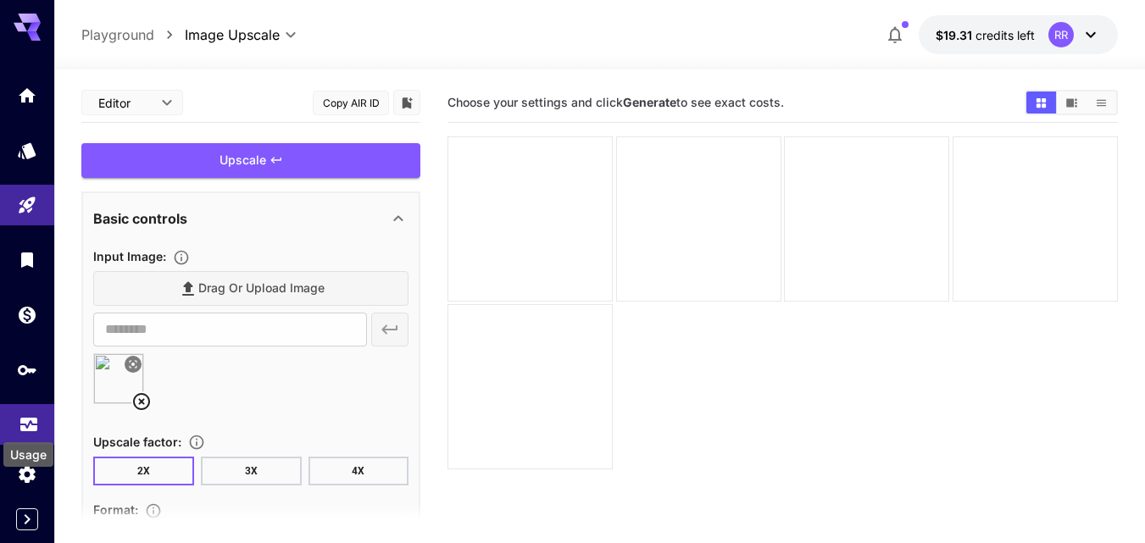
click at [23, 417] on icon "Usage" at bounding box center [28, 417] width 17 height 8
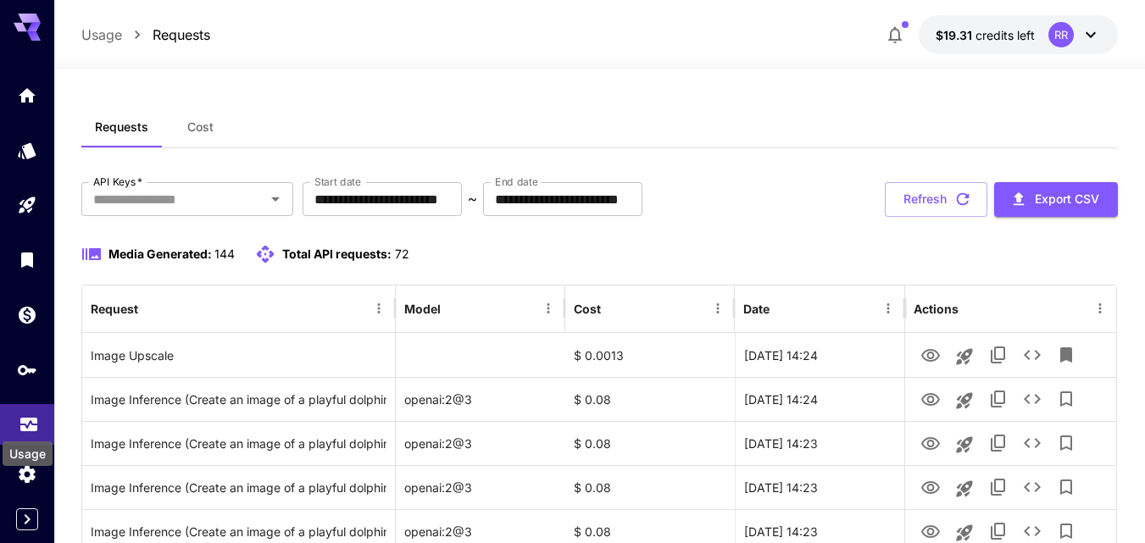
click at [26, 421] on icon "Usage" at bounding box center [29, 419] width 20 height 20
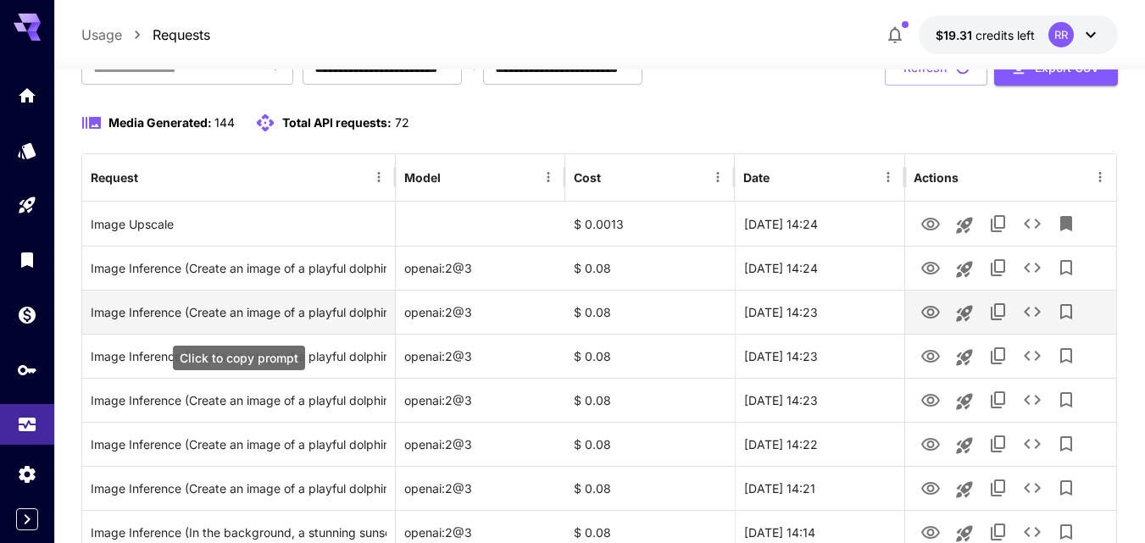
scroll to position [170, 0]
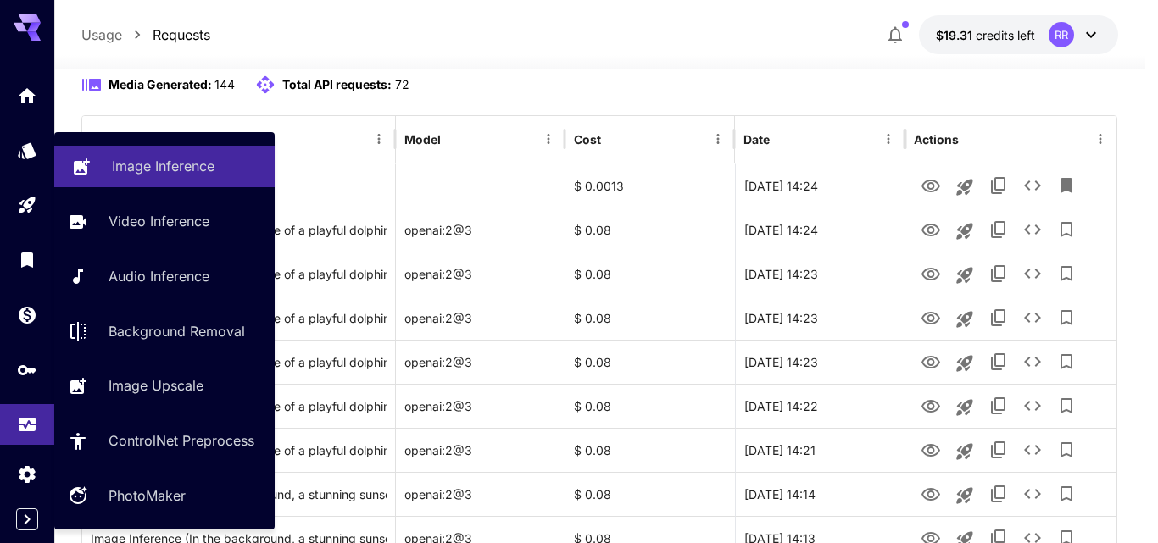
click at [153, 165] on p "Image Inference" at bounding box center [163, 166] width 103 height 20
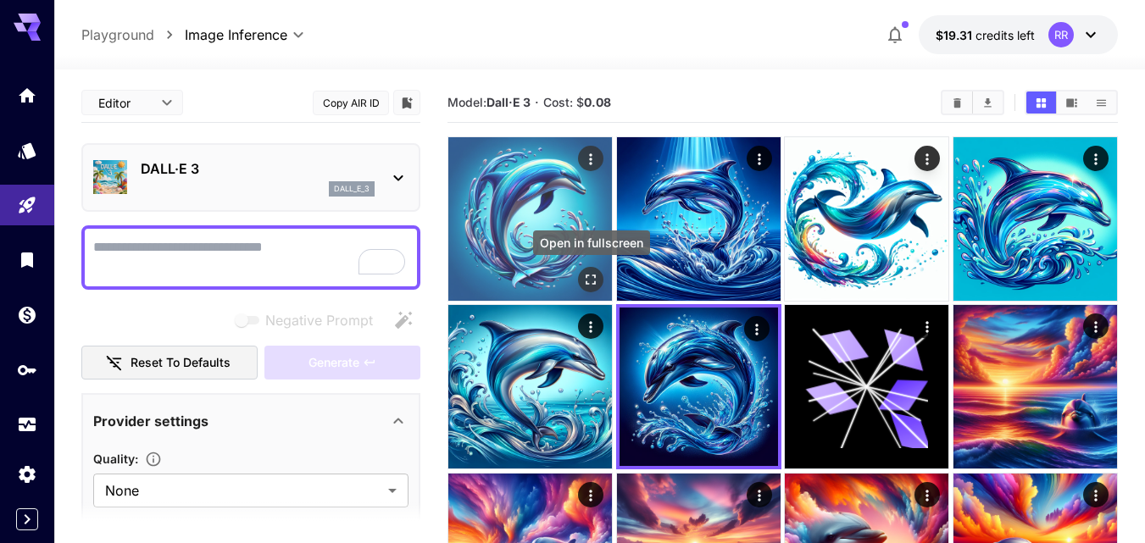
click at [587, 277] on icon "Open in fullscreen" at bounding box center [592, 280] width 10 height 10
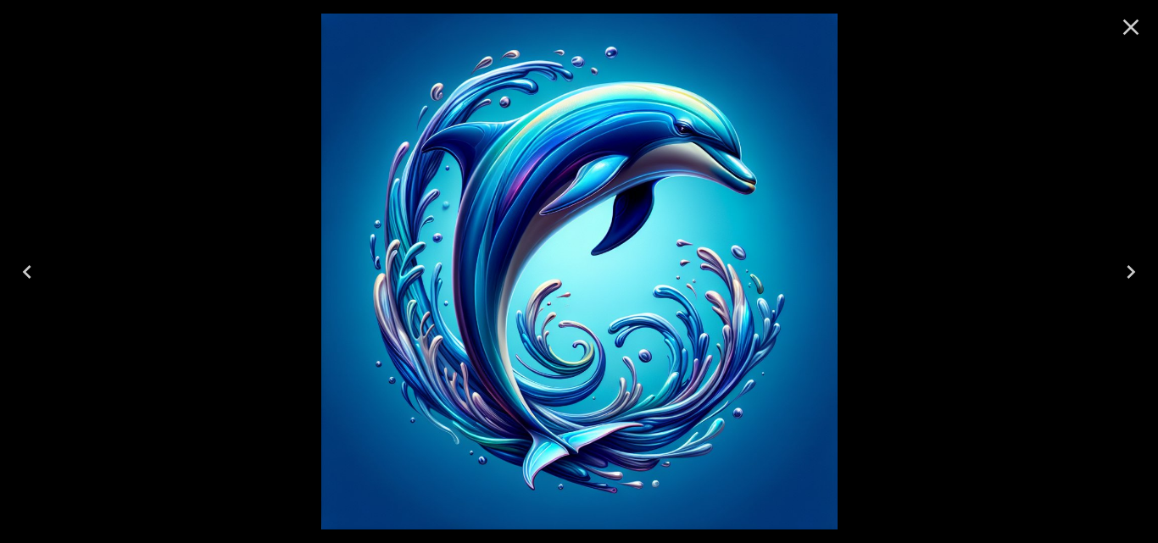
click at [1127, 272] on icon "Next" at bounding box center [1130, 272] width 27 height 27
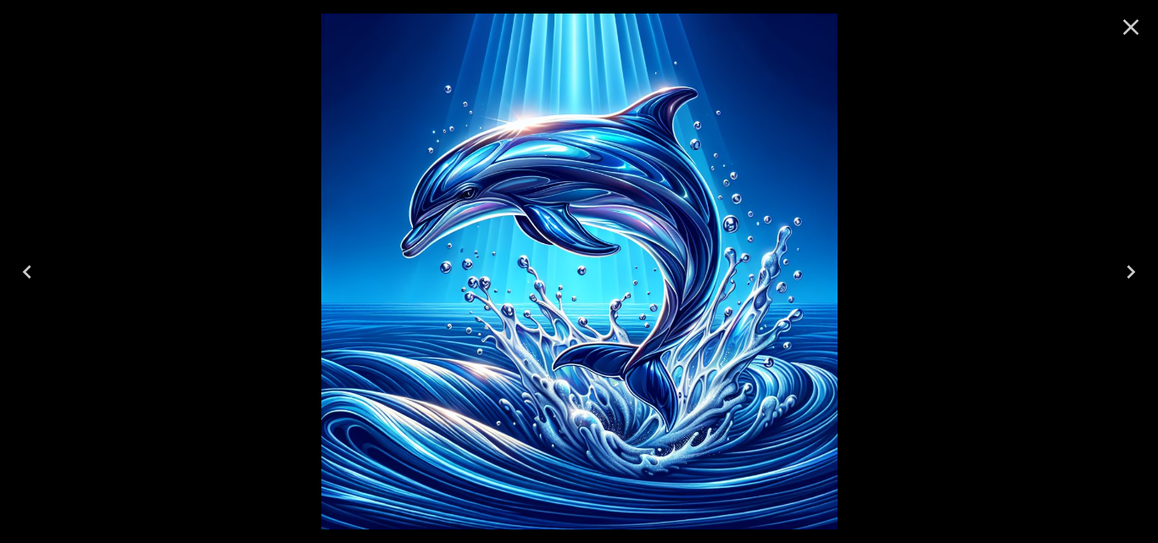
click at [1127, 275] on icon "Next" at bounding box center [1130, 272] width 27 height 27
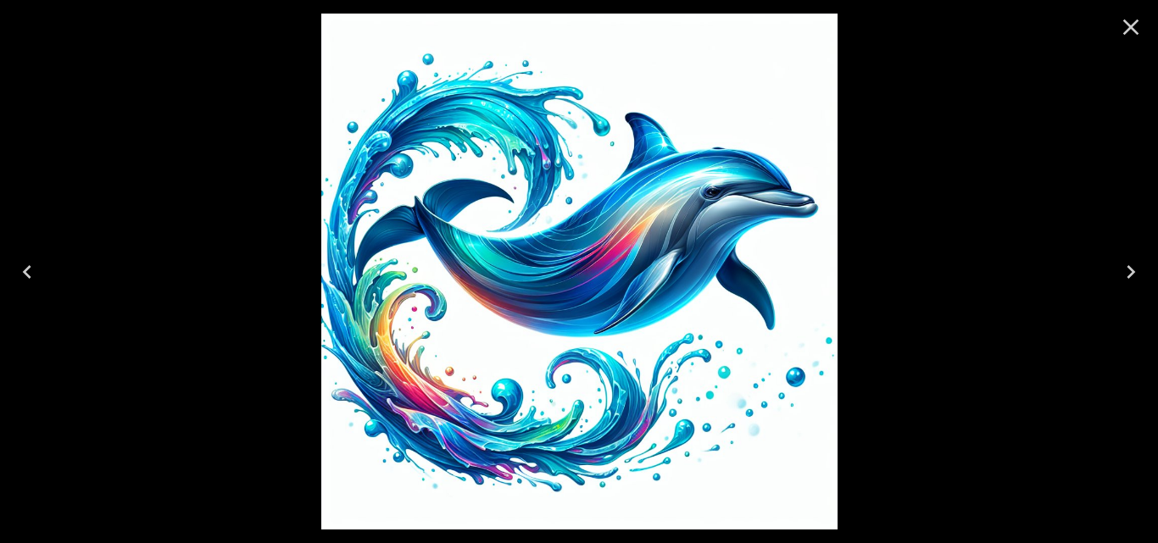
click at [1127, 275] on icon "Next" at bounding box center [1130, 272] width 27 height 27
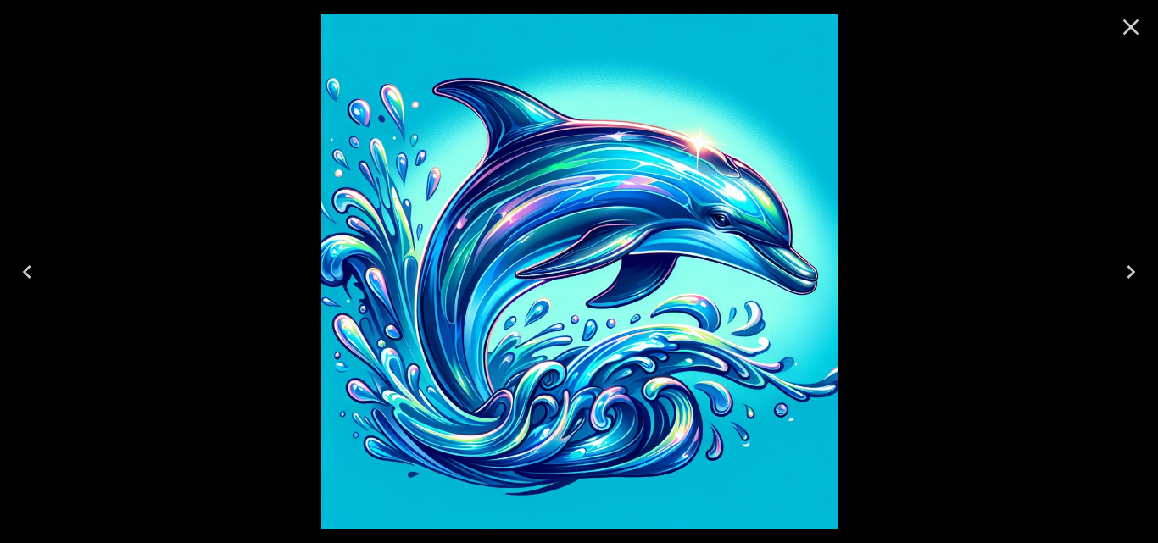
click at [1127, 275] on icon "Next" at bounding box center [1130, 272] width 27 height 27
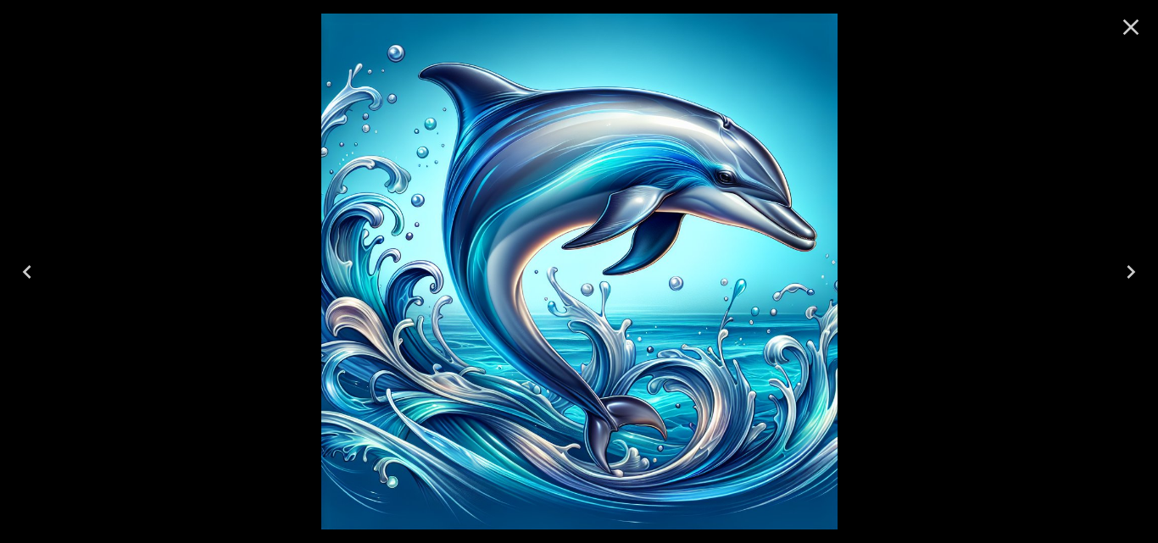
click at [1127, 275] on icon "Next" at bounding box center [1130, 272] width 27 height 27
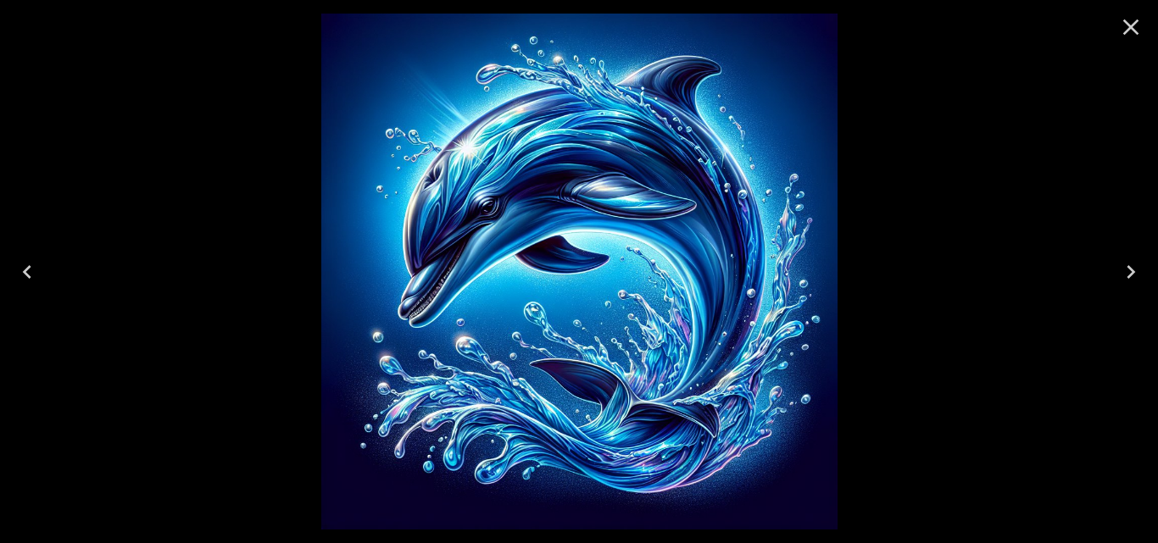
click at [1127, 275] on icon "Next" at bounding box center [1130, 272] width 27 height 27
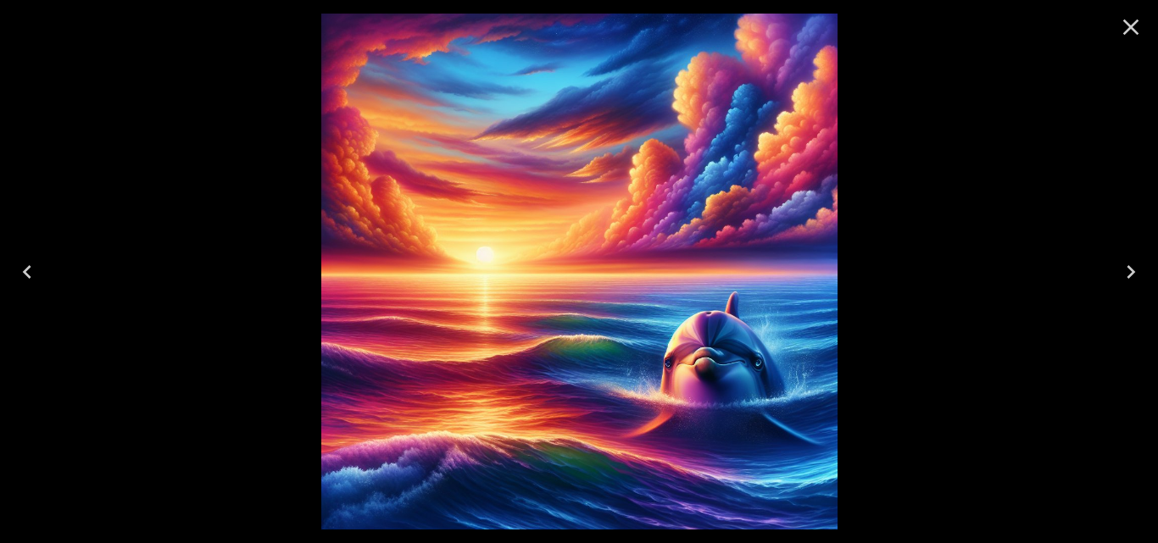
click at [19, 269] on icon "Previous" at bounding box center [27, 272] width 27 height 27
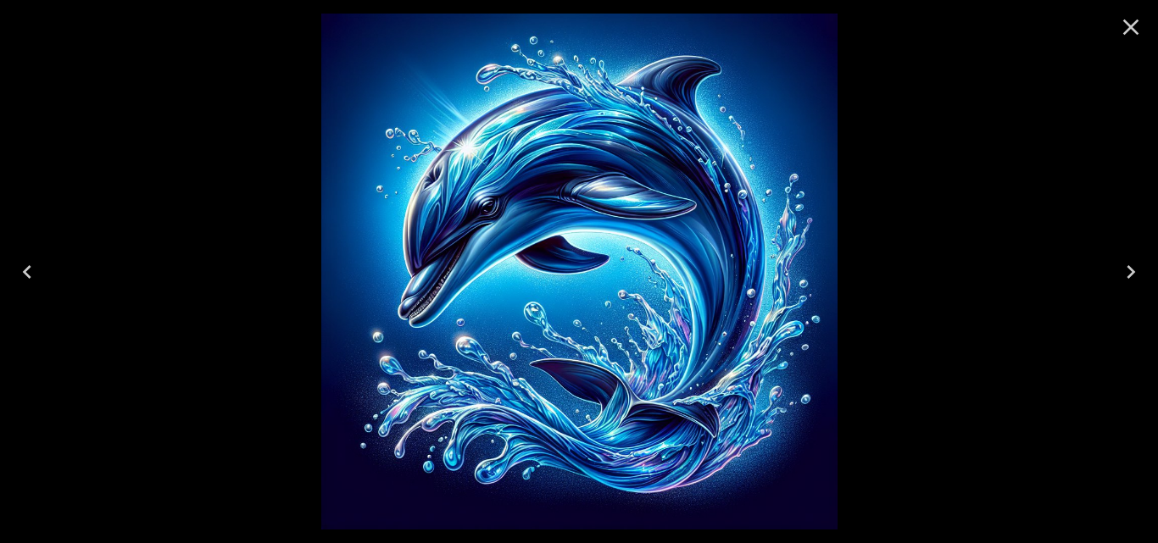
click at [25, 272] on icon "Previous" at bounding box center [27, 272] width 8 height 14
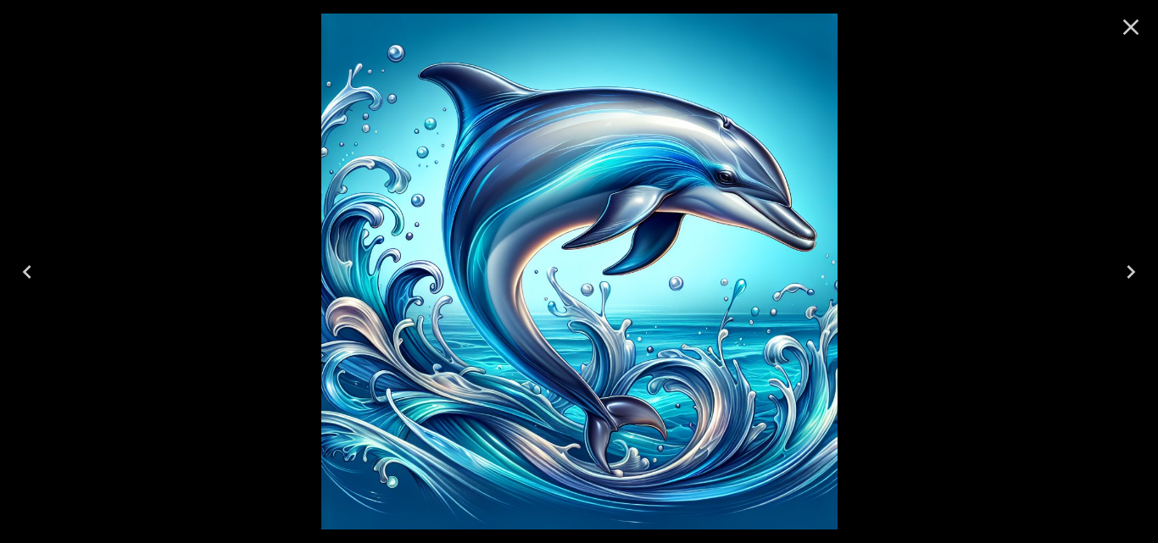
click at [25, 271] on icon "Previous" at bounding box center [27, 272] width 8 height 14
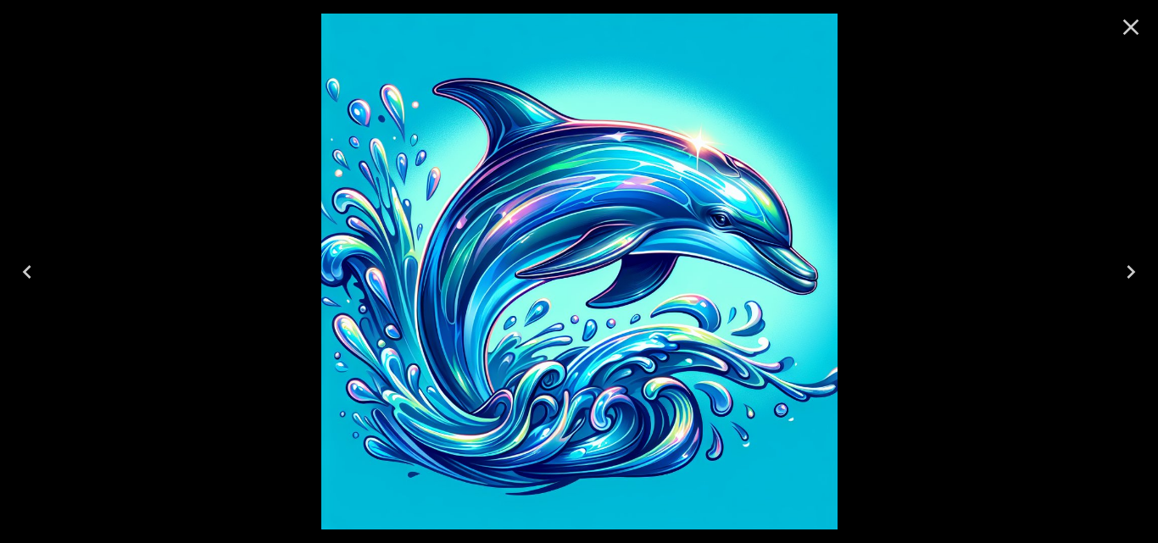
click at [25, 271] on icon "Previous" at bounding box center [27, 272] width 8 height 14
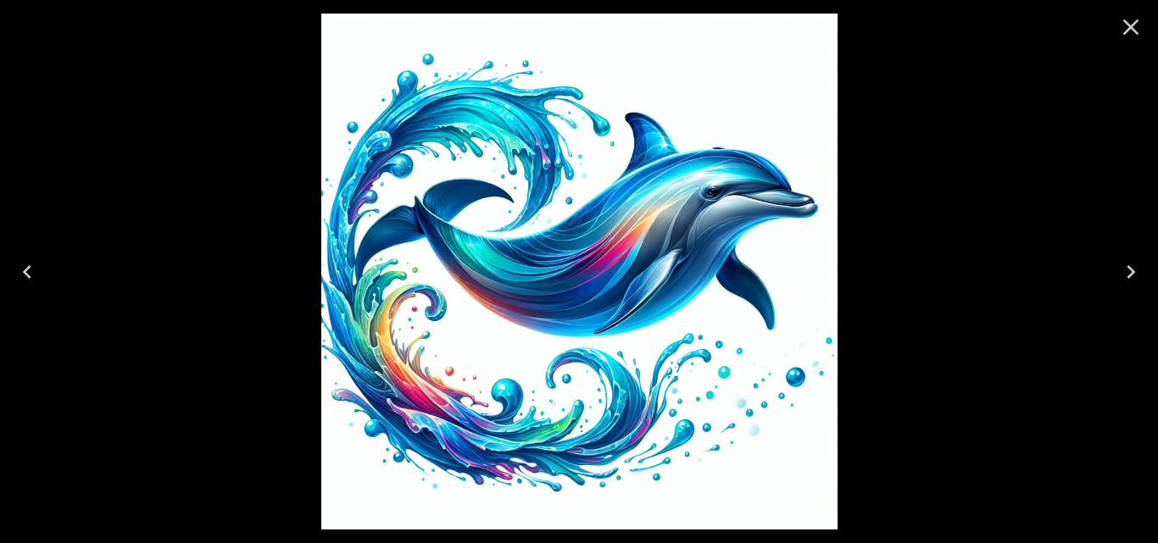
click at [25, 271] on icon "Previous" at bounding box center [27, 272] width 8 height 14
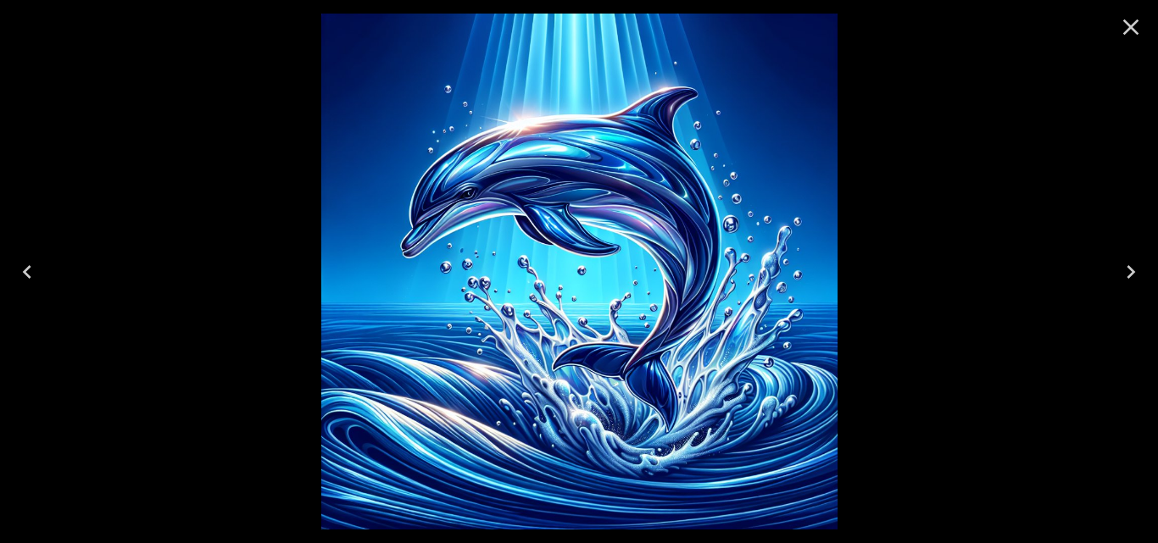
click at [25, 271] on icon "Previous" at bounding box center [27, 272] width 8 height 14
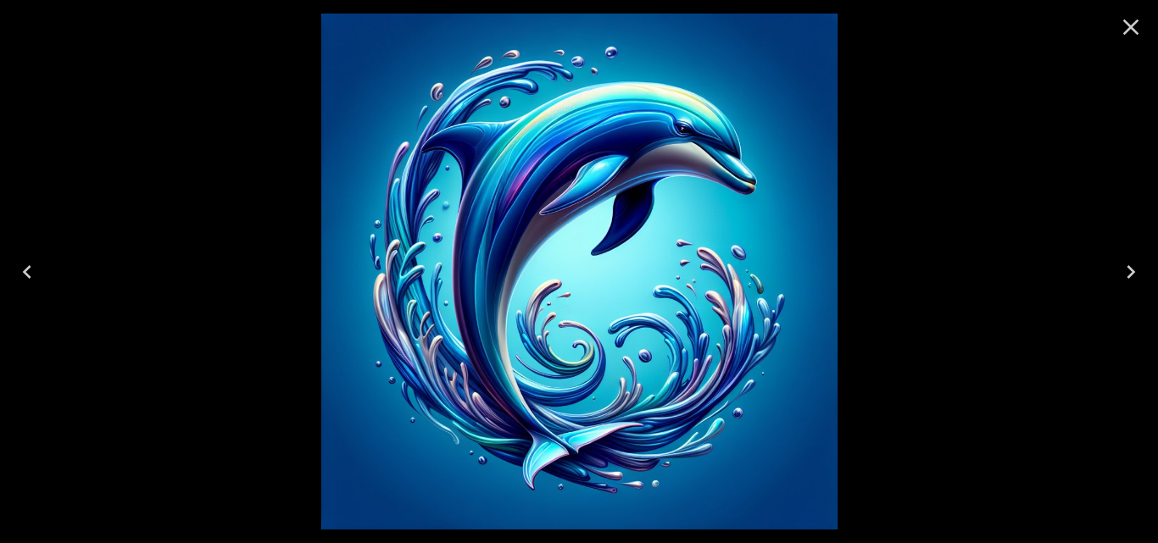
click at [25, 271] on icon "Previous" at bounding box center [27, 272] width 8 height 14
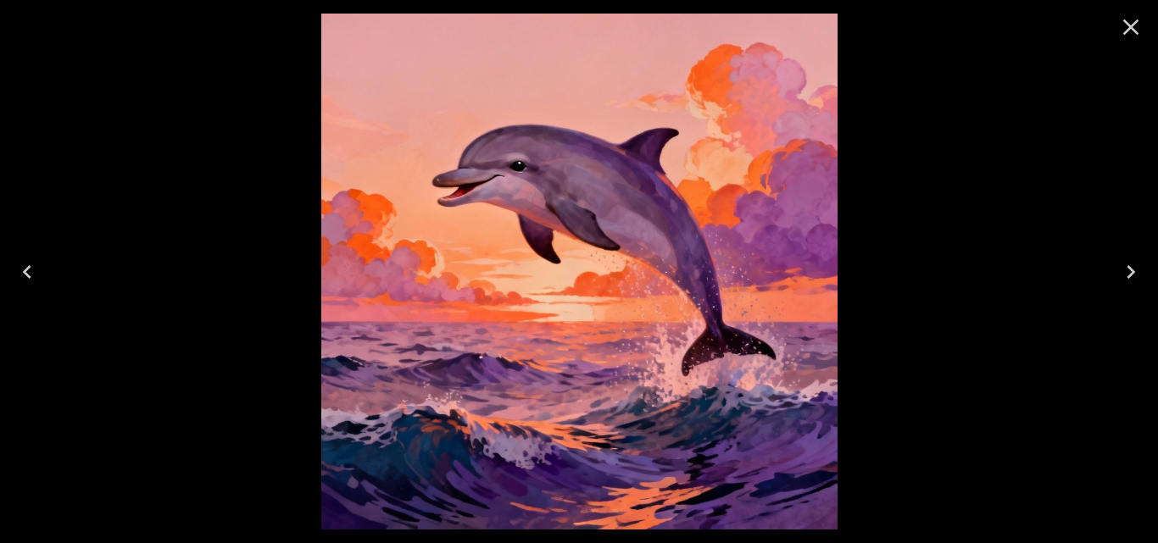
click at [25, 272] on icon "Previous" at bounding box center [27, 272] width 8 height 14
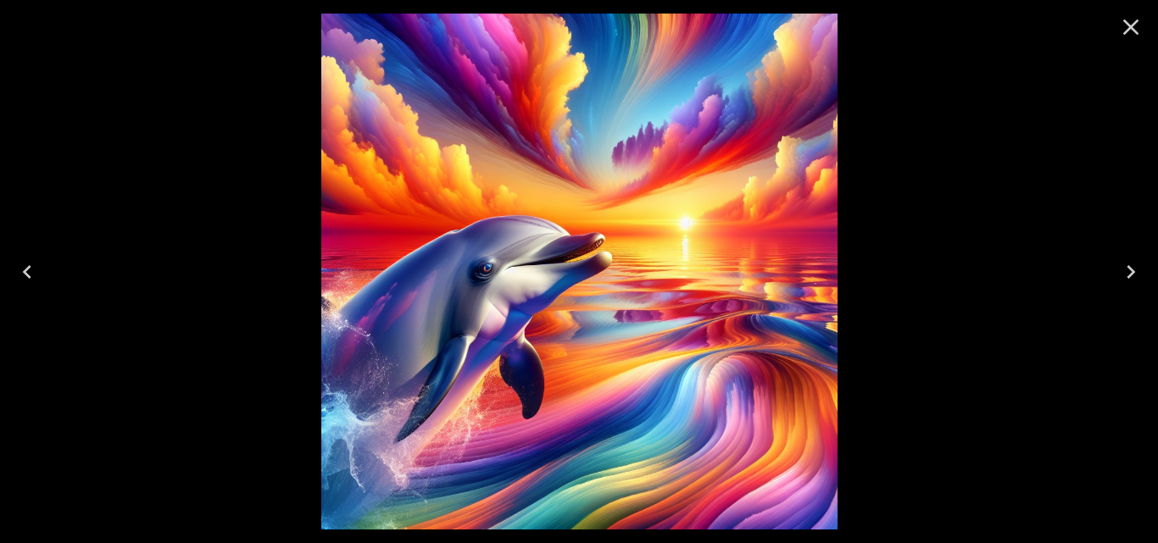
click at [25, 272] on icon "Previous" at bounding box center [27, 272] width 8 height 14
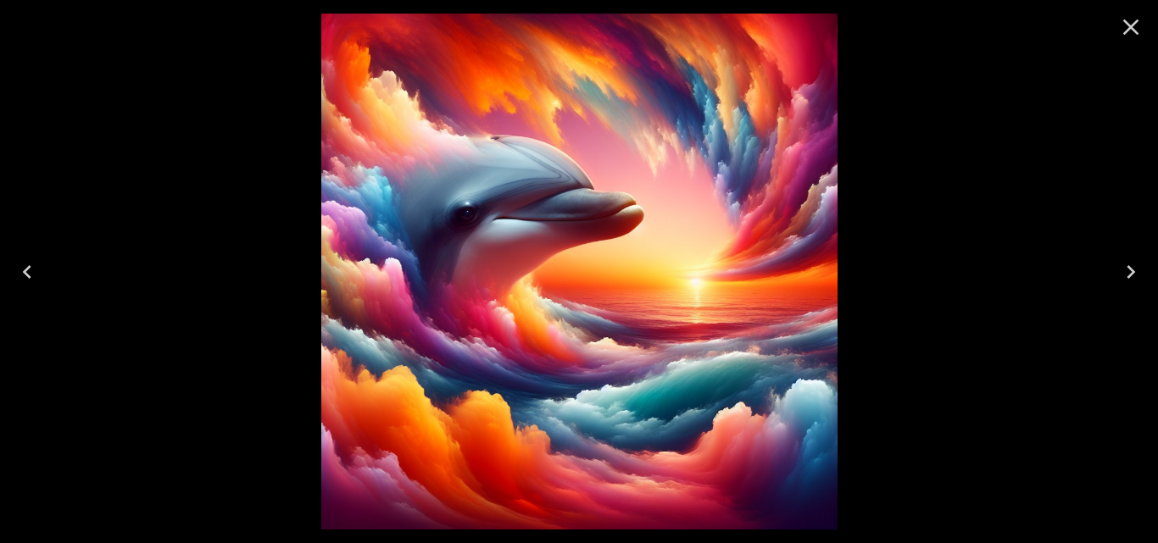
click at [25, 272] on icon "Previous" at bounding box center [27, 272] width 8 height 14
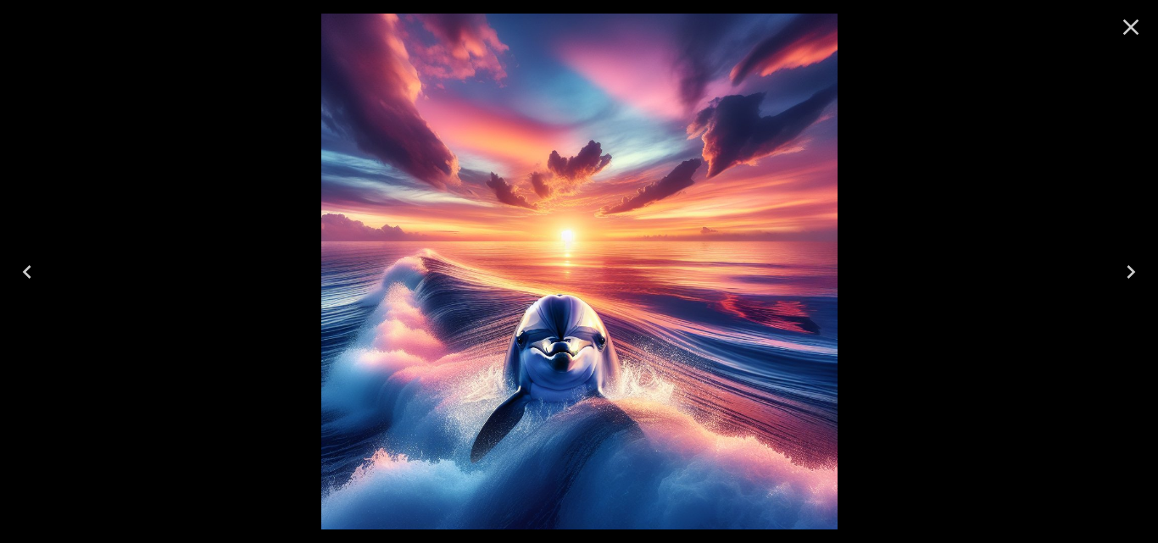
click at [25, 272] on icon "Previous" at bounding box center [27, 272] width 8 height 14
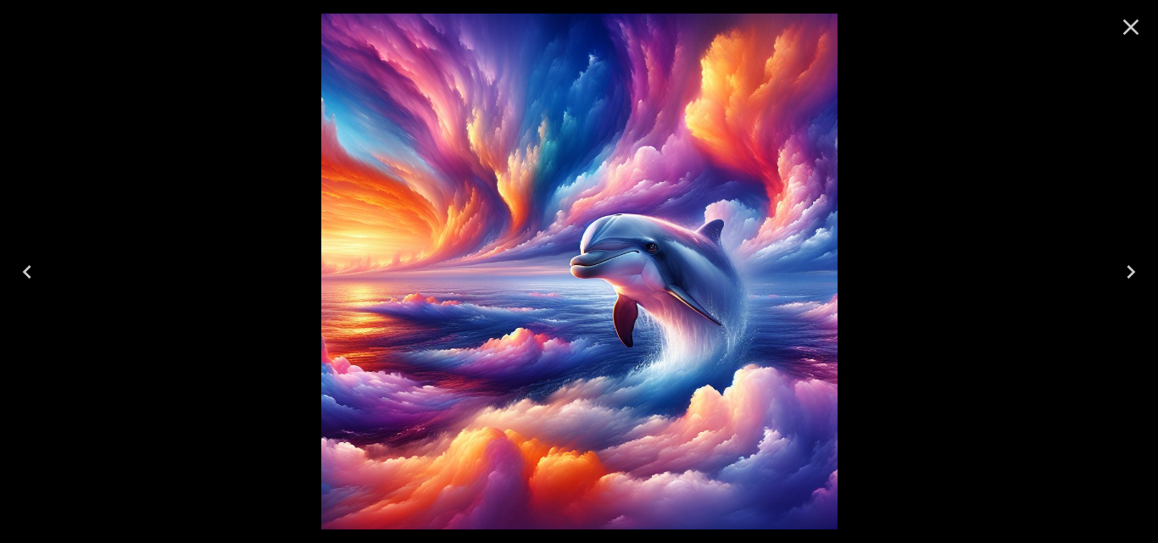
click at [25, 273] on icon "Previous" at bounding box center [27, 272] width 8 height 14
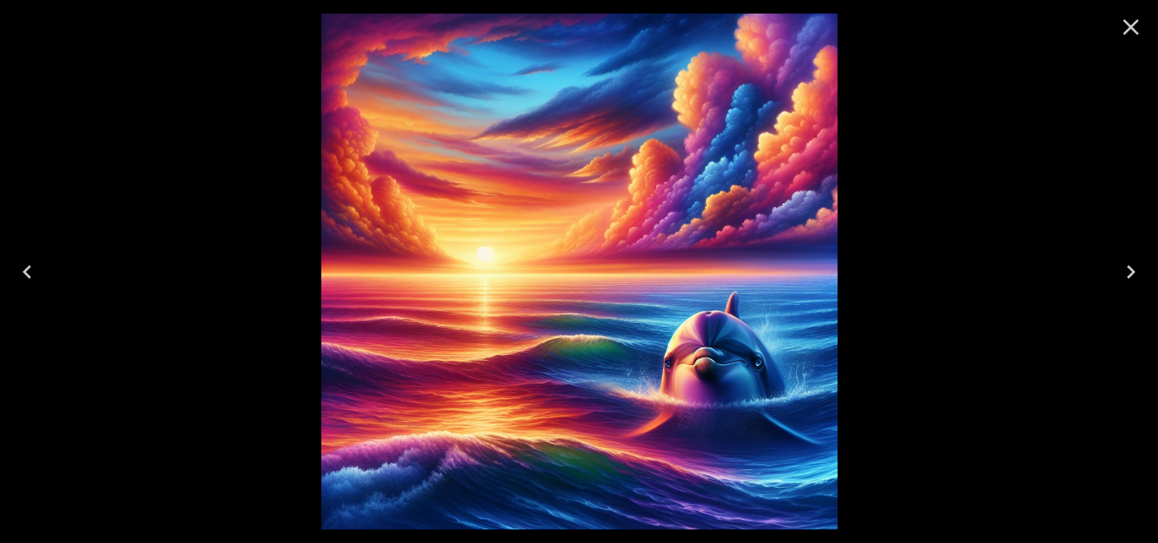
click at [25, 273] on icon "Previous" at bounding box center [27, 272] width 8 height 14
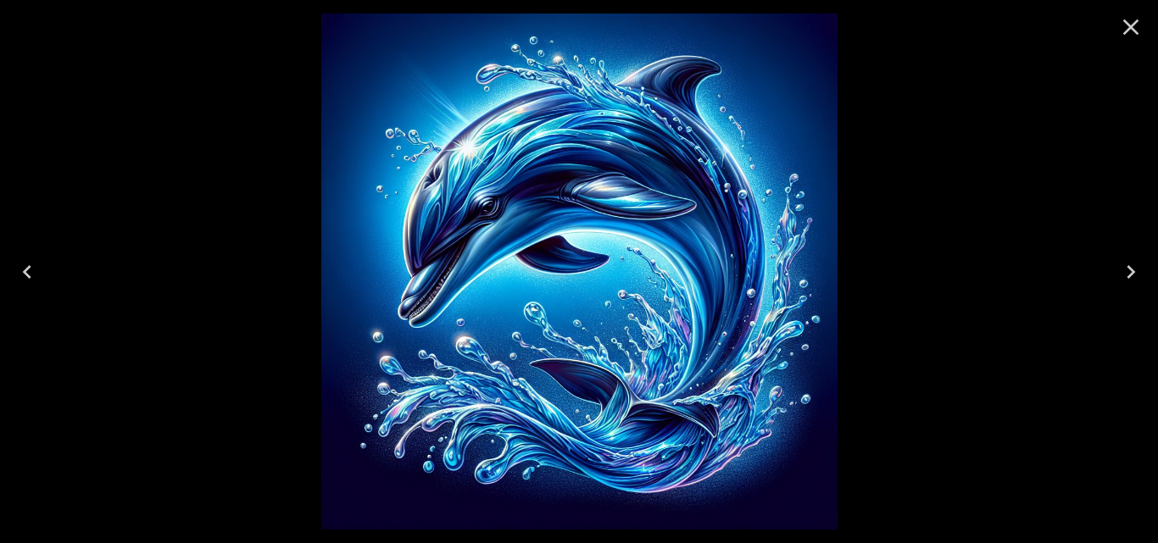
click at [25, 273] on icon "Previous" at bounding box center [27, 272] width 8 height 14
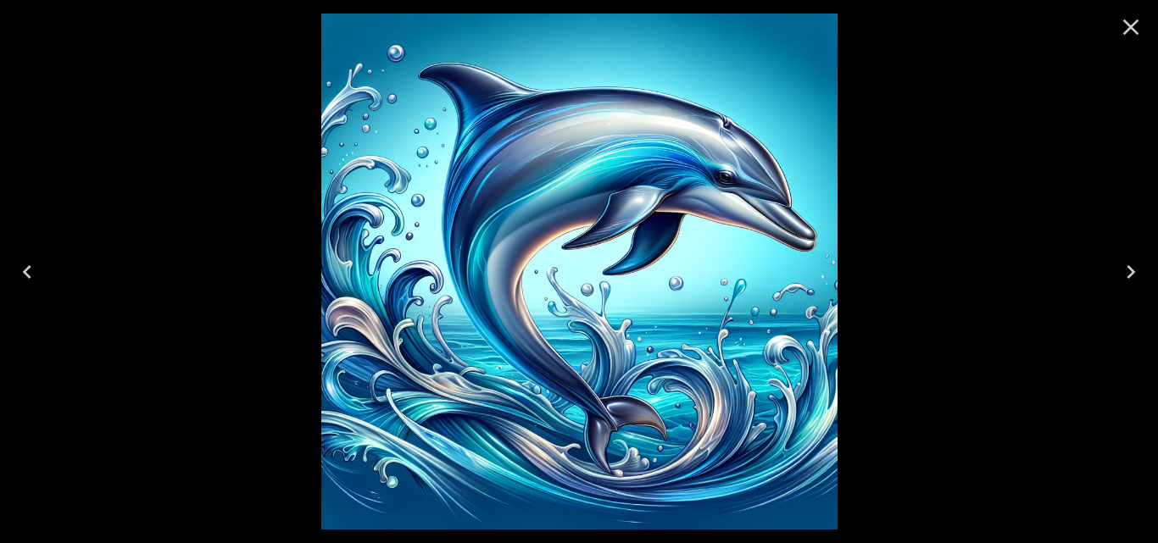
click at [25, 273] on icon "Previous" at bounding box center [27, 272] width 8 height 14
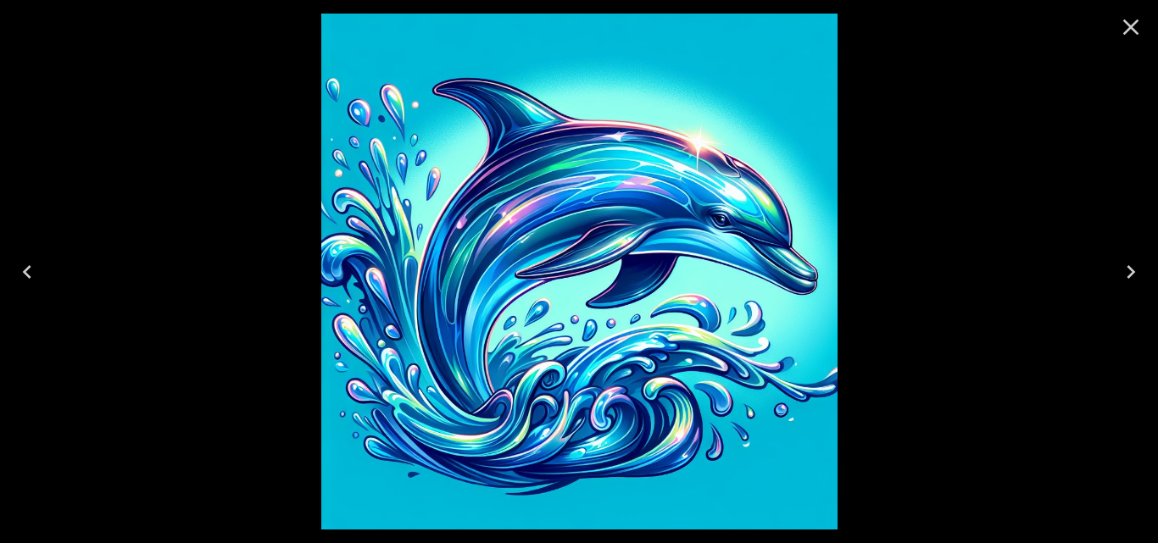
click at [25, 273] on icon "Previous" at bounding box center [27, 272] width 8 height 14
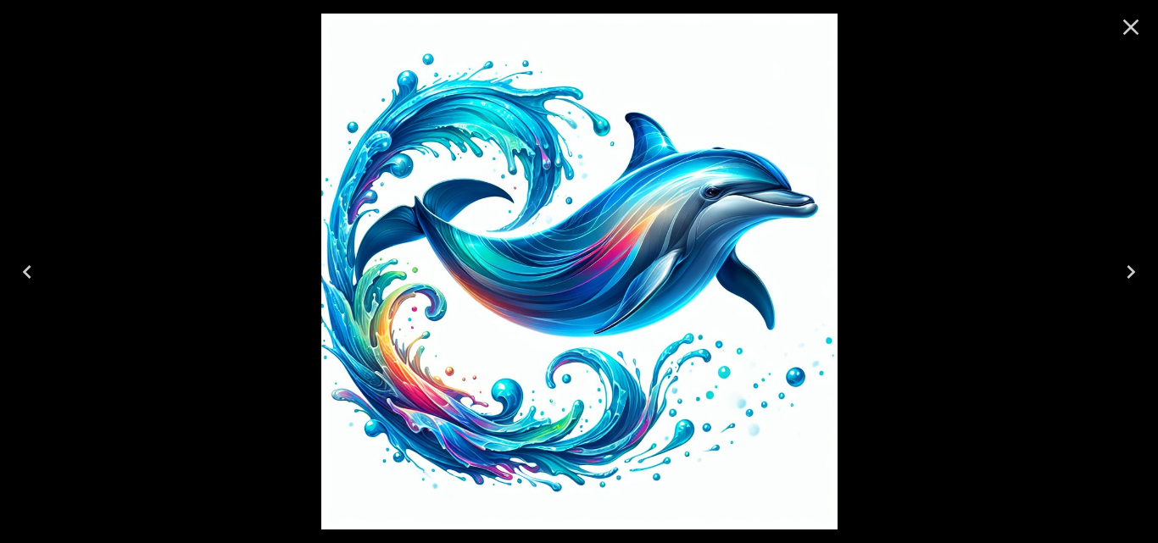
click at [25, 273] on icon "Previous" at bounding box center [27, 272] width 8 height 14
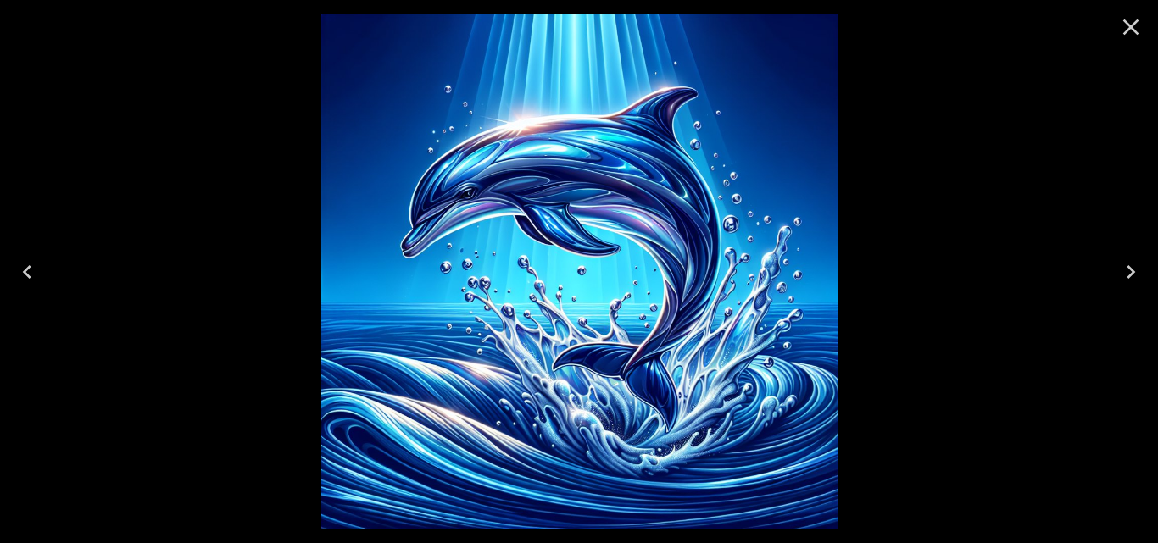
click at [25, 273] on icon "Previous" at bounding box center [27, 272] width 8 height 14
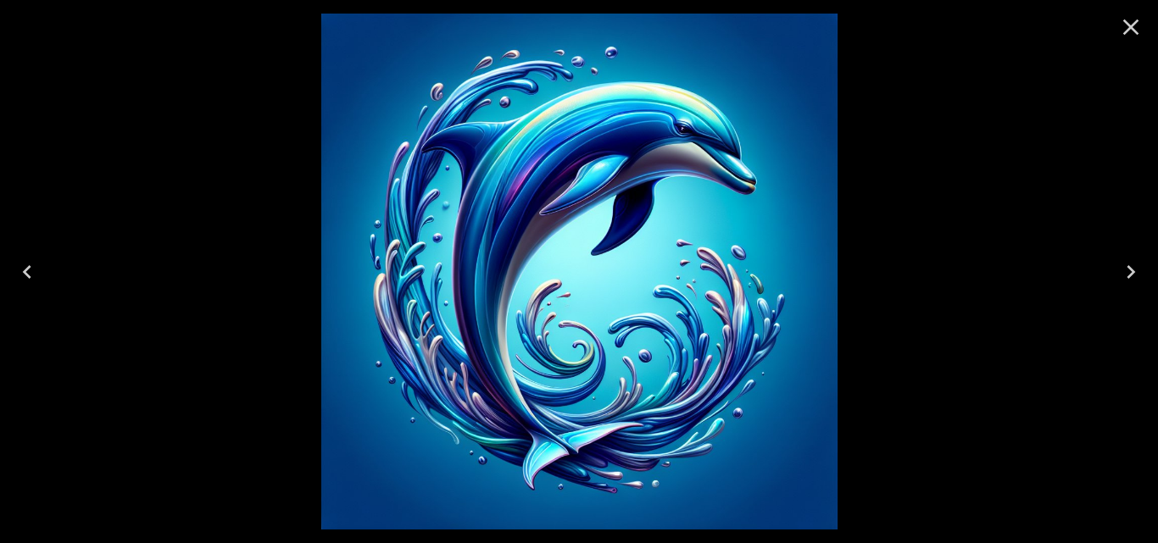
click at [25, 273] on icon "Previous" at bounding box center [27, 272] width 8 height 14
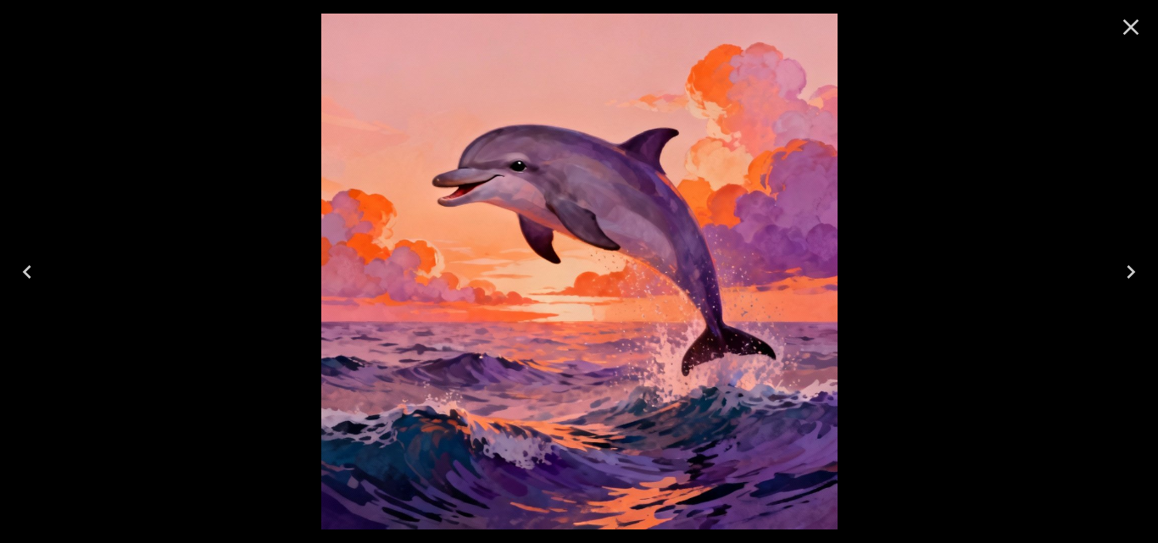
click at [1123, 25] on icon "Close" at bounding box center [1130, 27] width 27 height 27
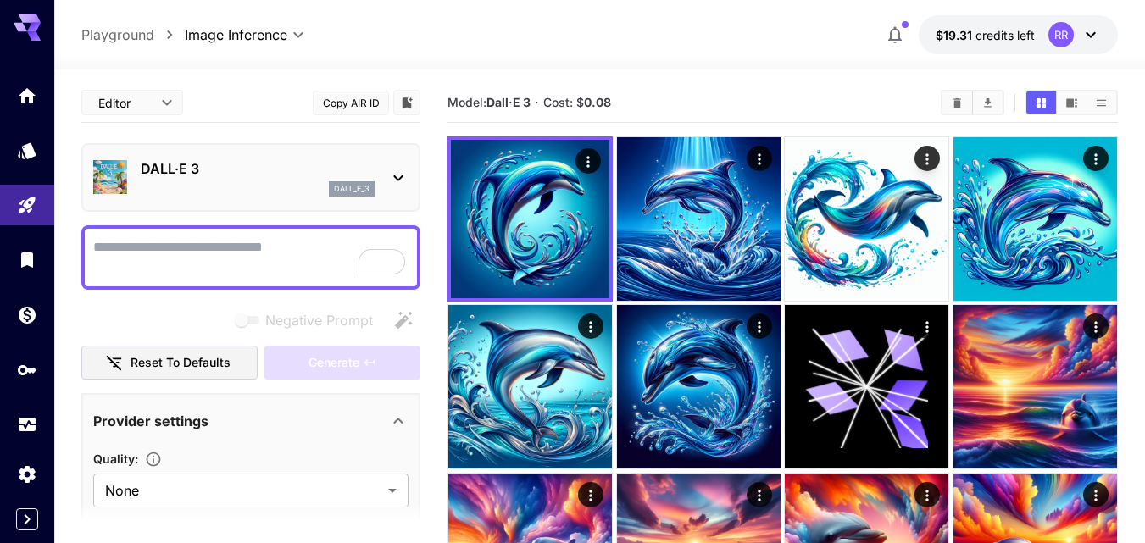
click at [136, 238] on textarea "Negative Prompt" at bounding box center [250, 257] width 315 height 41
paste textarea "**********"
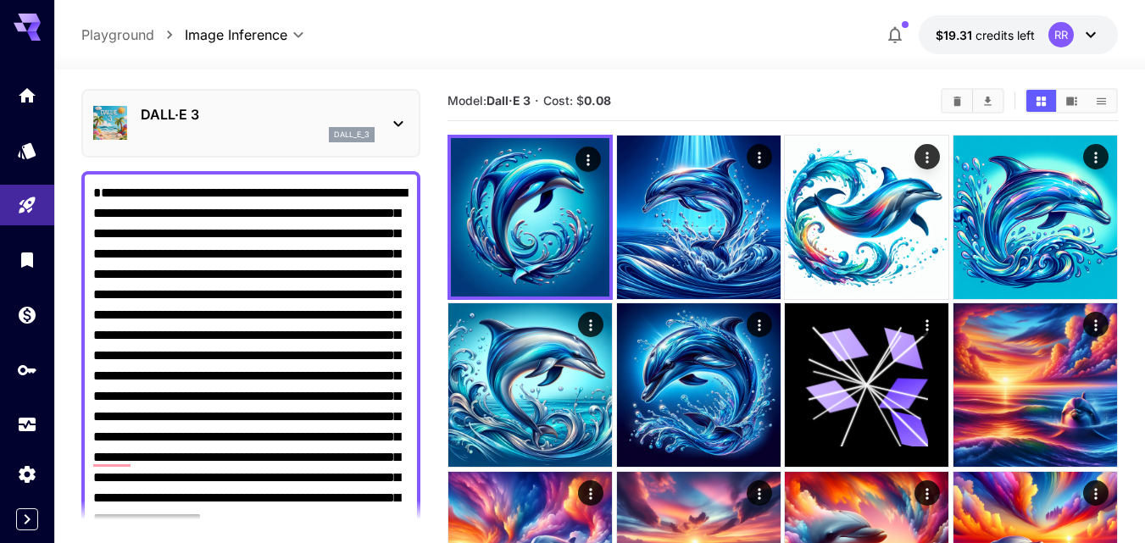
click at [159, 186] on textarea "**********" at bounding box center [250, 407] width 315 height 448
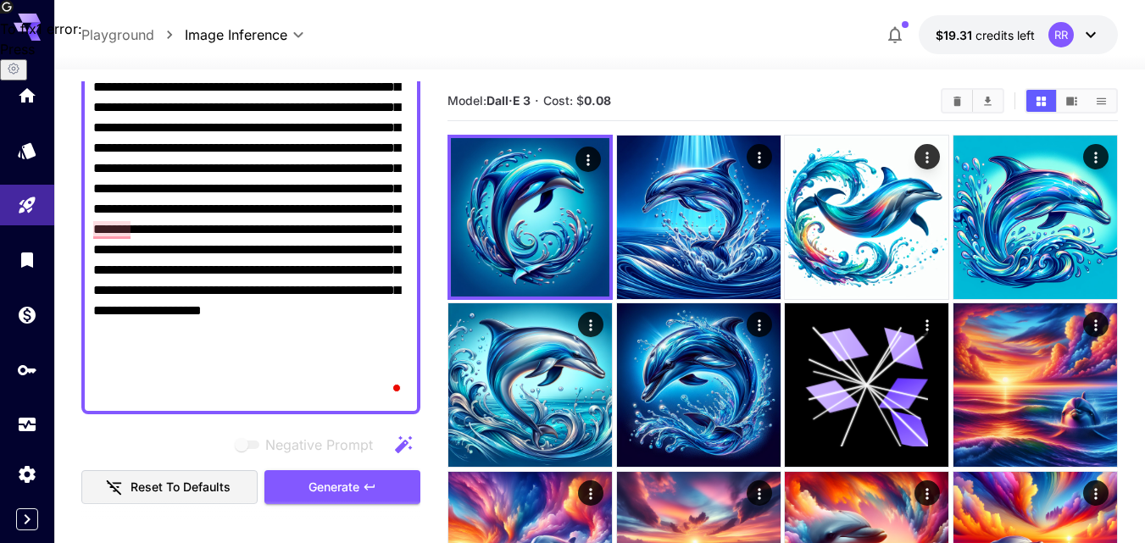
scroll to position [307, 0]
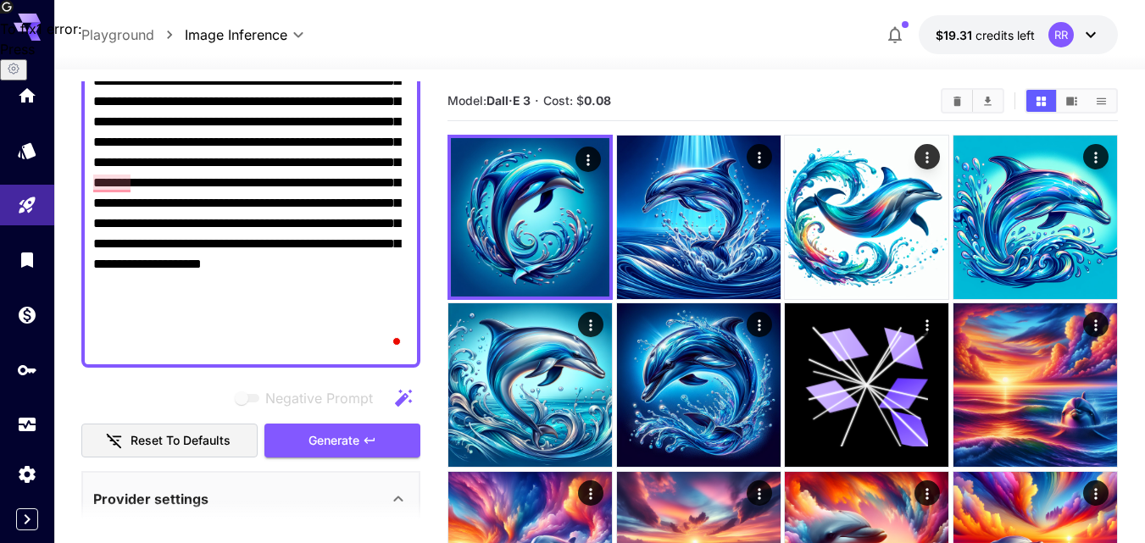
drag, startPoint x: 338, startPoint y: 444, endPoint x: 303, endPoint y: 461, distance: 39.4
click at [339, 443] on span "Generate" at bounding box center [334, 441] width 51 height 21
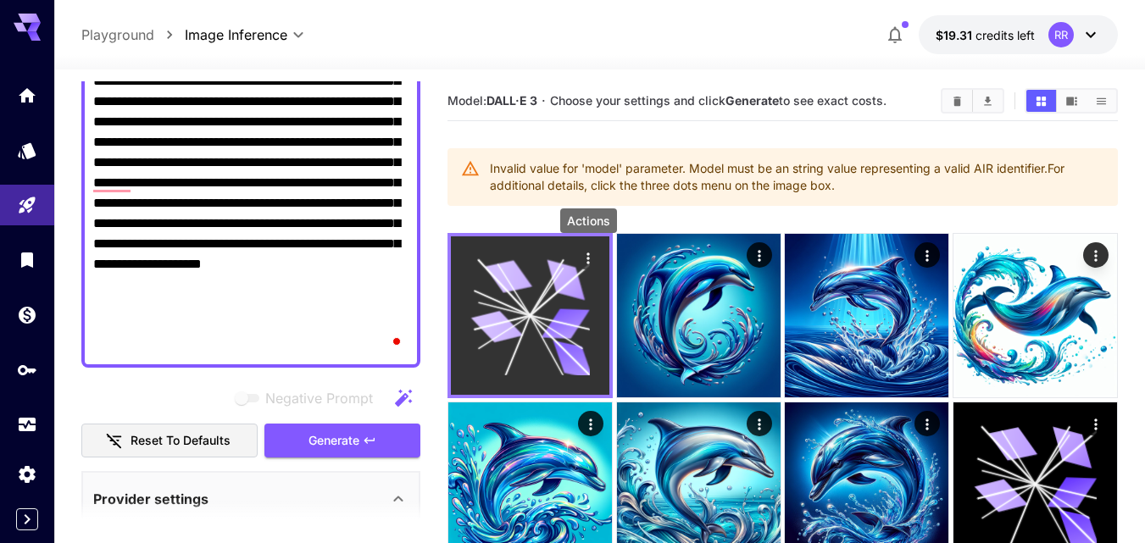
click at [584, 253] on icon "Actions" at bounding box center [588, 258] width 17 height 17
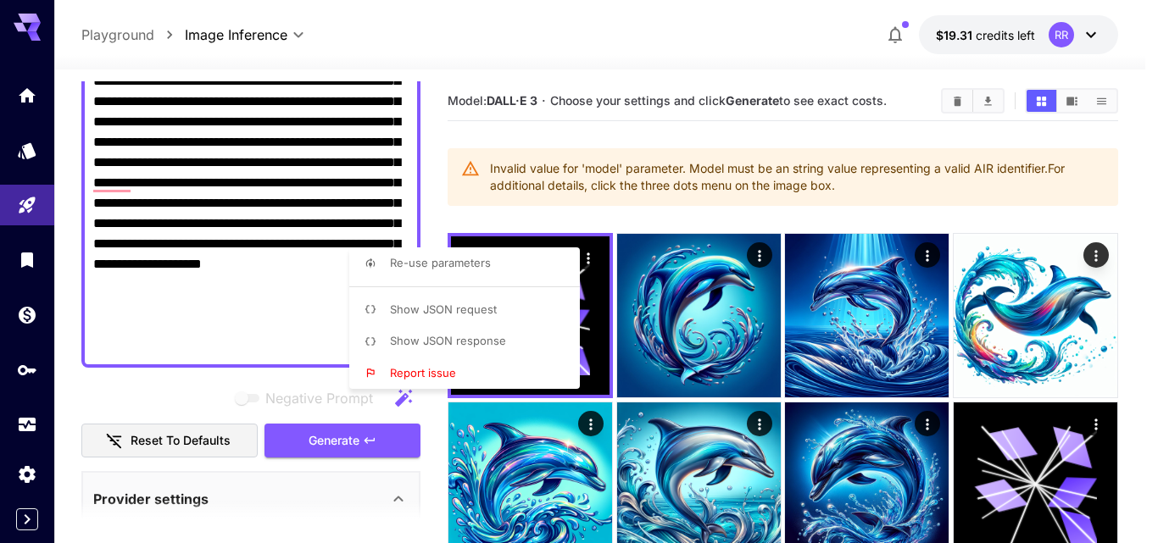
click at [305, 260] on div at bounding box center [579, 271] width 1158 height 543
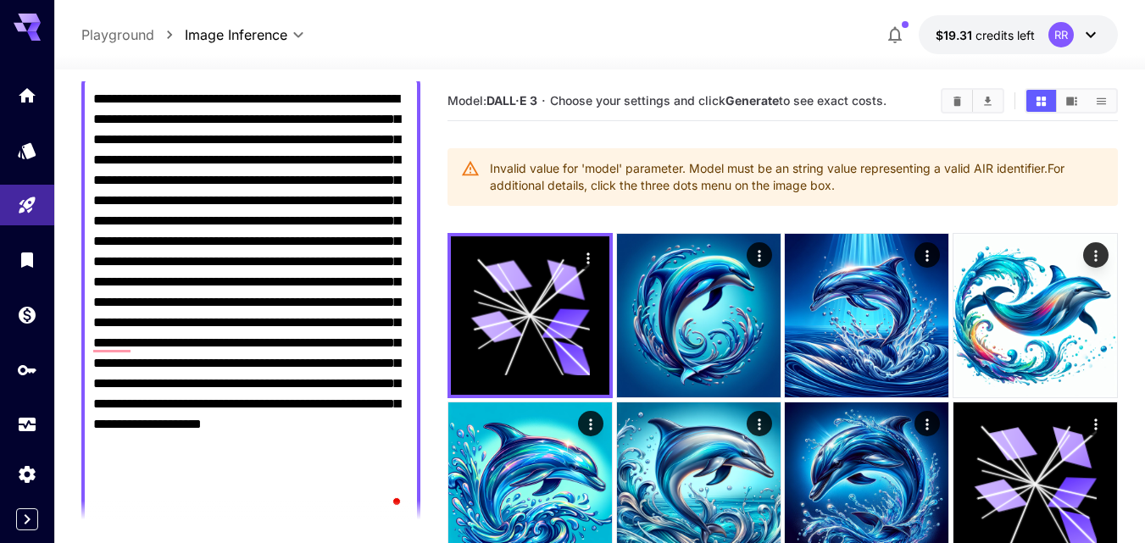
scroll to position [170, 0]
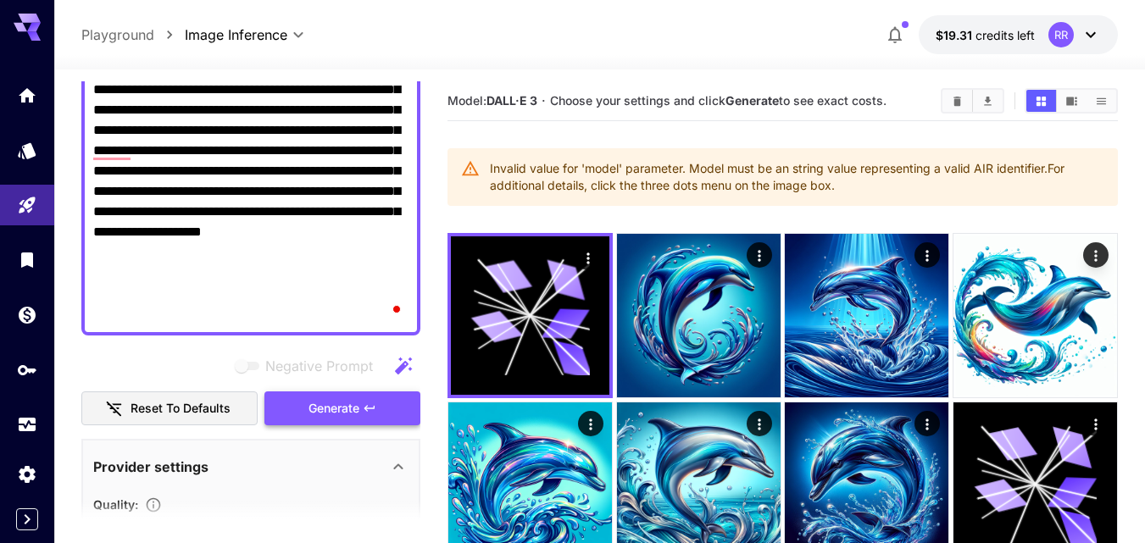
click at [337, 416] on span "Generate" at bounding box center [334, 408] width 51 height 21
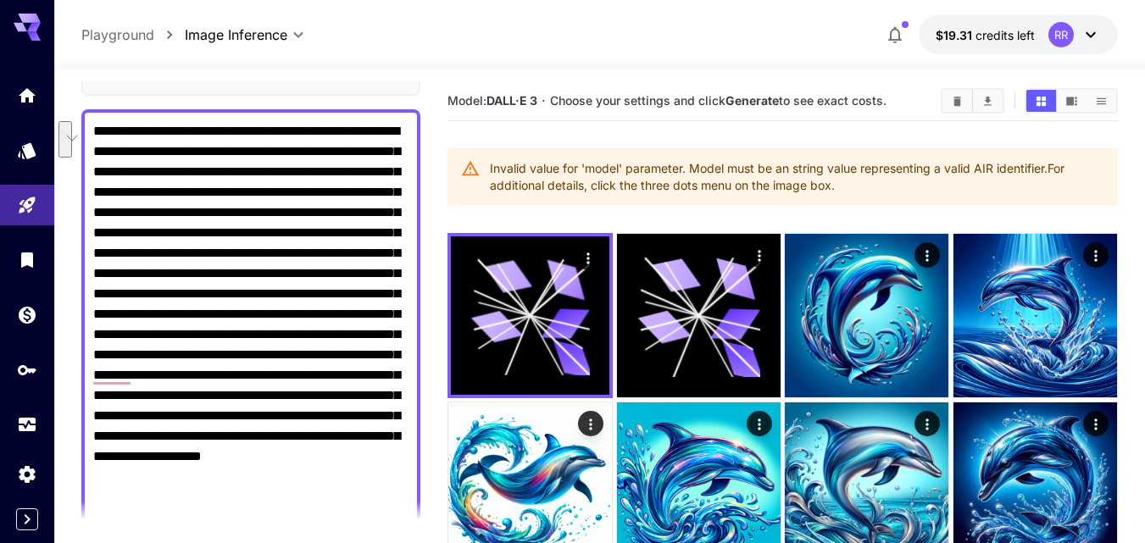
scroll to position [0, 0]
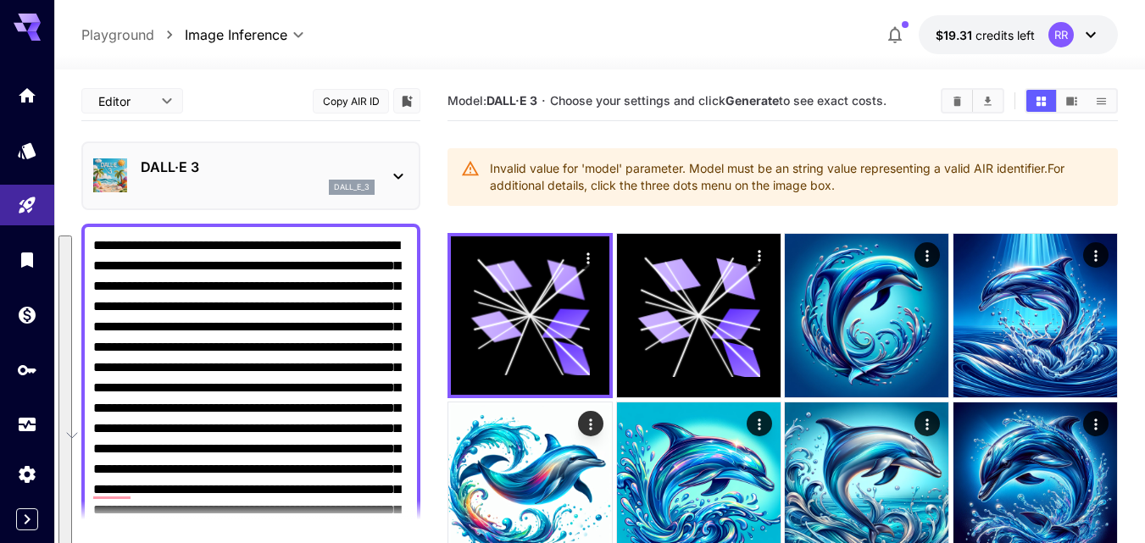
drag, startPoint x: 374, startPoint y: 292, endPoint x: 78, endPoint y: 144, distance: 330.9
click at [78, 144] on section "Editor **** ​ Copy AIR ID DALL·E 3 dall_e_3 Negative Prompt Reset to defaults G…" at bounding box center [599, 511] width 1091 height 887
paste textarea "To enrich screen reader interactions, please activate Accessibility in Grammarl…"
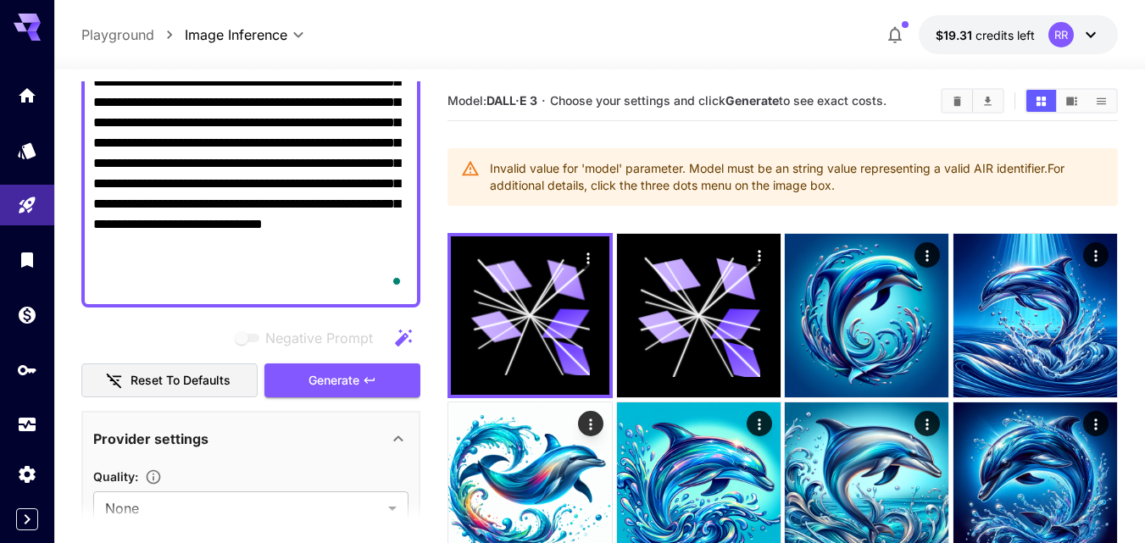
scroll to position [254, 0]
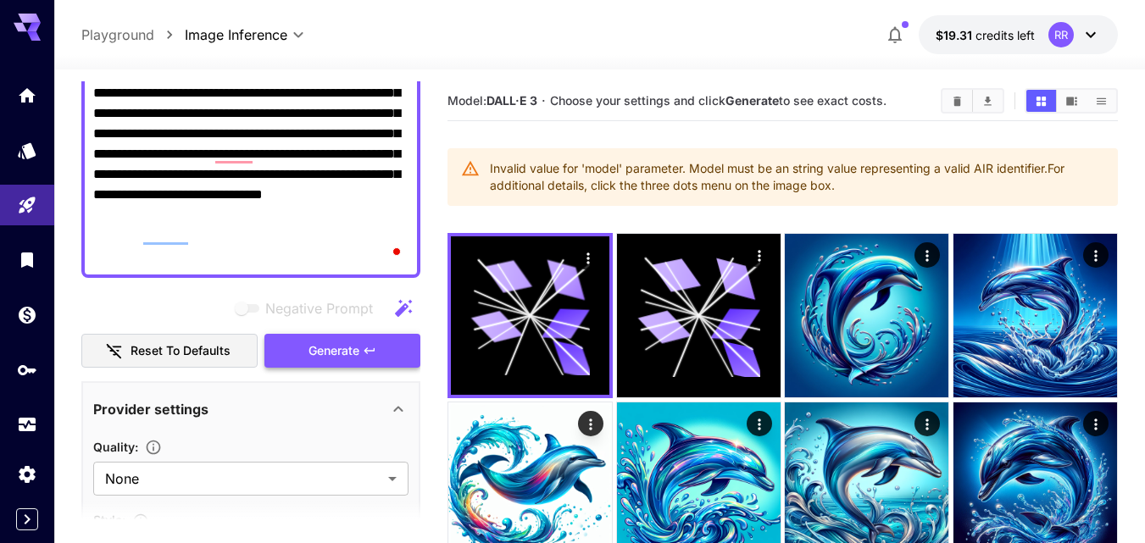
click at [342, 348] on span "Generate" at bounding box center [334, 351] width 51 height 21
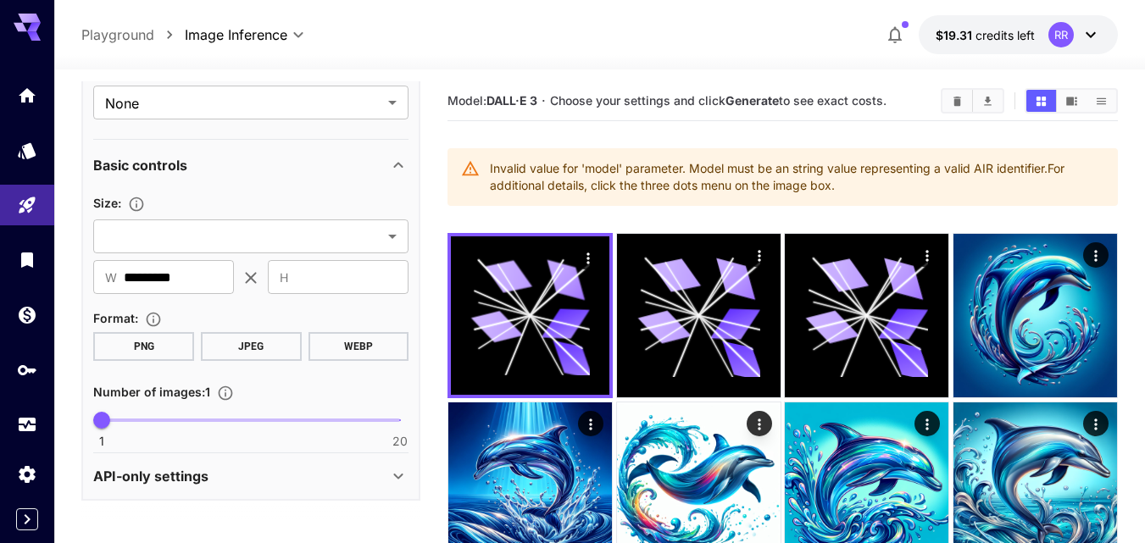
scroll to position [492, 0]
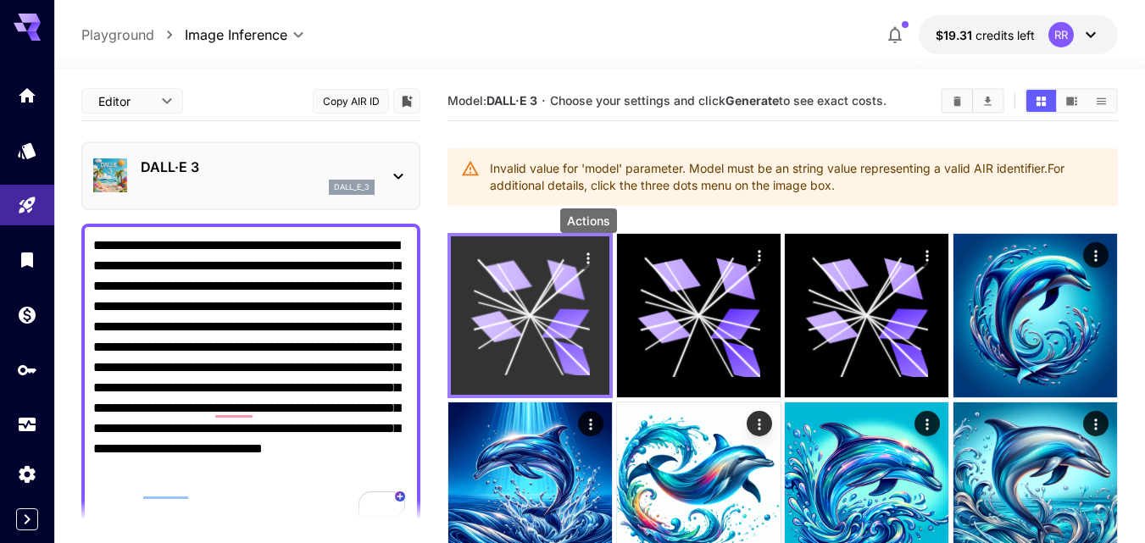
click at [581, 258] on icon "Actions" at bounding box center [588, 258] width 17 height 17
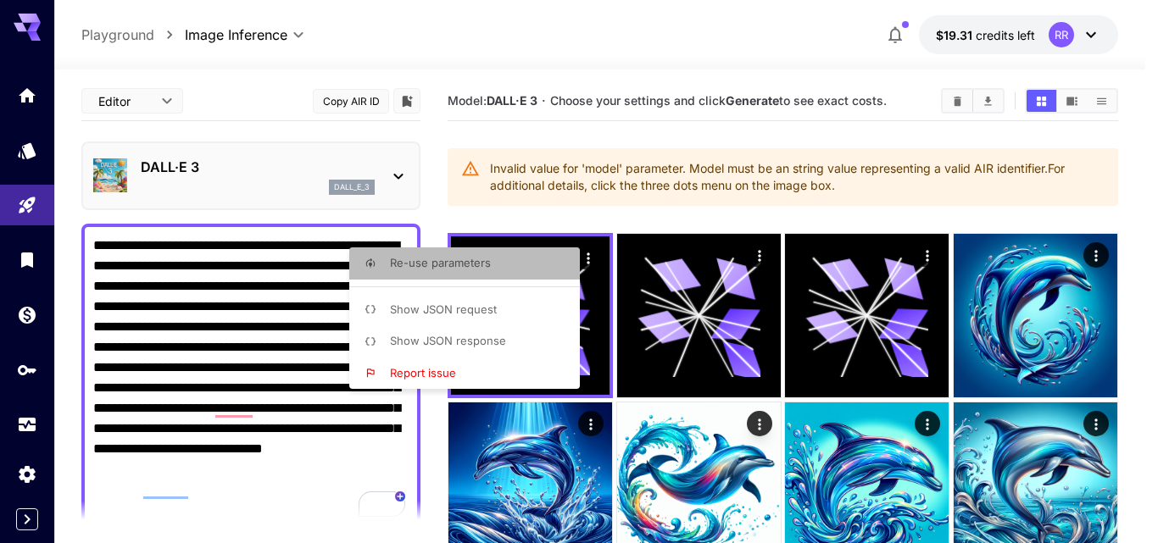
click at [477, 262] on span "Re-use parameters" at bounding box center [440, 263] width 101 height 14
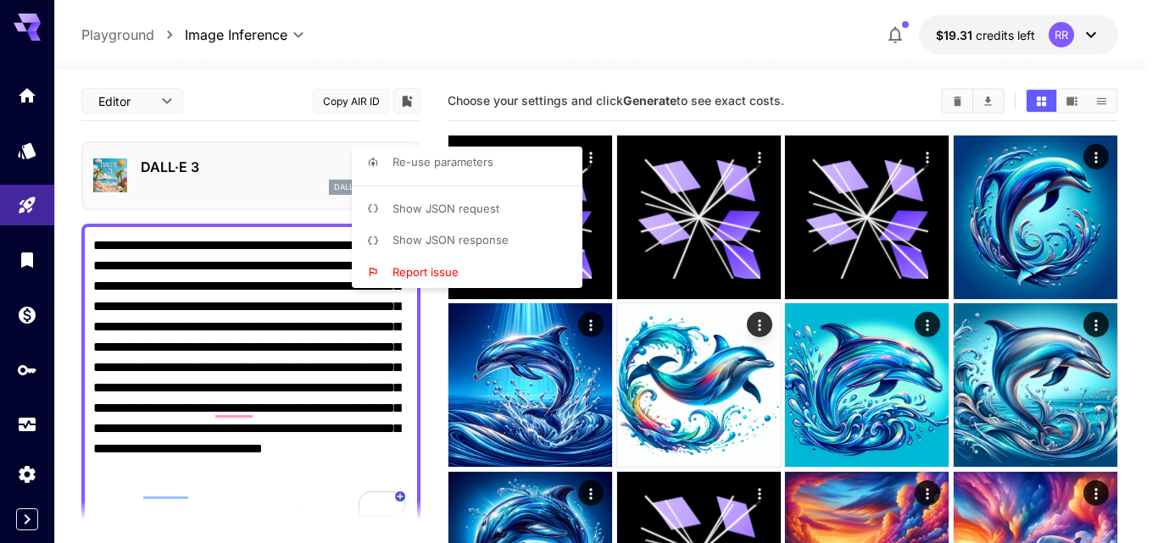
click at [437, 411] on div at bounding box center [579, 271] width 1158 height 543
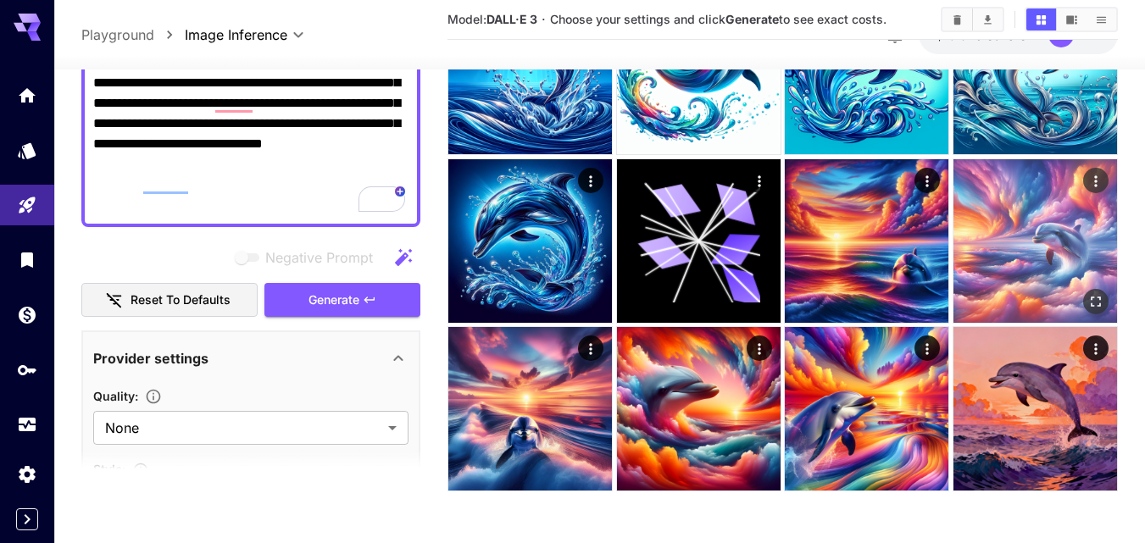
click at [357, 292] on div "Negative Prompt Reset to defaults Generate" at bounding box center [250, 279] width 339 height 77
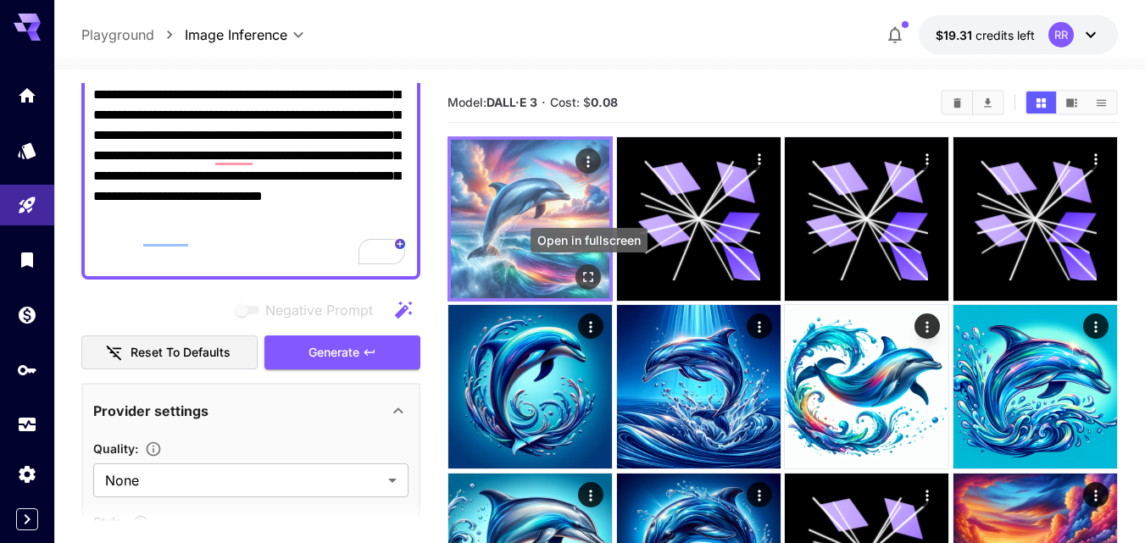
click at [585, 279] on icon "Open in fullscreen" at bounding box center [589, 277] width 10 height 10
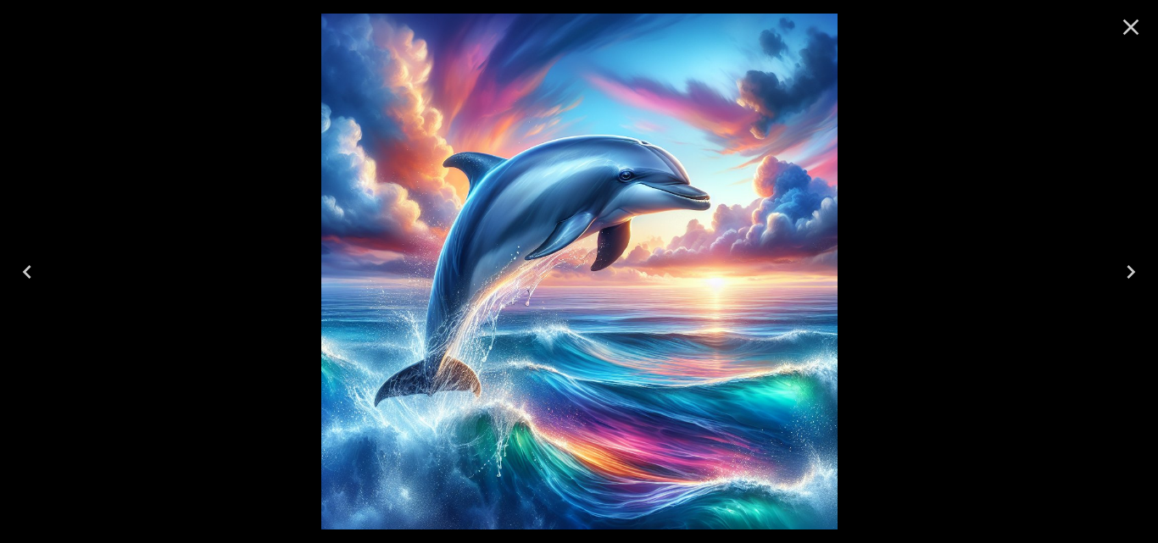
click at [1120, 25] on icon "Close" at bounding box center [1130, 27] width 27 height 27
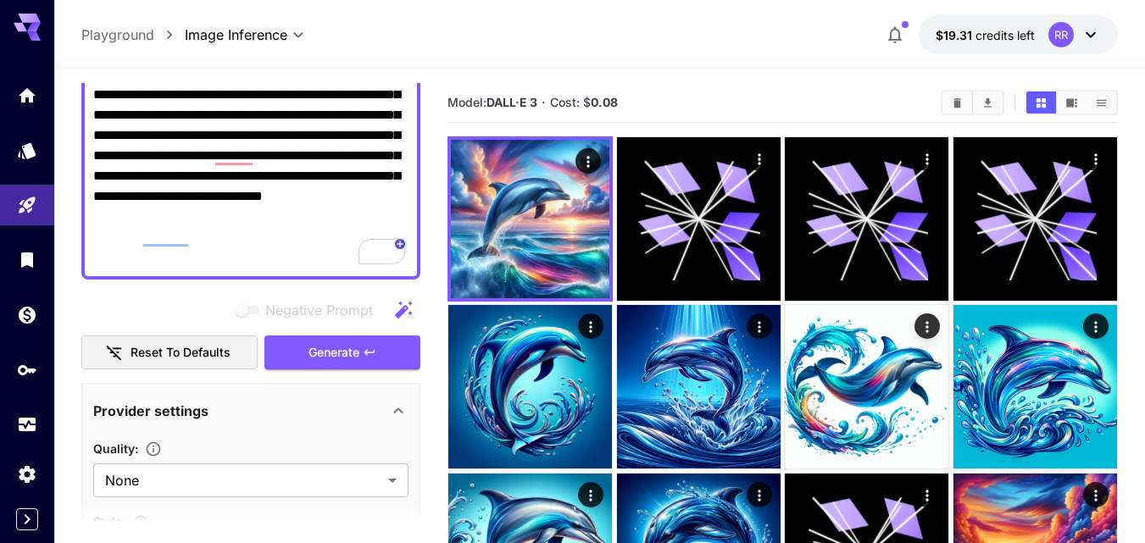
drag, startPoint x: 900, startPoint y: 112, endPoint x: 808, endPoint y: 106, distance: 92.6
click at [900, 113] on div "Model: DALL·E 3 · Cost: $ 0.08" at bounding box center [783, 102] width 671 height 25
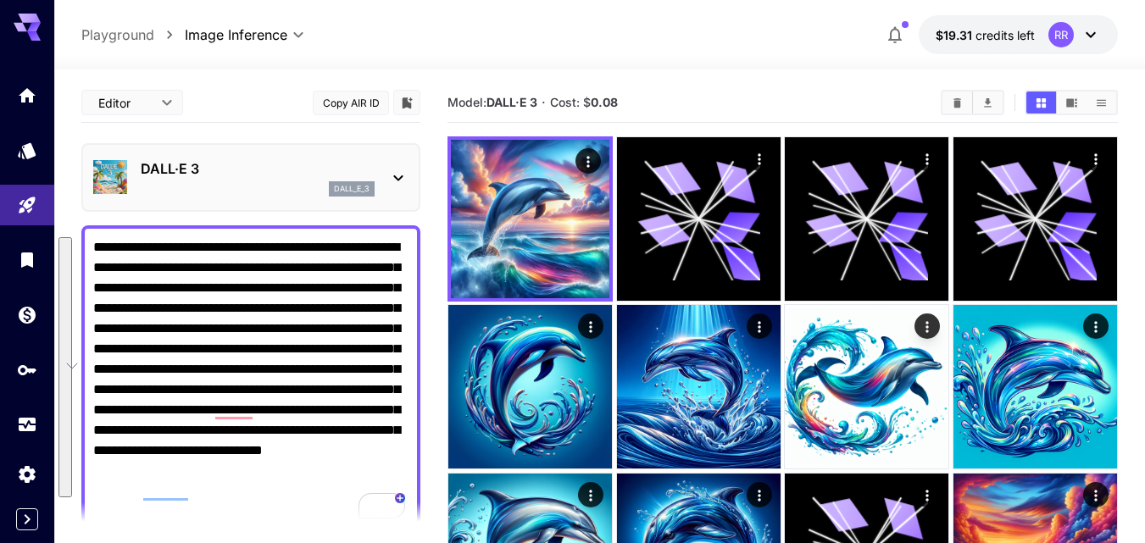
drag, startPoint x: 348, startPoint y: 234, endPoint x: 82, endPoint y: 264, distance: 267.9
click at [32, 240] on div "**********" at bounding box center [572, 513] width 1145 height 1026
paste textarea "To enrich screen reader interactions, please activate Accessibility in Grammarl…"
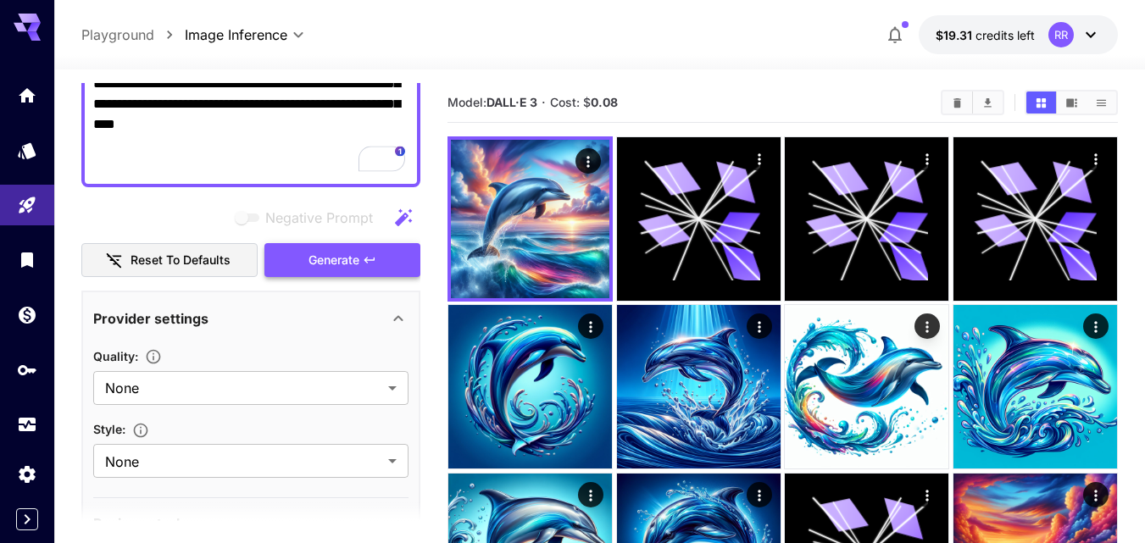
scroll to position [254, 0]
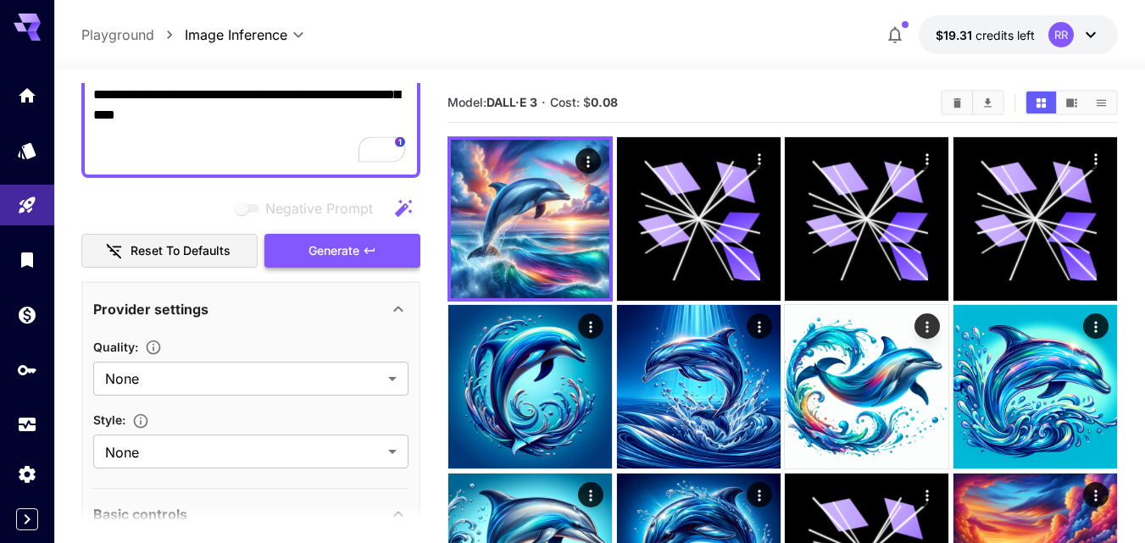
type textarea "**********"
drag, startPoint x: 348, startPoint y: 253, endPoint x: 343, endPoint y: 279, distance: 26.8
click at [348, 252] on span "Generate" at bounding box center [334, 251] width 51 height 21
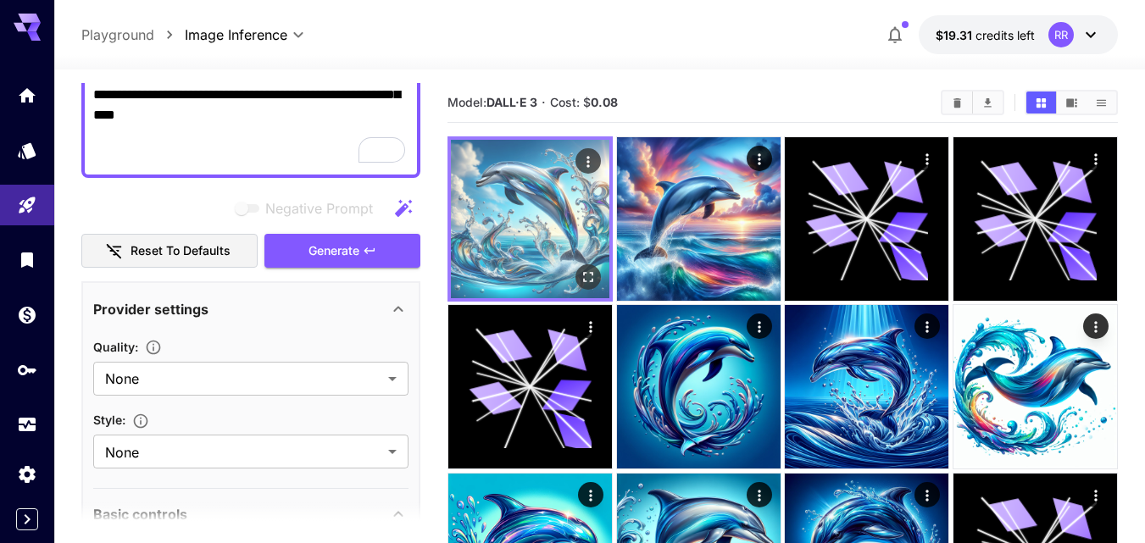
click at [574, 284] on img at bounding box center [530, 219] width 159 height 159
click at [587, 281] on icon "Open in fullscreen" at bounding box center [588, 277] width 17 height 17
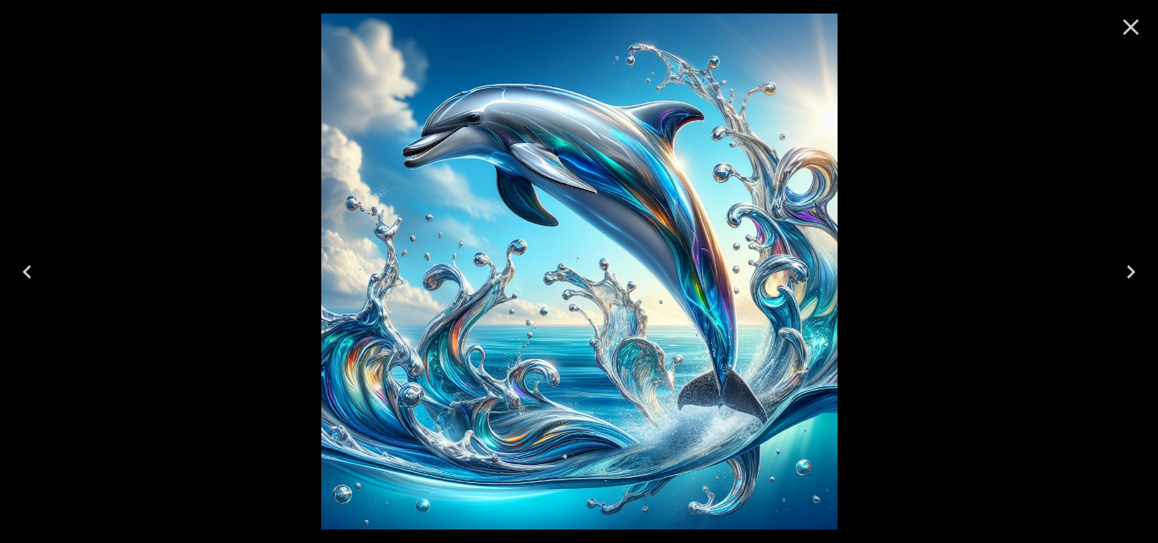
click at [1132, 21] on icon "Close" at bounding box center [1130, 27] width 27 height 27
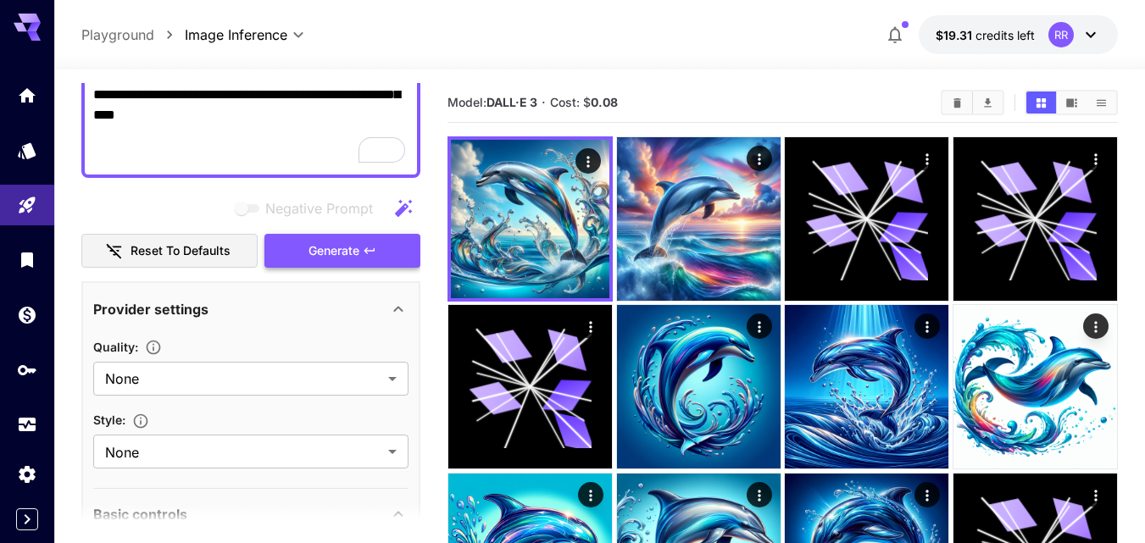
click at [330, 245] on span "Generate" at bounding box center [334, 251] width 51 height 21
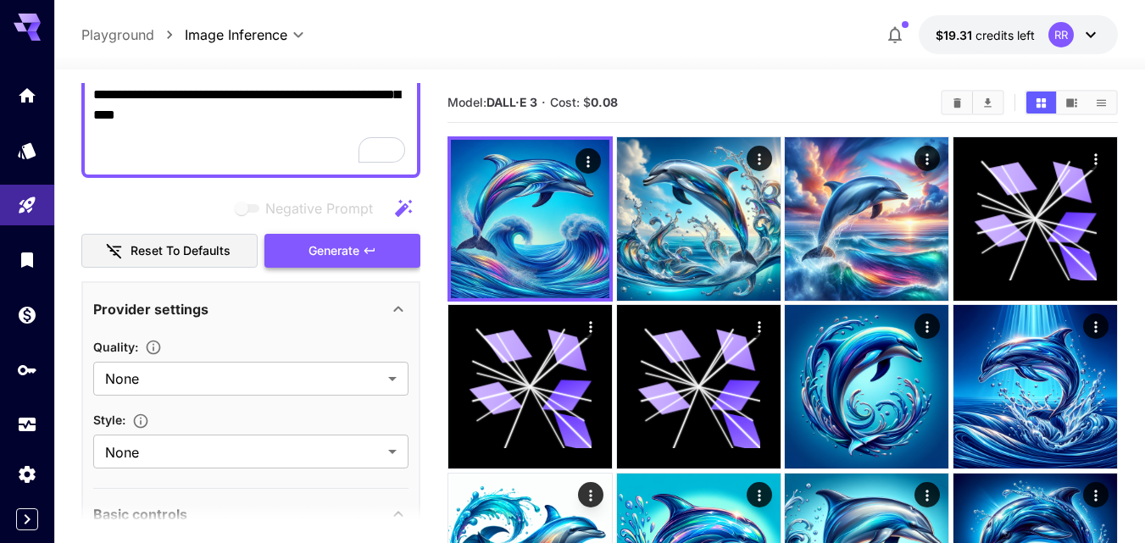
click at [350, 250] on span "Generate" at bounding box center [334, 251] width 51 height 21
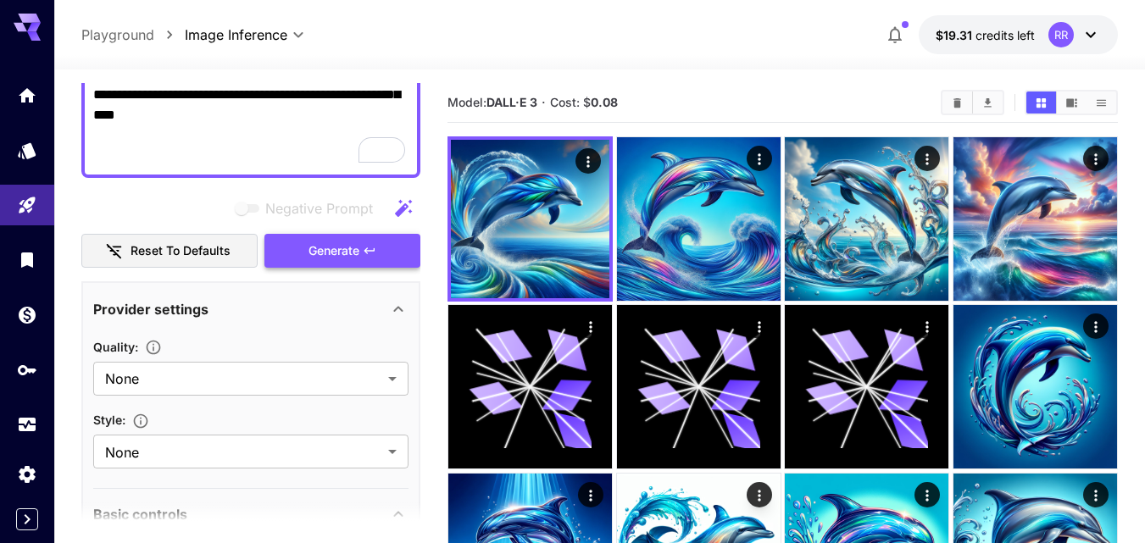
click at [358, 246] on span "Generate" at bounding box center [334, 251] width 51 height 21
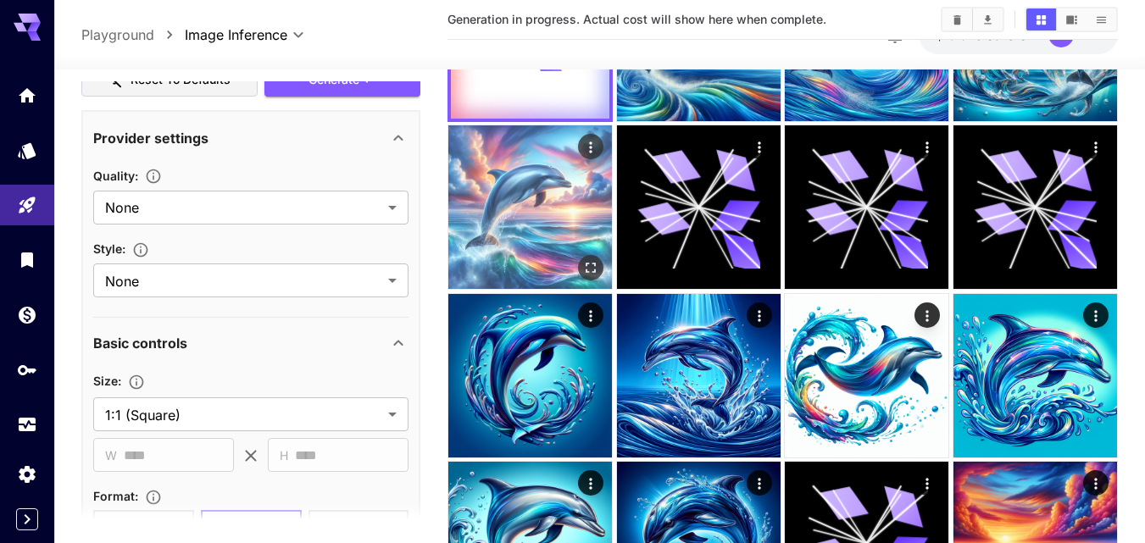
scroll to position [0, 0]
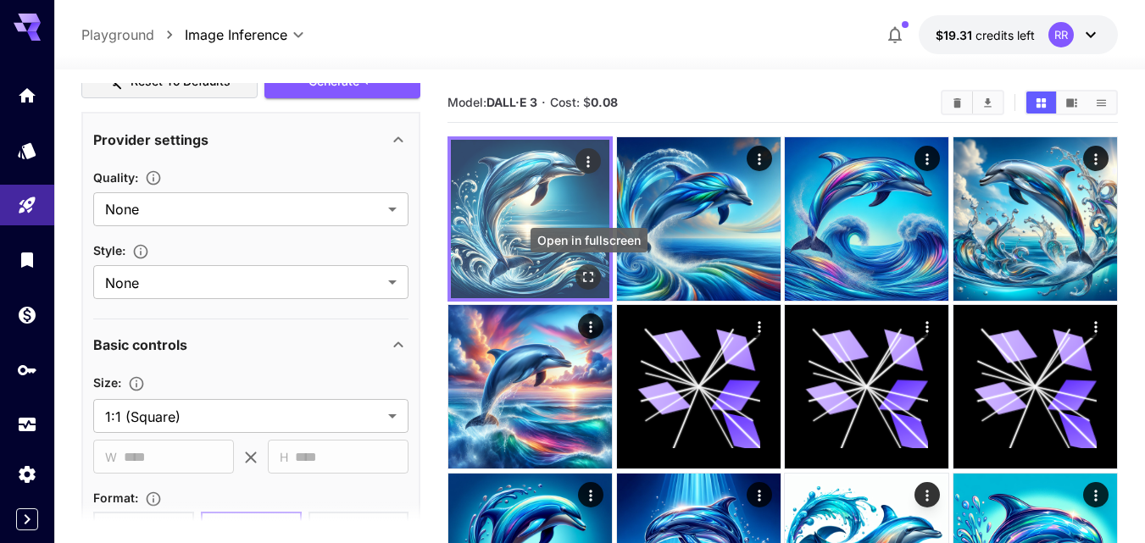
click at [583, 275] on icon "Open in fullscreen" at bounding box center [588, 277] width 17 height 17
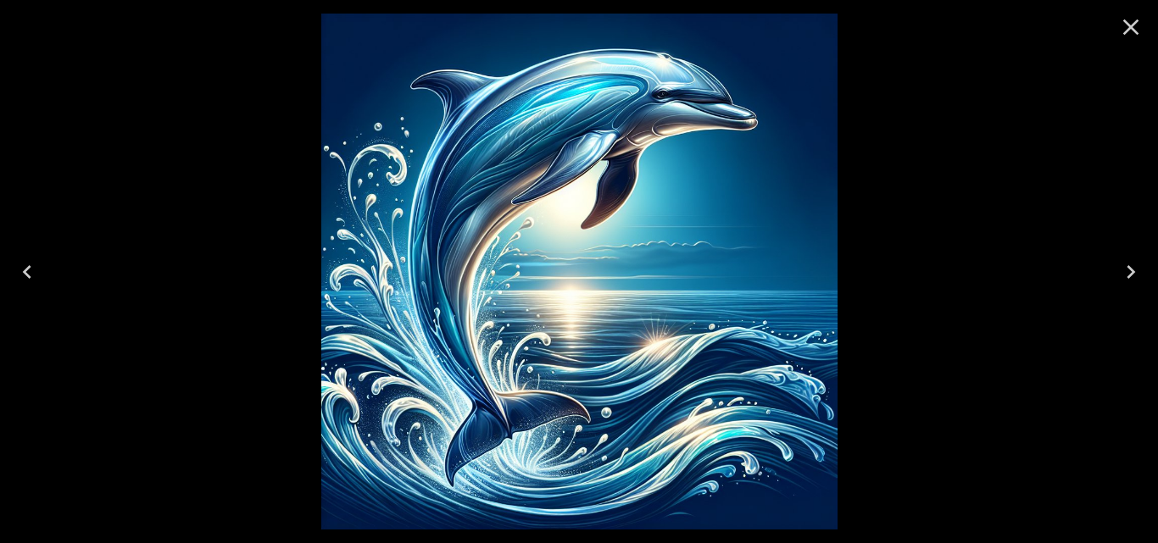
click at [1131, 263] on icon "Next" at bounding box center [1130, 272] width 27 height 27
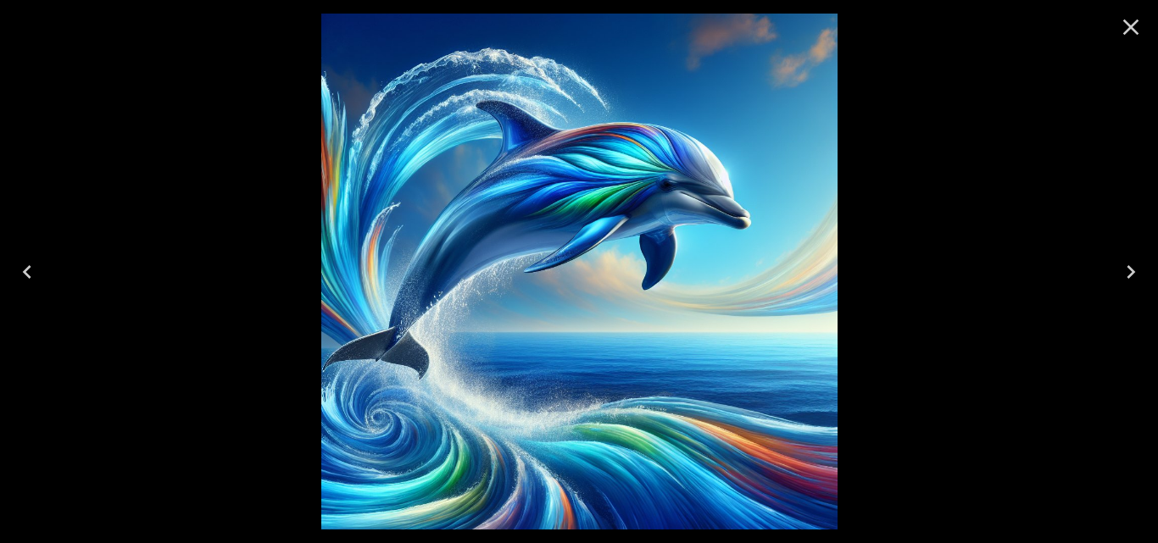
click at [1131, 263] on icon "Next" at bounding box center [1130, 272] width 27 height 27
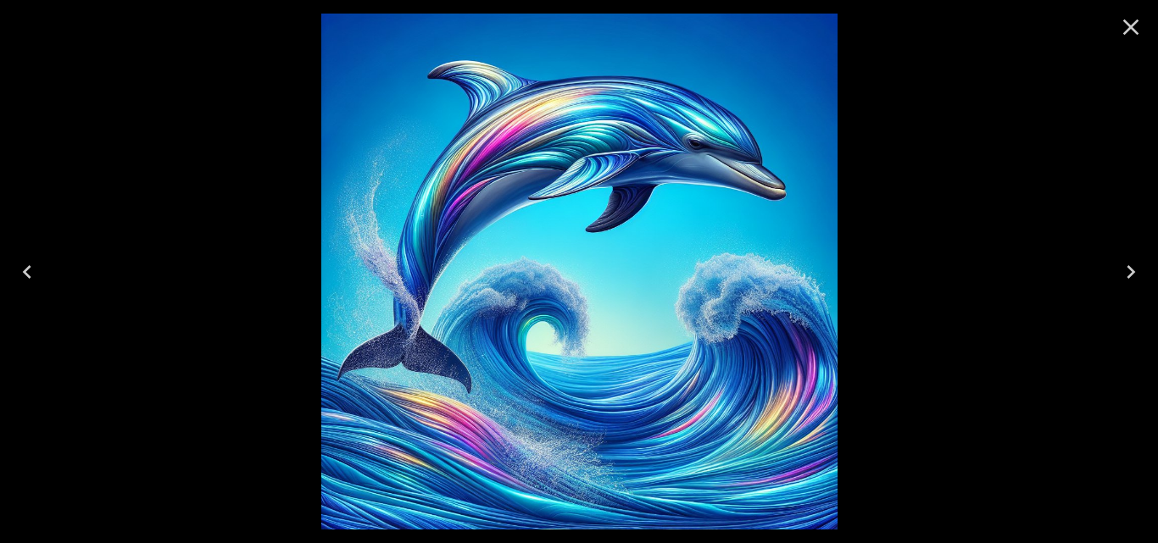
click at [1128, 266] on icon "Next" at bounding box center [1131, 272] width 8 height 14
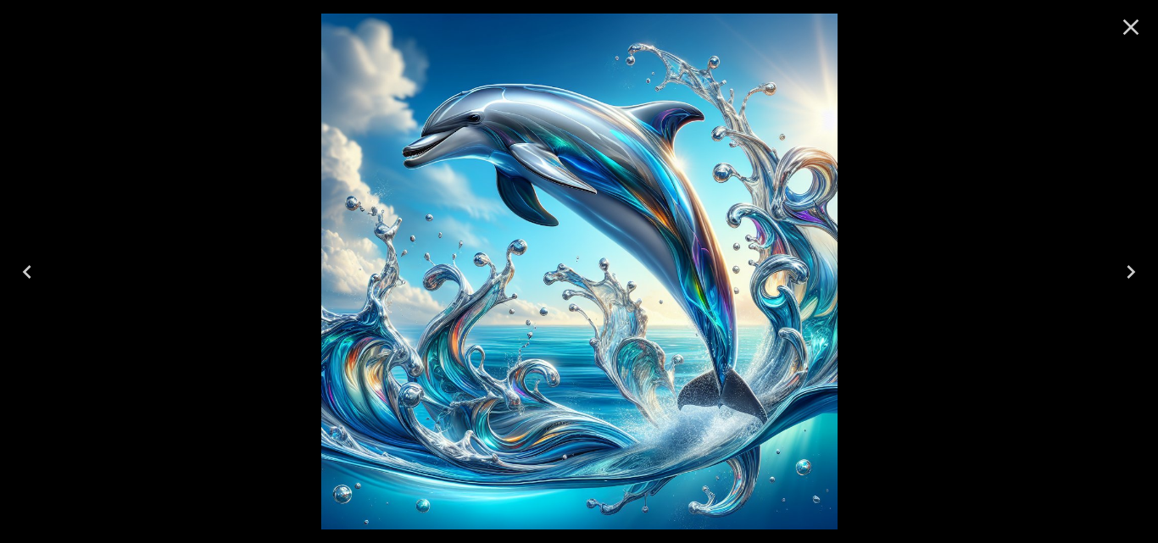
click at [1128, 265] on icon "Next" at bounding box center [1130, 272] width 27 height 27
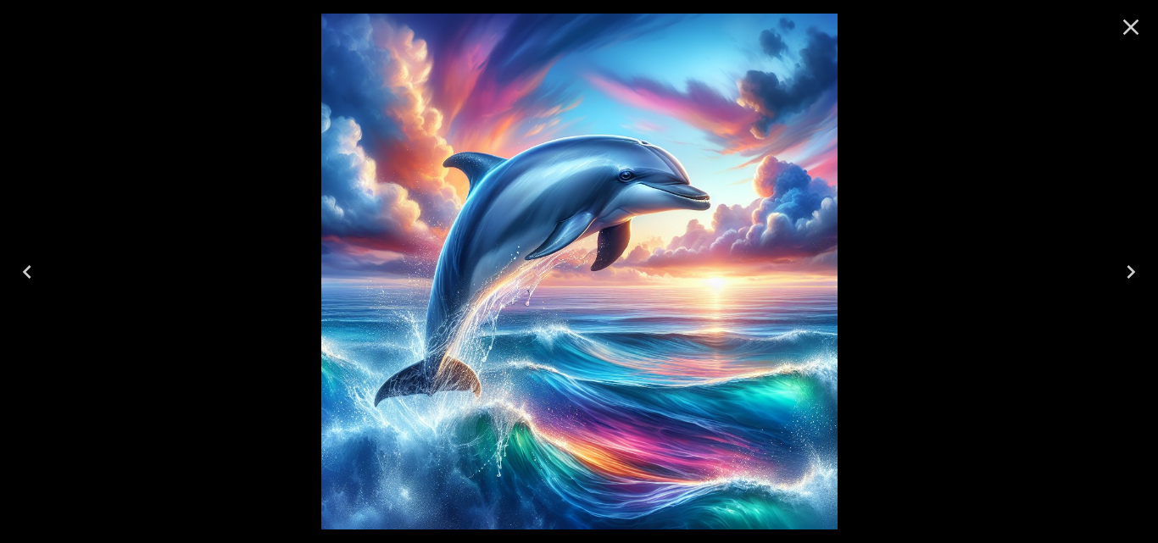
click at [1128, 267] on icon "Next" at bounding box center [1131, 272] width 8 height 14
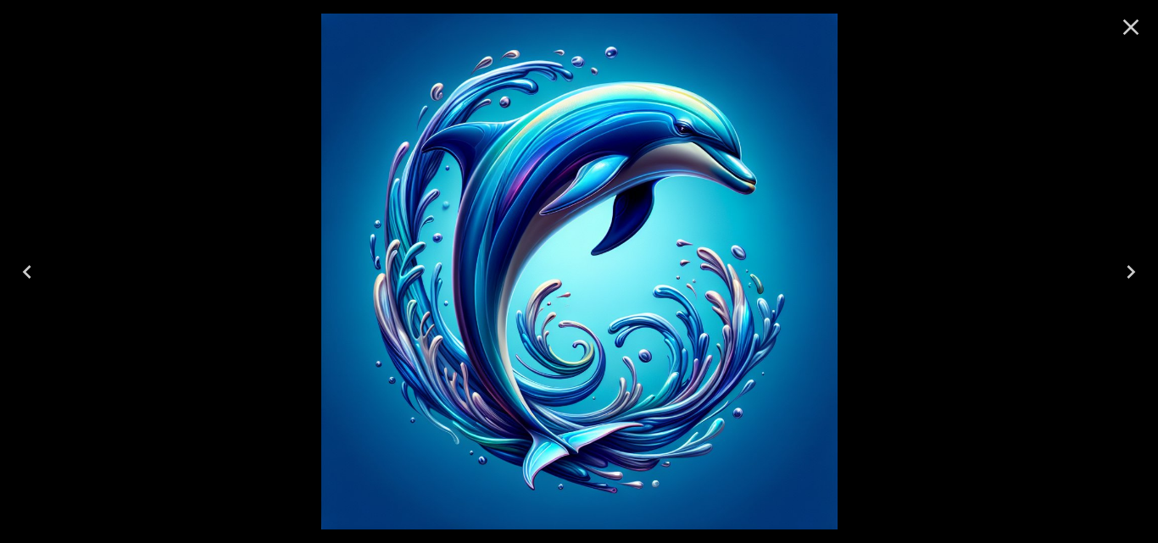
click at [1128, 270] on icon "Next" at bounding box center [1130, 272] width 27 height 27
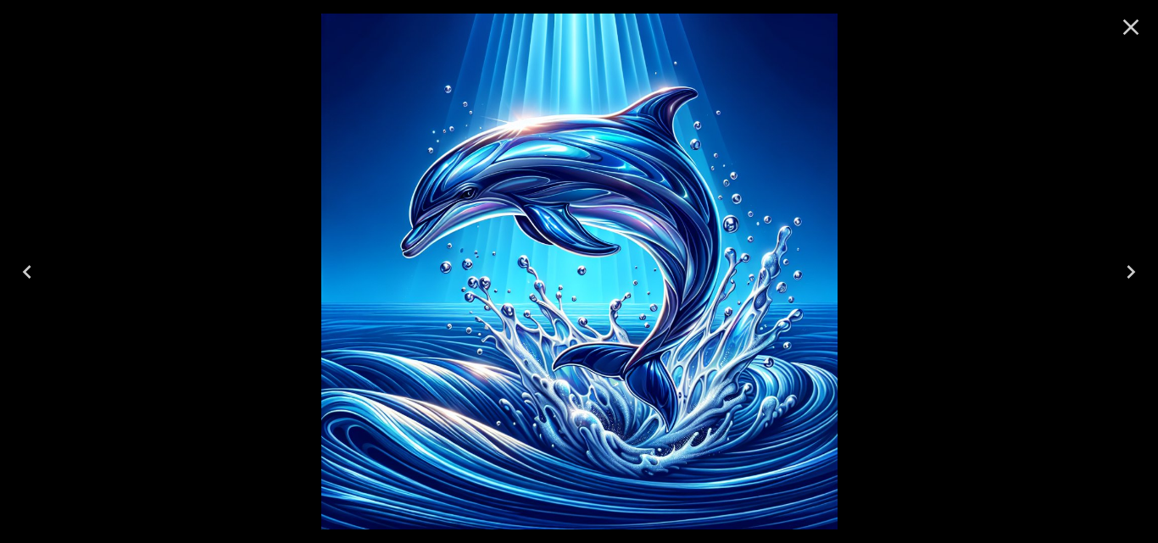
click at [1128, 270] on icon "Next" at bounding box center [1130, 272] width 27 height 27
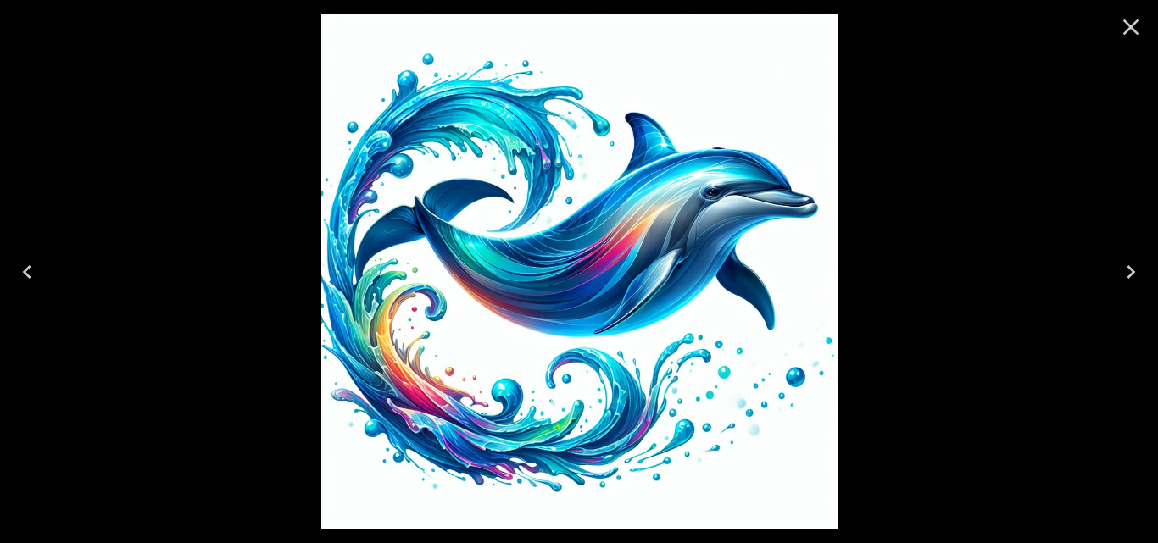
click at [1128, 273] on icon "Next" at bounding box center [1130, 272] width 27 height 27
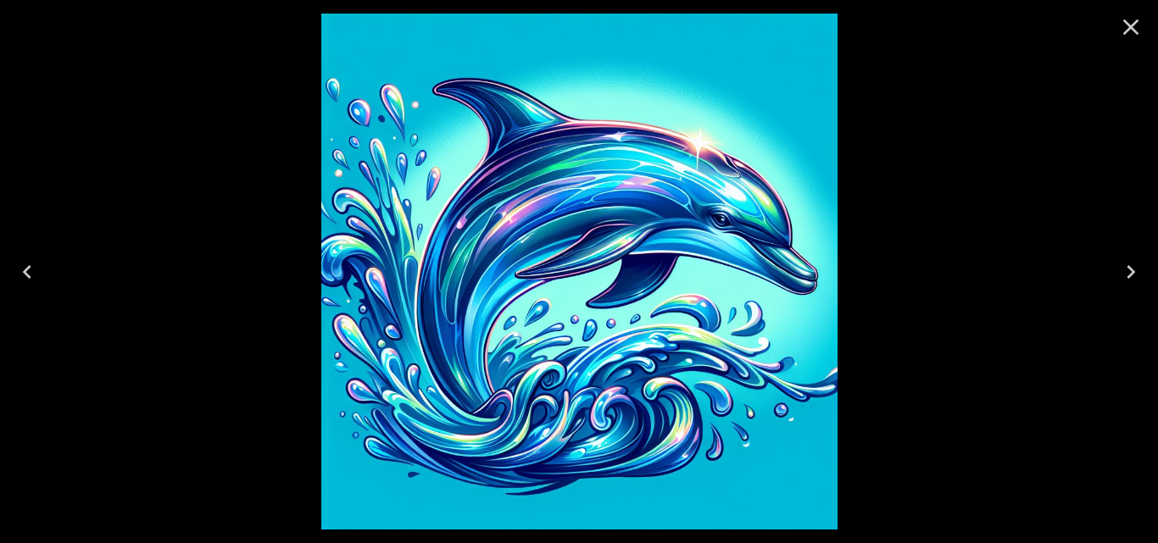
click at [1128, 273] on icon "Next" at bounding box center [1130, 272] width 27 height 27
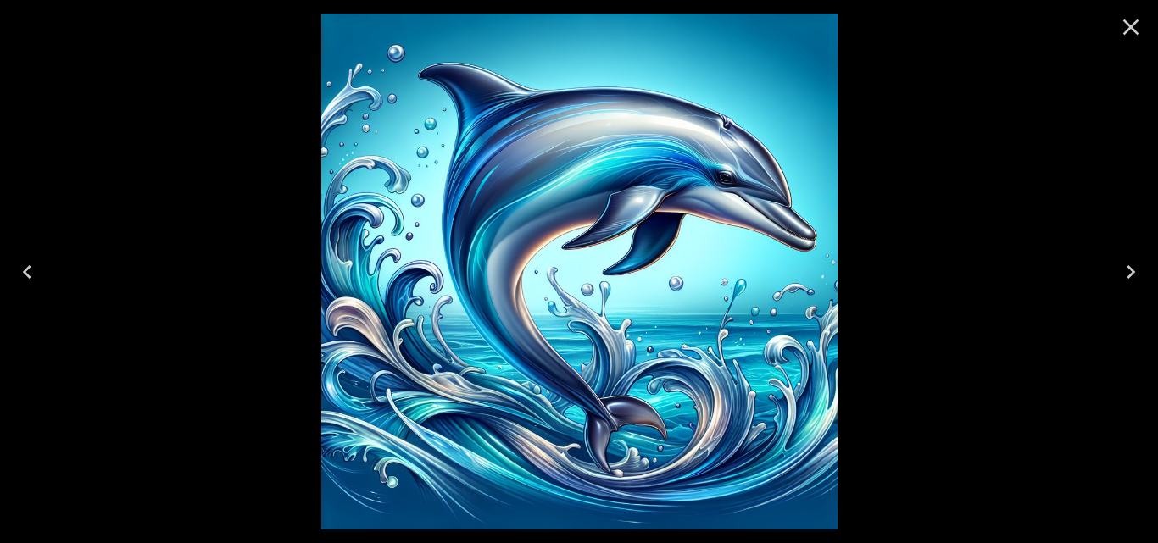
click at [1128, 273] on icon "Next" at bounding box center [1130, 272] width 27 height 27
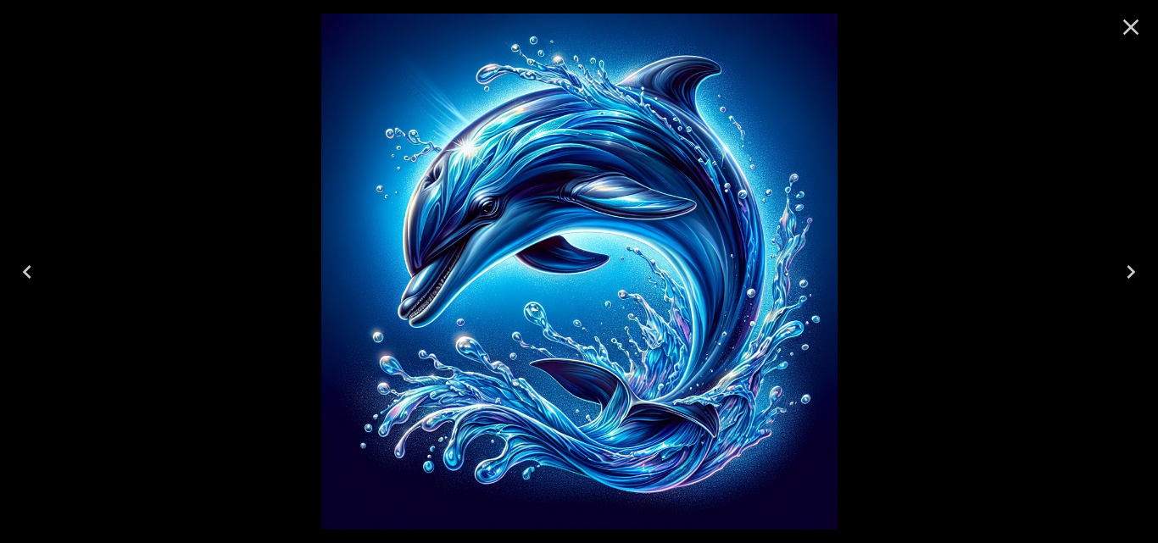
drag, startPoint x: 1136, startPoint y: 243, endPoint x: 1127, endPoint y: 24, distance: 219.7
click at [1127, 24] on icon "Close" at bounding box center [1131, 27] width 16 height 16
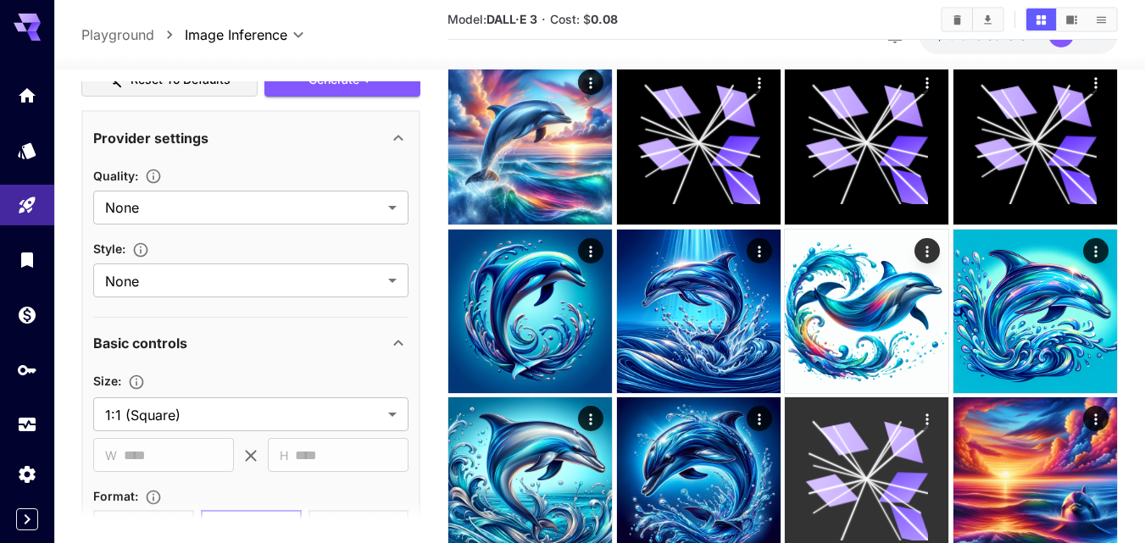
scroll to position [254, 0]
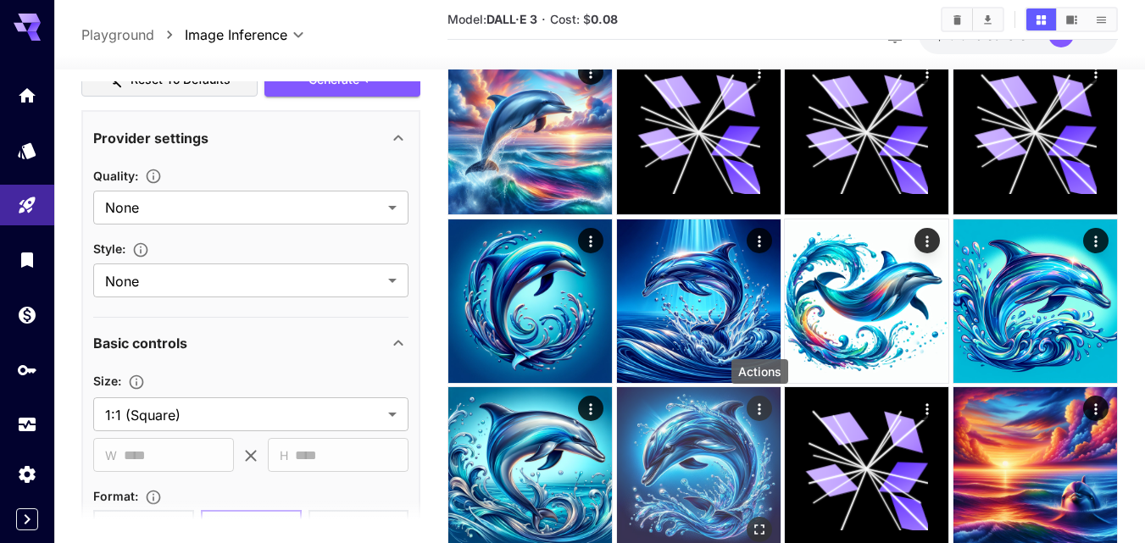
click at [754, 407] on icon "Actions" at bounding box center [759, 409] width 17 height 17
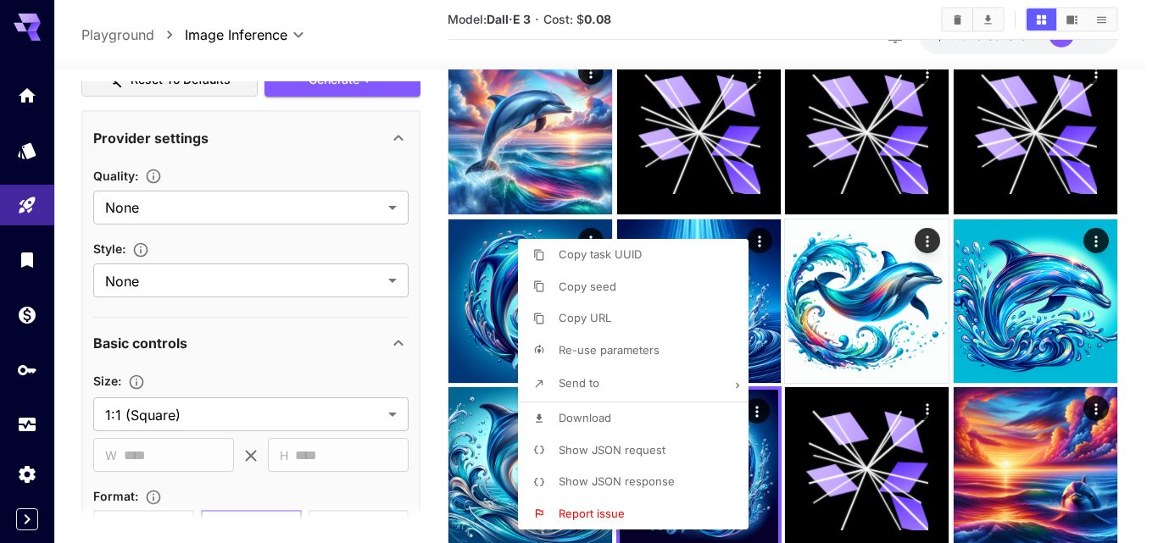
click at [767, 447] on div at bounding box center [579, 271] width 1158 height 543
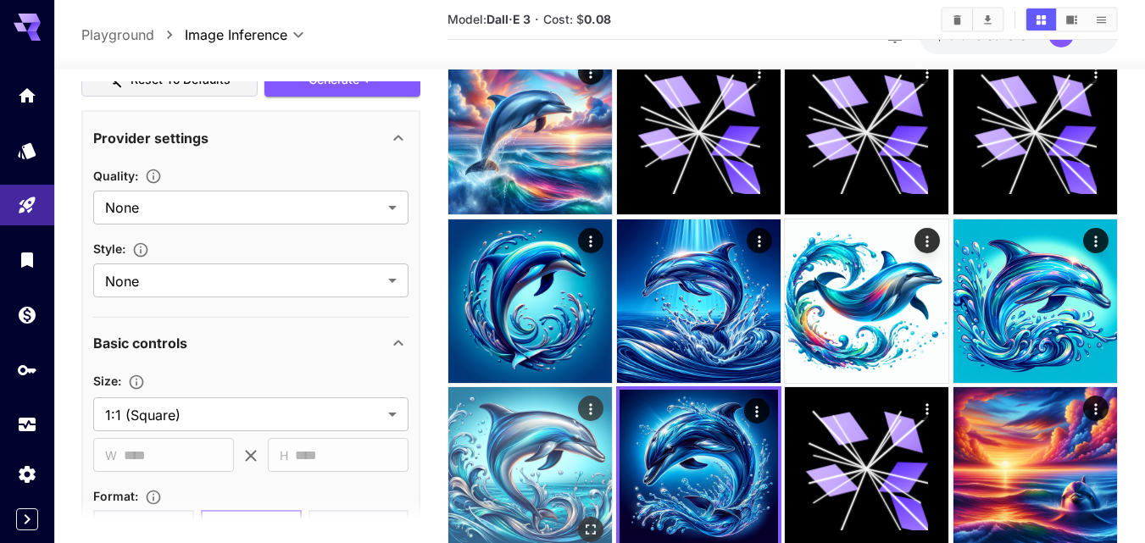
scroll to position [339, 0]
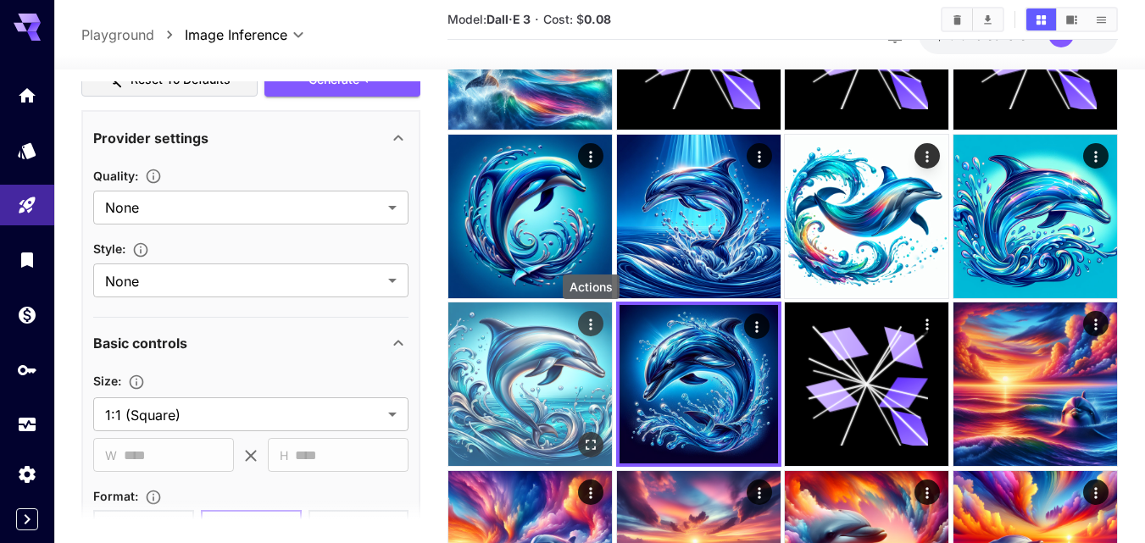
click at [592, 322] on icon "Actions" at bounding box center [590, 324] width 17 height 17
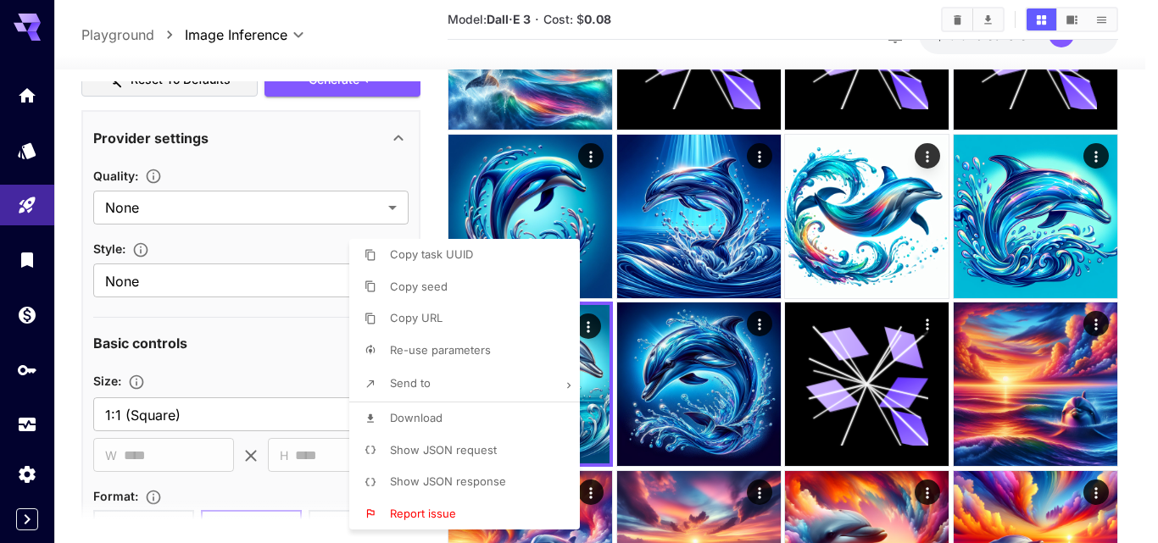
click at [597, 416] on div at bounding box center [579, 271] width 1158 height 543
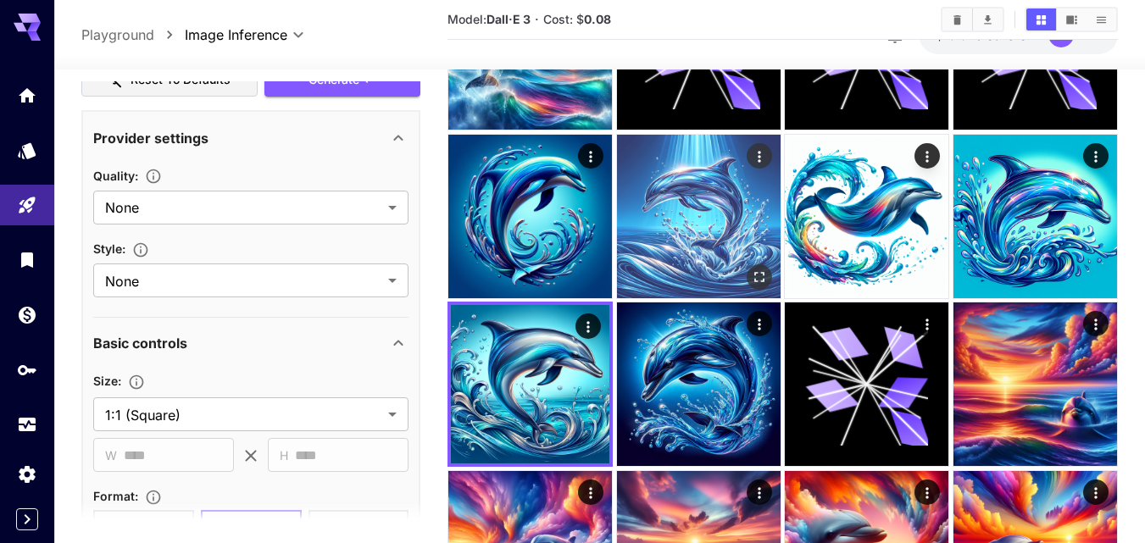
scroll to position [170, 0]
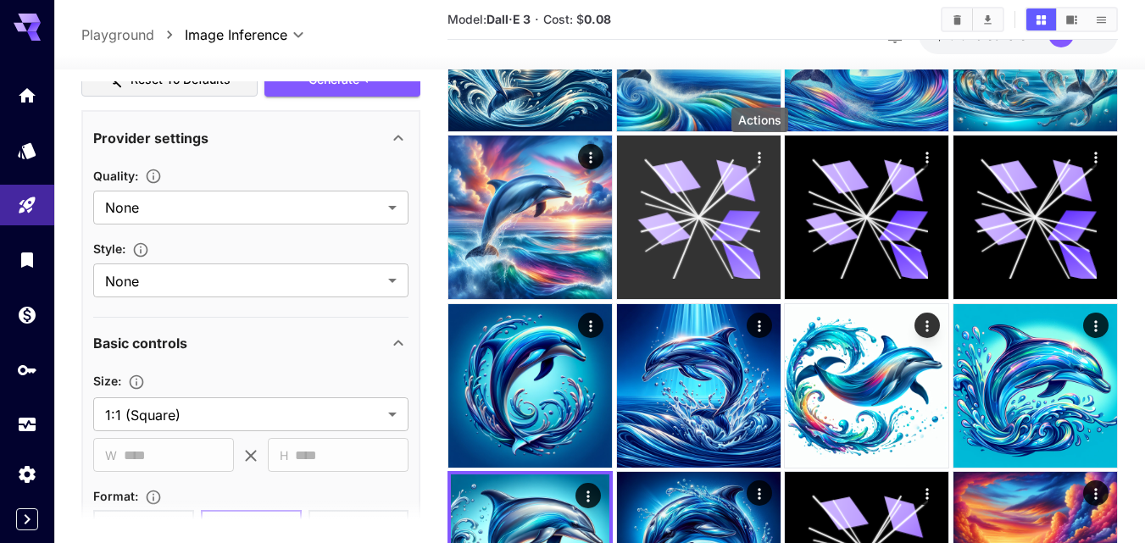
click at [761, 156] on icon "Actions" at bounding box center [759, 157] width 17 height 17
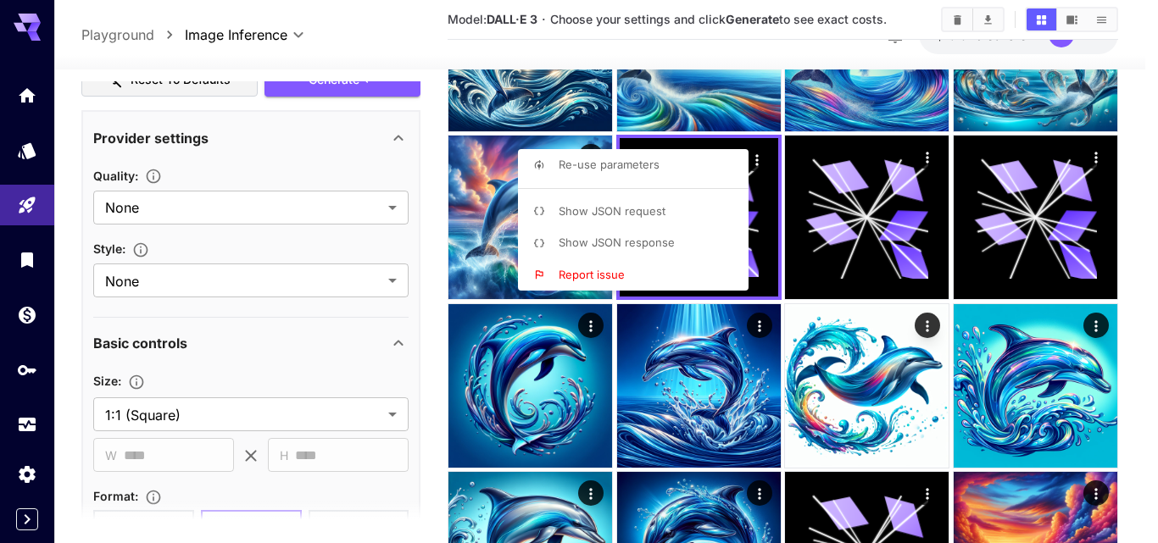
click at [753, 161] on div at bounding box center [579, 271] width 1158 height 543
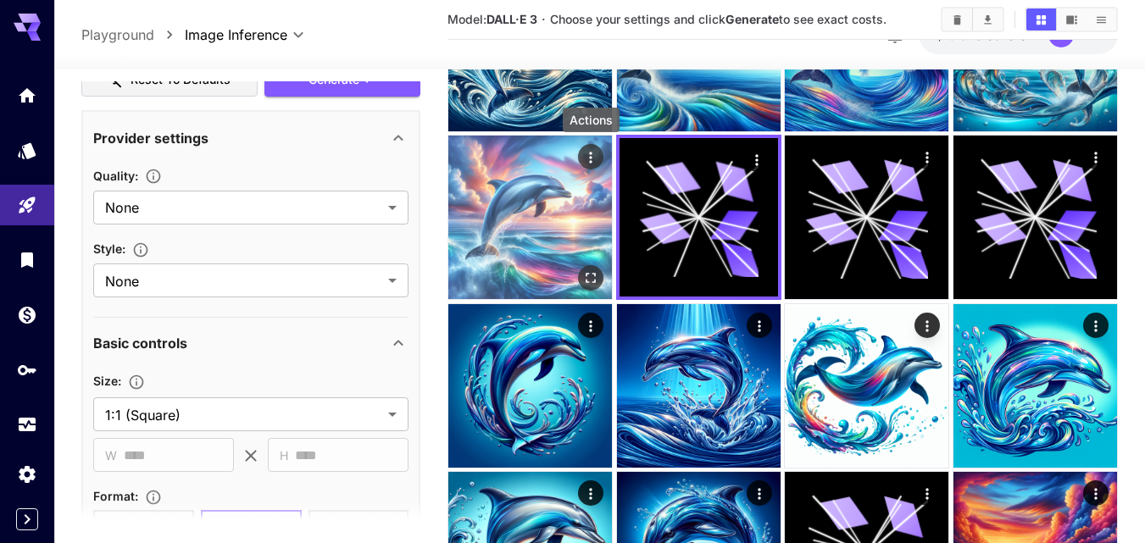
click at [593, 155] on icon "Actions" at bounding box center [590, 157] width 17 height 17
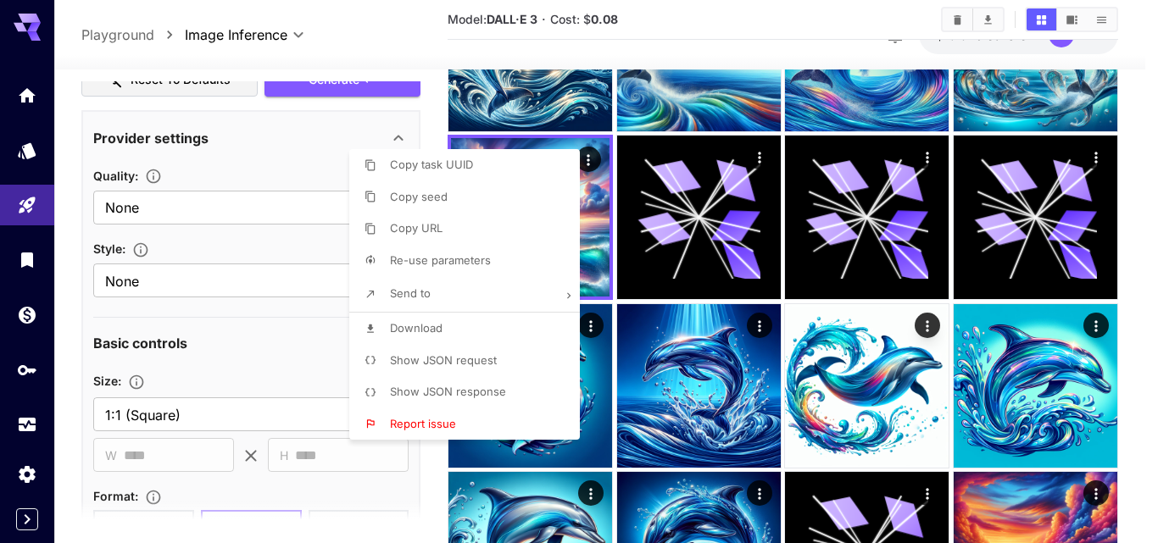
click at [666, 216] on div at bounding box center [579, 271] width 1158 height 543
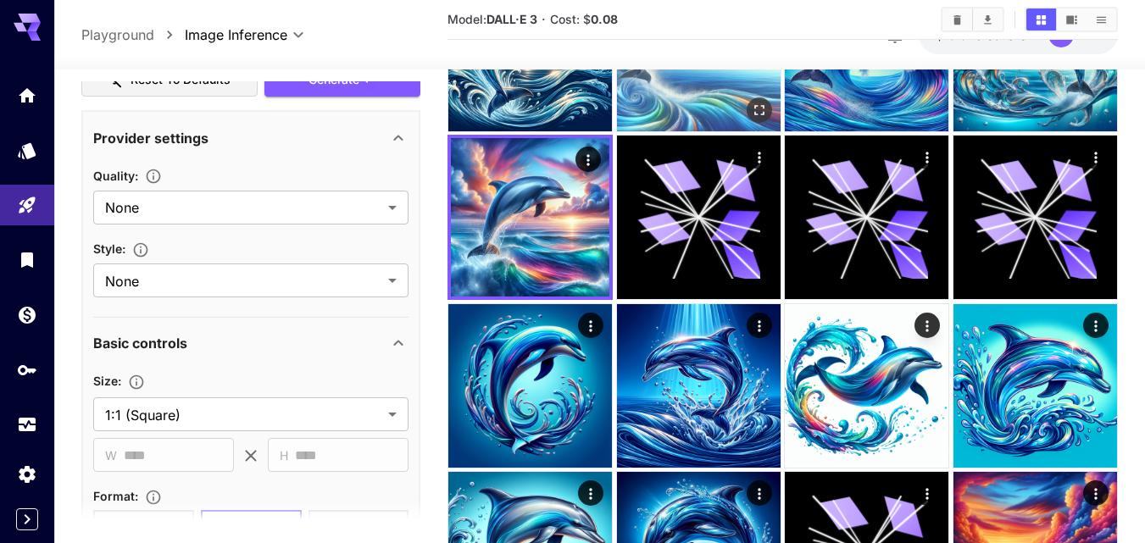
scroll to position [0, 0]
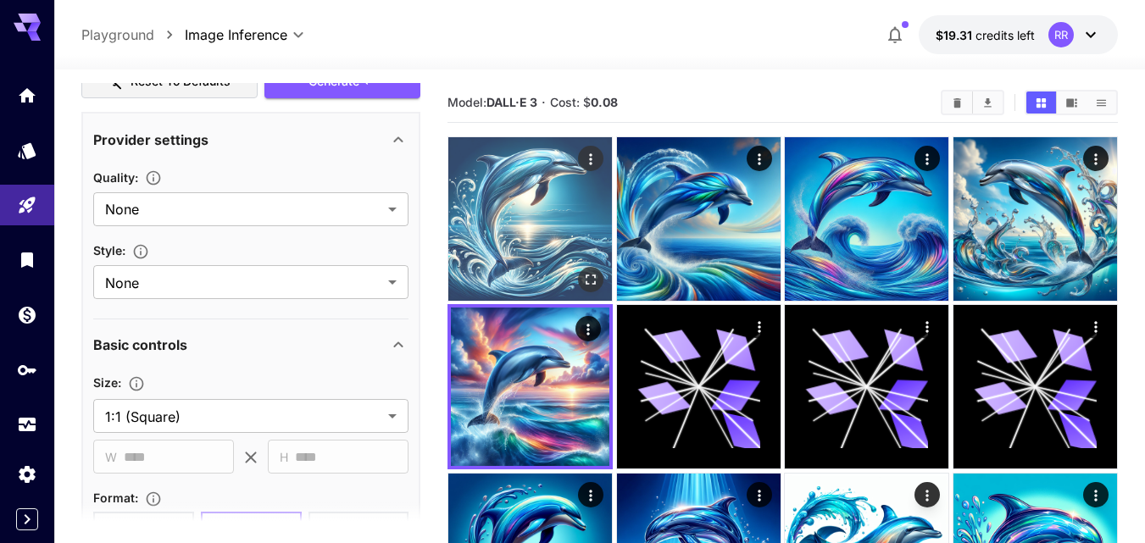
click at [587, 273] on icon "Open in fullscreen" at bounding box center [590, 279] width 17 height 17
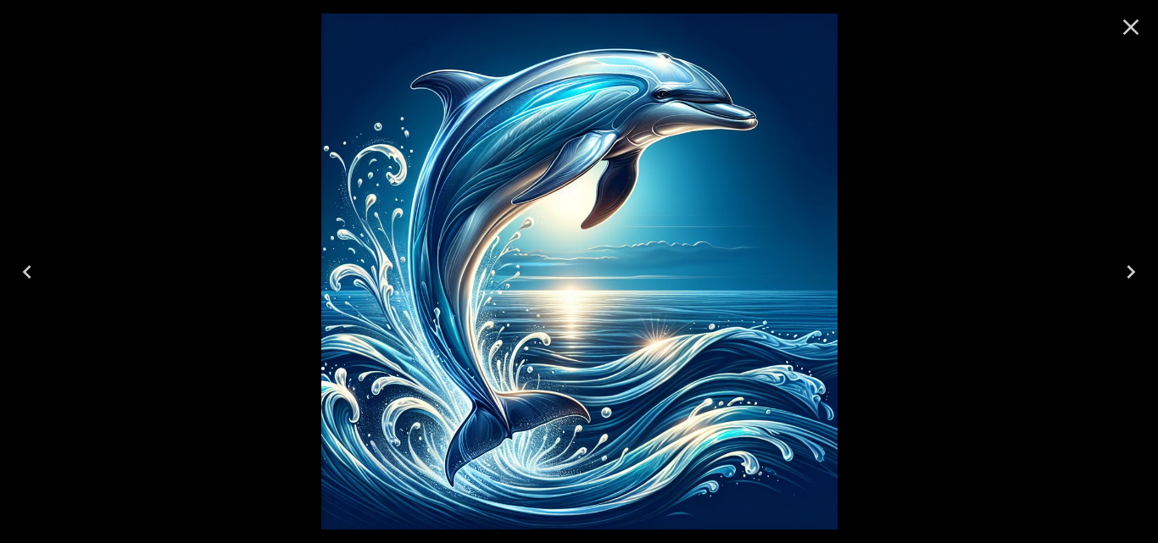
click at [1135, 30] on icon "Close" at bounding box center [1130, 27] width 27 height 27
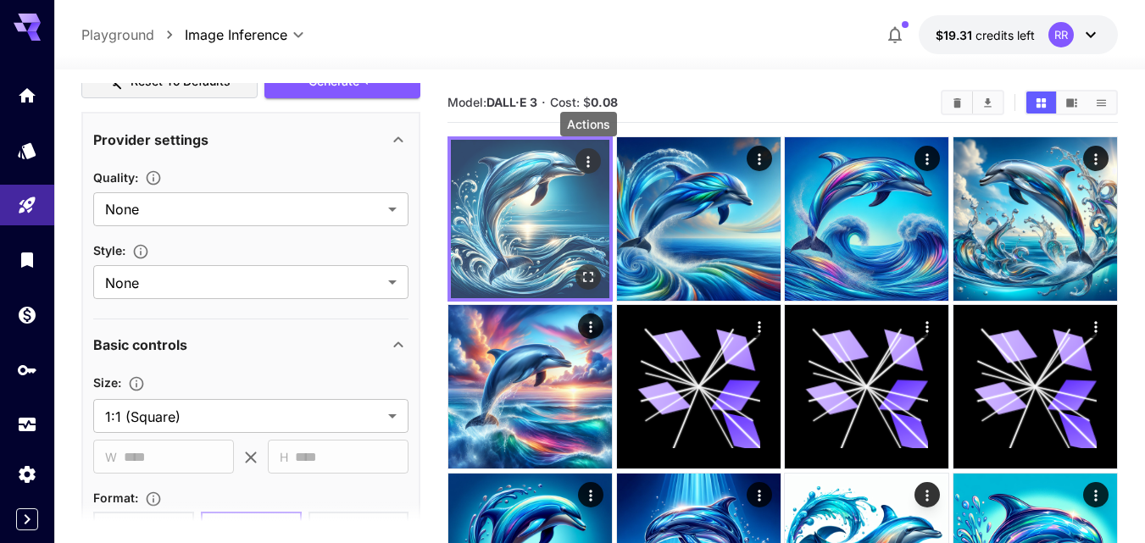
click at [582, 164] on icon "Actions" at bounding box center [588, 161] width 17 height 17
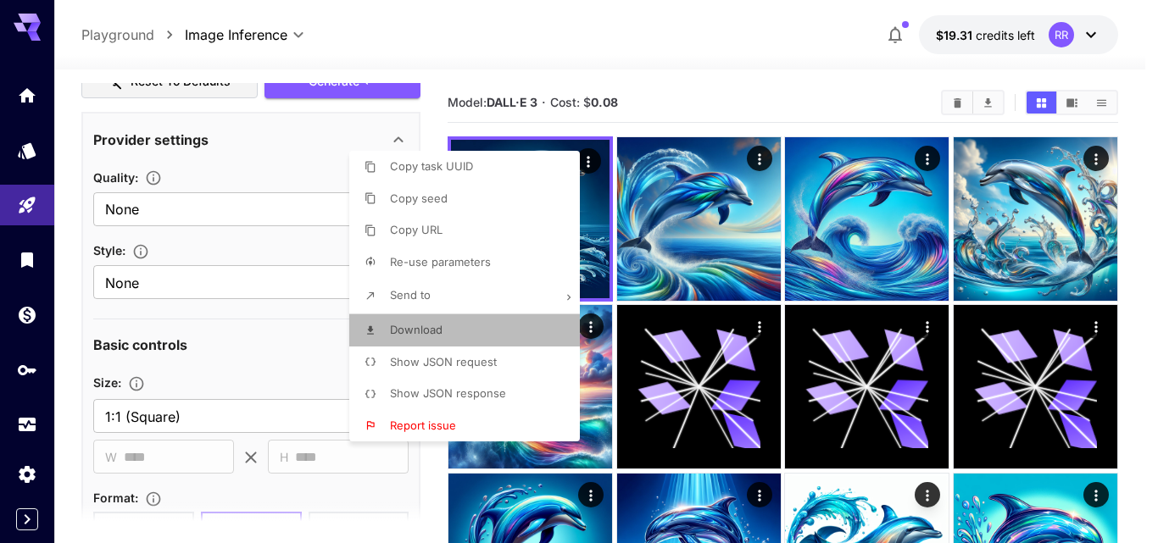
click at [454, 329] on li "Download" at bounding box center [469, 330] width 241 height 32
click at [866, 242] on div at bounding box center [579, 271] width 1158 height 543
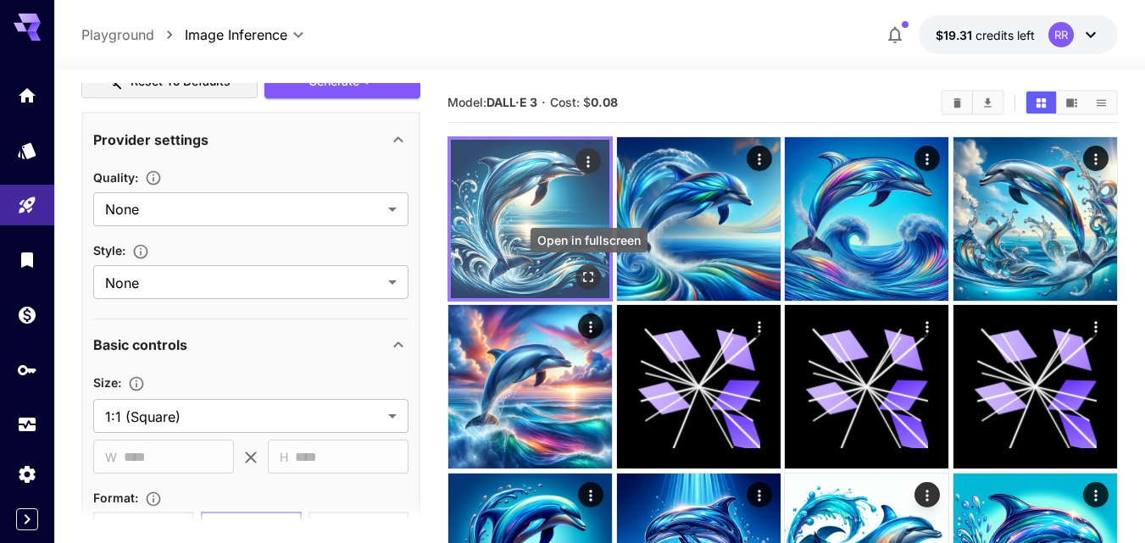
click at [583, 273] on icon "Open in fullscreen" at bounding box center [588, 277] width 17 height 17
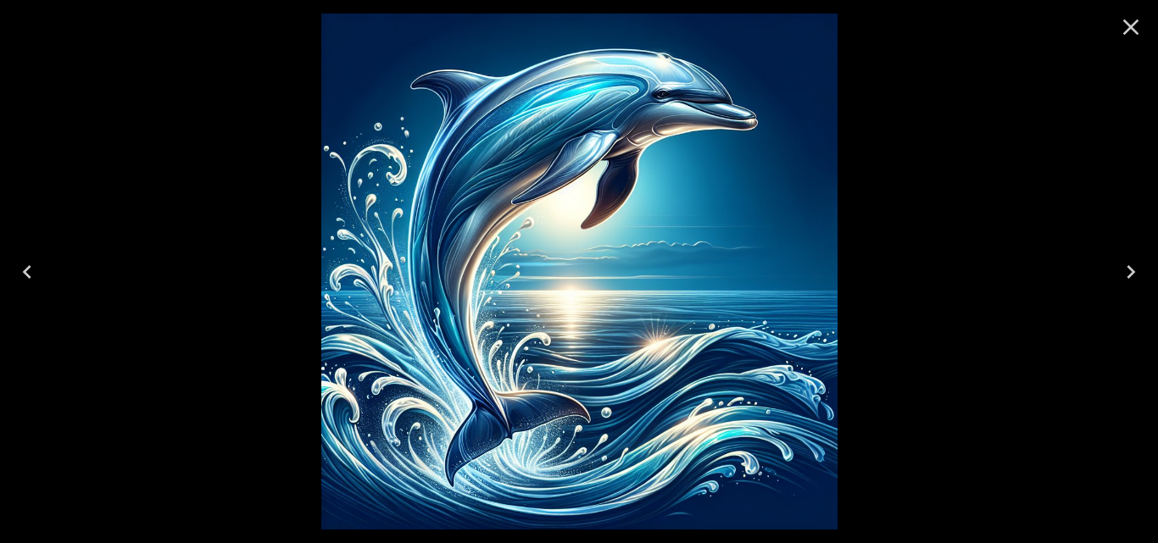
click at [1128, 270] on icon "Next" at bounding box center [1130, 272] width 27 height 27
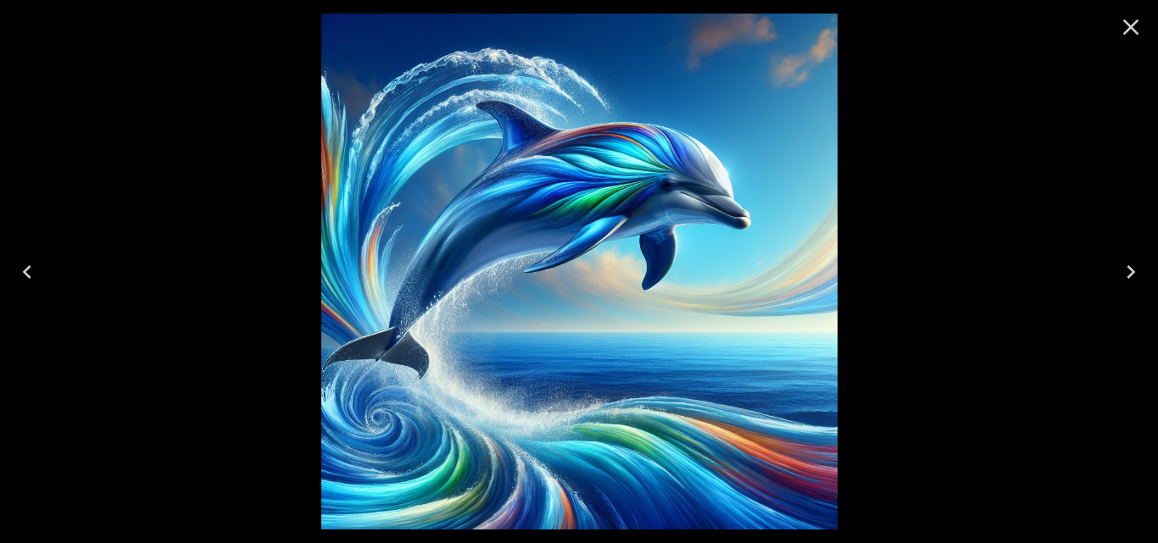
click at [1127, 270] on icon "Next" at bounding box center [1130, 272] width 27 height 27
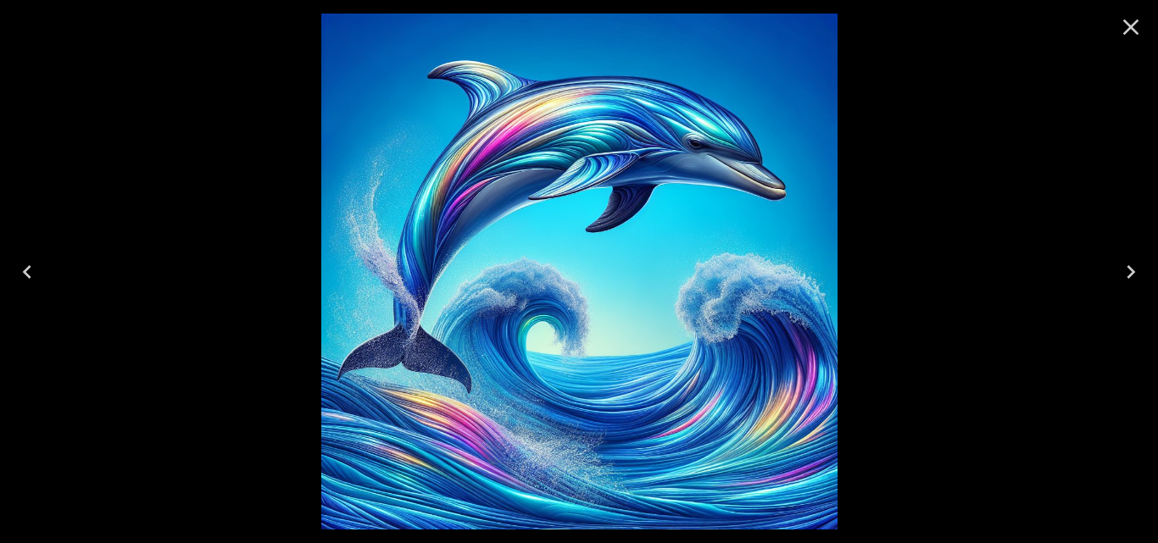
click at [1123, 270] on icon "Next" at bounding box center [1130, 272] width 27 height 27
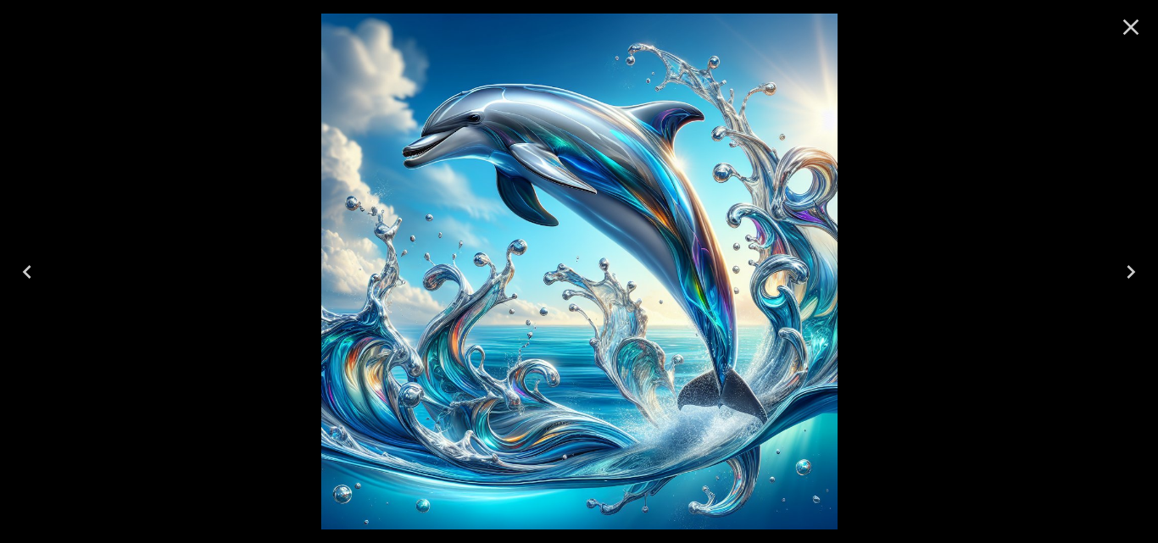
click at [1129, 24] on icon "Close" at bounding box center [1130, 27] width 27 height 27
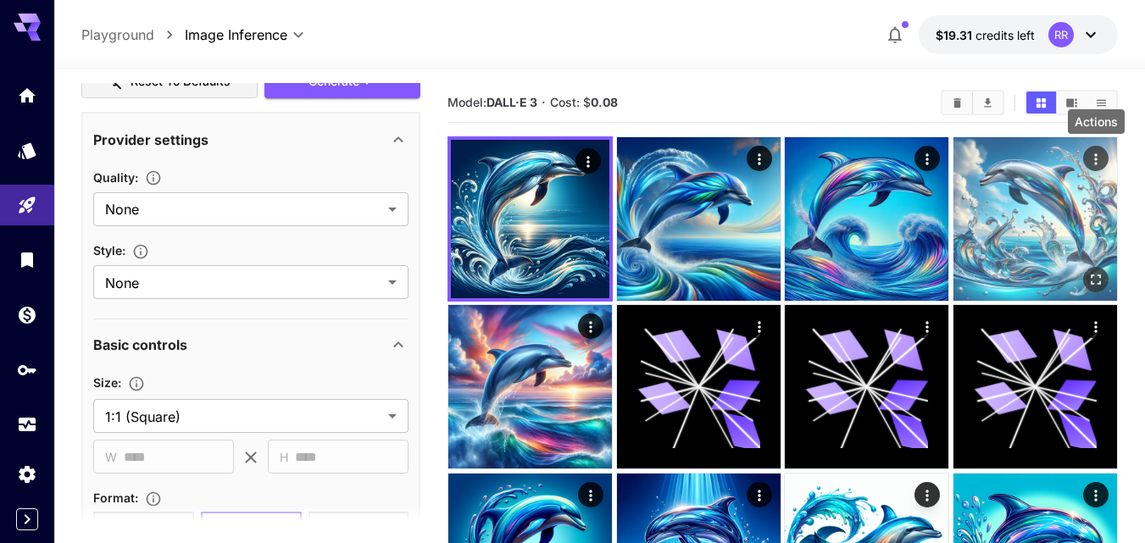
click at [1092, 151] on icon "Actions" at bounding box center [1096, 159] width 17 height 17
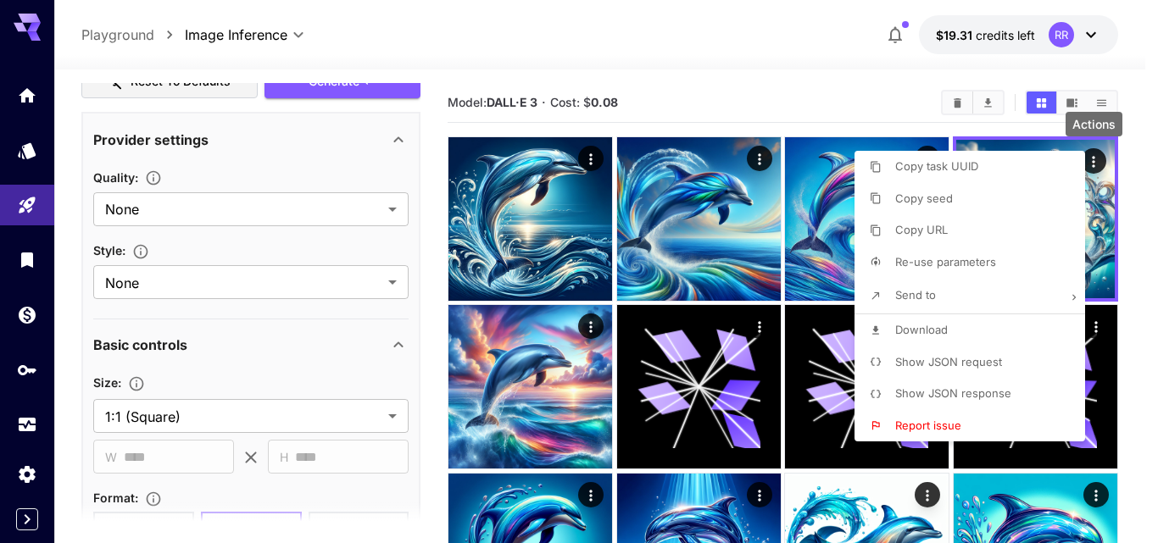
click at [930, 330] on span "Download" at bounding box center [921, 330] width 53 height 14
click at [591, 493] on div at bounding box center [579, 271] width 1158 height 543
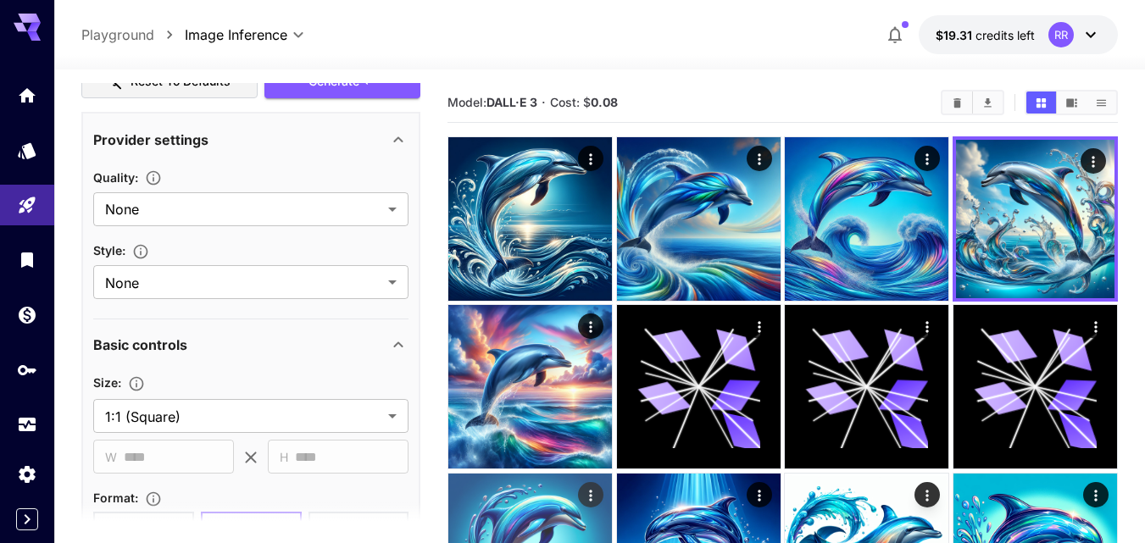
scroll to position [170, 0]
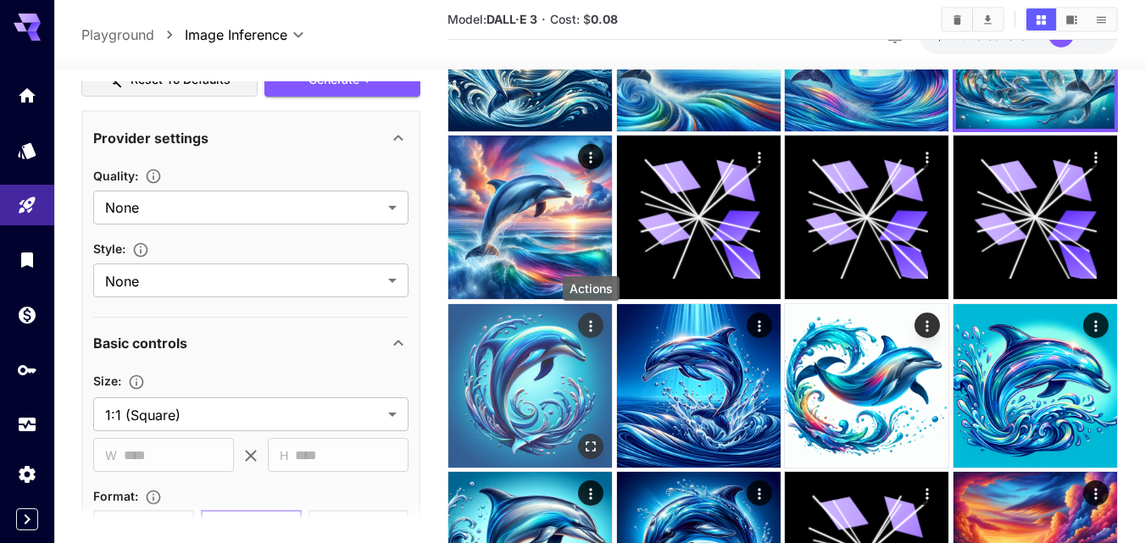
click at [596, 320] on icon "Actions" at bounding box center [590, 326] width 17 height 17
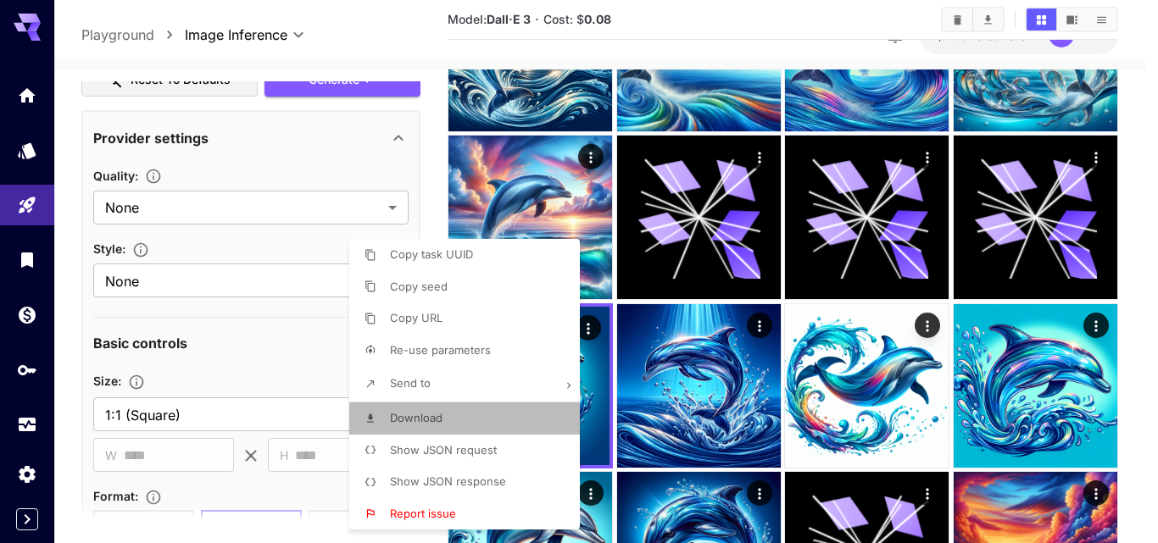
click at [459, 413] on li "Download" at bounding box center [469, 419] width 241 height 32
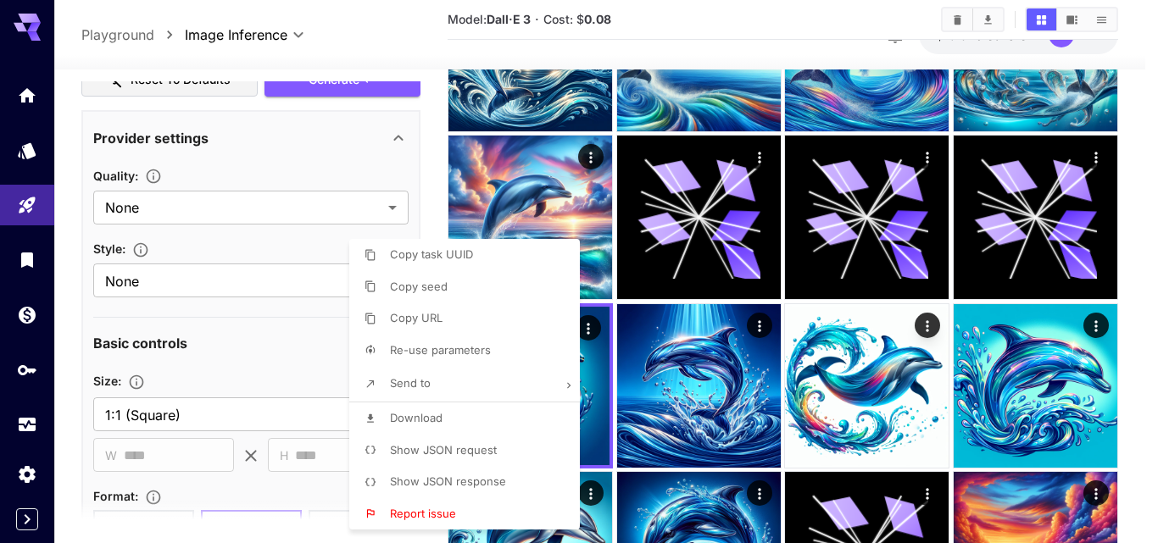
click at [760, 325] on div at bounding box center [579, 271] width 1158 height 543
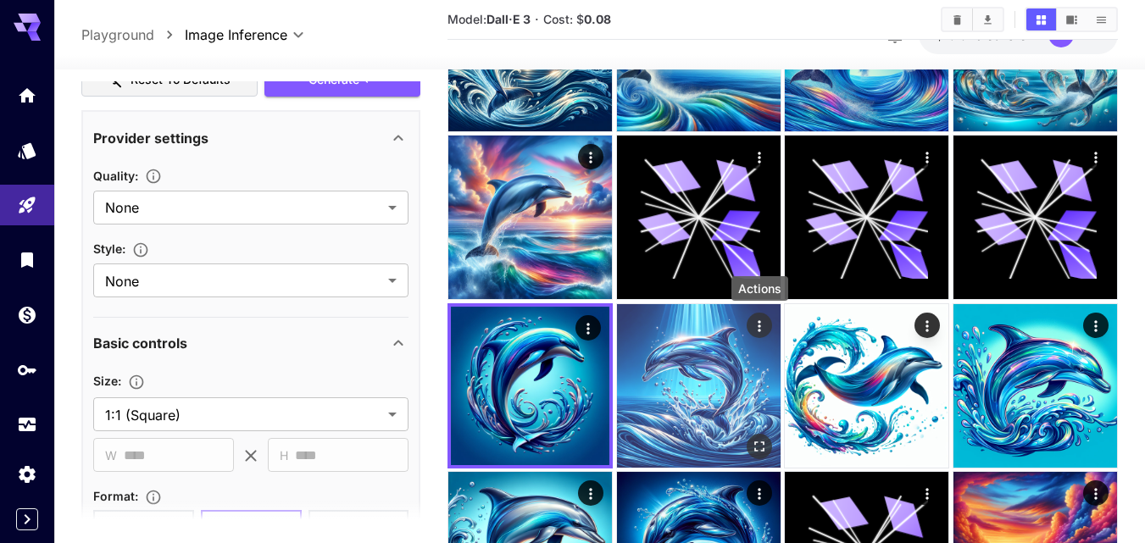
click at [760, 324] on icon "Actions" at bounding box center [759, 326] width 17 height 17
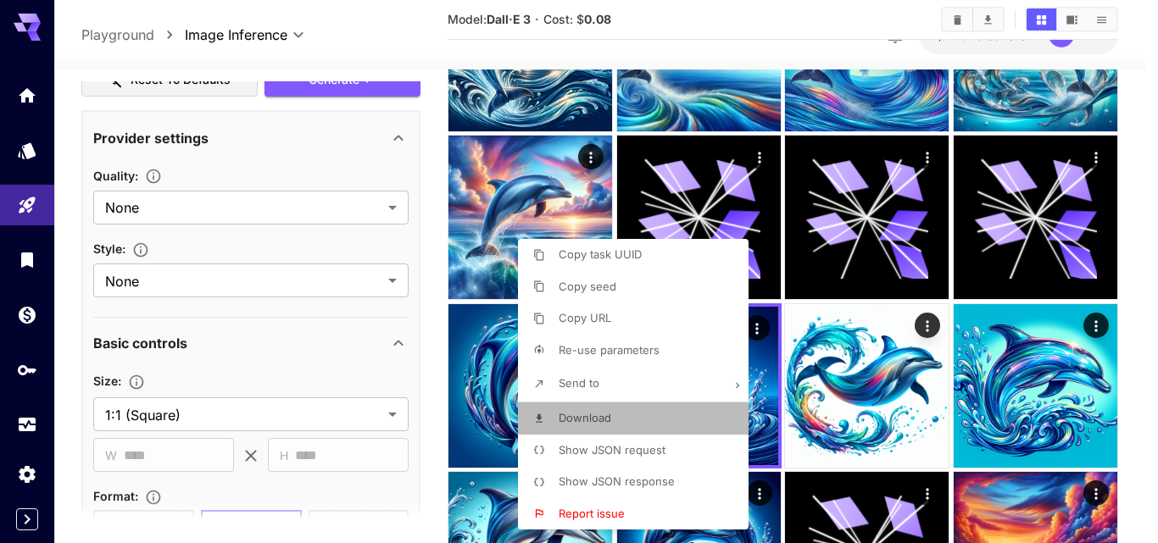
click at [623, 419] on li "Download" at bounding box center [638, 419] width 241 height 32
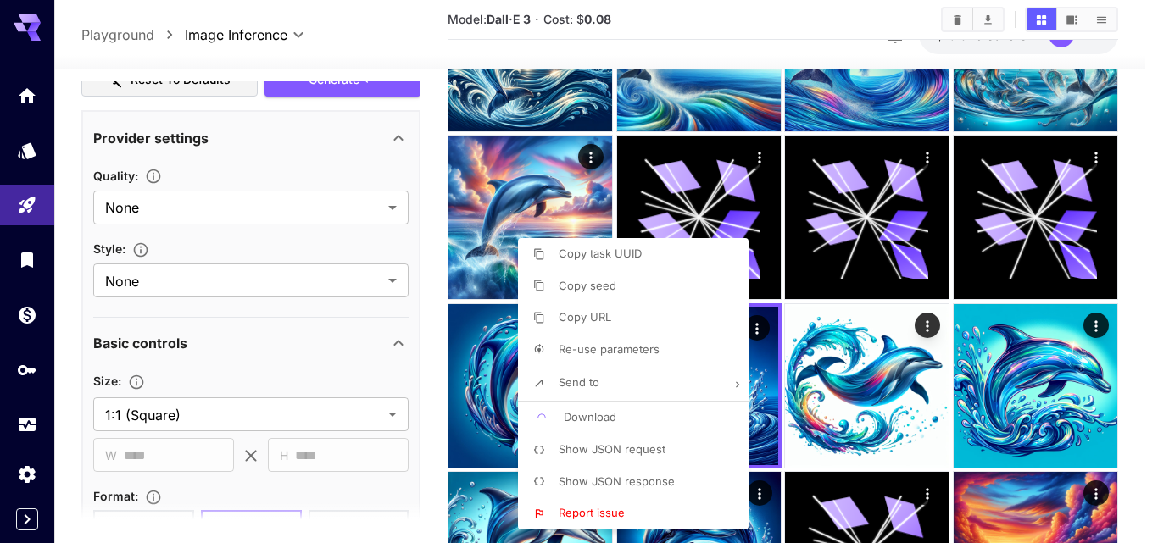
click at [924, 327] on div at bounding box center [579, 271] width 1158 height 543
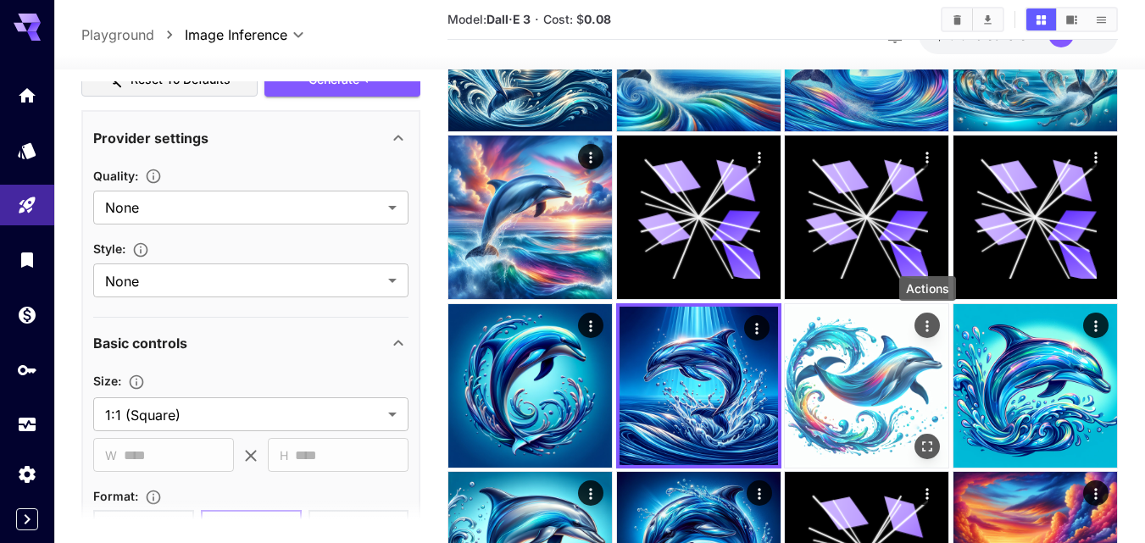
click at [924, 326] on icon "Actions" at bounding box center [927, 326] width 17 height 17
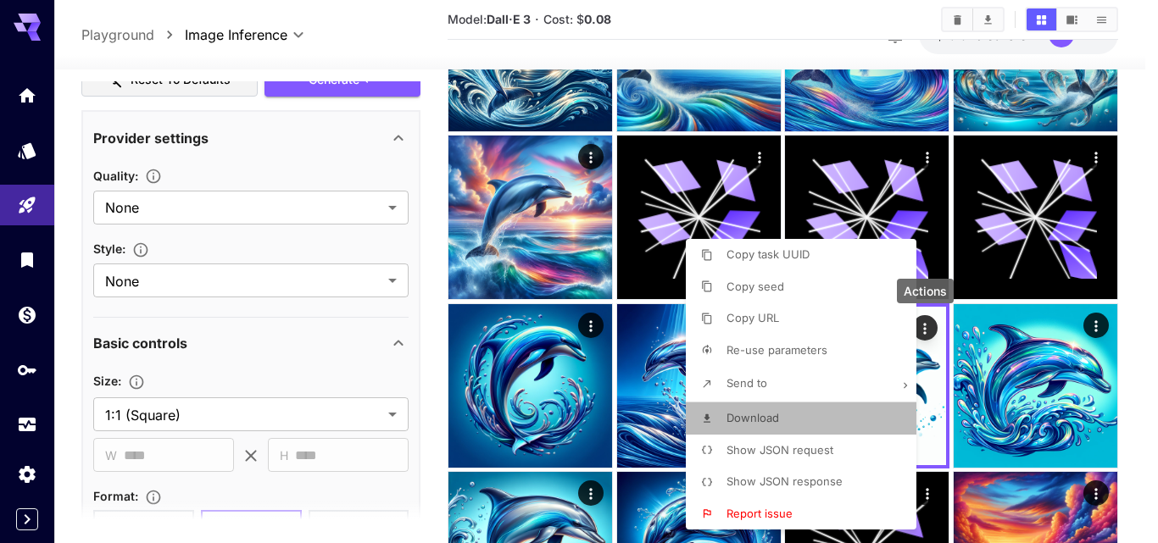
click at [777, 412] on span "Download" at bounding box center [752, 418] width 53 height 14
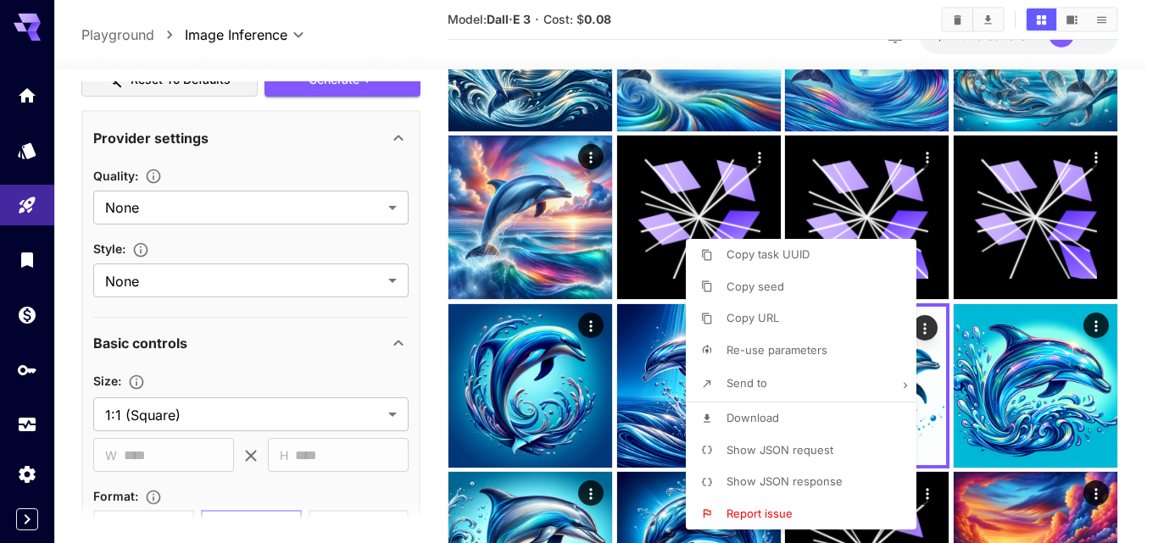
click at [1094, 321] on div at bounding box center [579, 271] width 1158 height 543
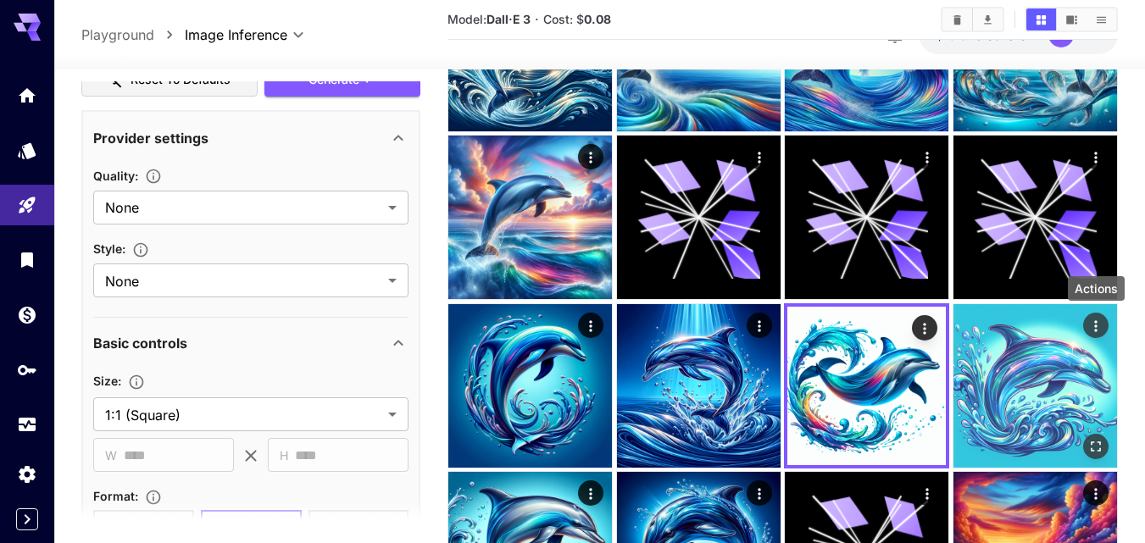
click at [1094, 320] on icon "Actions" at bounding box center [1096, 326] width 17 height 17
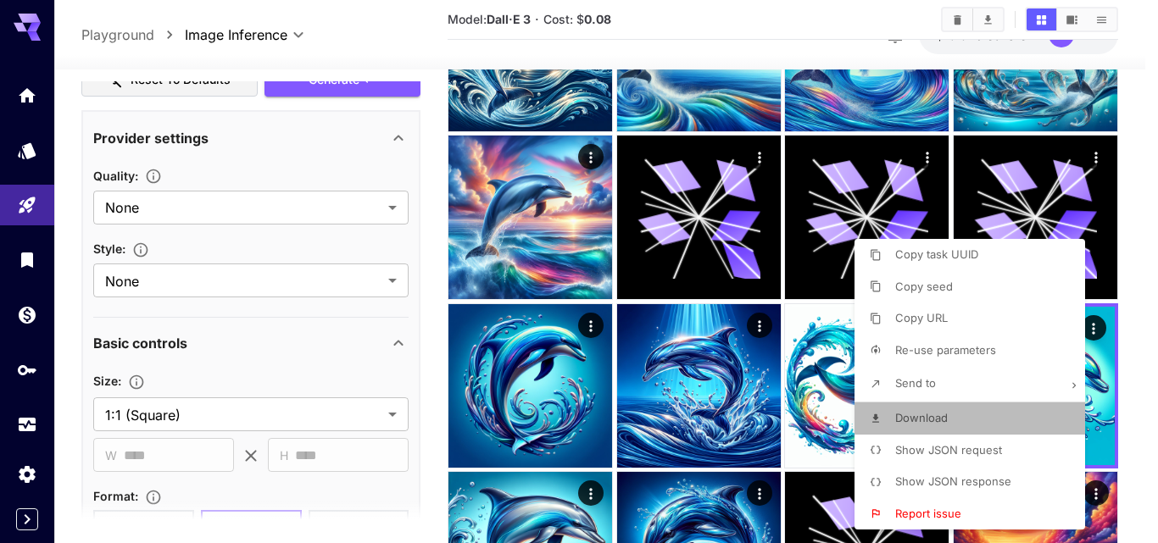
click at [932, 412] on span "Download" at bounding box center [921, 418] width 53 height 14
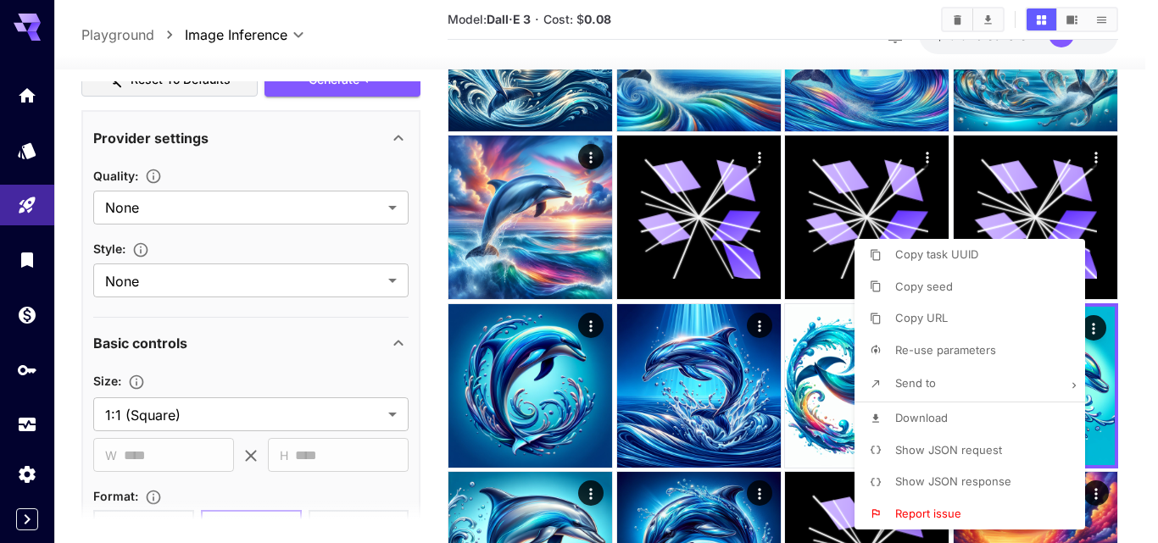
click at [1144, 531] on div at bounding box center [1145, 531] width 0 height 0
click at [537, 486] on div at bounding box center [579, 271] width 1158 height 543
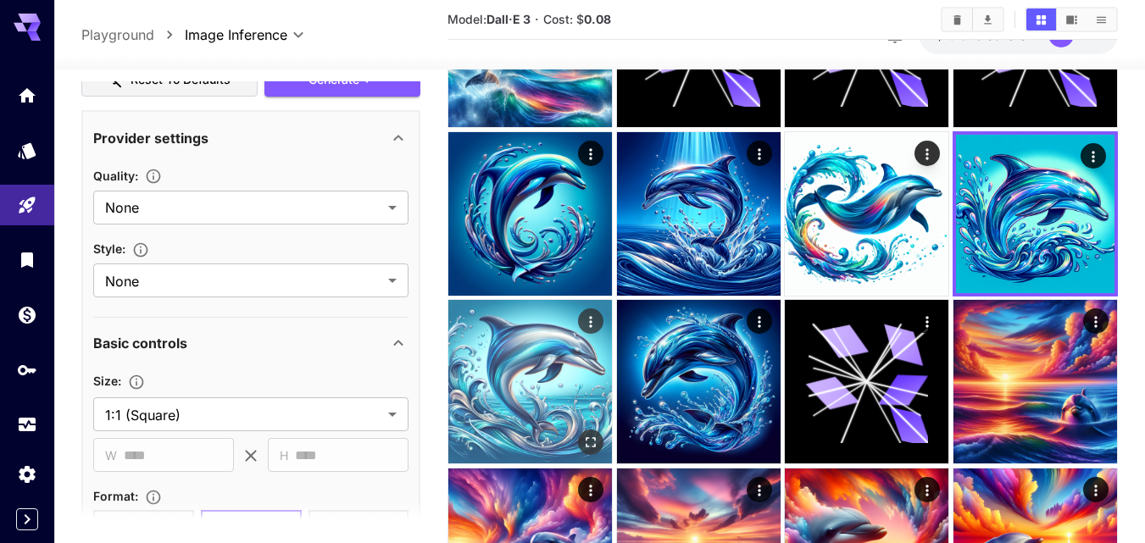
scroll to position [424, 0]
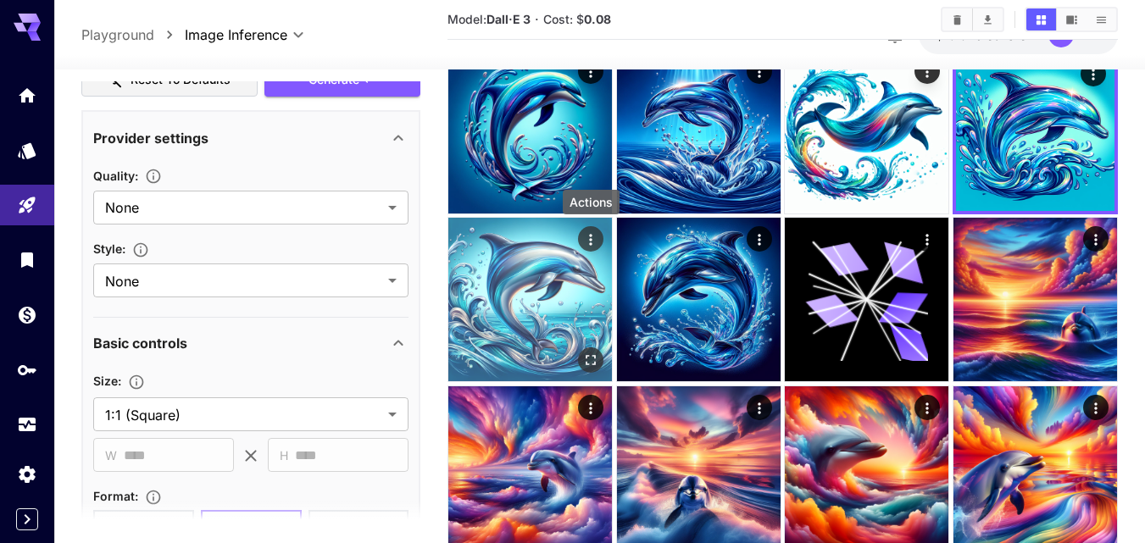
click at [590, 237] on icon "Actions" at bounding box center [590, 239] width 17 height 17
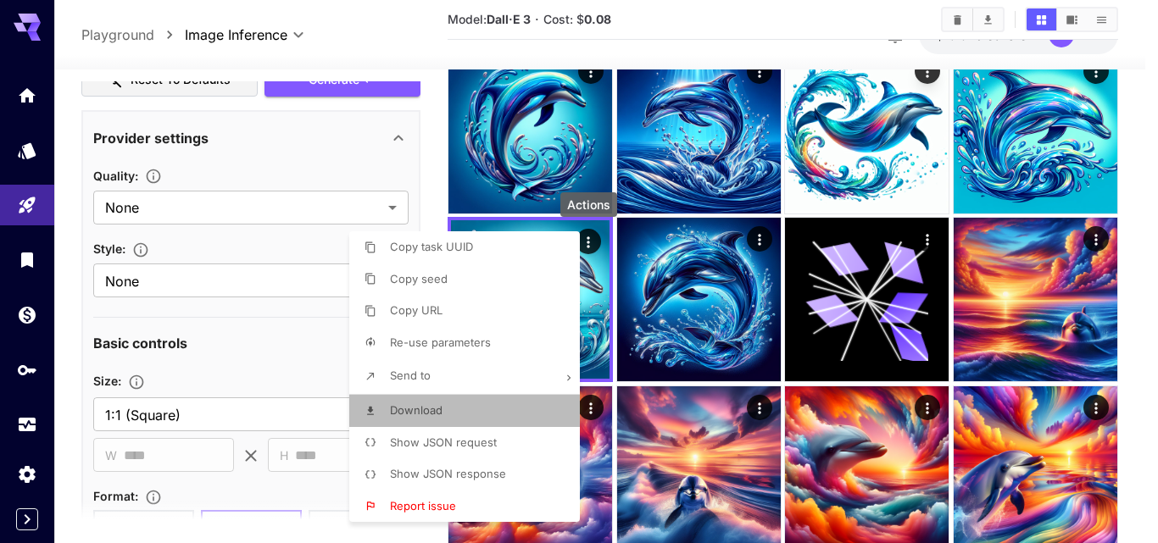
click at [440, 410] on span "Download" at bounding box center [416, 410] width 53 height 14
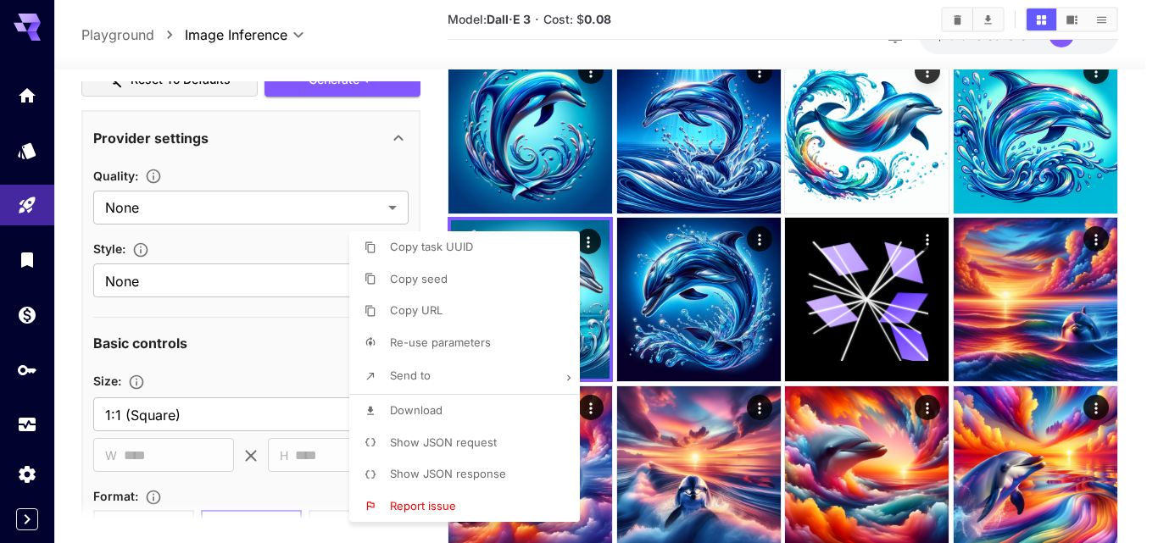
click at [669, 296] on div at bounding box center [579, 271] width 1158 height 543
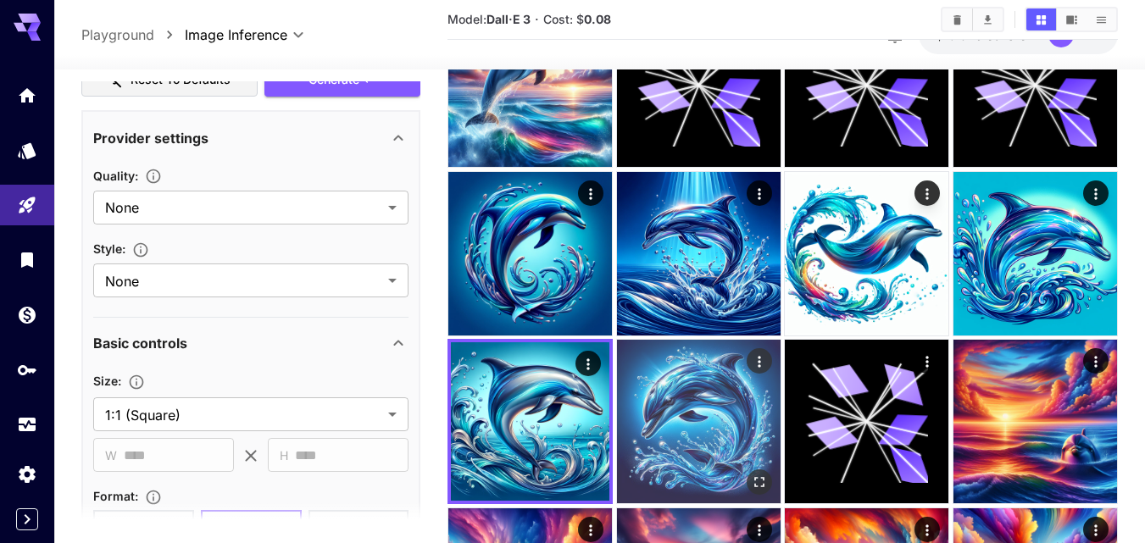
scroll to position [339, 0]
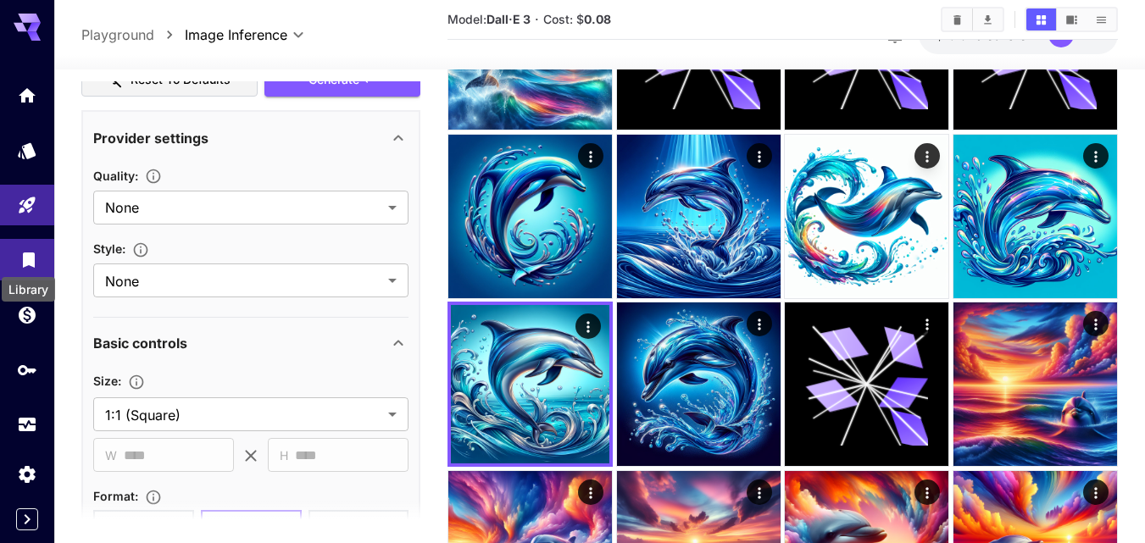
click at [19, 250] on icon "Library" at bounding box center [29, 256] width 20 height 20
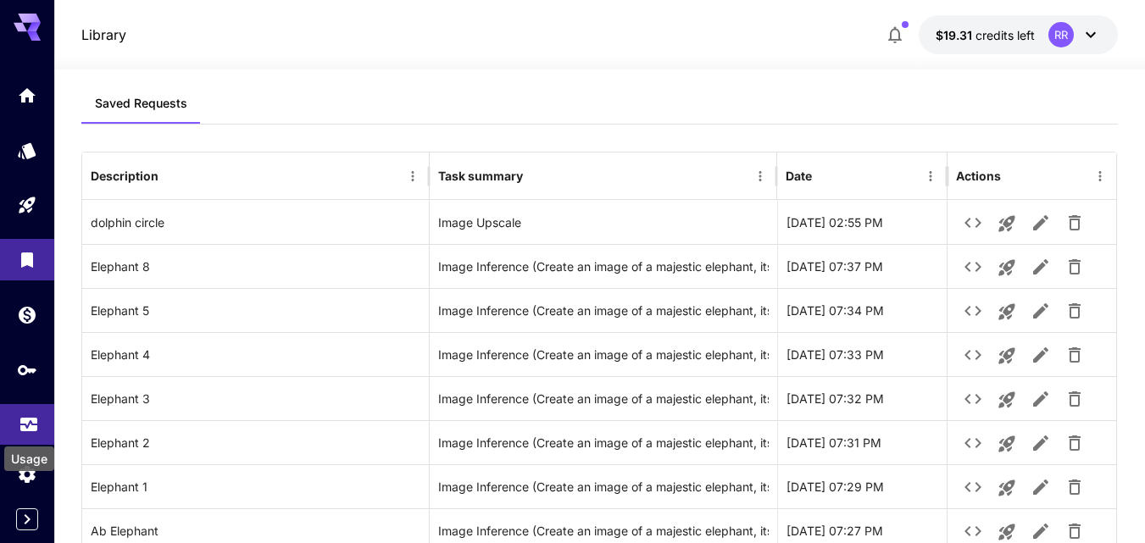
click at [19, 419] on icon "Usage" at bounding box center [29, 420] width 20 height 20
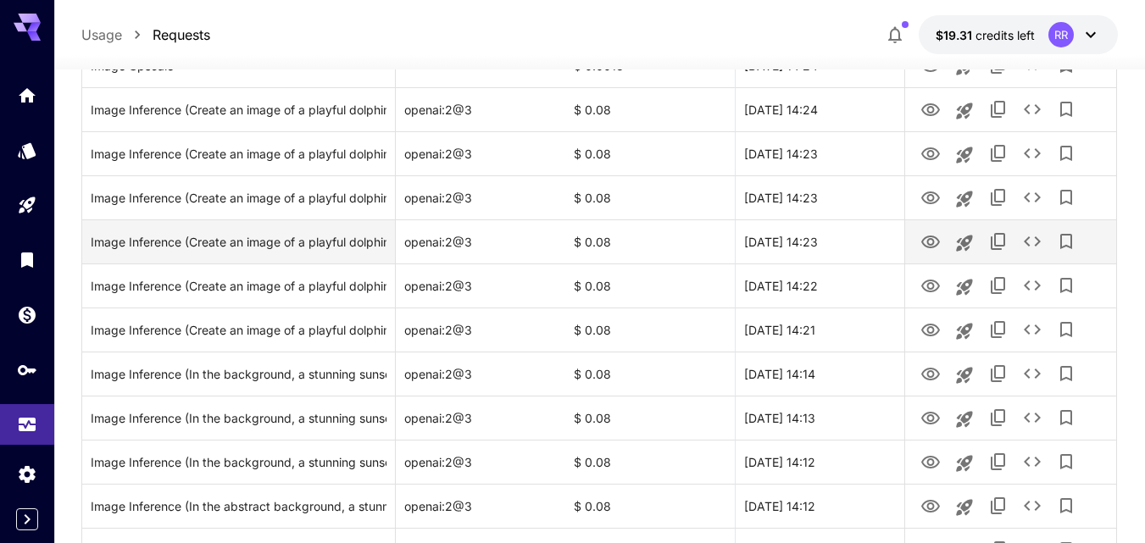
scroll to position [593, 0]
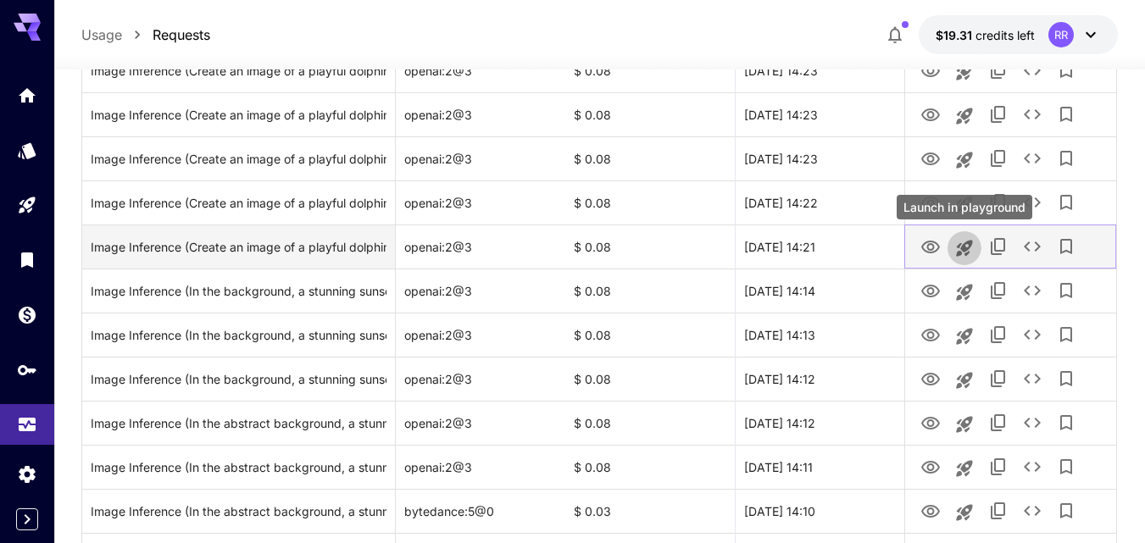
click at [966, 245] on icon "Launch in playground" at bounding box center [964, 248] width 20 height 20
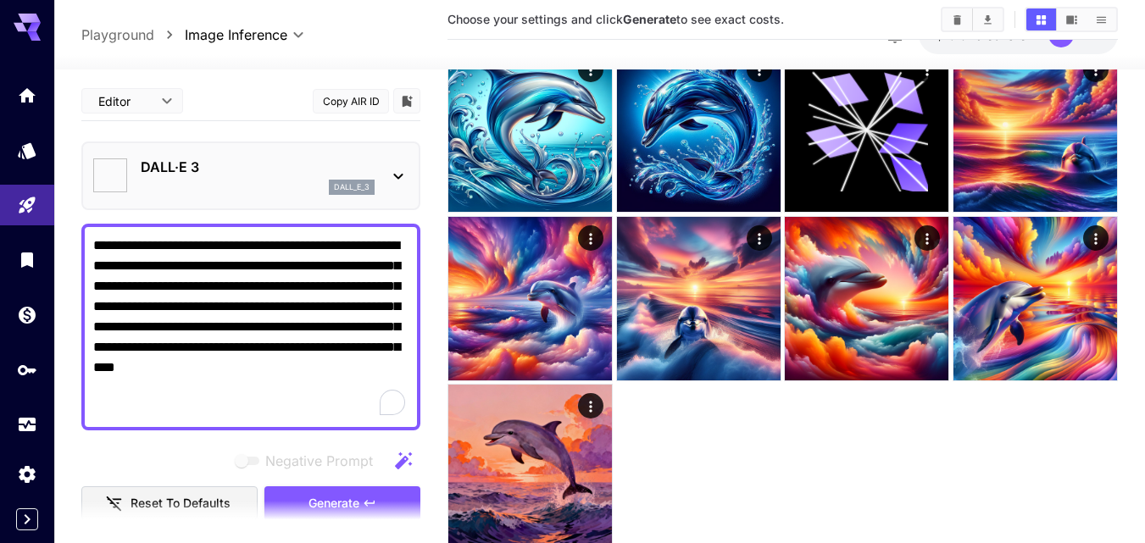
type textarea "**********"
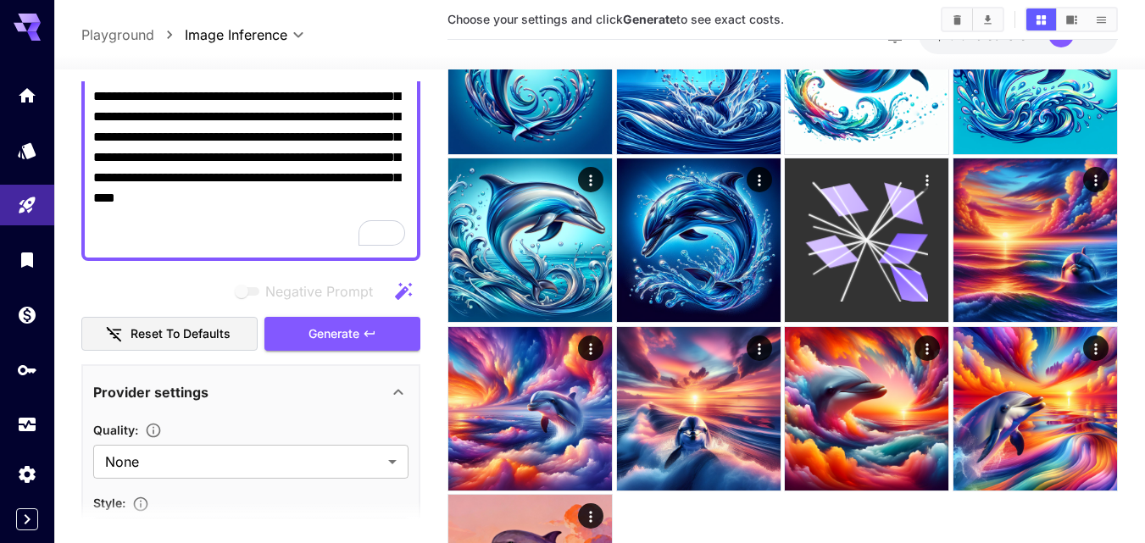
scroll to position [481, 0]
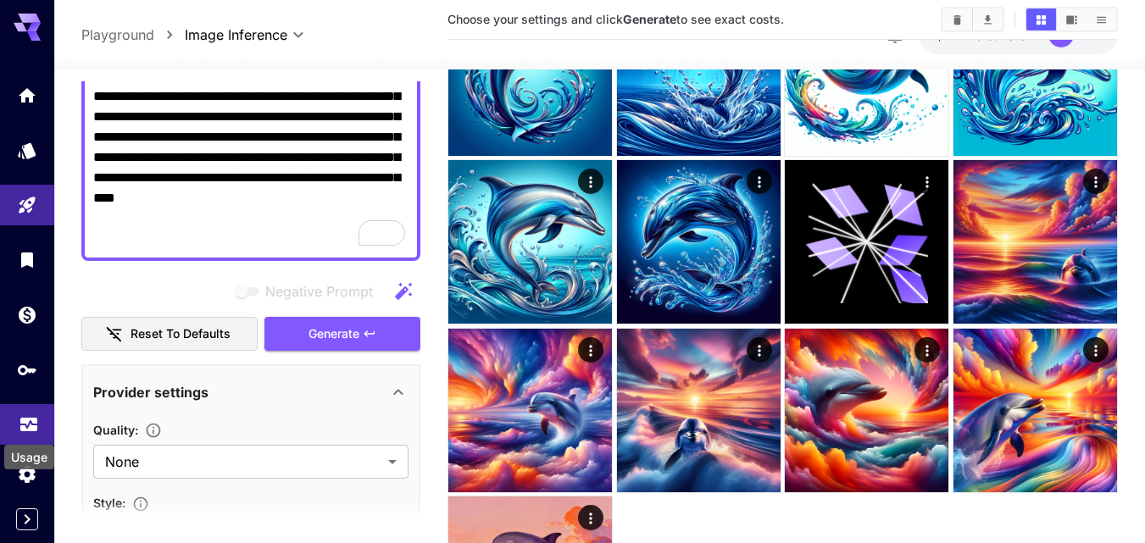
click at [25, 428] on icon "Usage" at bounding box center [29, 423] width 20 height 20
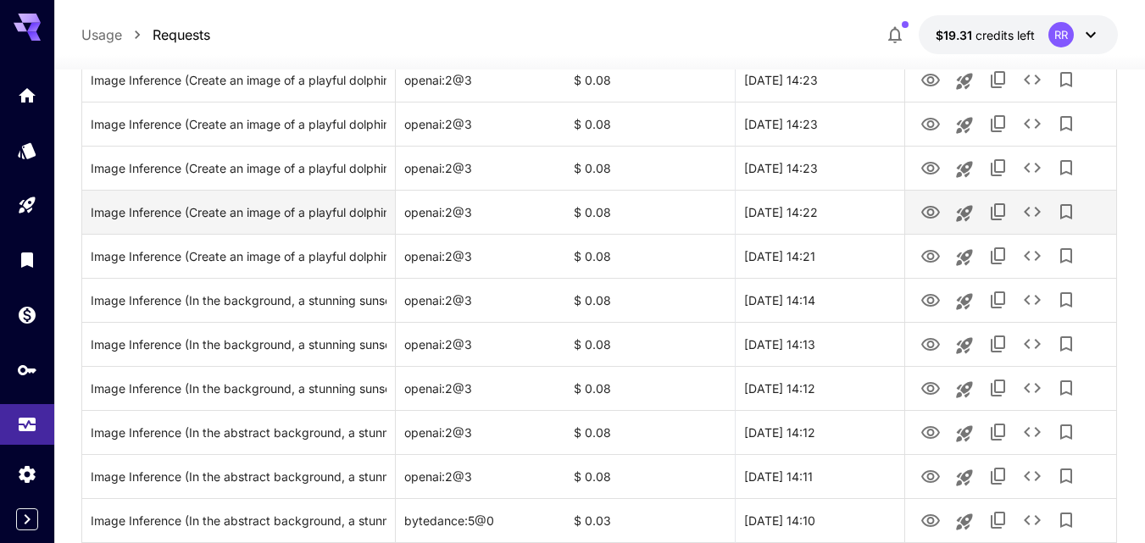
scroll to position [593, 0]
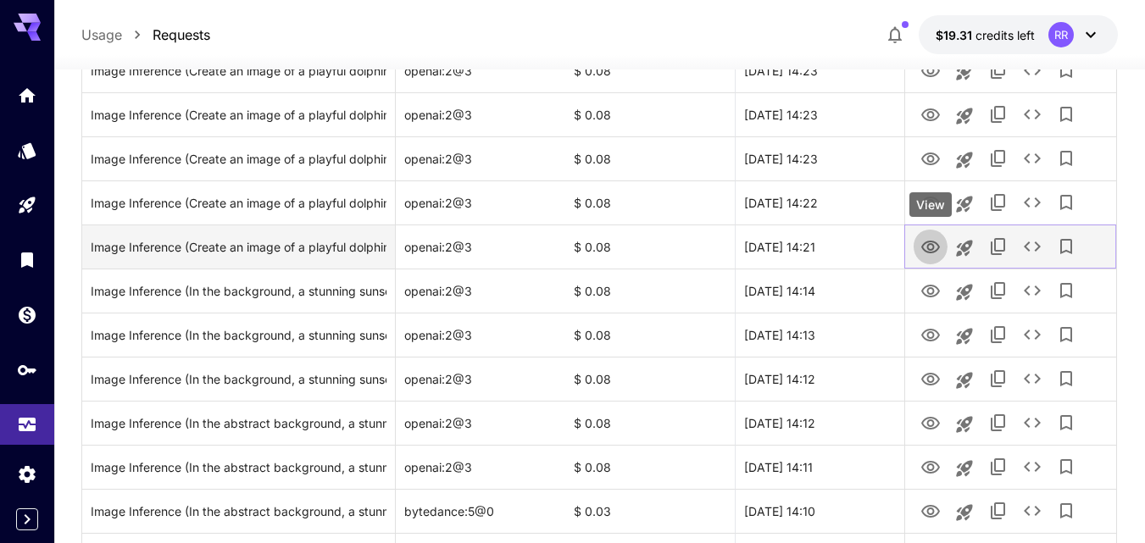
click at [933, 247] on icon "View" at bounding box center [930, 247] width 19 height 13
click at [1066, 244] on icon "Add to library" at bounding box center [1066, 247] width 20 height 20
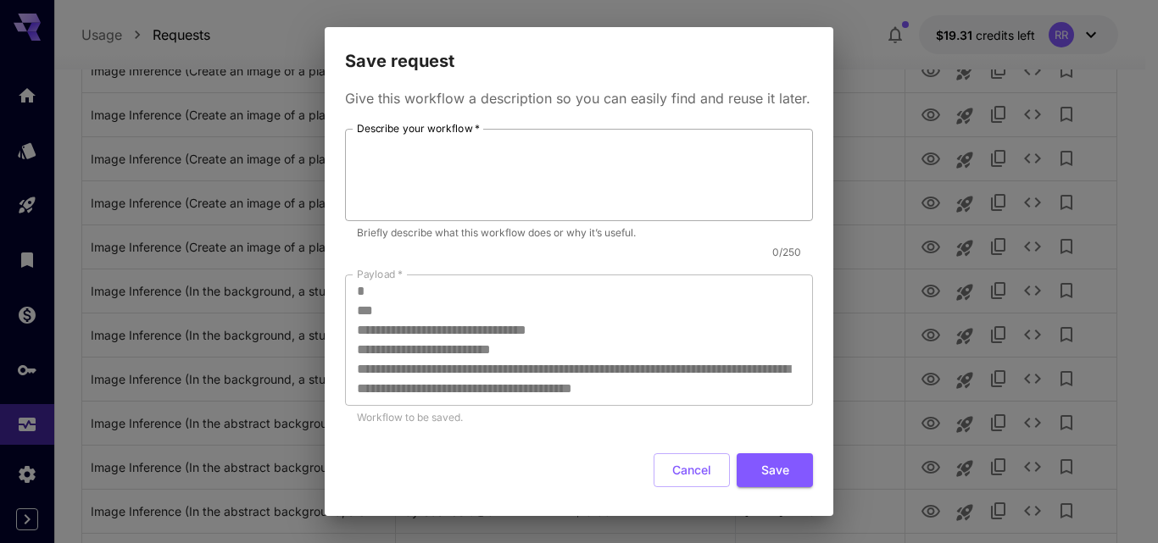
drag, startPoint x: 437, startPoint y: 169, endPoint x: 401, endPoint y: 170, distance: 36.5
click at [437, 167] on textarea "Describe your workflow   *" at bounding box center [579, 175] width 444 height 78
type textarea "**********"
click at [756, 488] on button "Save" at bounding box center [775, 471] width 76 height 35
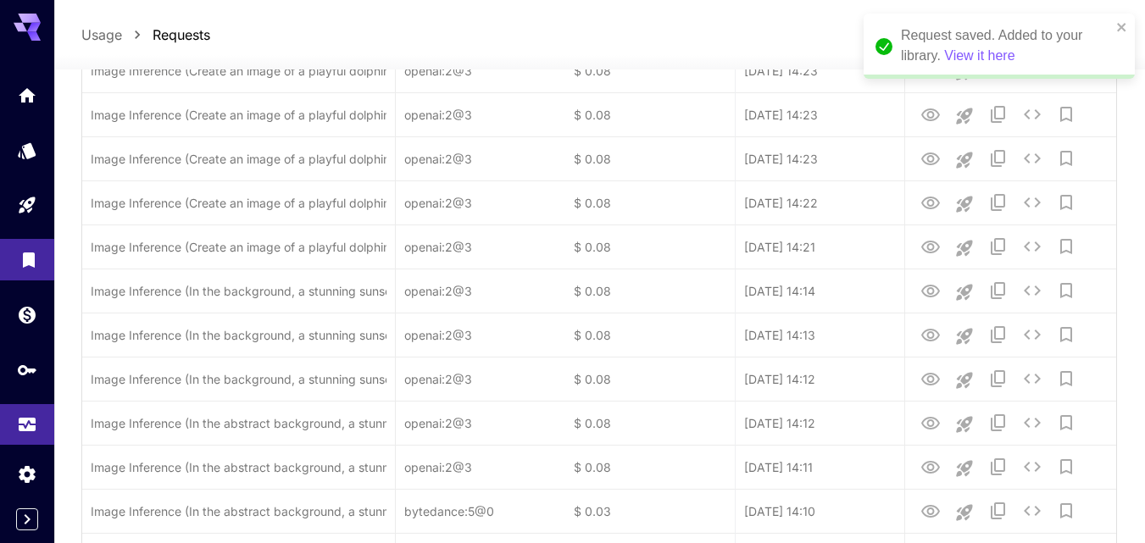
click at [20, 259] on icon "Library" at bounding box center [29, 258] width 20 height 20
